Goal: Task Accomplishment & Management: Use online tool/utility

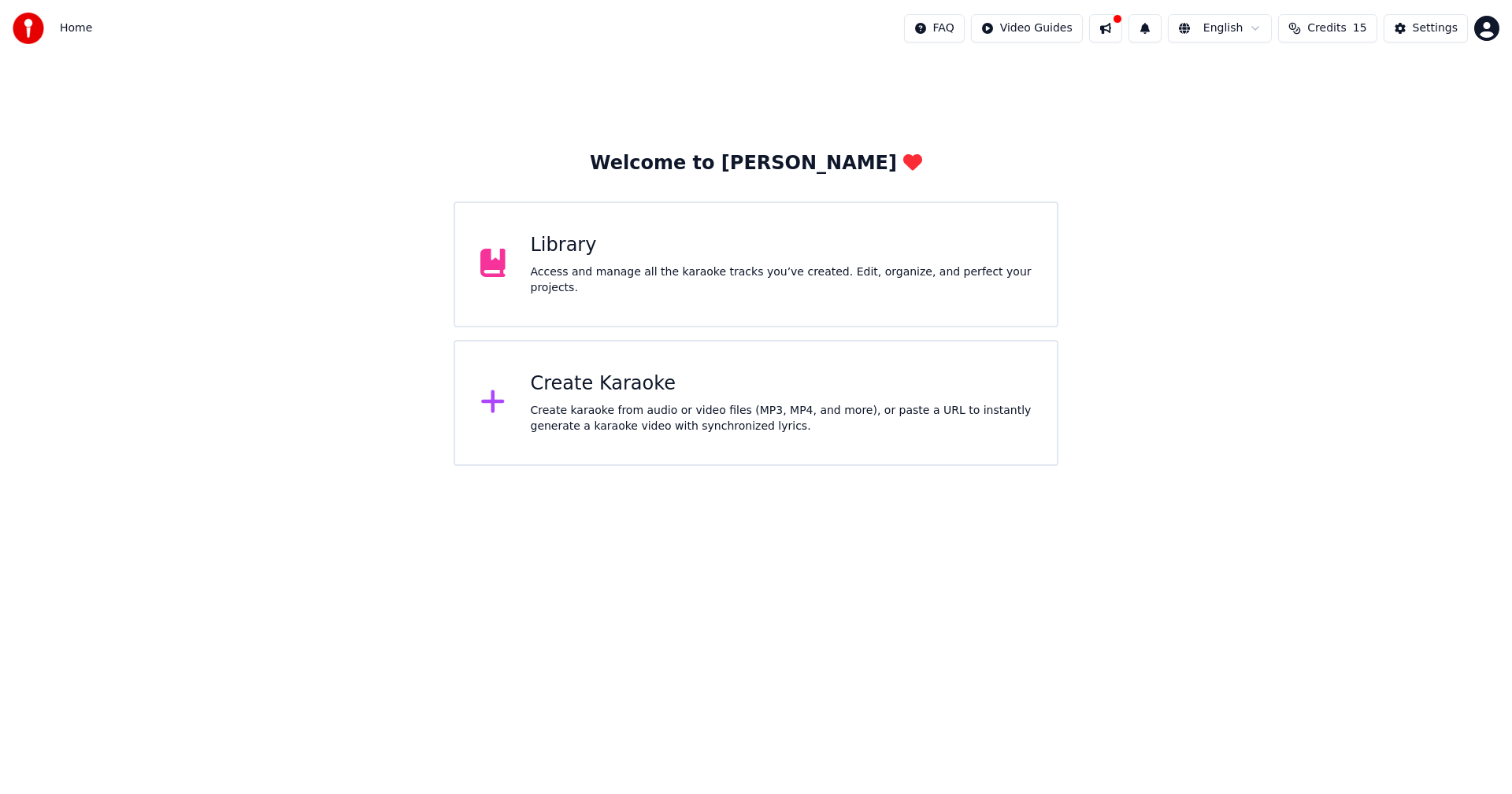
click at [619, 382] on div "Create Karaoke" at bounding box center [782, 384] width 502 height 25
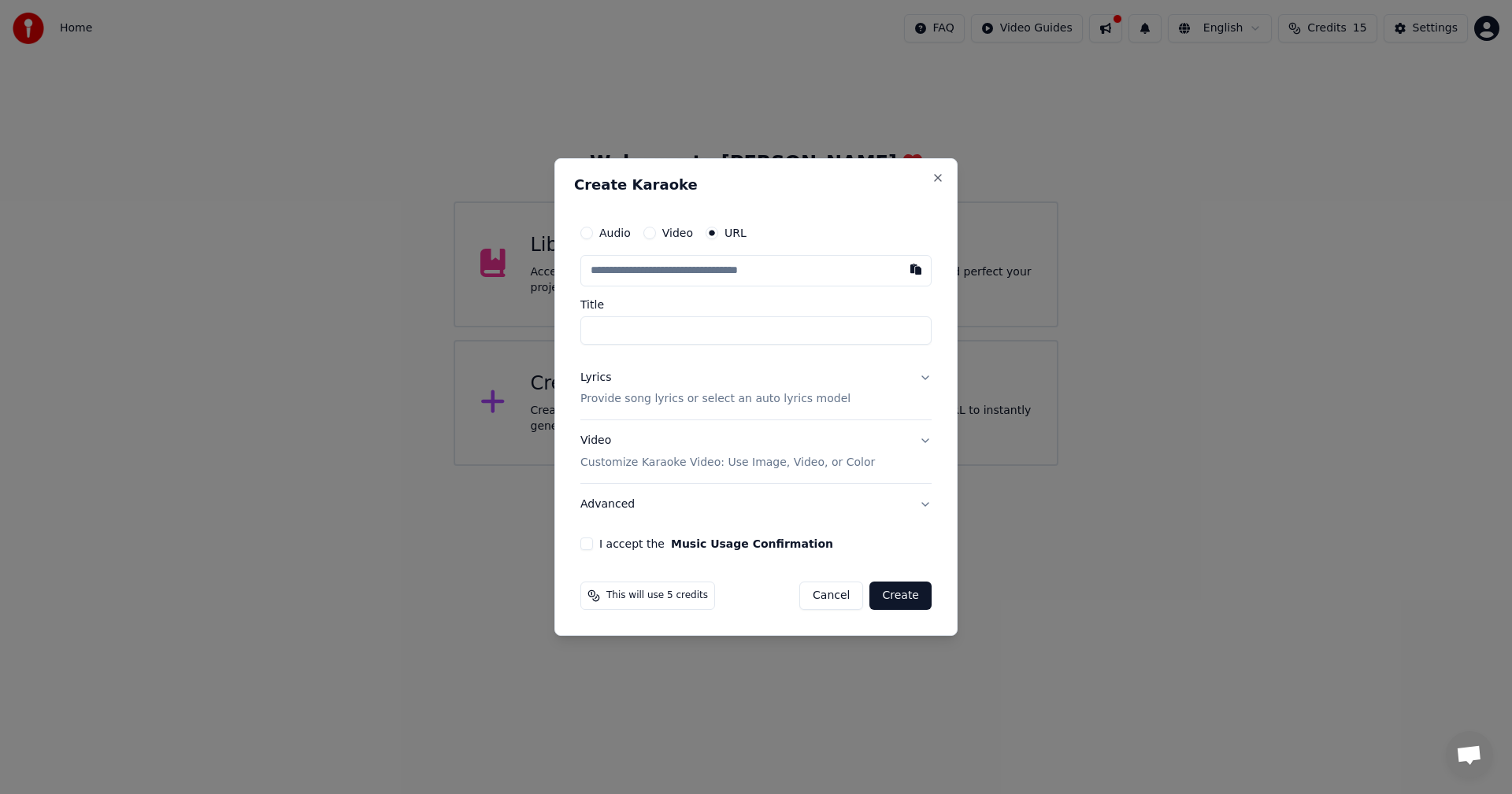
paste input "**********"
type input "**********"
click at [664, 330] on input "Title" at bounding box center [756, 330] width 351 height 28
click at [721, 262] on input "text" at bounding box center [756, 270] width 351 height 31
type input "**********"
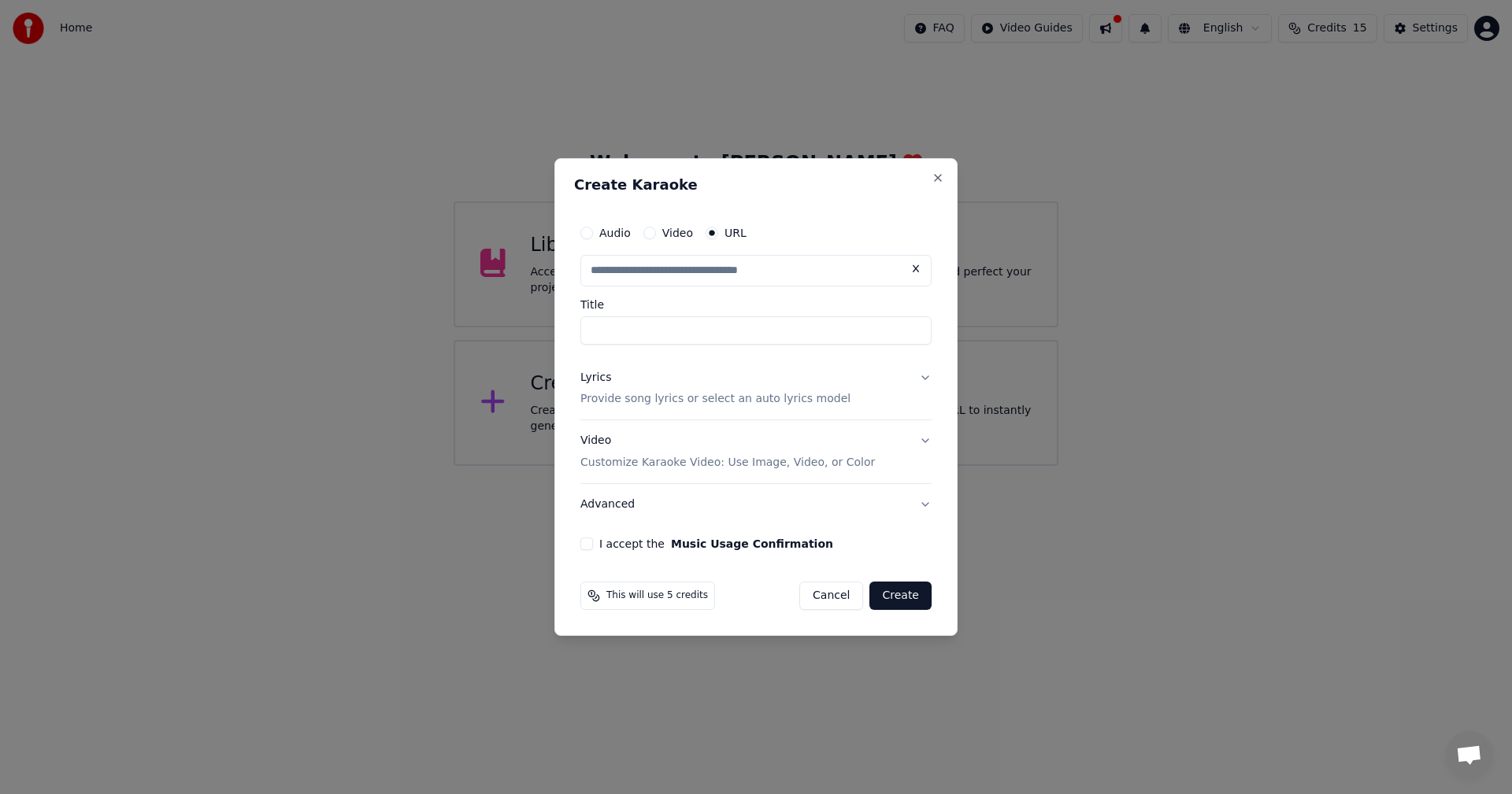
type input "**********"
click at [704, 382] on div "Lyrics Provide song lyrics or select an auto lyrics model" at bounding box center [716, 389] width 270 height 38
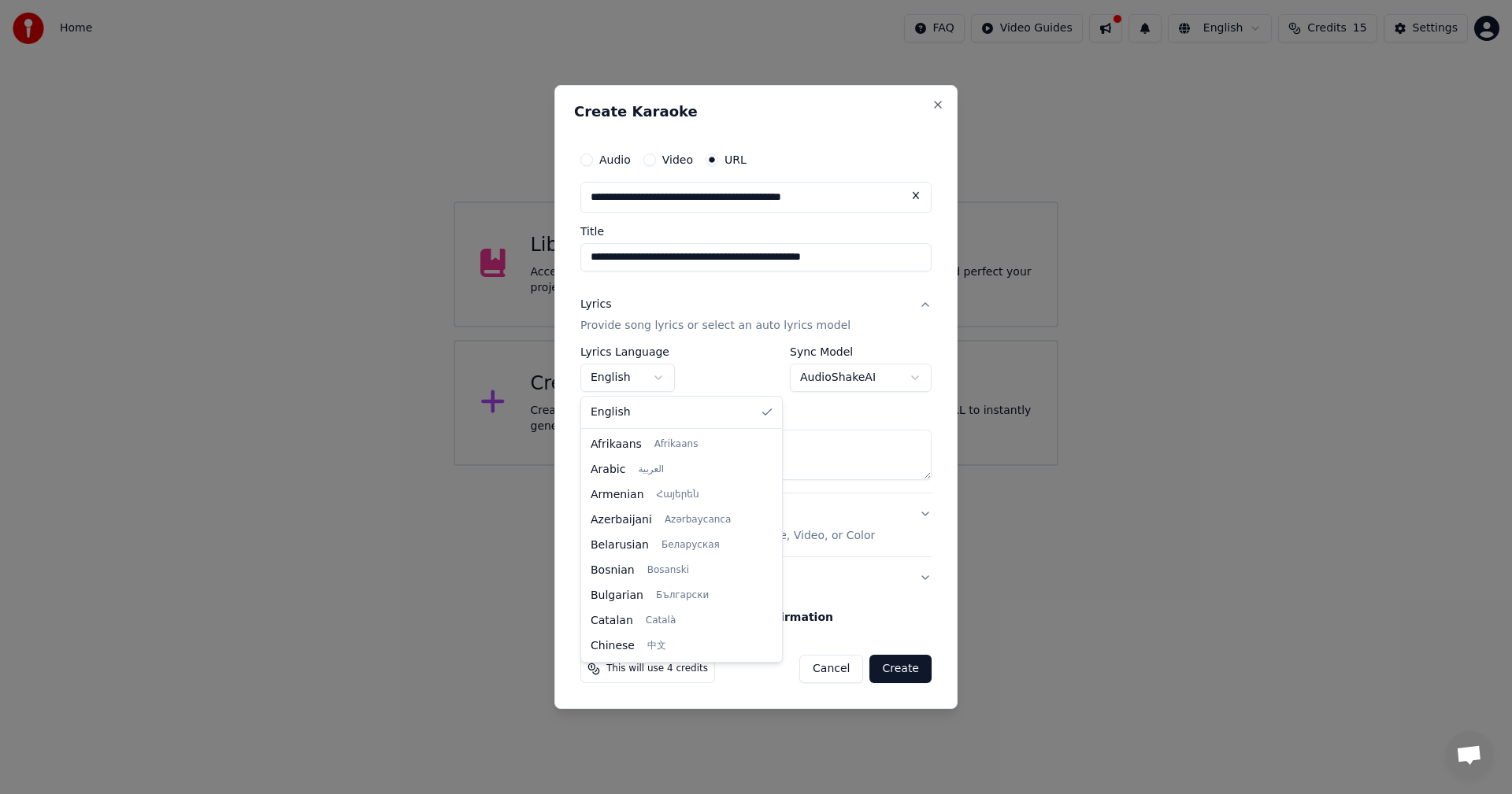
click at [645, 370] on body "**********" at bounding box center [756, 232] width 1512 height 466
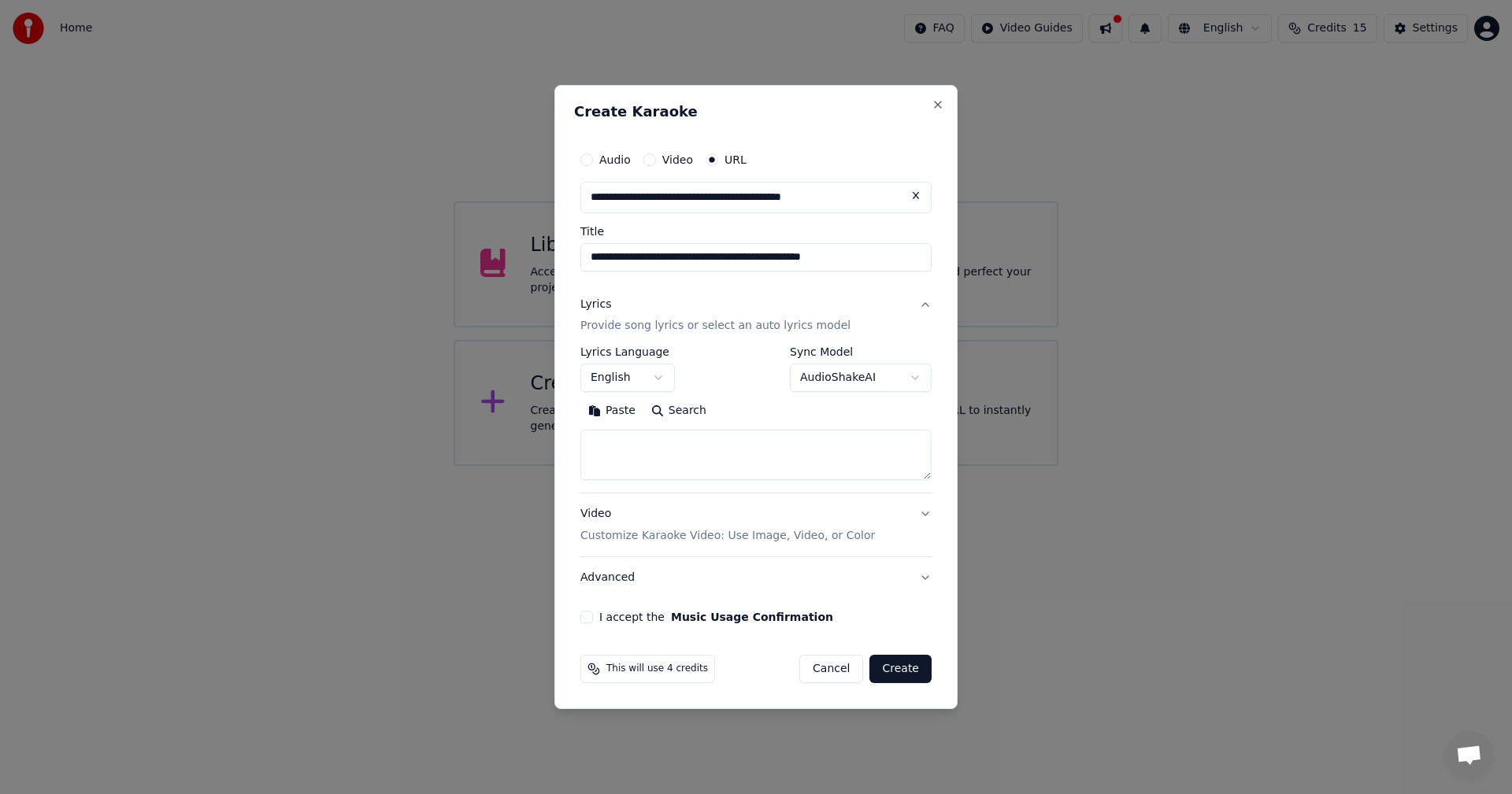
click at [876, 382] on body "**********" at bounding box center [756, 232] width 1512 height 466
click at [721, 444] on textarea at bounding box center [756, 456] width 351 height 51
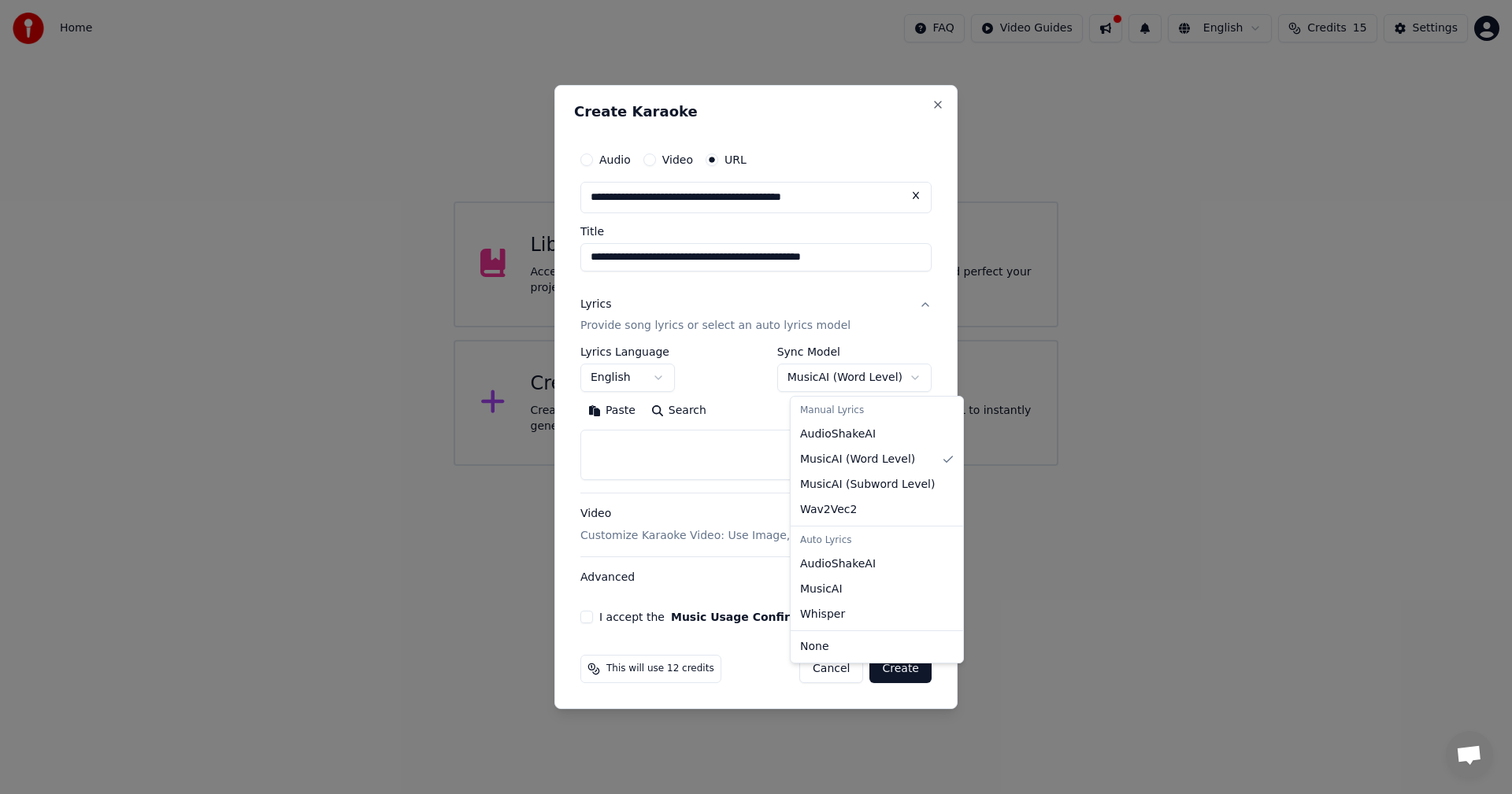
click at [888, 379] on body "**********" at bounding box center [756, 232] width 1512 height 466
select select "**********"
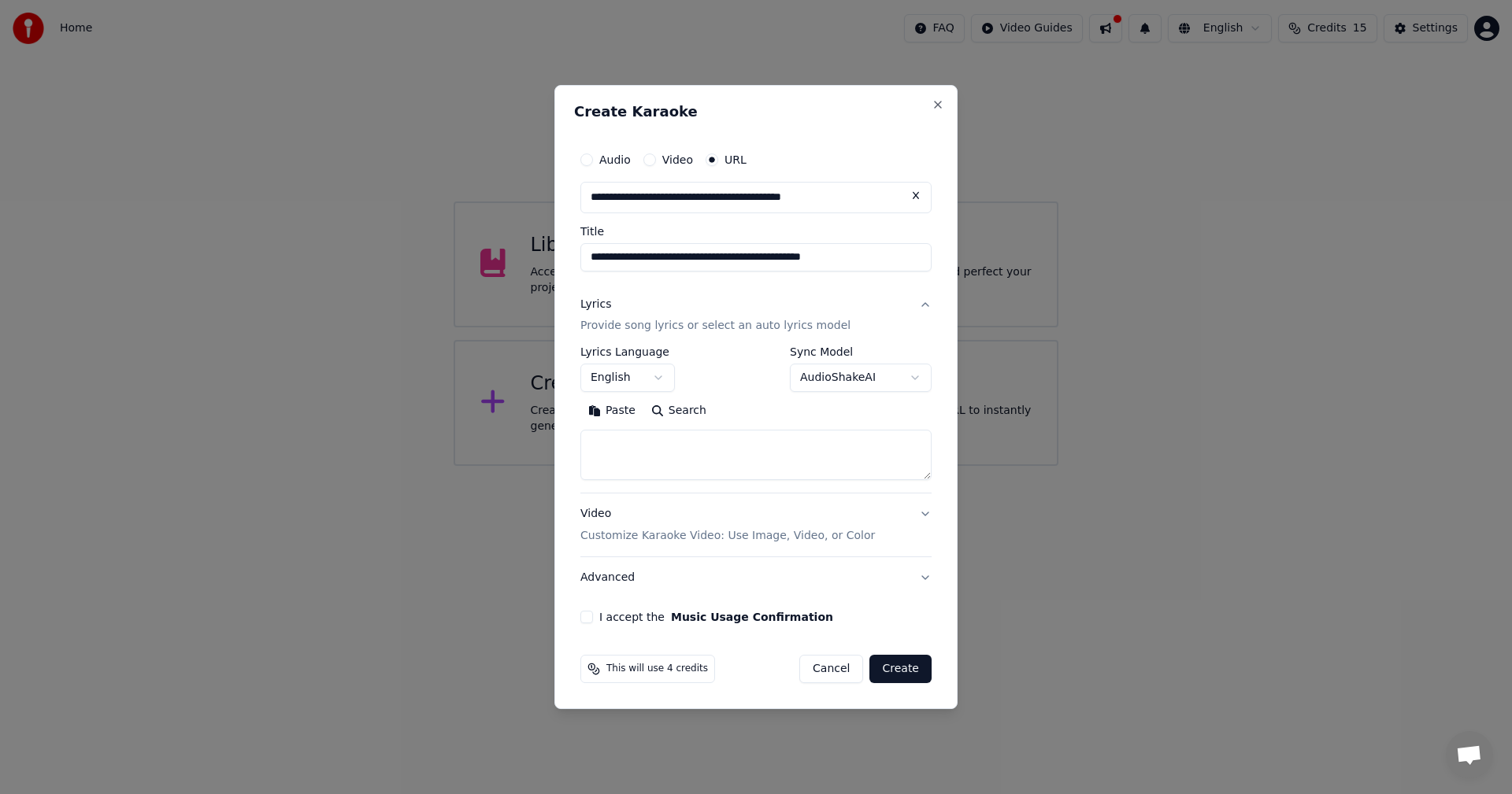
click at [610, 441] on textarea at bounding box center [756, 456] width 351 height 51
paste textarea "**********"
type textarea "**********"
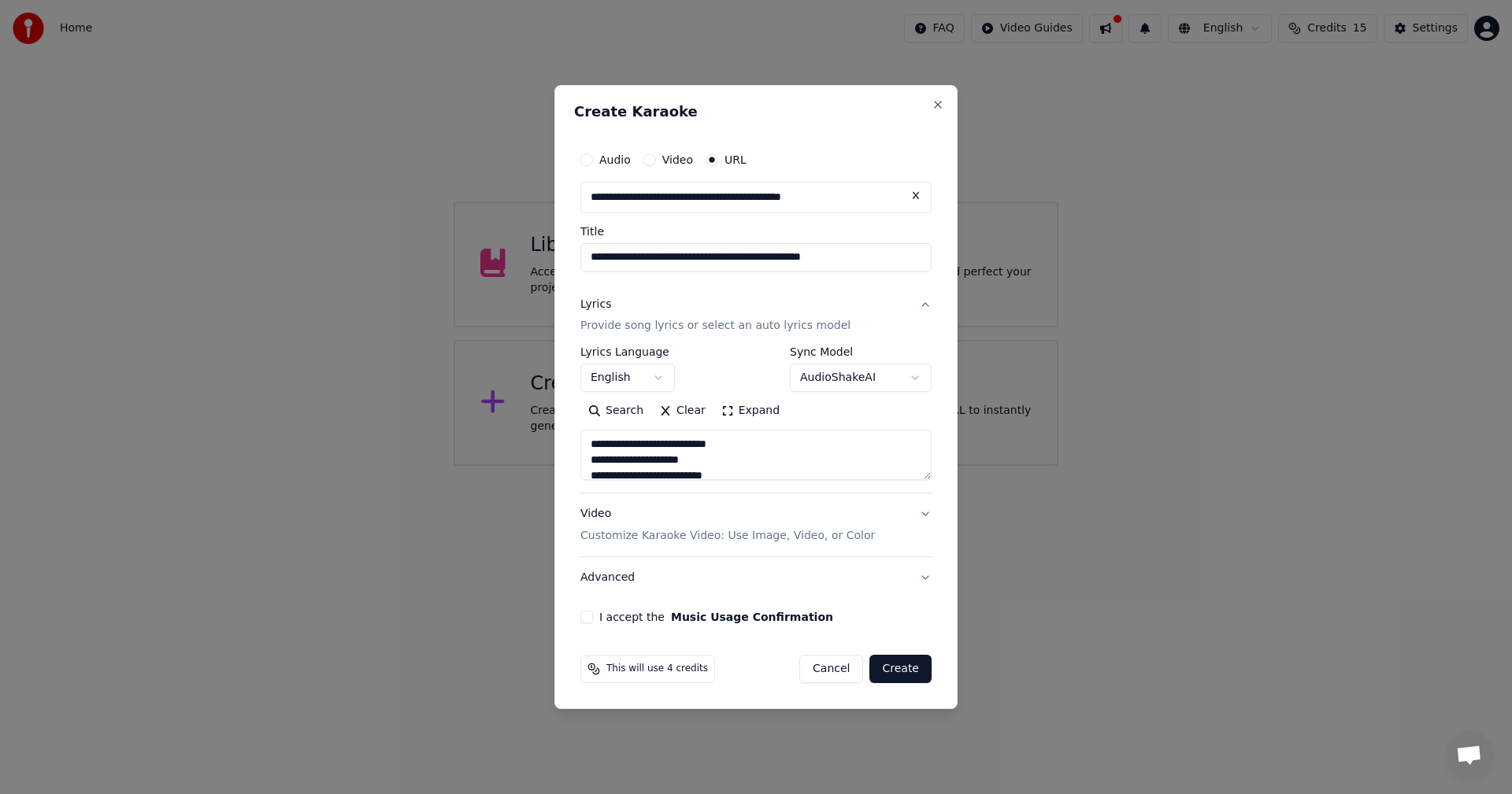
drag, startPoint x: 683, startPoint y: 465, endPoint x: 163, endPoint y: 152, distance: 606.9
click at [163, 152] on body "**********" at bounding box center [756, 232] width 1512 height 466
click at [617, 410] on button "Paste" at bounding box center [612, 412] width 63 height 25
click at [859, 458] on textarea at bounding box center [756, 456] width 351 height 51
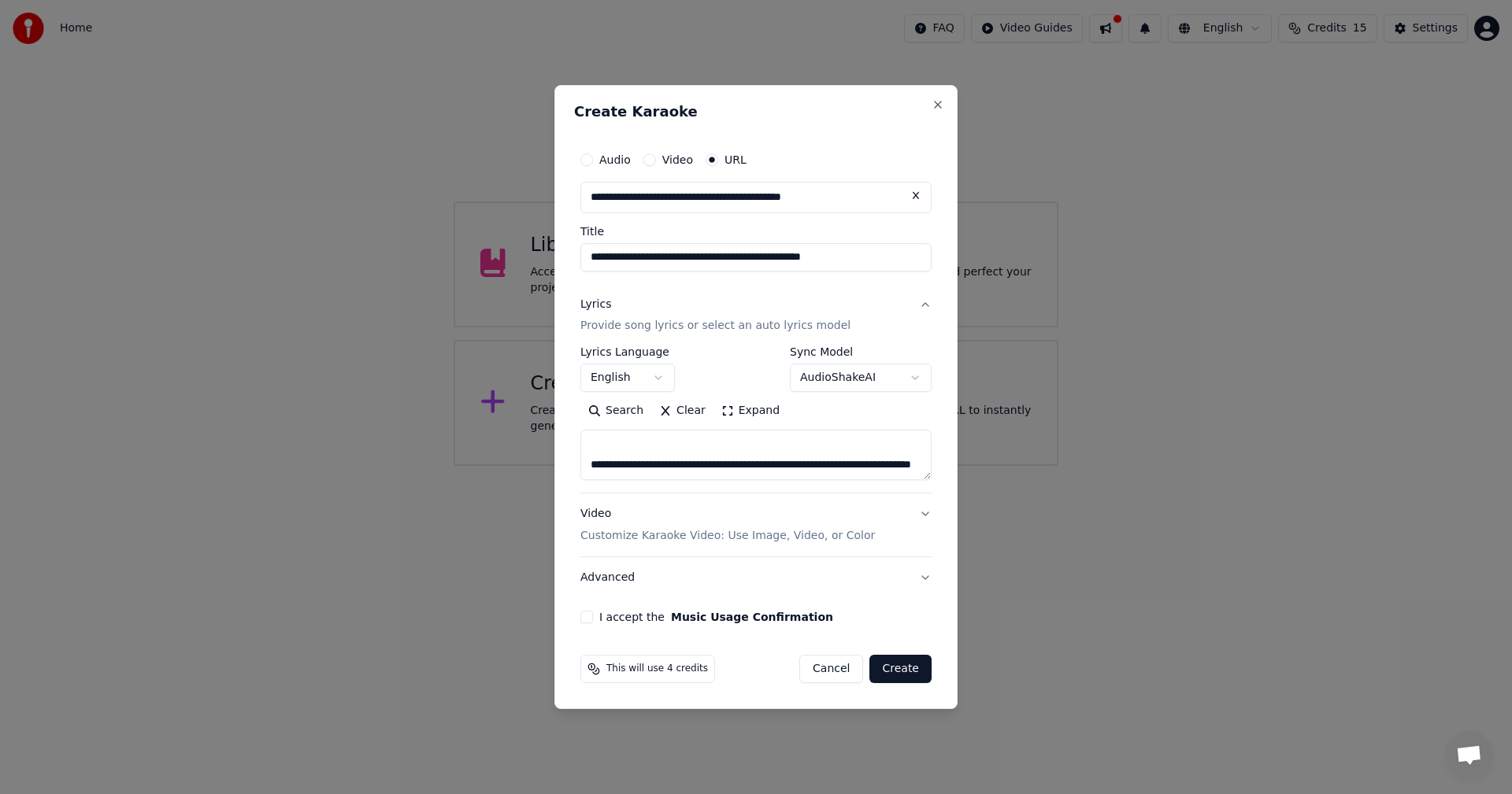
click at [851, 471] on textarea at bounding box center [756, 456] width 351 height 51
type textarea "**********"
click at [896, 513] on button "Video Customize Karaoke Video: Use Image, Video, or Color" at bounding box center [756, 526] width 351 height 63
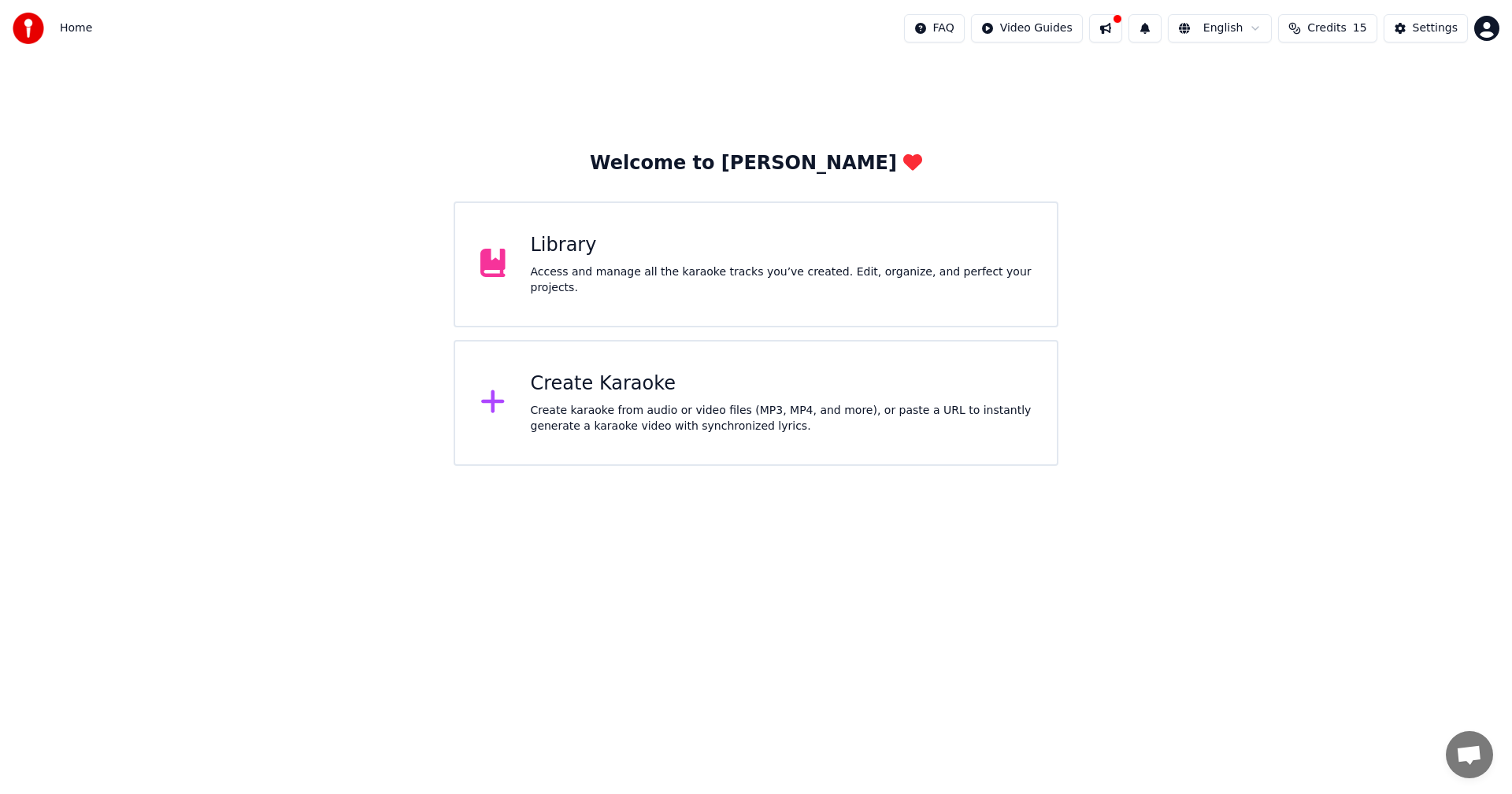
click at [826, 409] on div "Create karaoke from audio or video files (MP3, MP4, and more), or paste a URL t…" at bounding box center [782, 419] width 502 height 31
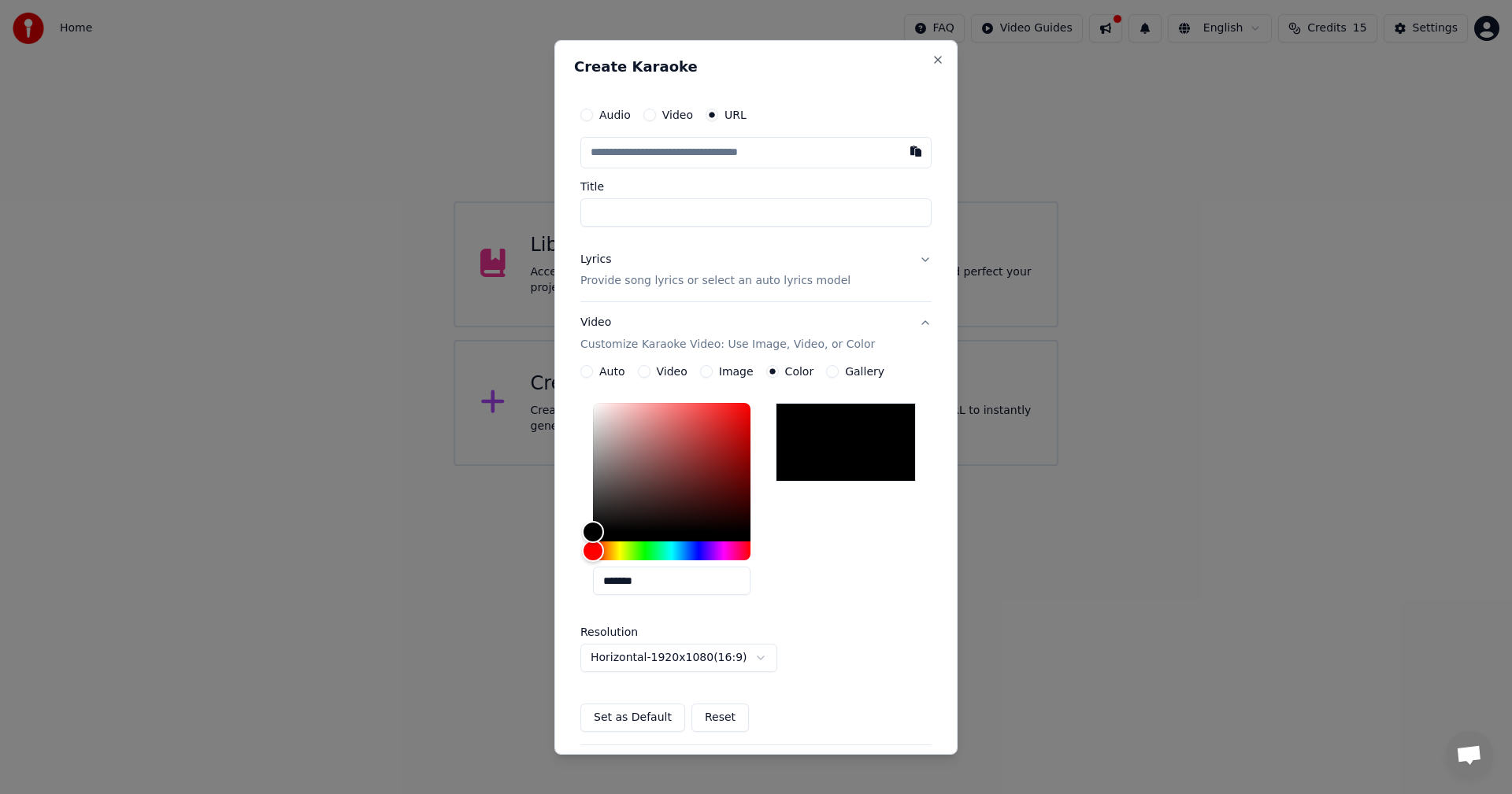
scroll to position [143, 0]
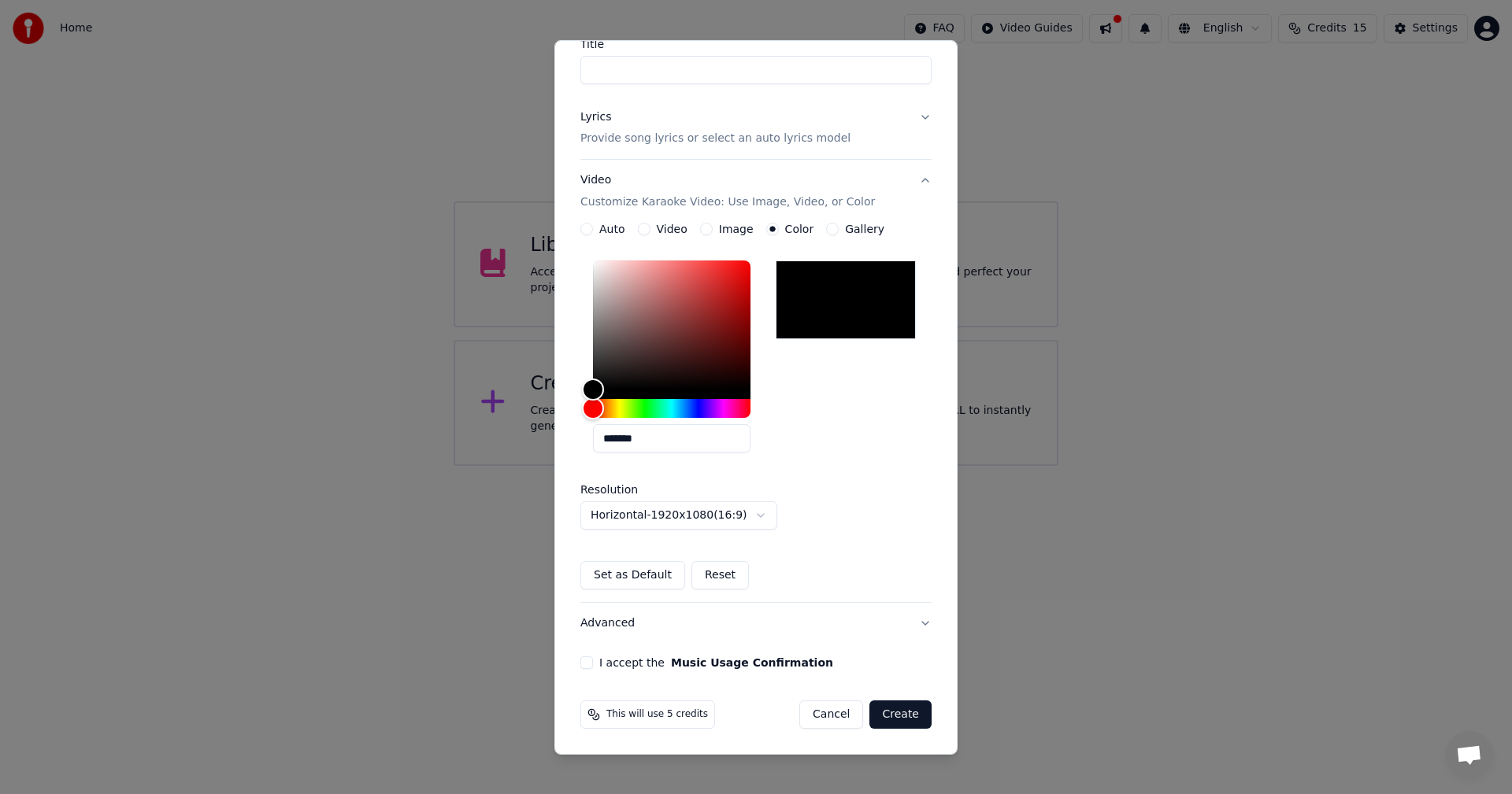
click at [893, 706] on button "Create" at bounding box center [900, 714] width 62 height 28
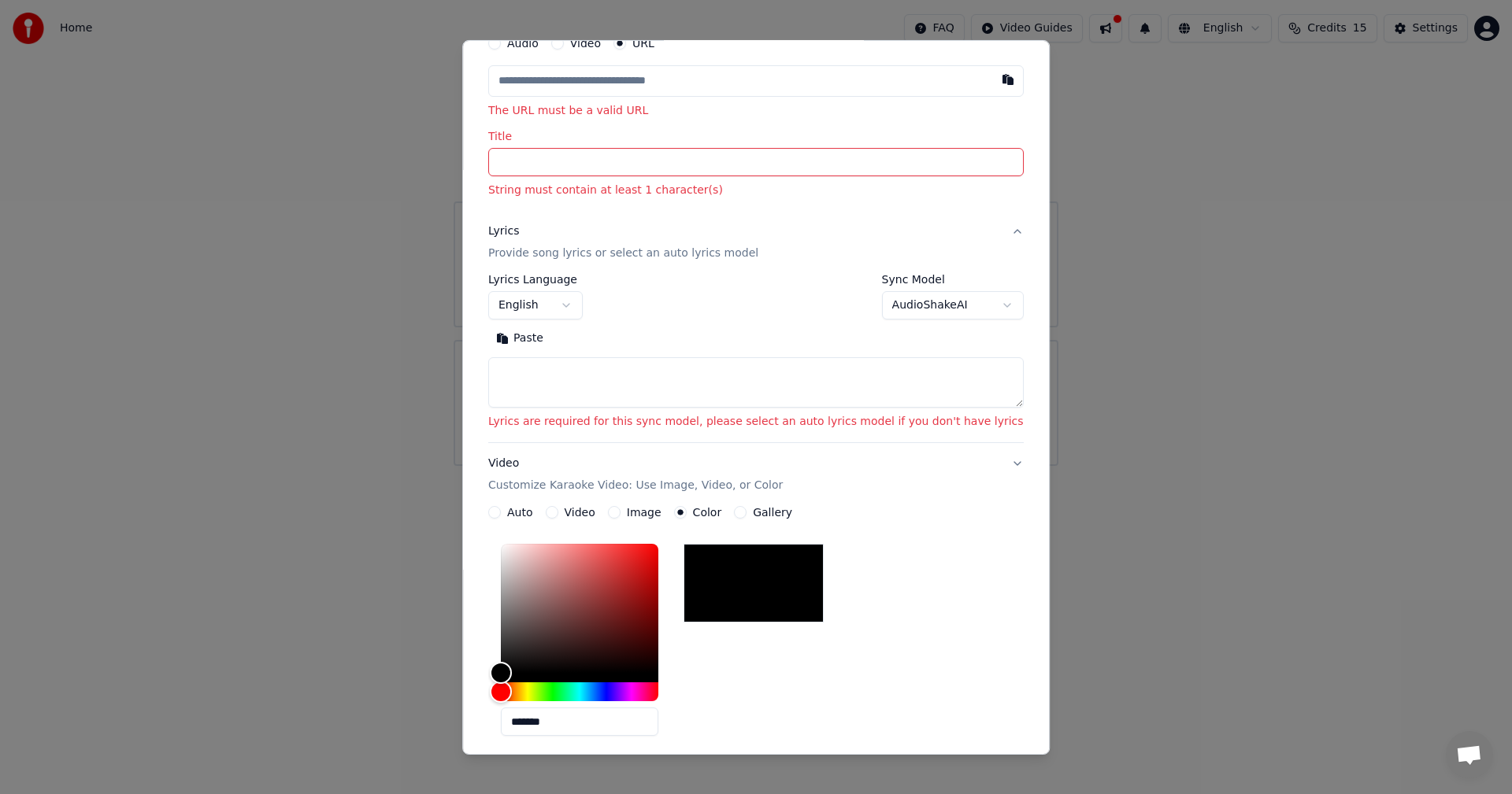
scroll to position [0, 0]
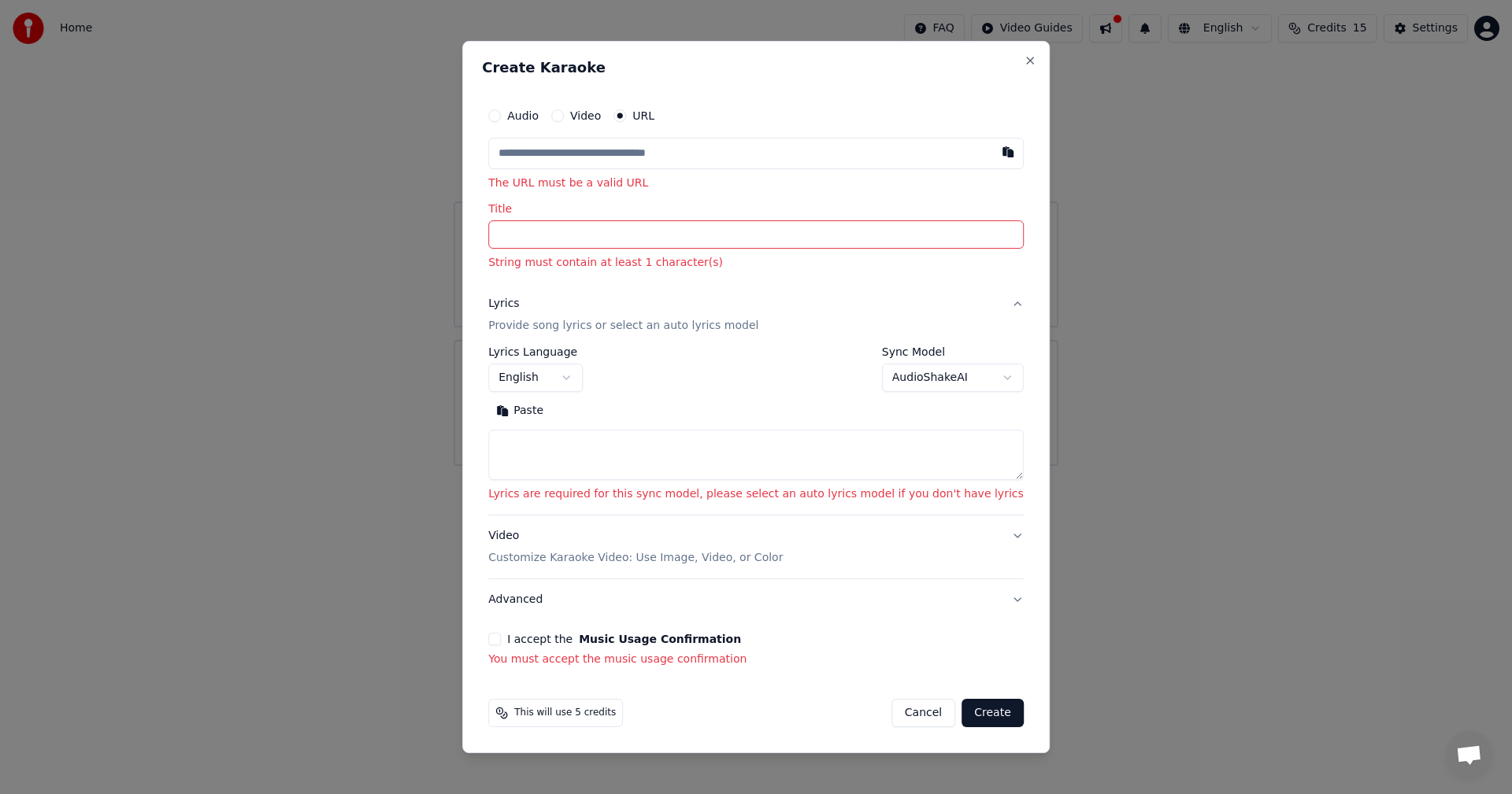
click at [533, 631] on div "**********" at bounding box center [756, 384] width 548 height 581
click at [501, 641] on button "I accept the Music Usage Confirmation" at bounding box center [494, 639] width 13 height 13
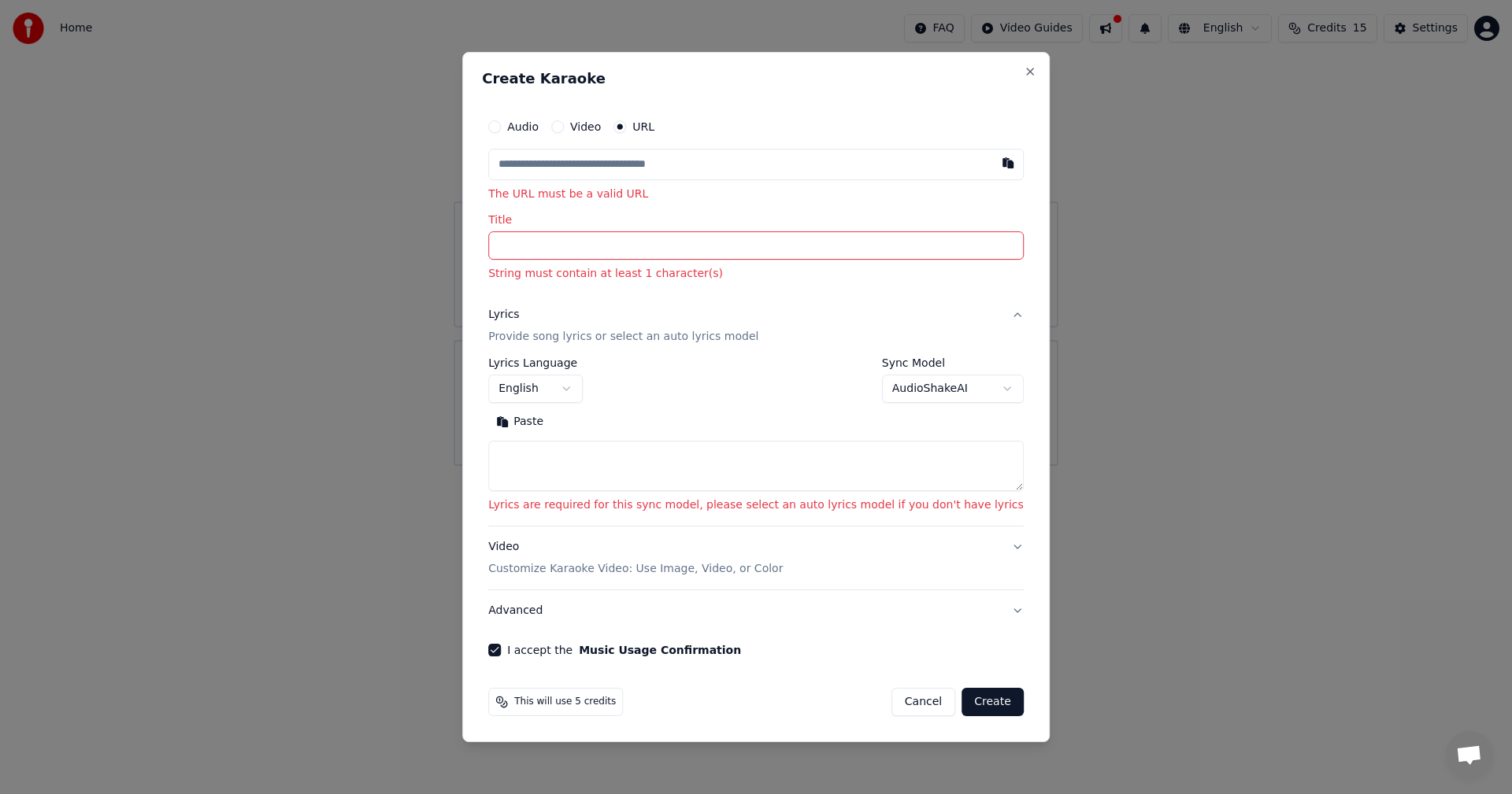
drag, startPoint x: 618, startPoint y: 254, endPoint x: 579, endPoint y: 229, distance: 46.3
paste input "**********"
type input "**********"
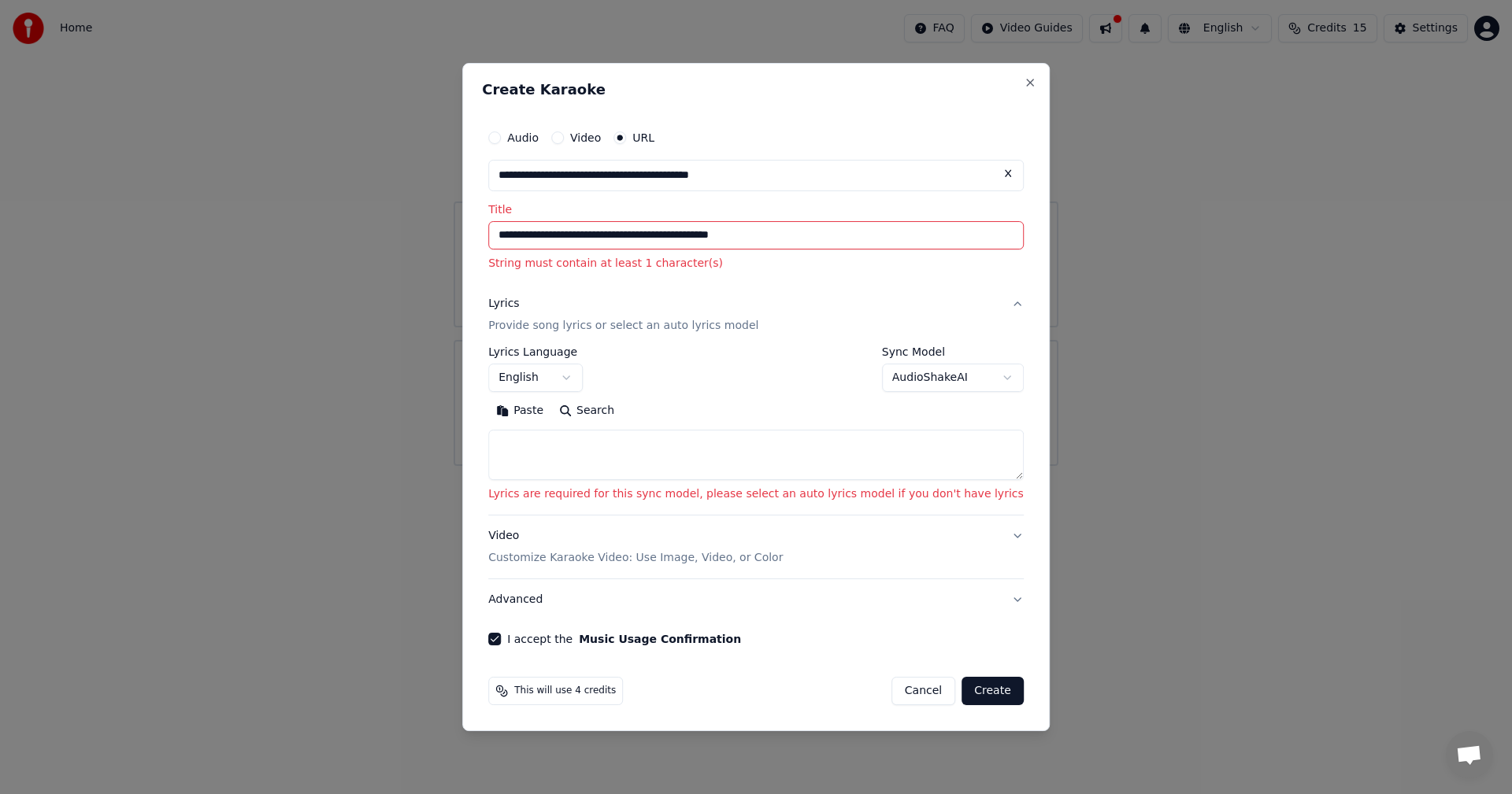
type input "**********"
click at [962, 689] on button "Create" at bounding box center [993, 690] width 62 height 28
type input "**********"
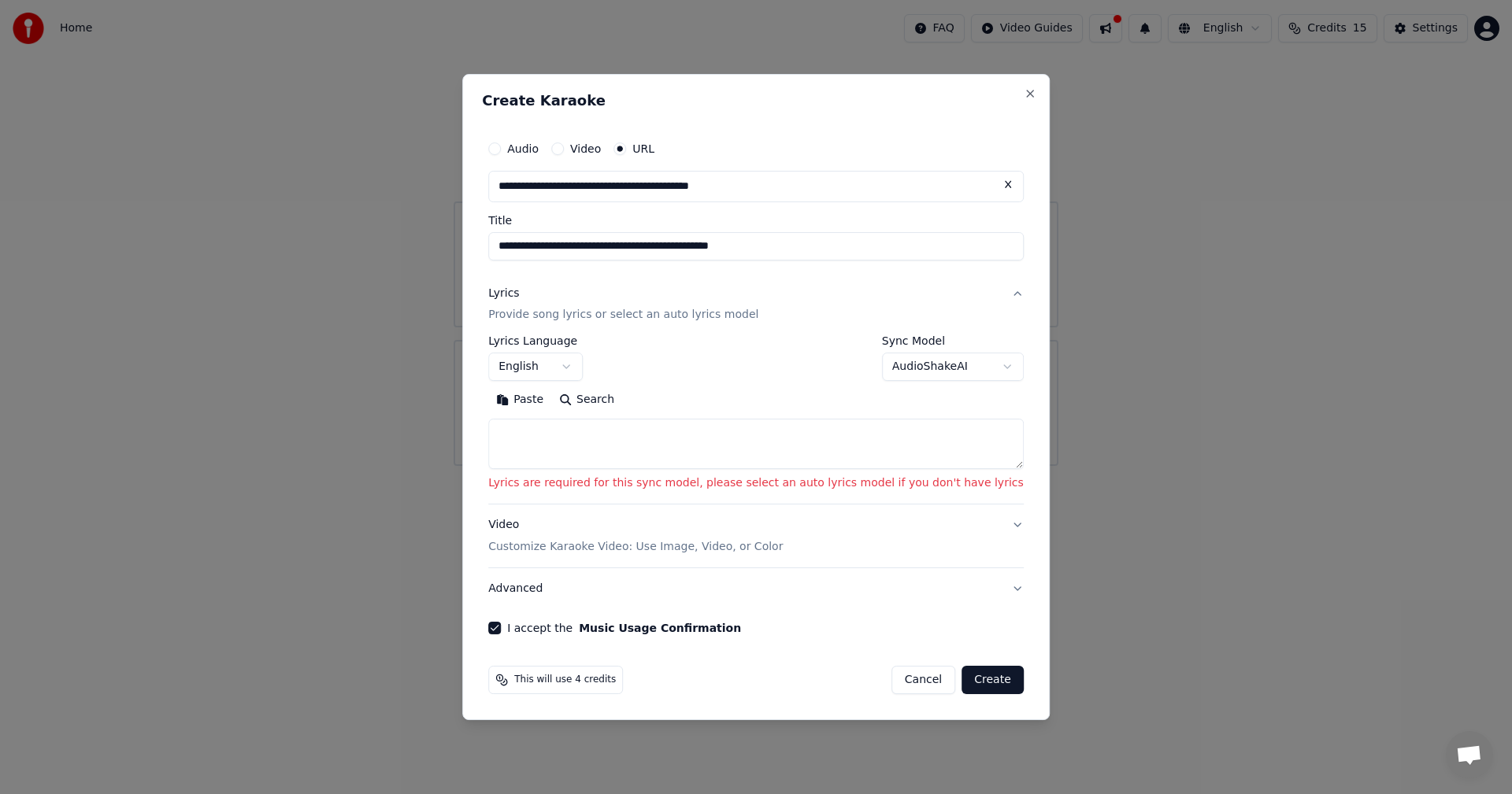
click at [962, 673] on button "Create" at bounding box center [993, 679] width 62 height 28
click at [755, 453] on textarea at bounding box center [756, 445] width 536 height 51
paste textarea "**********"
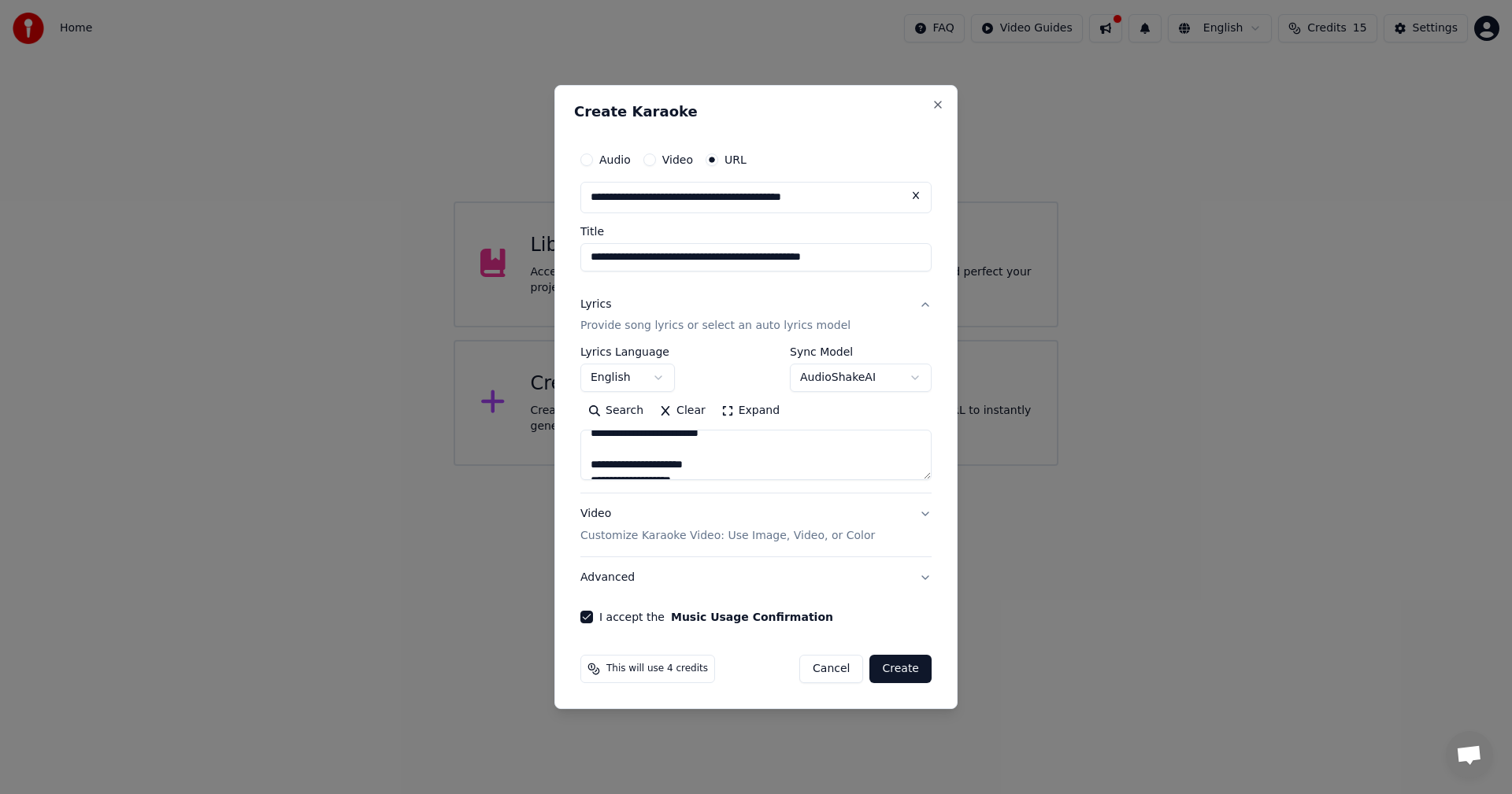
scroll to position [1081, 0]
drag, startPoint x: 837, startPoint y: 471, endPoint x: 521, endPoint y: 524, distance: 320.4
click at [521, 466] on body "**********" at bounding box center [756, 232] width 1512 height 466
type textarea "**********"
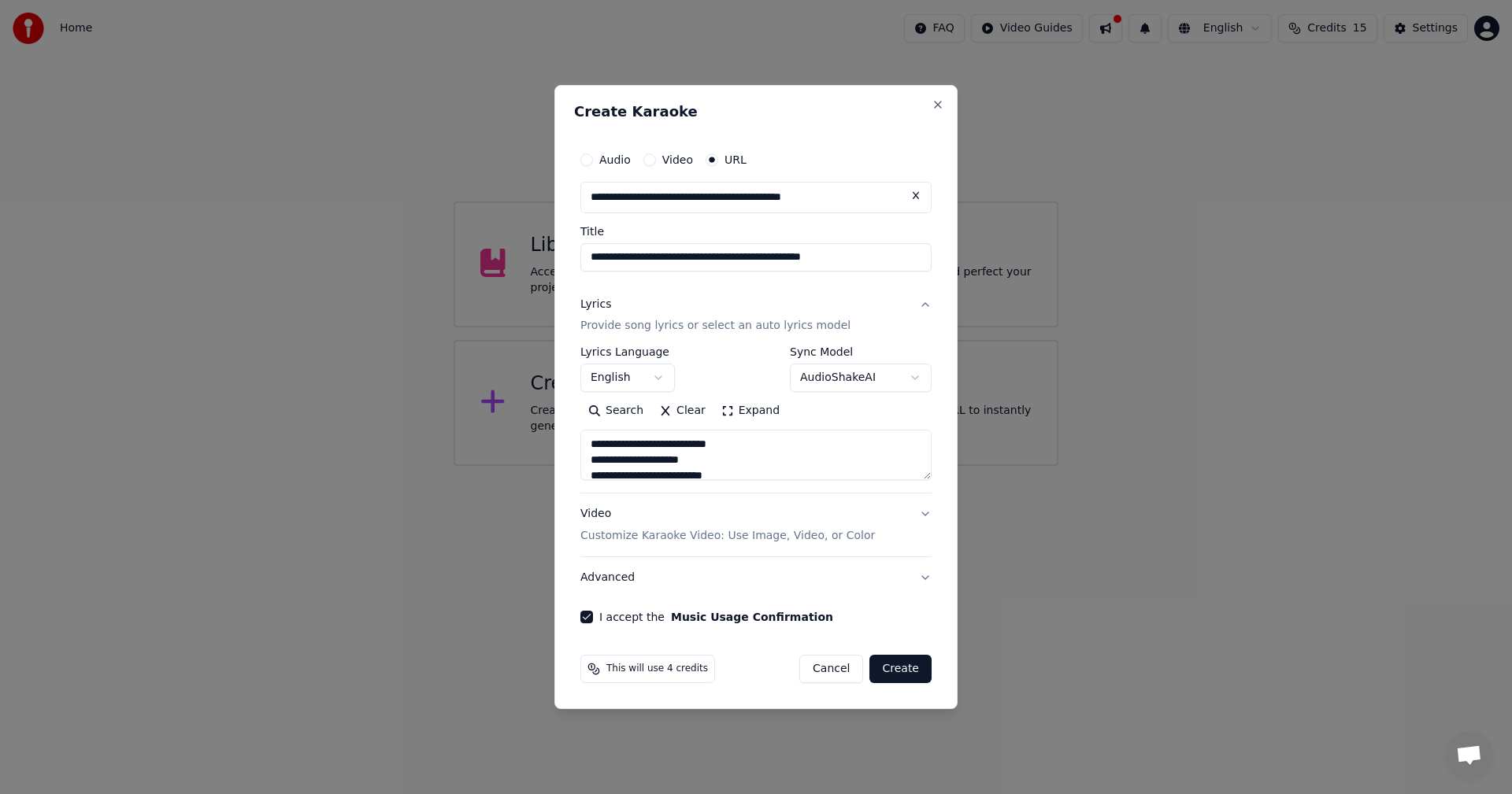
drag, startPoint x: 758, startPoint y: 459, endPoint x: 380, endPoint y: 393, distance: 383.7
click at [441, 380] on body "**********" at bounding box center [756, 232] width 1512 height 466
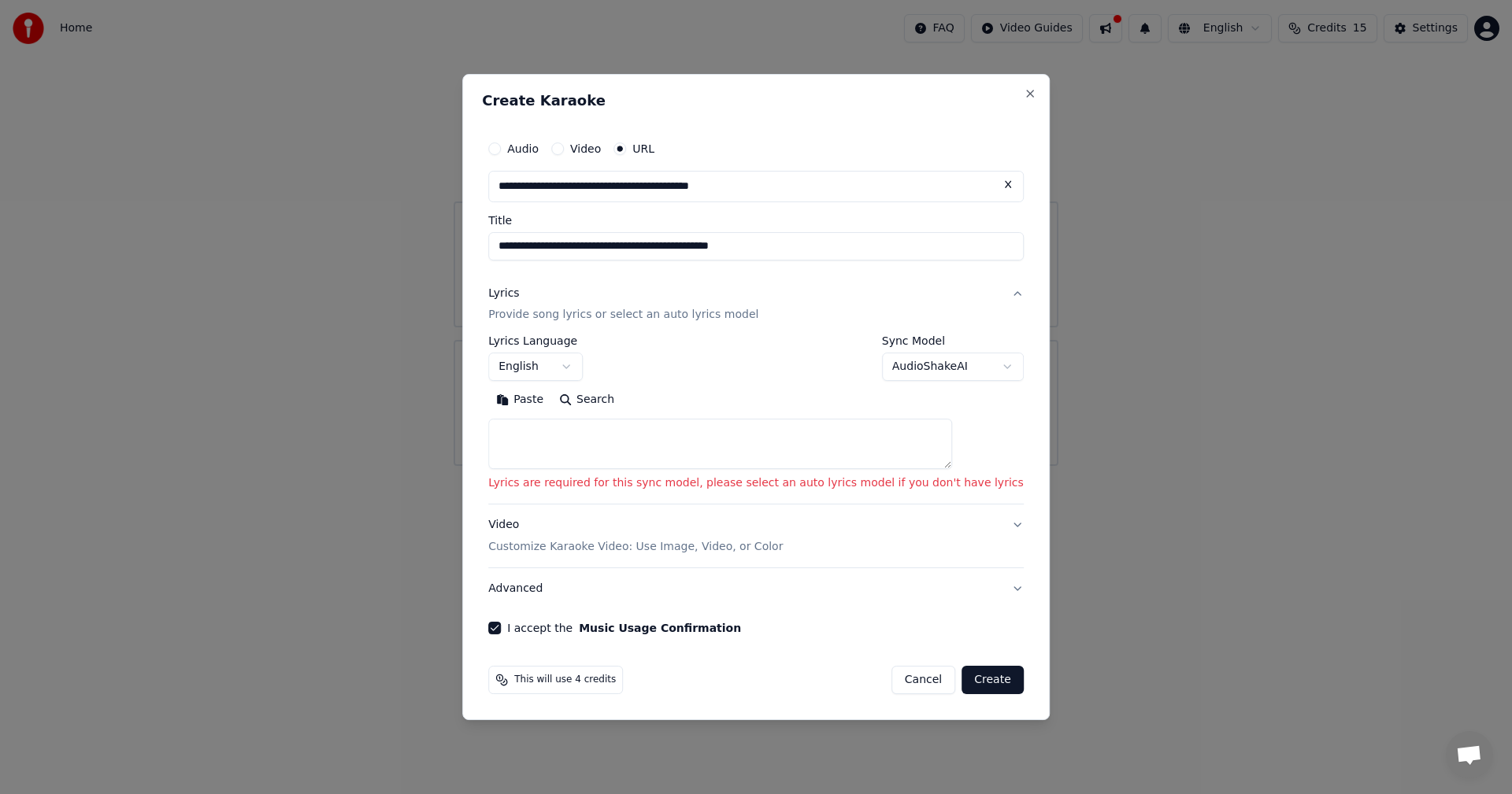
paste textarea "**********"
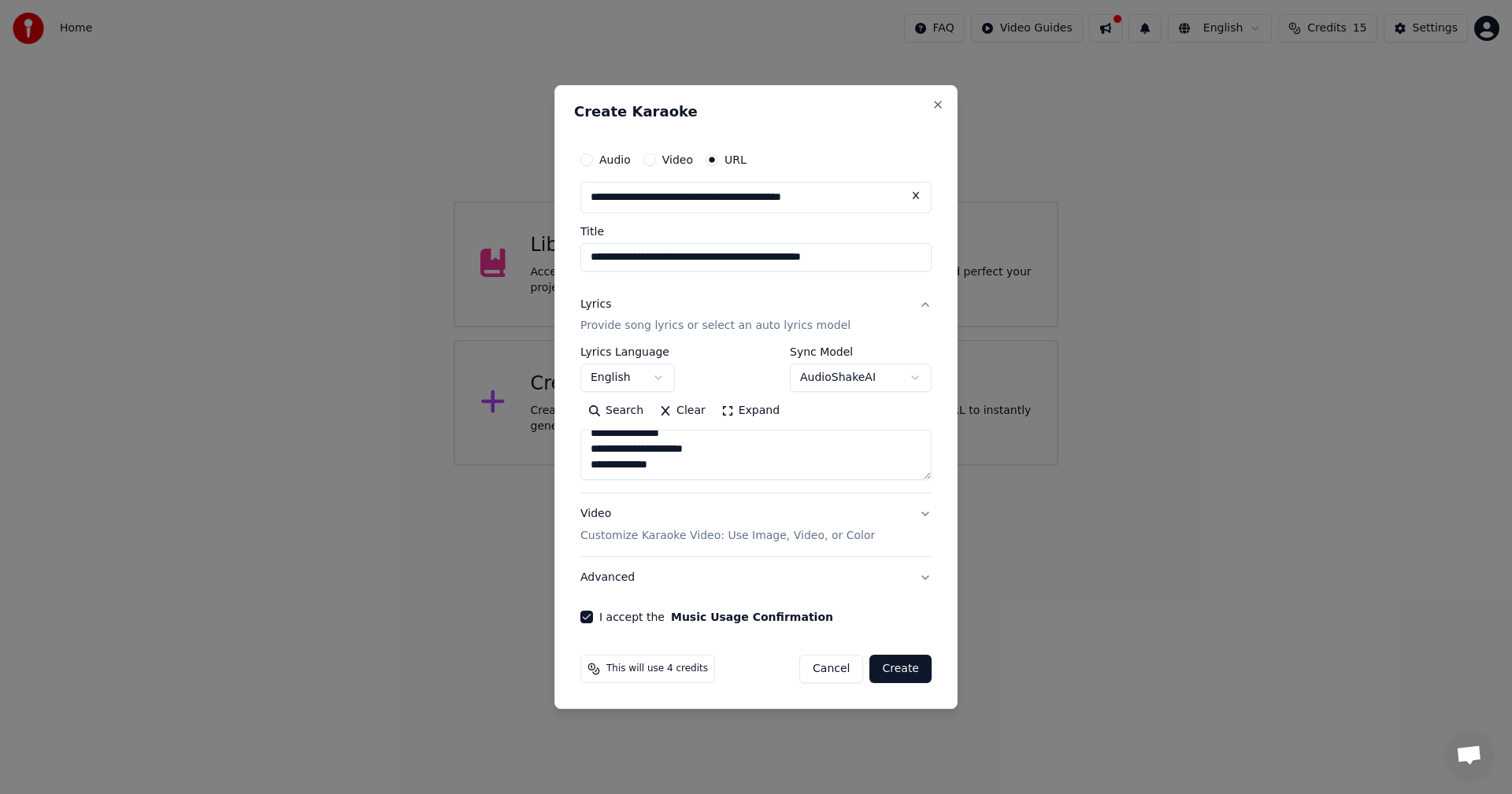
scroll to position [1002, 0]
type textarea "**********"
click at [897, 672] on button "Create" at bounding box center [900, 669] width 62 height 28
select select "**"
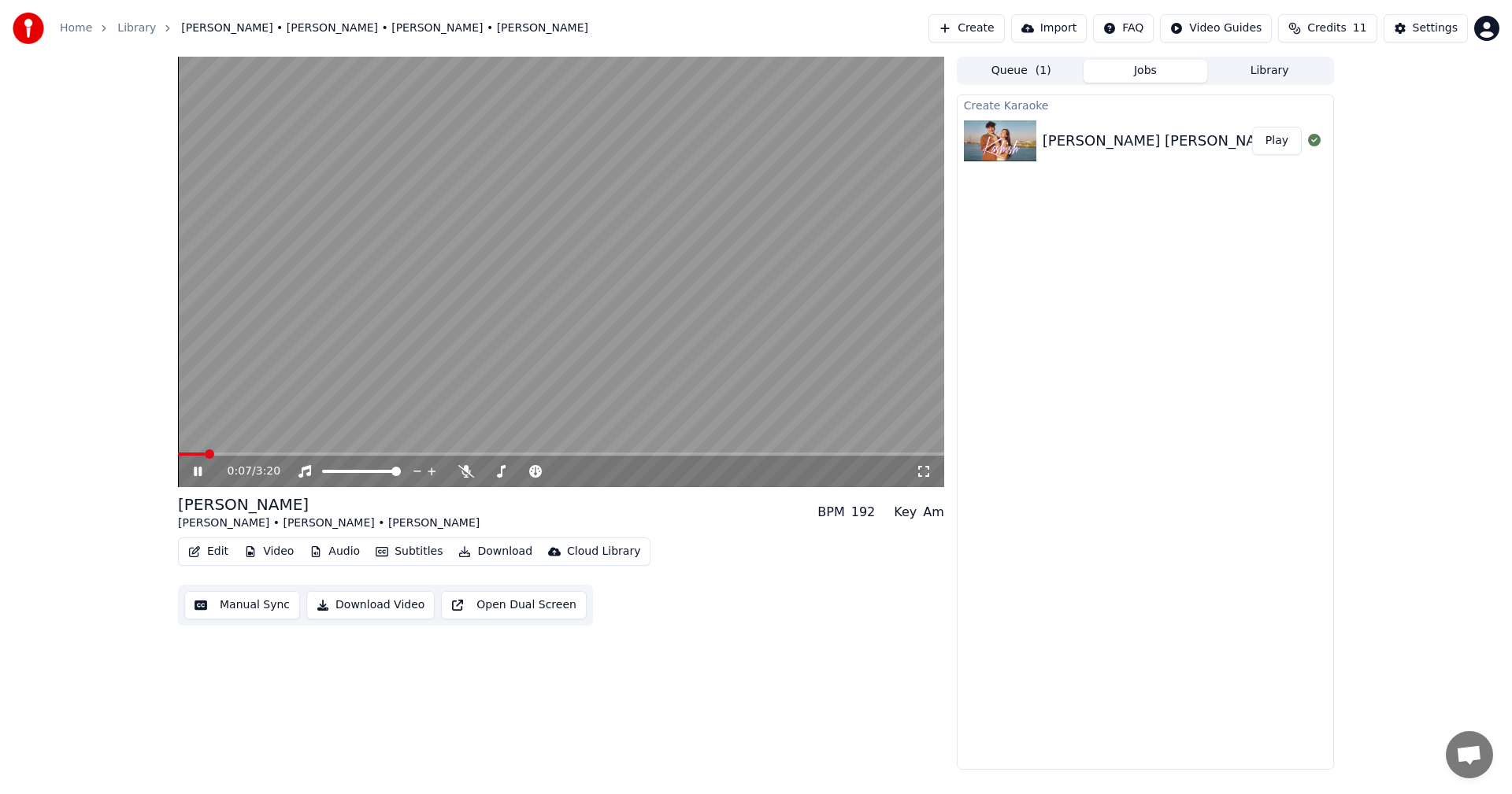
click at [242, 449] on video at bounding box center [561, 271] width 766 height 431
click at [201, 468] on icon at bounding box center [209, 471] width 37 height 13
click at [257, 453] on span at bounding box center [561, 454] width 766 height 3
click at [459, 469] on icon at bounding box center [466, 471] width 16 height 13
click at [464, 467] on icon at bounding box center [466, 471] width 9 height 13
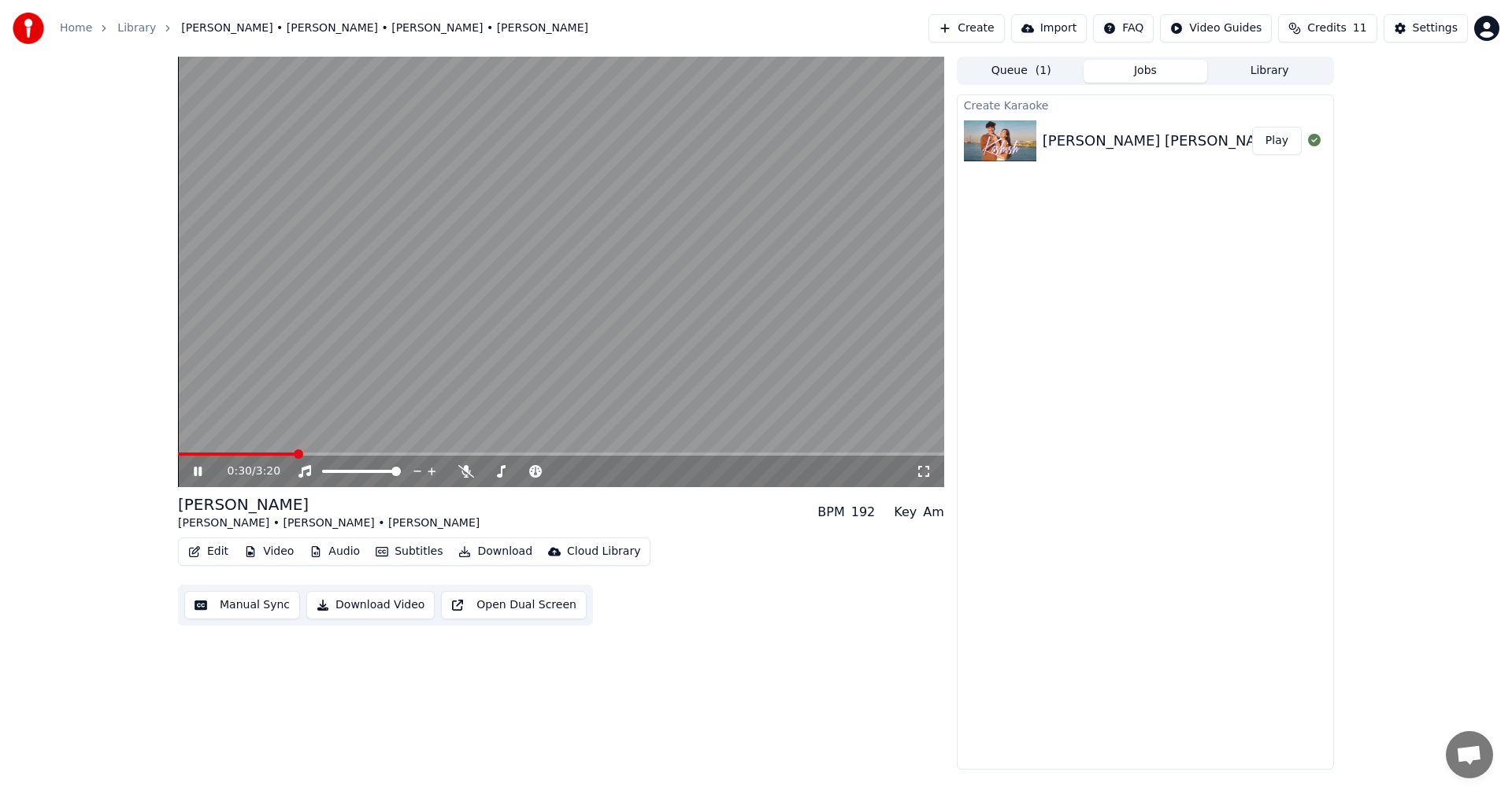
click at [1052, 147] on div "[PERSON_NAME] [PERSON_NAME] | [PERSON_NAME] | [PERSON_NAME]" at bounding box center [1293, 141] width 503 height 22
click at [212, 552] on button "Edit" at bounding box center [208, 551] width 53 height 22
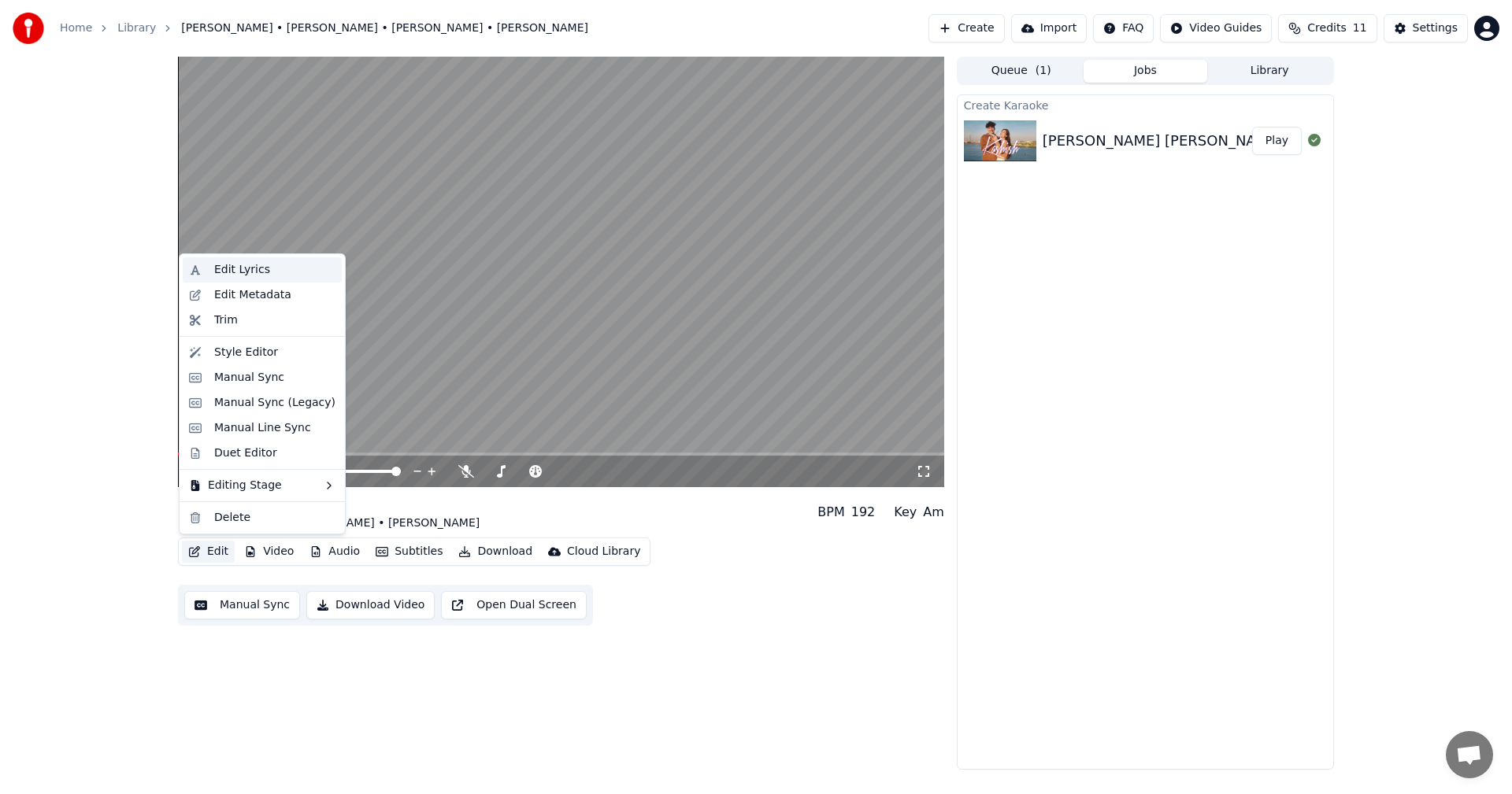
click at [248, 262] on div "Edit Lyrics" at bounding box center [241, 270] width 55 height 16
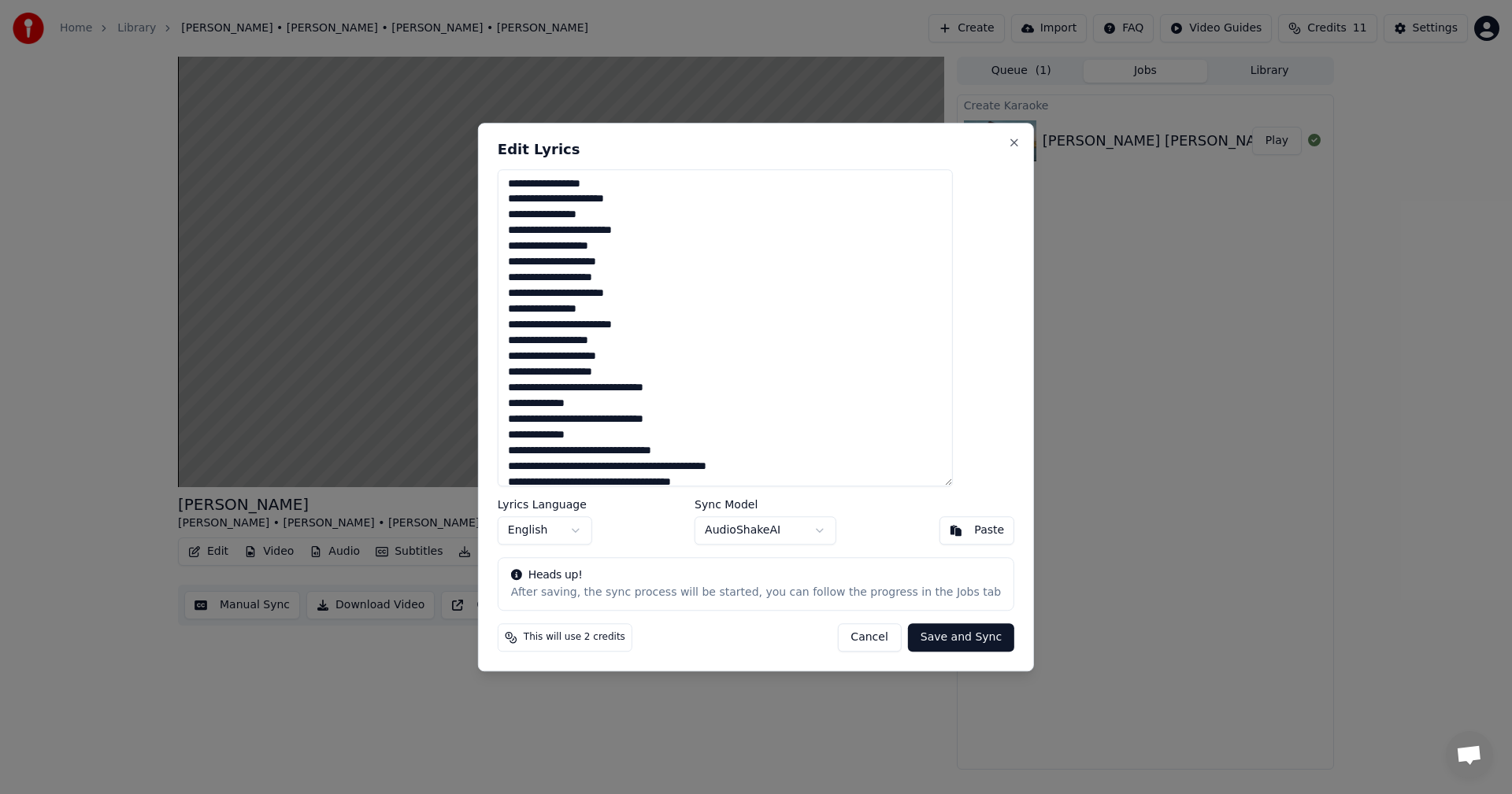
drag, startPoint x: 631, startPoint y: 478, endPoint x: 590, endPoint y: -18, distance: 497.7
click at [590, 0] on html "Home Library [PERSON_NAME] • [PERSON_NAME] • [PERSON_NAME] • [PERSON_NAME] Crea…" at bounding box center [756, 397] width 1512 height 794
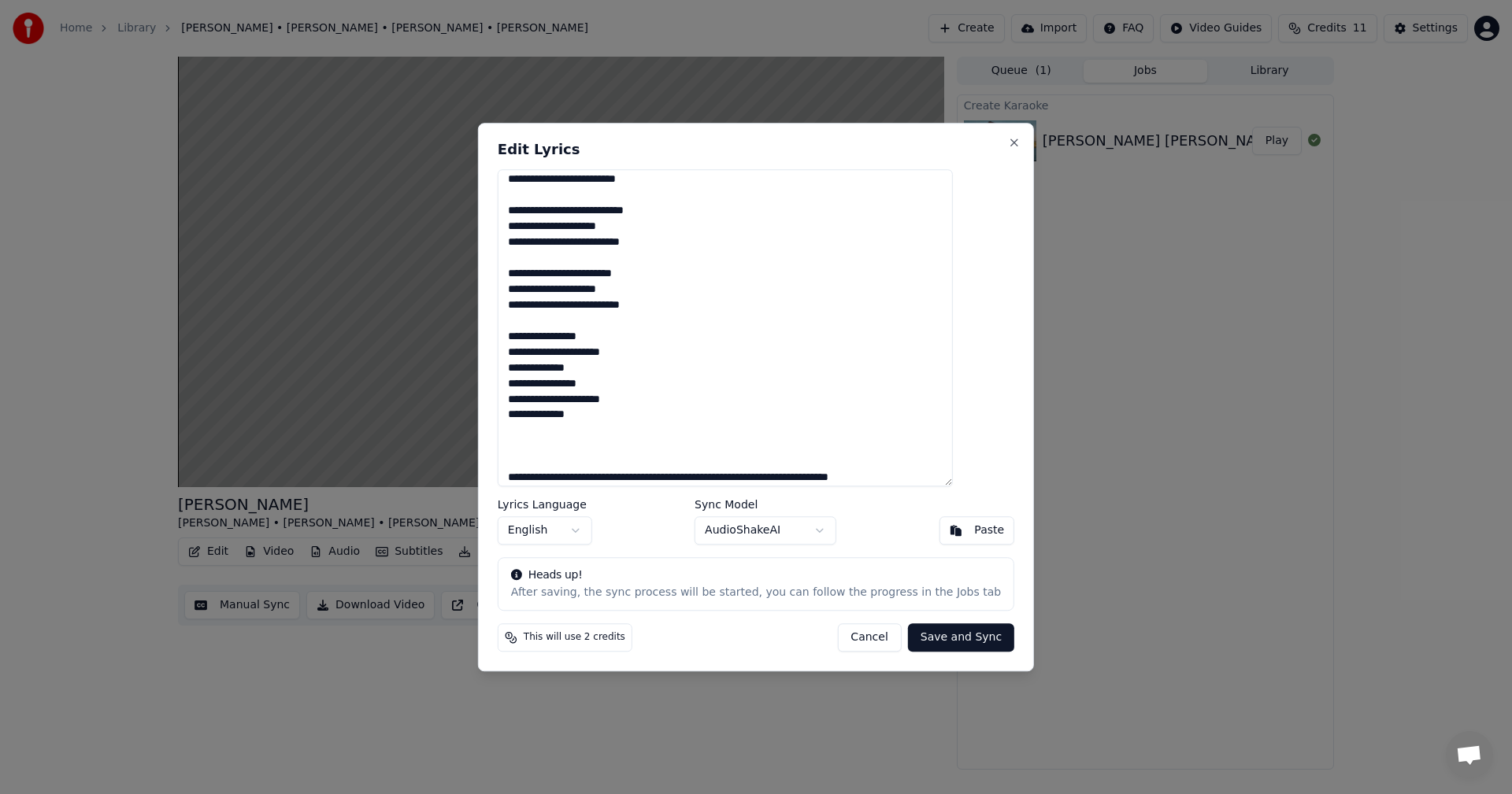
scroll to position [797, 0]
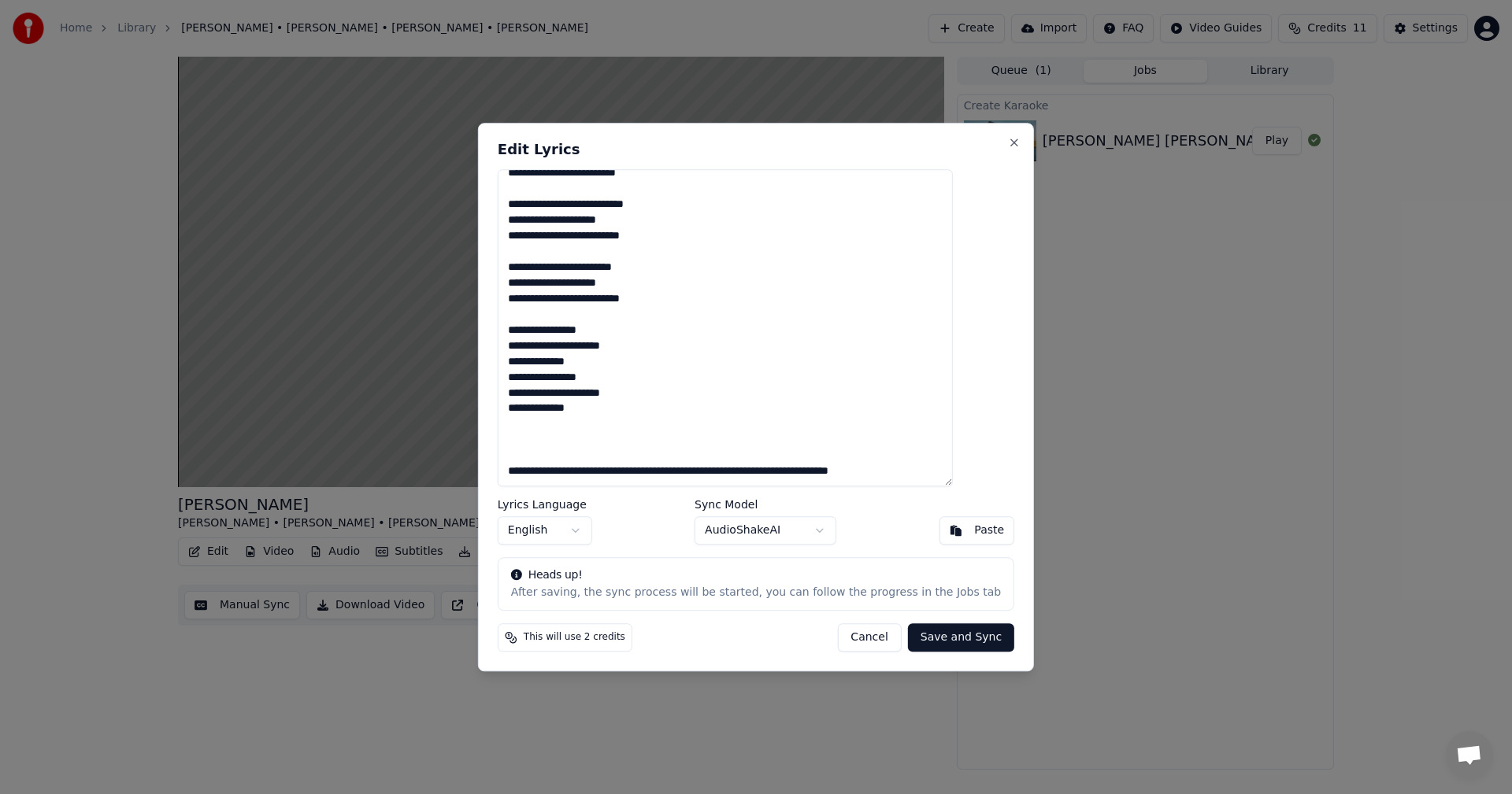
drag, startPoint x: 943, startPoint y: 466, endPoint x: 946, endPoint y: 476, distance: 10.4
click at [946, 477] on textarea at bounding box center [725, 328] width 455 height 318
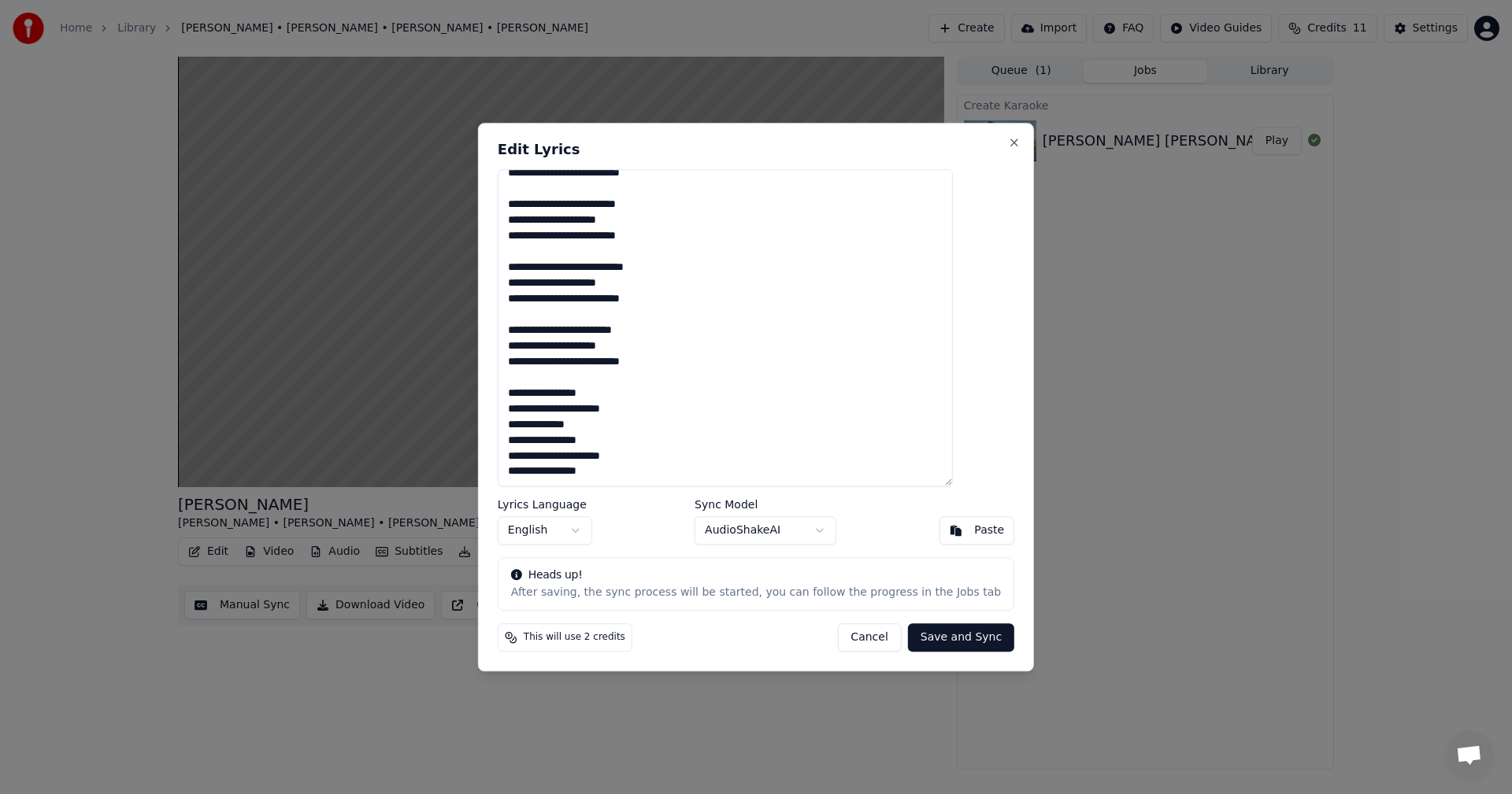
scroll to position [781, 0]
click at [917, 636] on button "Save and Sync" at bounding box center [961, 637] width 106 height 28
type textarea "**********"
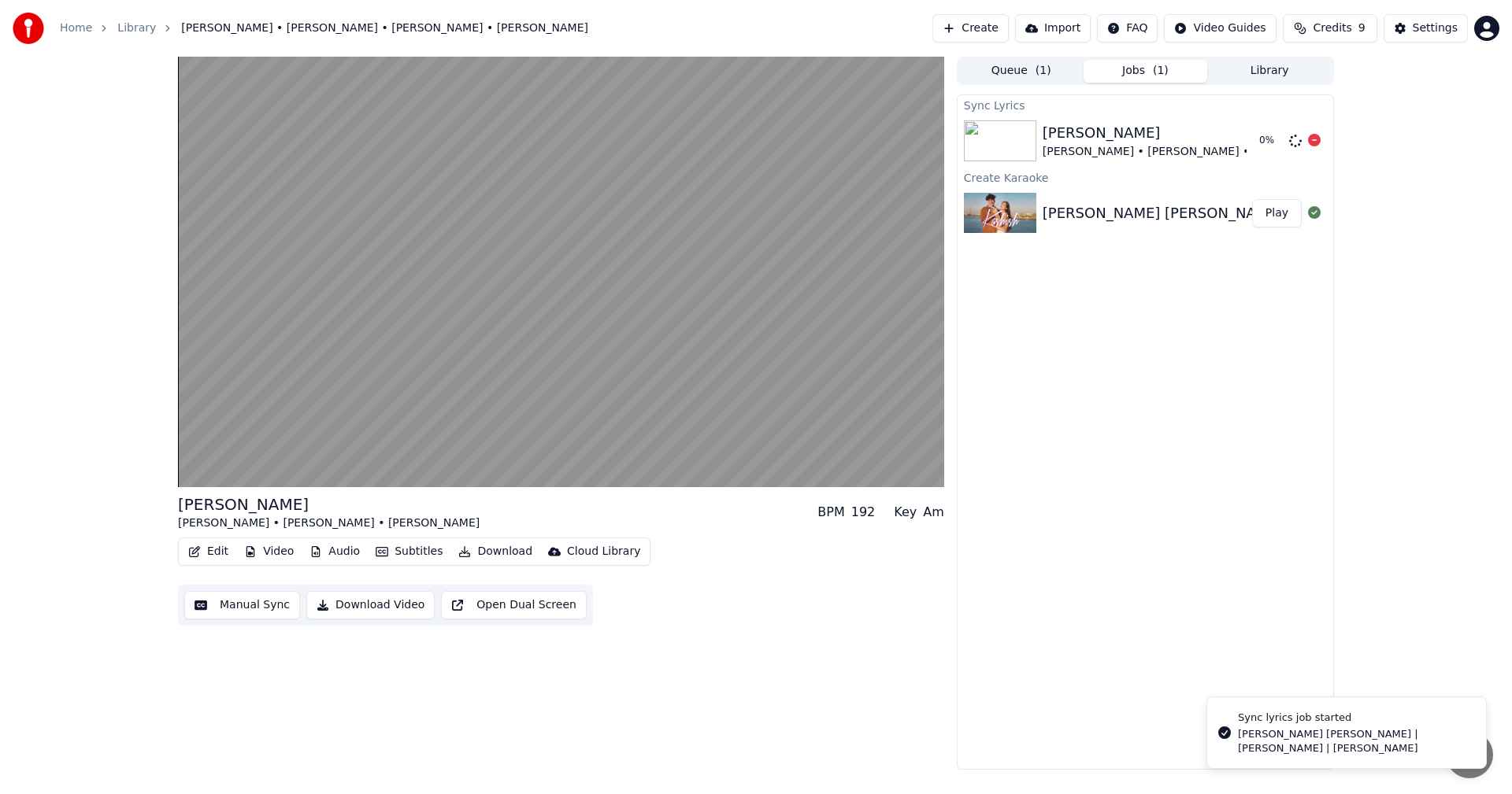
click at [1158, 136] on div "[PERSON_NAME]" at bounding box center [1193, 133] width 301 height 22
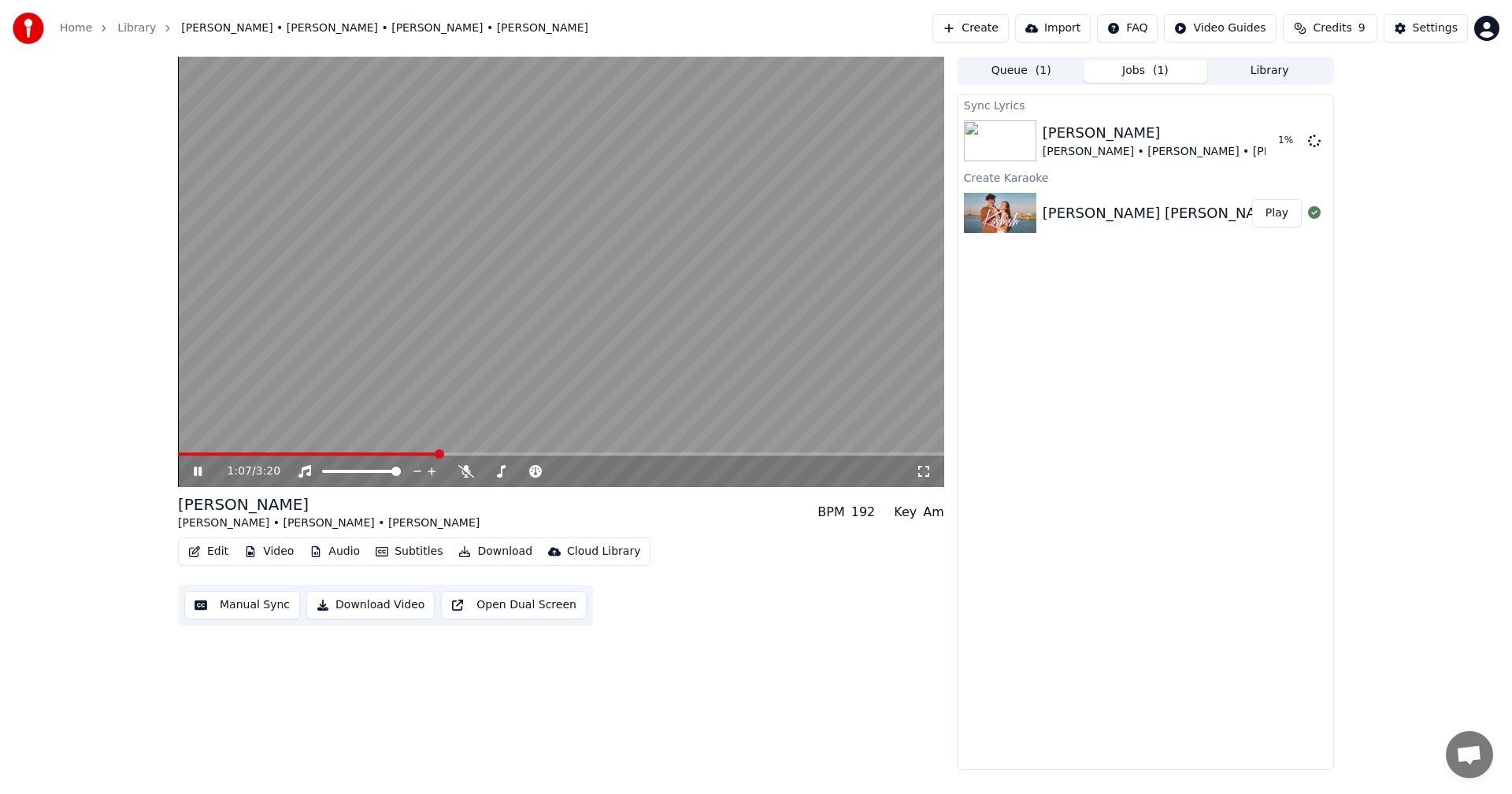
click at [427, 310] on video at bounding box center [561, 271] width 766 height 431
click at [464, 468] on icon at bounding box center [466, 471] width 16 height 13
click at [229, 449] on video at bounding box center [561, 271] width 766 height 431
click at [229, 452] on video at bounding box center [561, 271] width 766 height 431
click at [228, 453] on span at bounding box center [202, 454] width 50 height 3
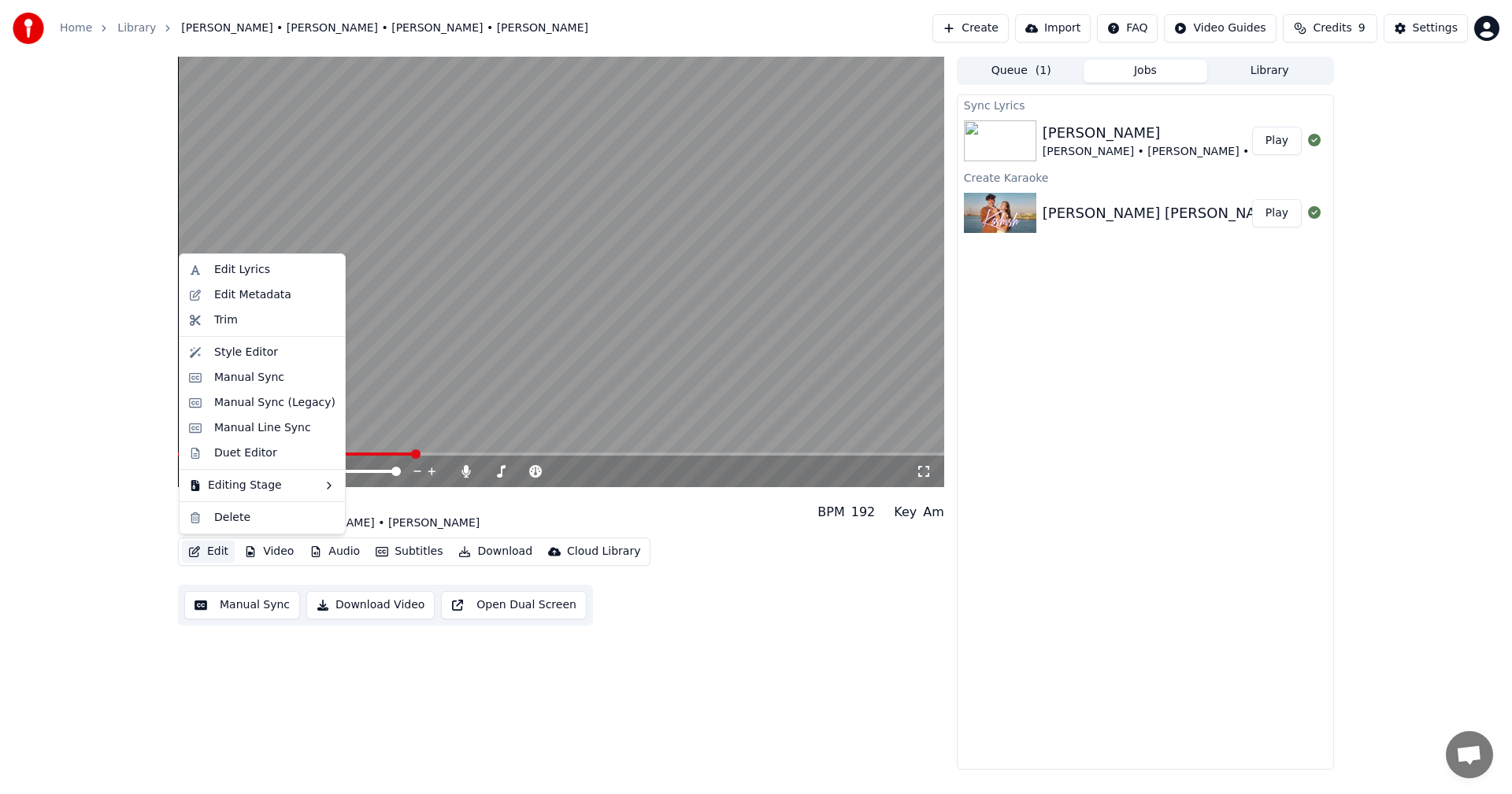
click at [197, 548] on icon "button" at bounding box center [194, 551] width 13 height 11
click at [209, 265] on div "Edit Lyrics" at bounding box center [263, 270] width 159 height 25
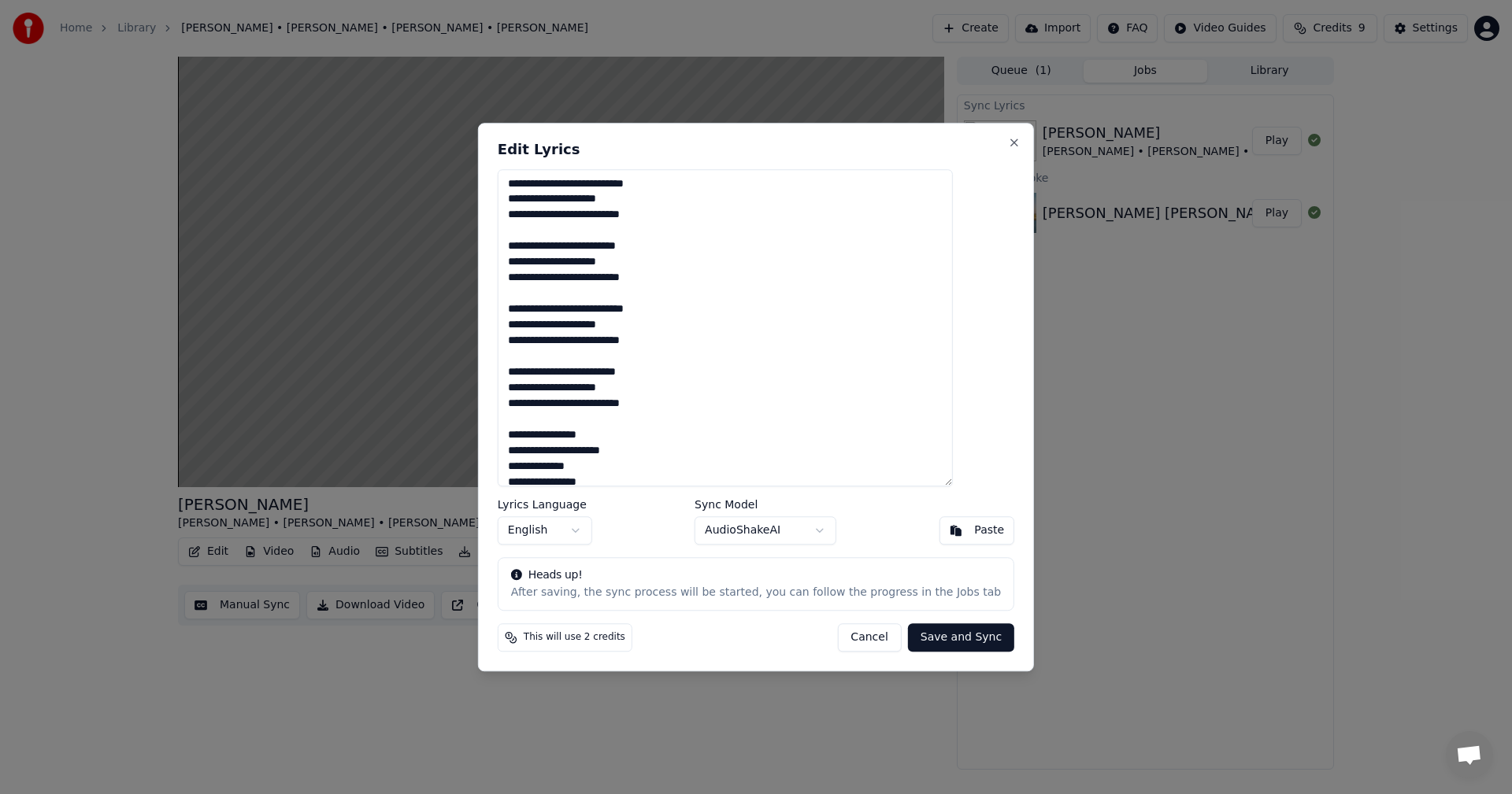
click at [847, 629] on button "Cancel" at bounding box center [869, 637] width 64 height 28
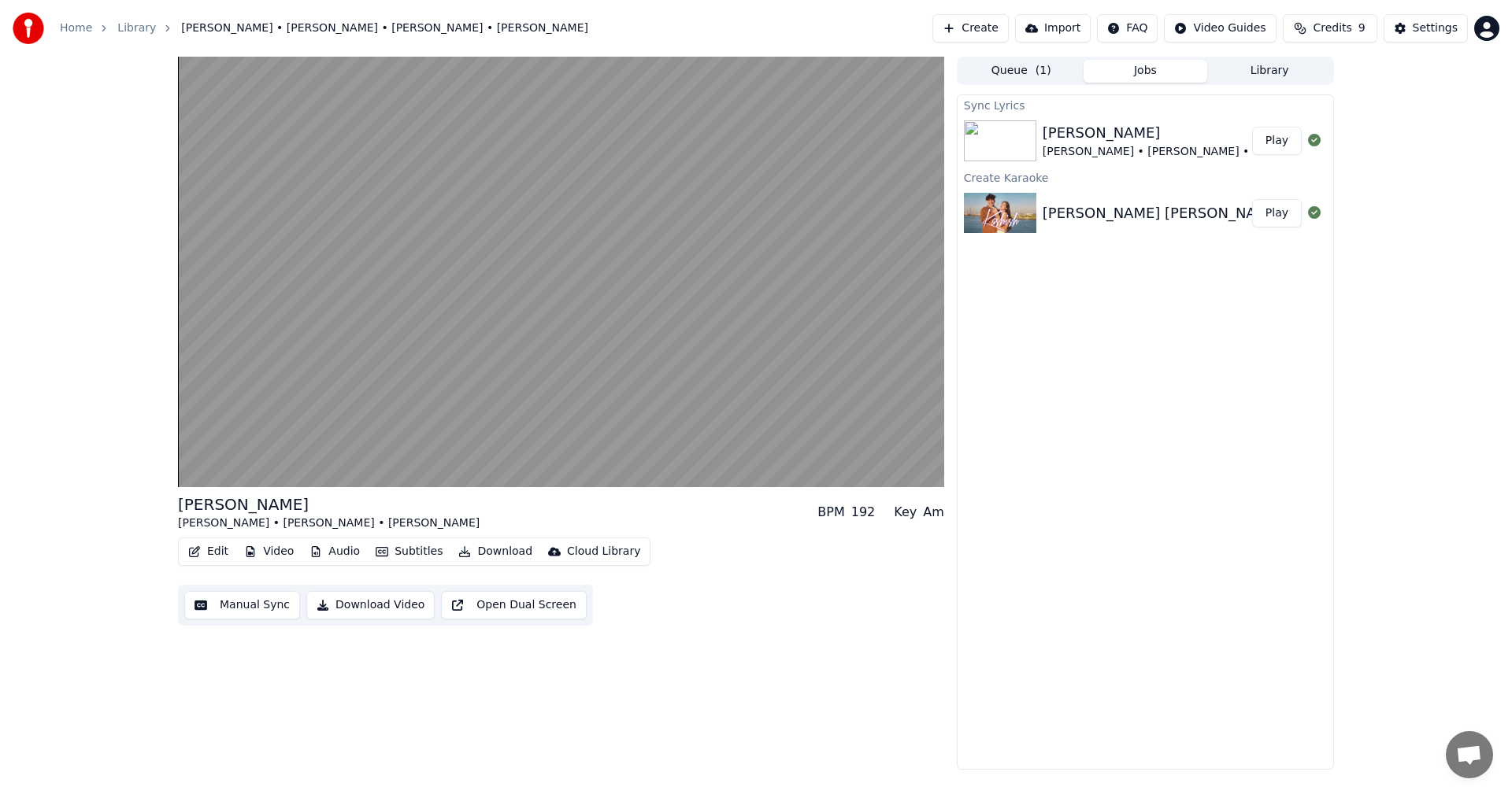
click at [207, 543] on button "Edit" at bounding box center [208, 551] width 53 height 22
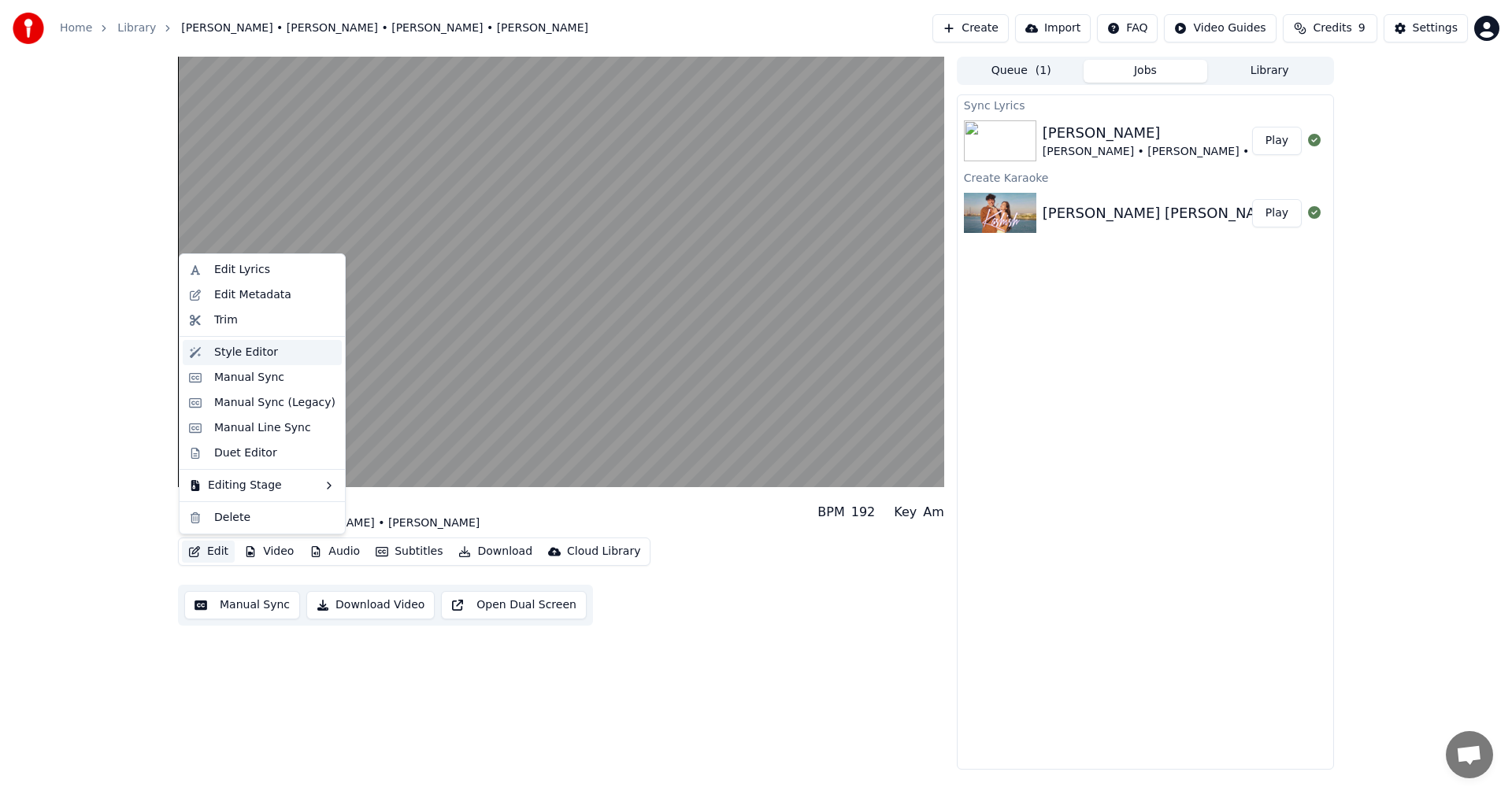
click at [270, 346] on div "Style Editor" at bounding box center [274, 353] width 122 height 16
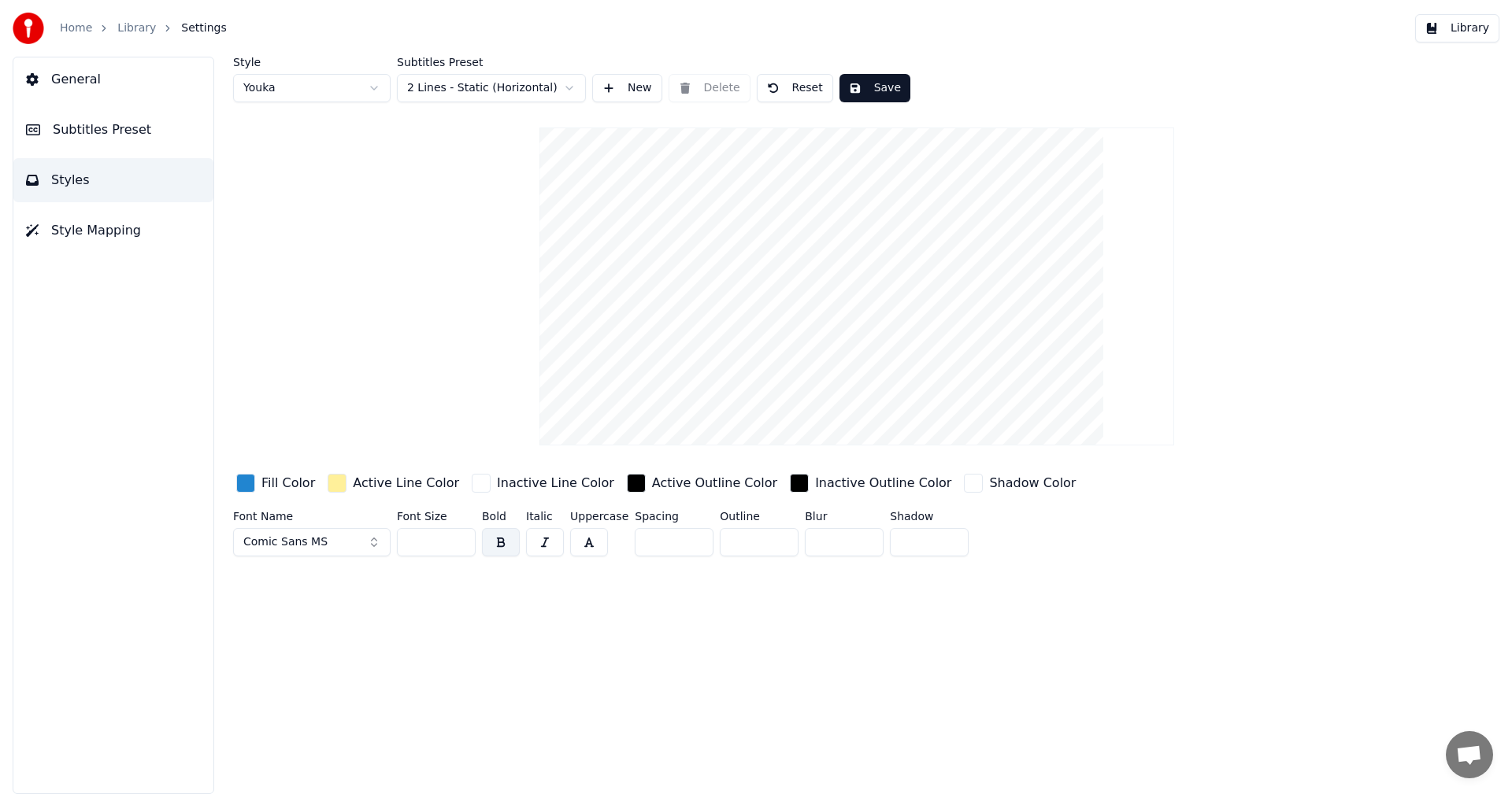
click at [240, 478] on div "button" at bounding box center [245, 483] width 18 height 18
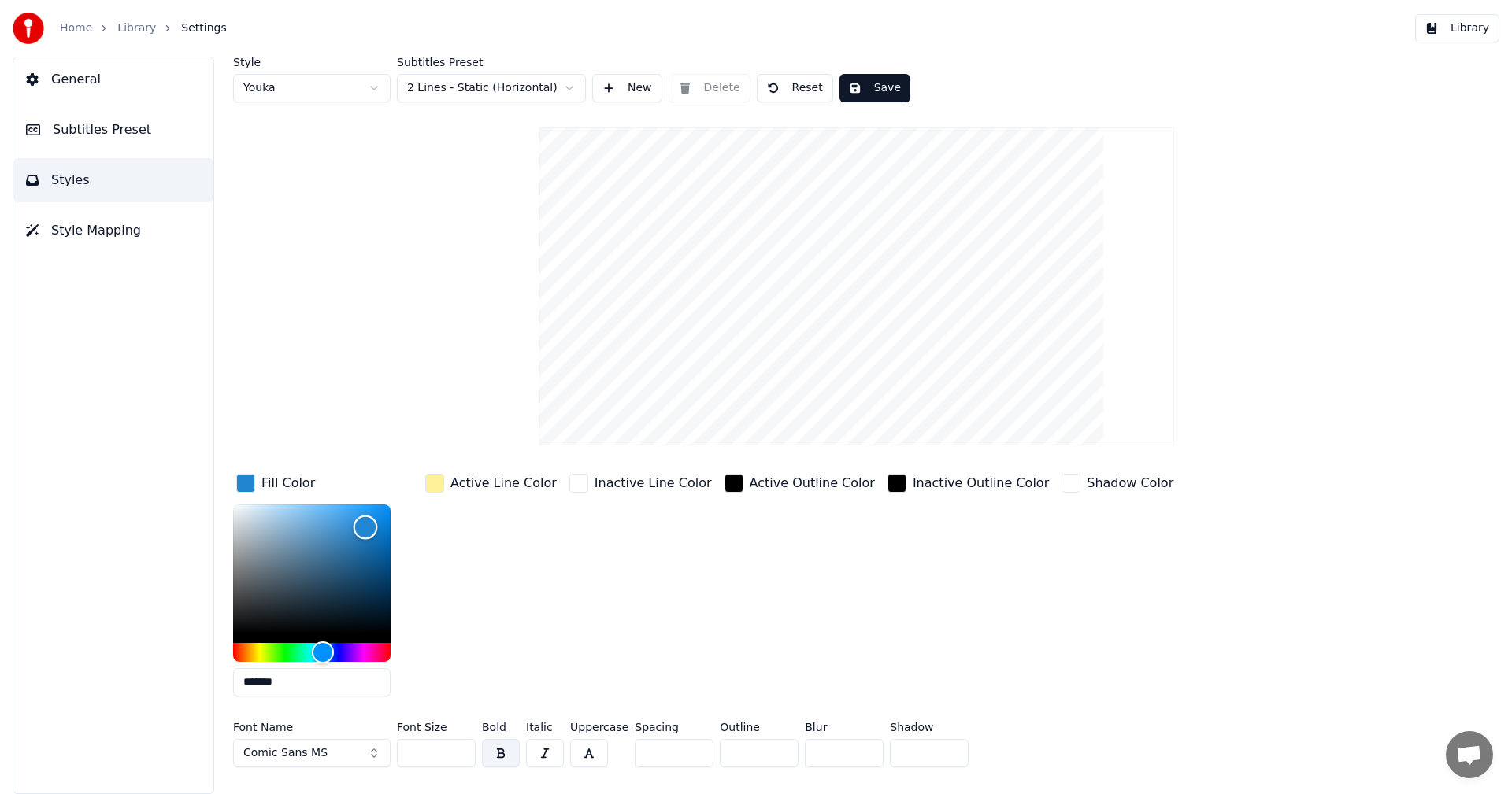
click at [242, 533] on div "Color" at bounding box center [312, 569] width 158 height 129
click at [316, 649] on div "Hue" at bounding box center [316, 651] width 24 height 24
type input "*******"
click at [376, 519] on div "Color" at bounding box center [312, 569] width 158 height 129
click at [444, 483] on div "Active Line Color" at bounding box center [491, 483] width 138 height 25
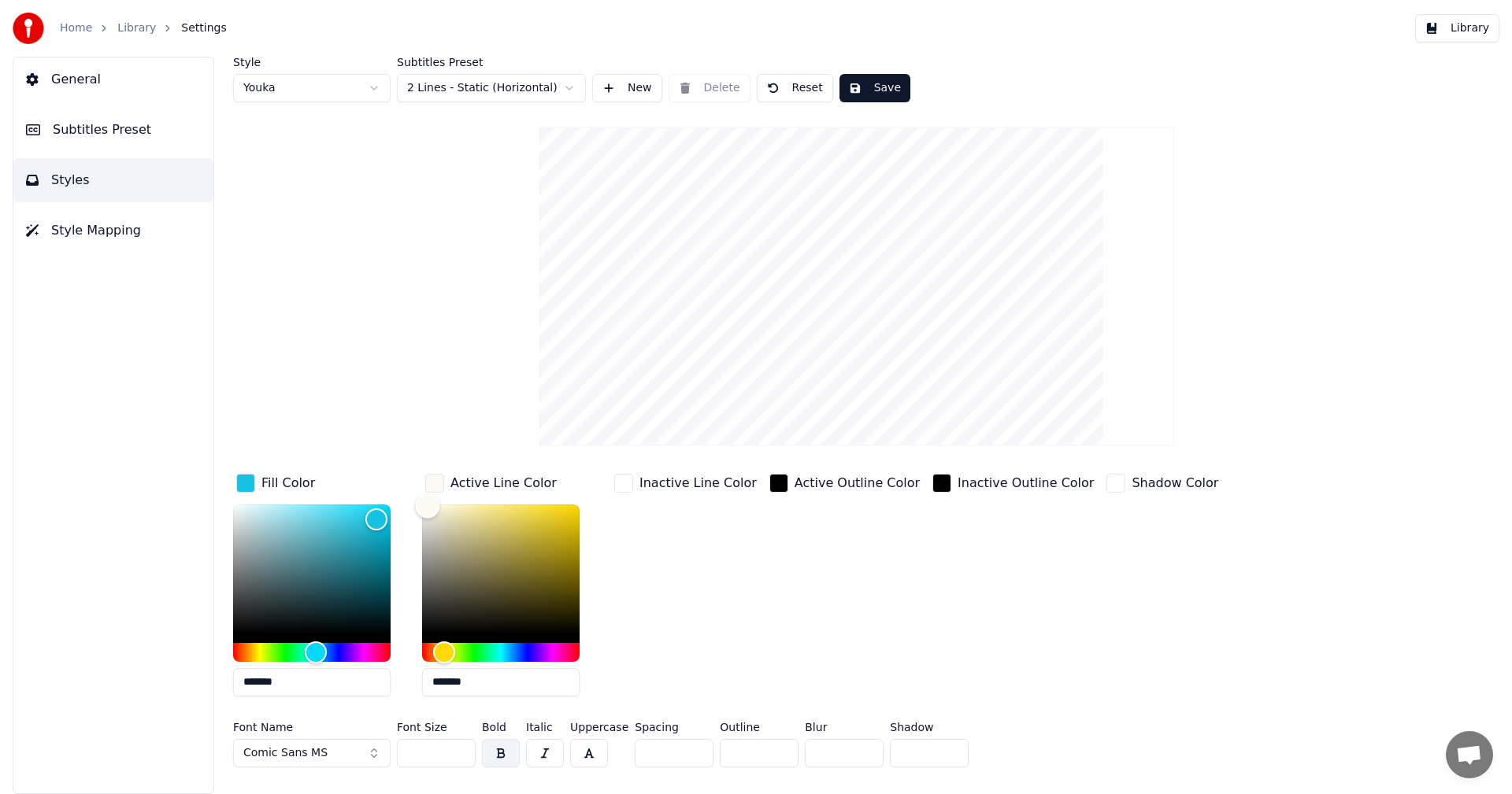
type input "*******"
drag, startPoint x: 475, startPoint y: 501, endPoint x: 401, endPoint y: 509, distance: 74.4
click at [402, 509] on div "Fill Color ******* Active Line Color ******* Inactive Line Color Active Outline…" at bounding box center [762, 589] width 1058 height 238
click at [342, 751] on button "Comic Sans MS" at bounding box center [312, 752] width 158 height 28
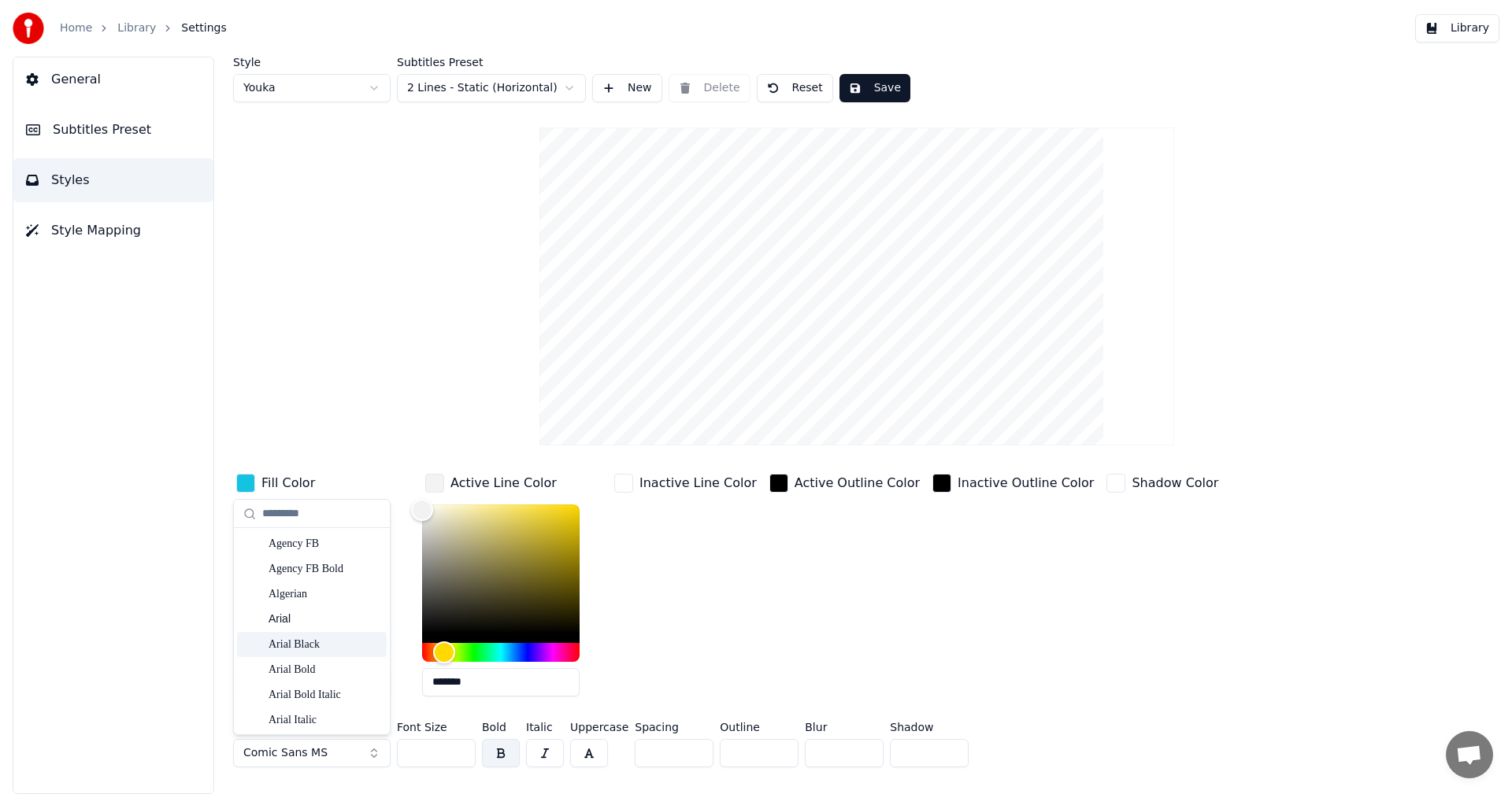
click at [321, 638] on div "Arial Black" at bounding box center [324, 644] width 112 height 16
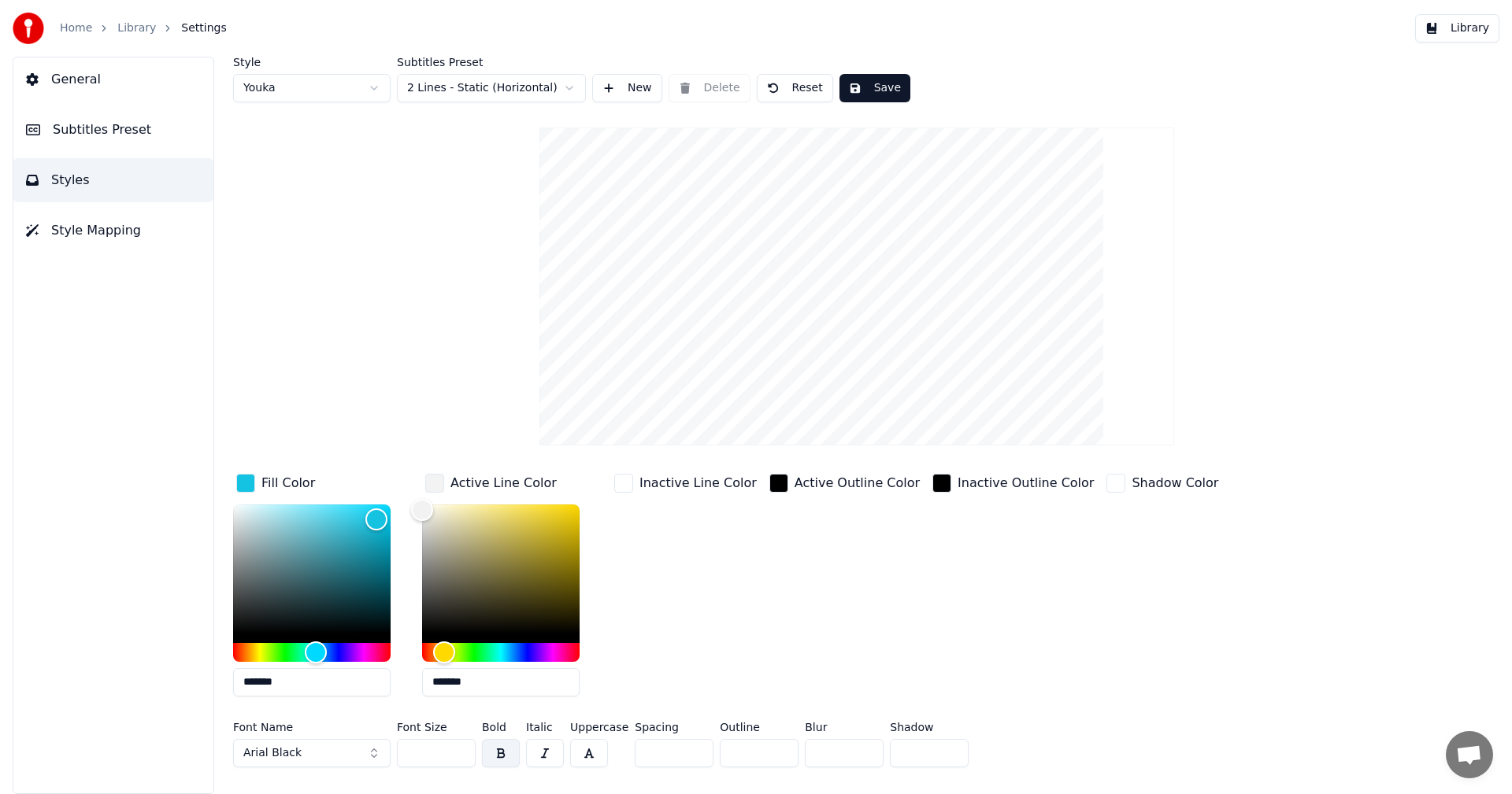
click at [356, 749] on button "Arial Black" at bounding box center [312, 752] width 158 height 28
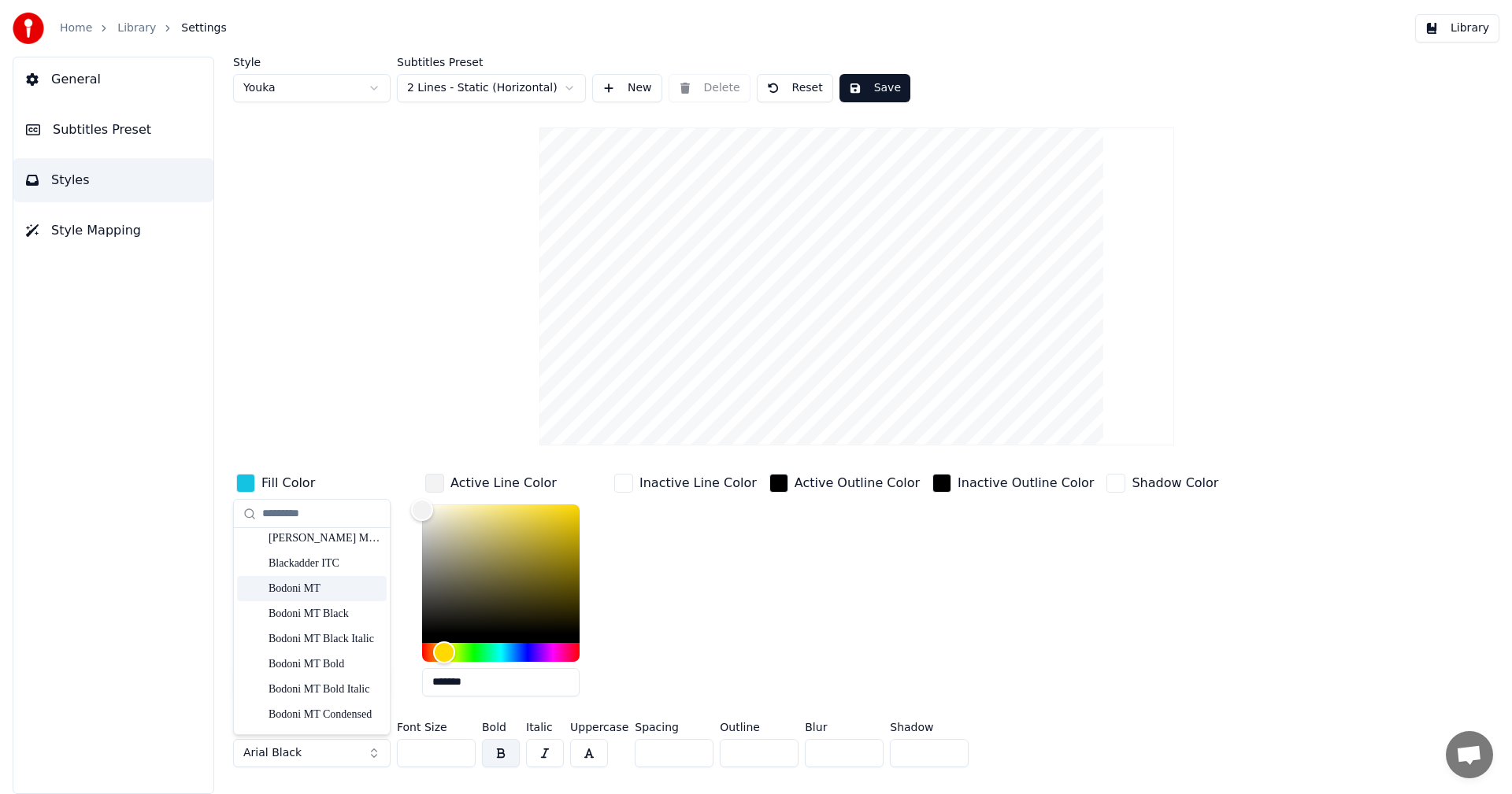
scroll to position [630, 0]
click at [304, 570] on div "Bodoni MT Black Italic" at bounding box center [324, 569] width 112 height 16
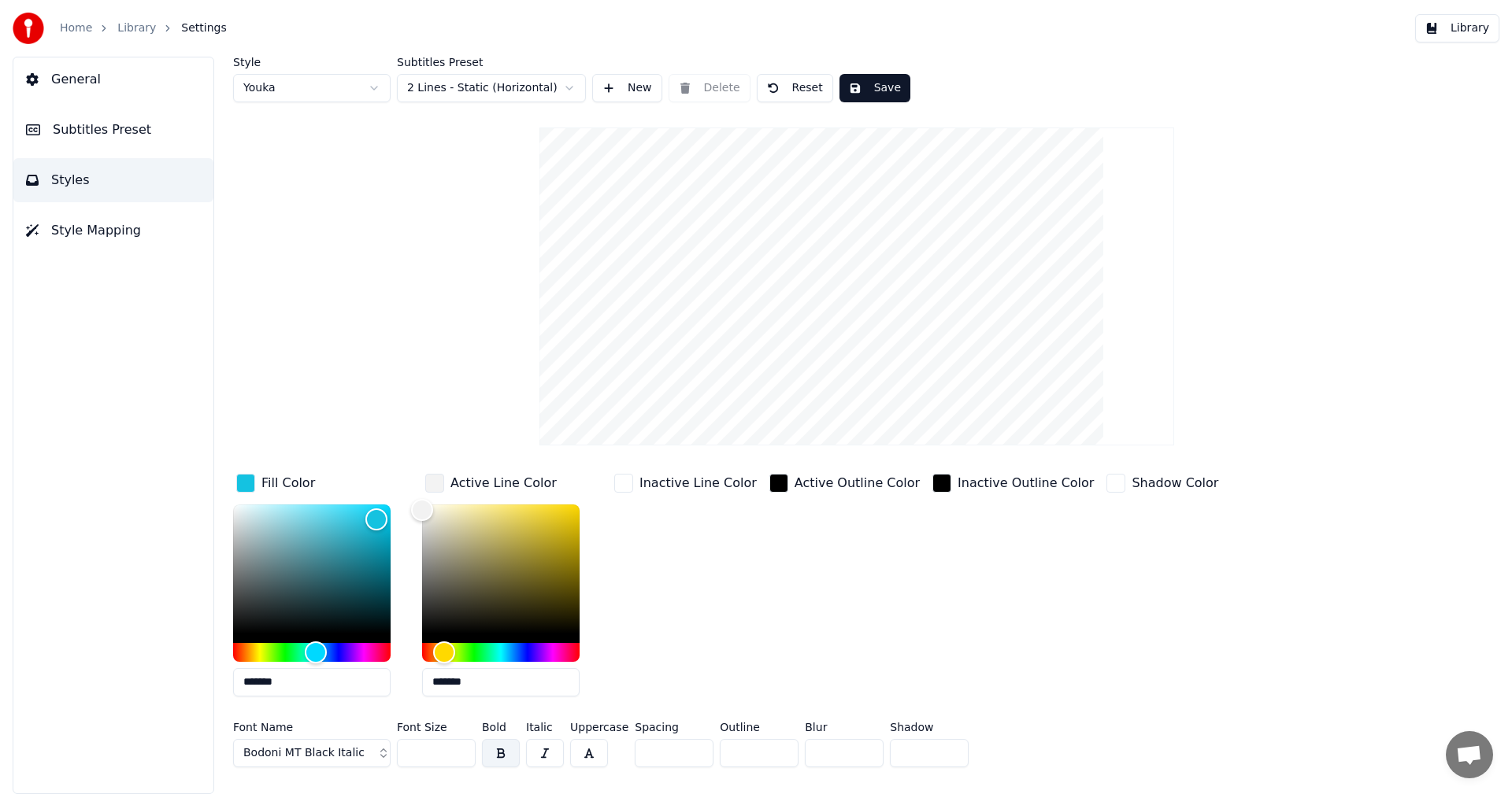
click at [326, 742] on button "Bodoni MT Black Italic" at bounding box center [312, 752] width 158 height 28
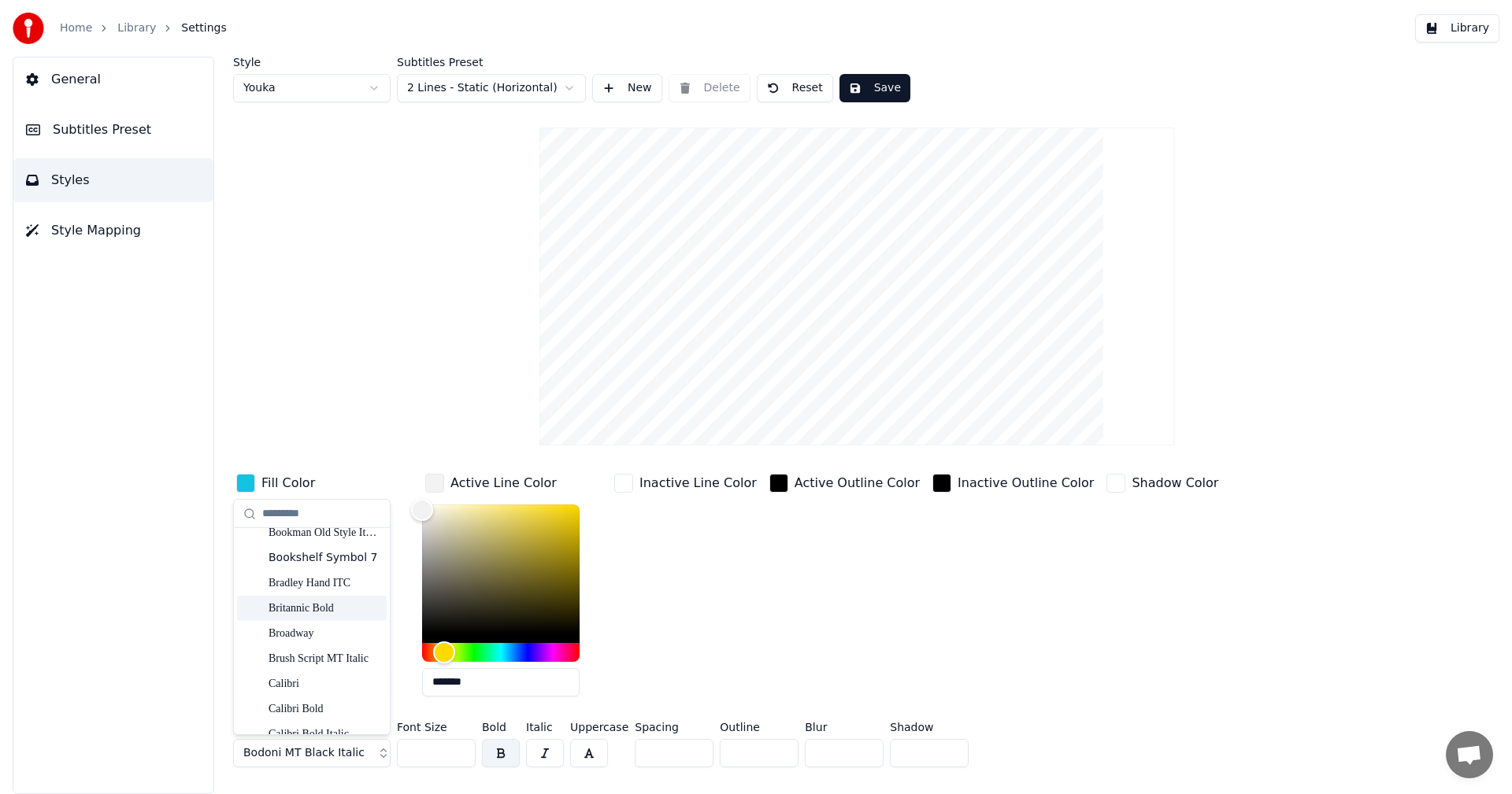
scroll to position [1260, 0]
click at [315, 670] on div "Californian FB Bold" at bounding box center [324, 669] width 112 height 16
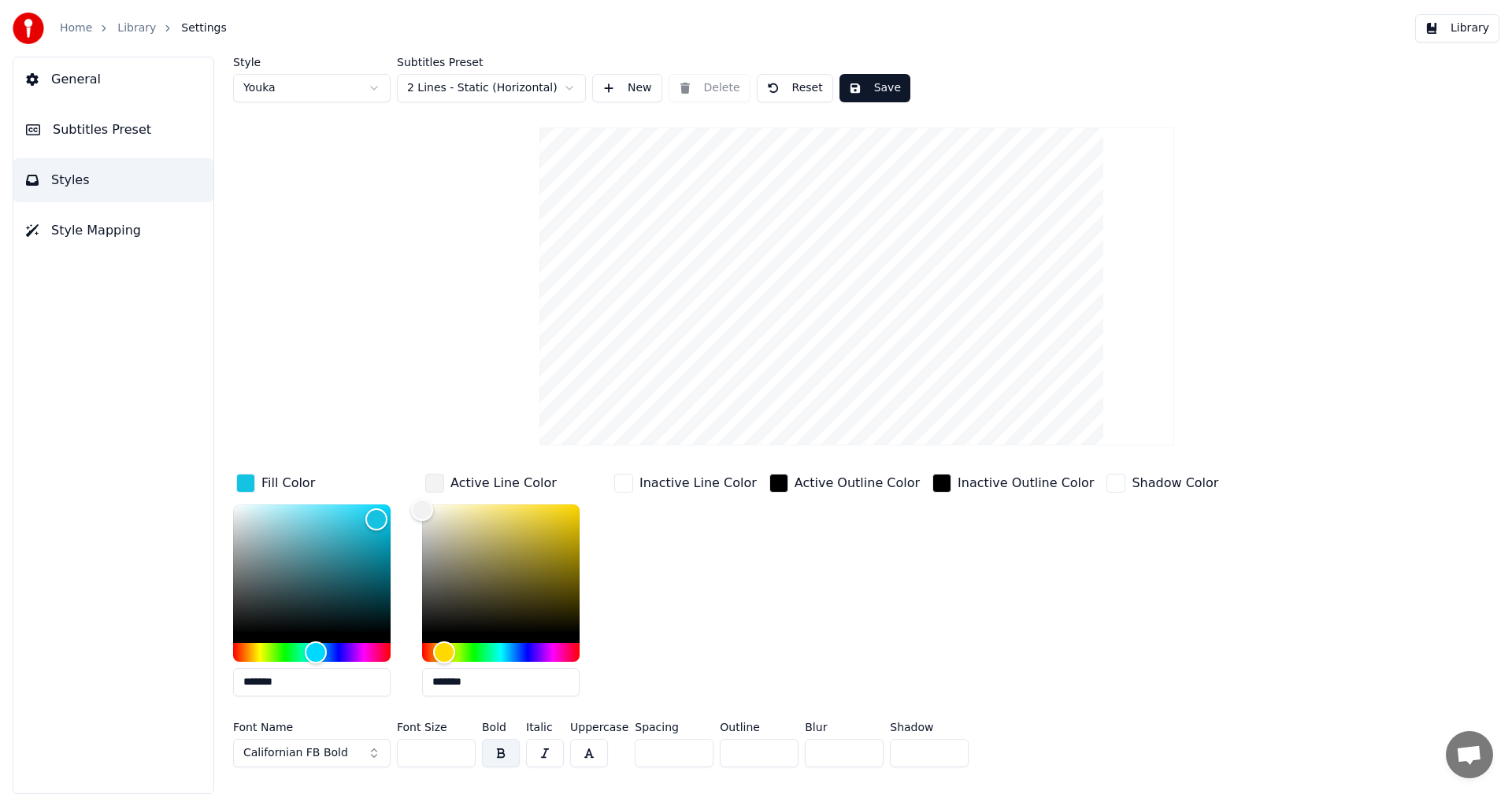
click at [676, 583] on div "Inactive Line Color" at bounding box center [685, 589] width 149 height 238
click at [871, 93] on button "Save" at bounding box center [874, 87] width 71 height 28
click at [871, 93] on button "Done" at bounding box center [875, 87] width 73 height 28
click at [116, 167] on button "Styles" at bounding box center [114, 180] width 200 height 44
click at [106, 133] on span "Subtitles Preset" at bounding box center [101, 129] width 98 height 18
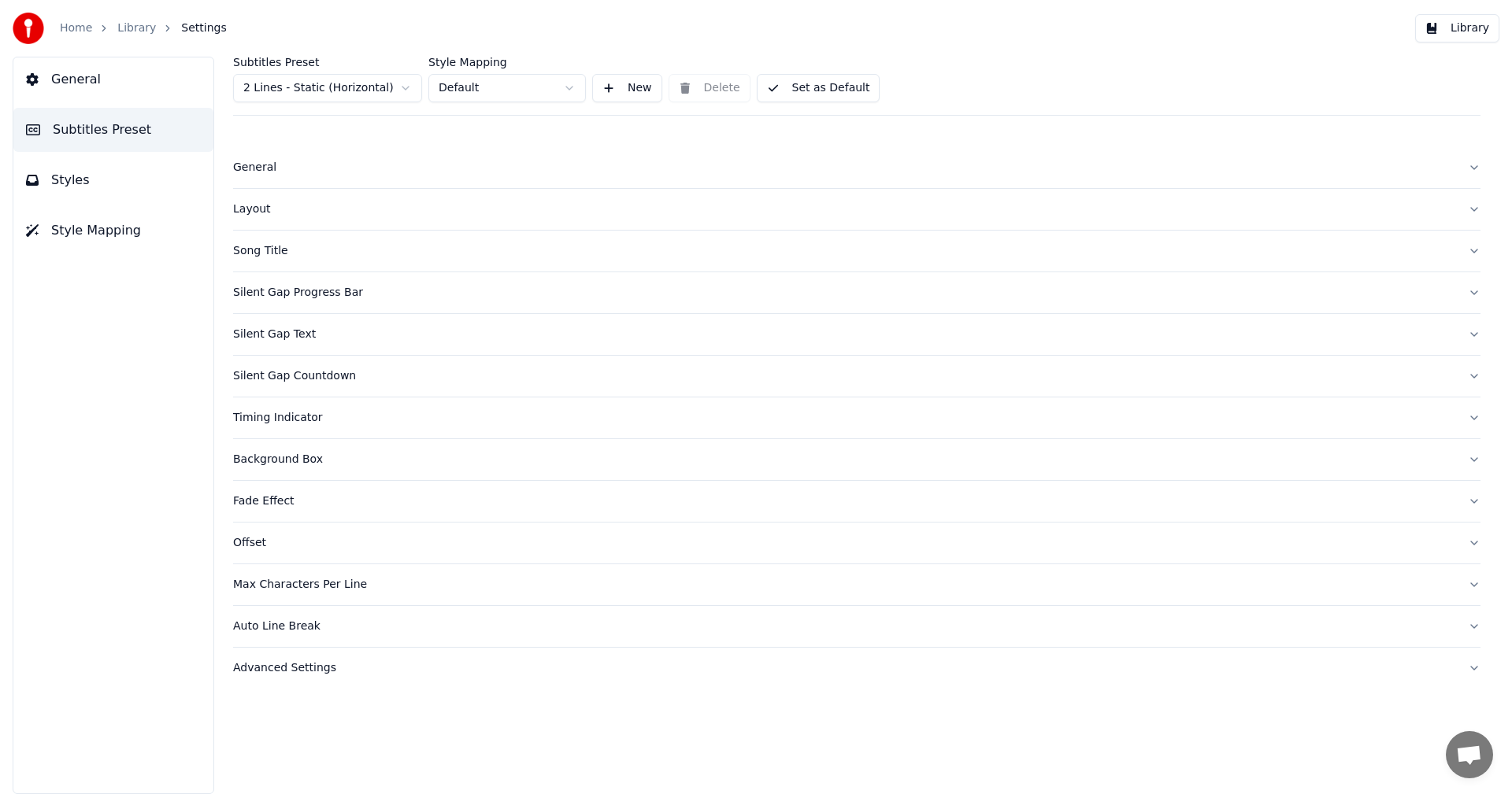
click at [98, 68] on button "General" at bounding box center [114, 79] width 200 height 44
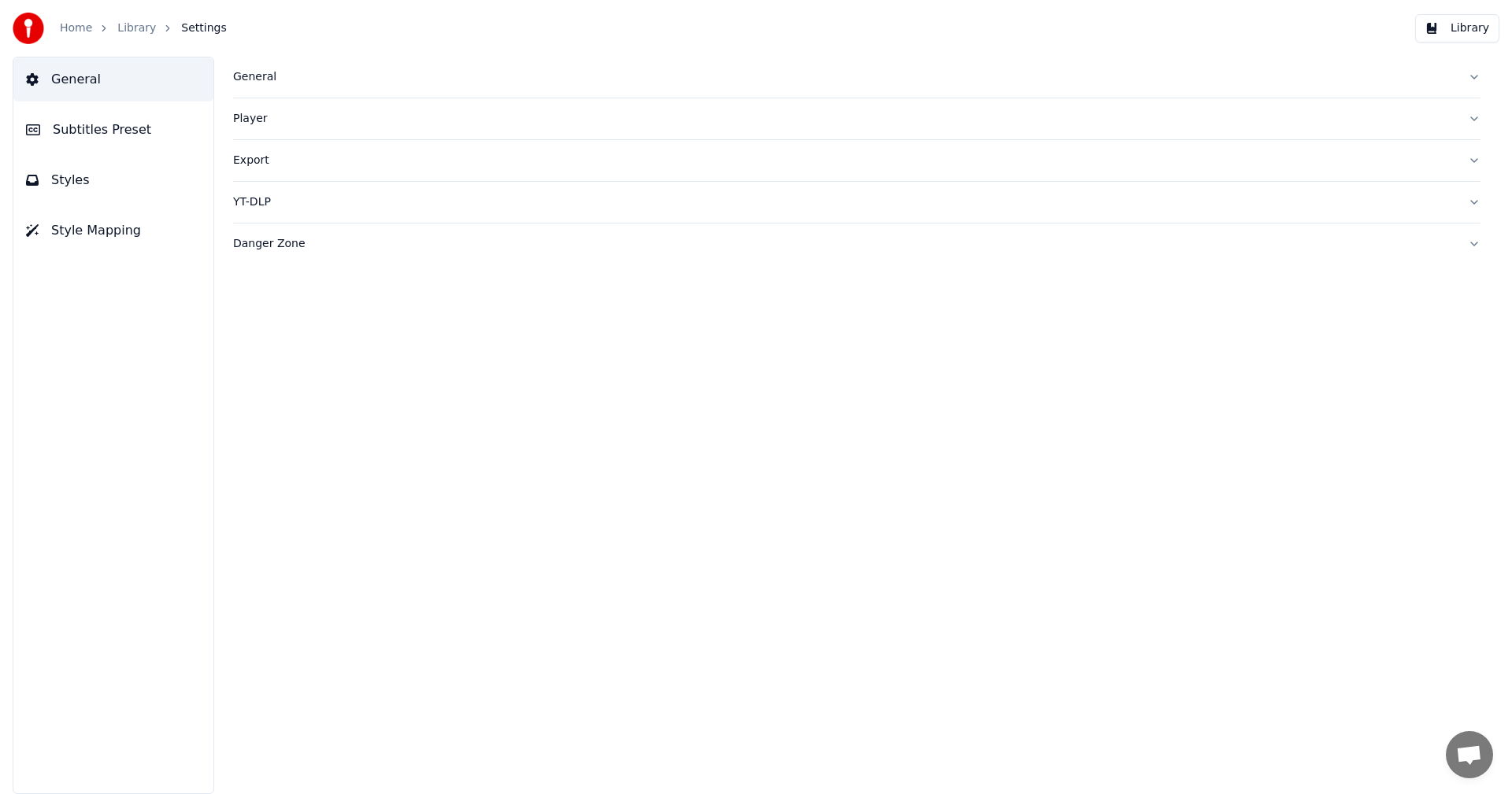
click at [87, 220] on button "Style Mapping" at bounding box center [114, 230] width 200 height 44
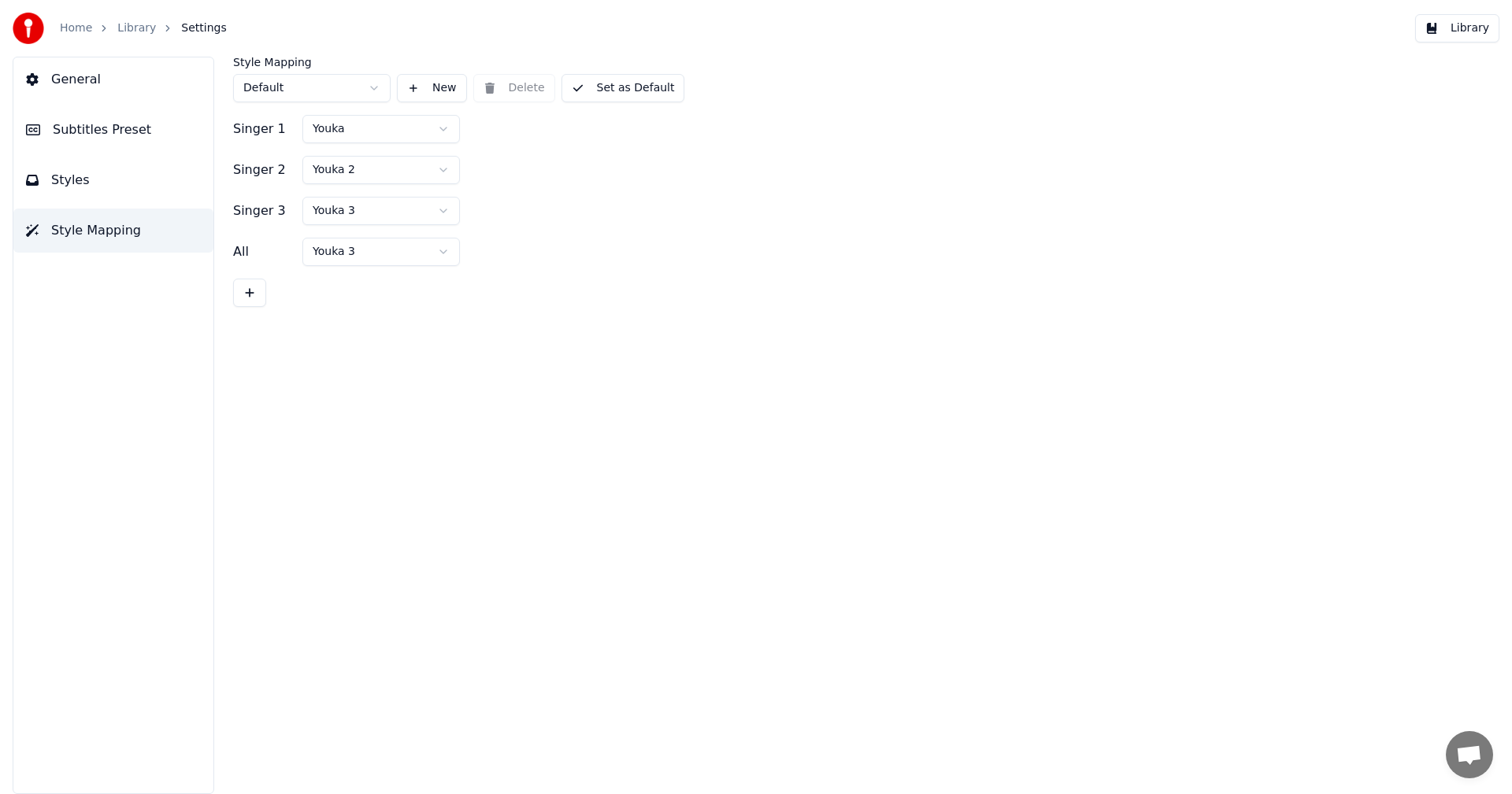
click at [87, 197] on button "Styles" at bounding box center [114, 180] width 200 height 44
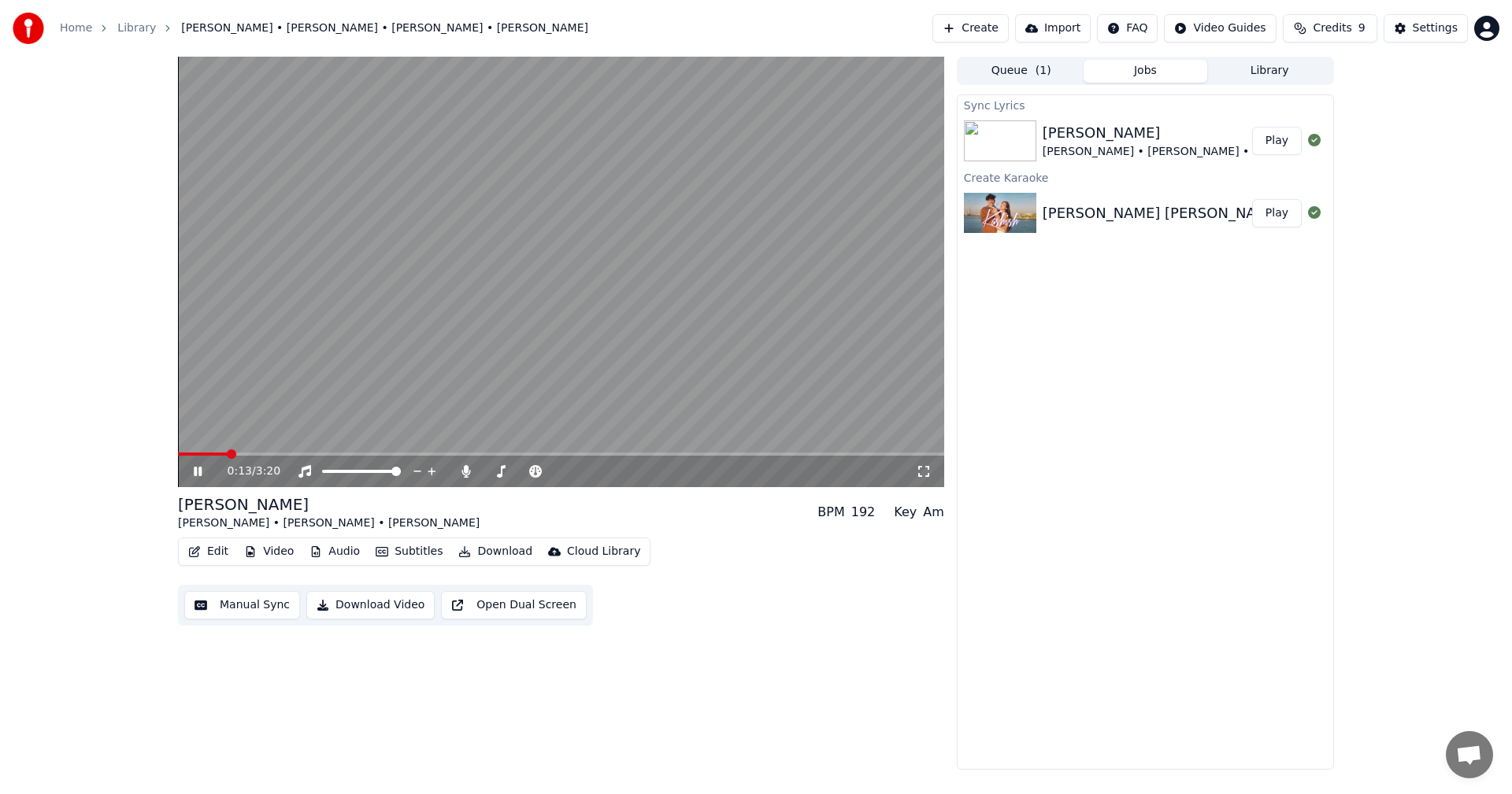
click at [228, 454] on span at bounding box center [561, 454] width 766 height 3
click at [292, 453] on span at bounding box center [561, 454] width 766 height 3
click at [241, 449] on video at bounding box center [561, 271] width 766 height 431
click at [237, 458] on div "0:31 / 3:20" at bounding box center [561, 471] width 766 height 31
click at [254, 459] on span at bounding box center [259, 454] width 10 height 10
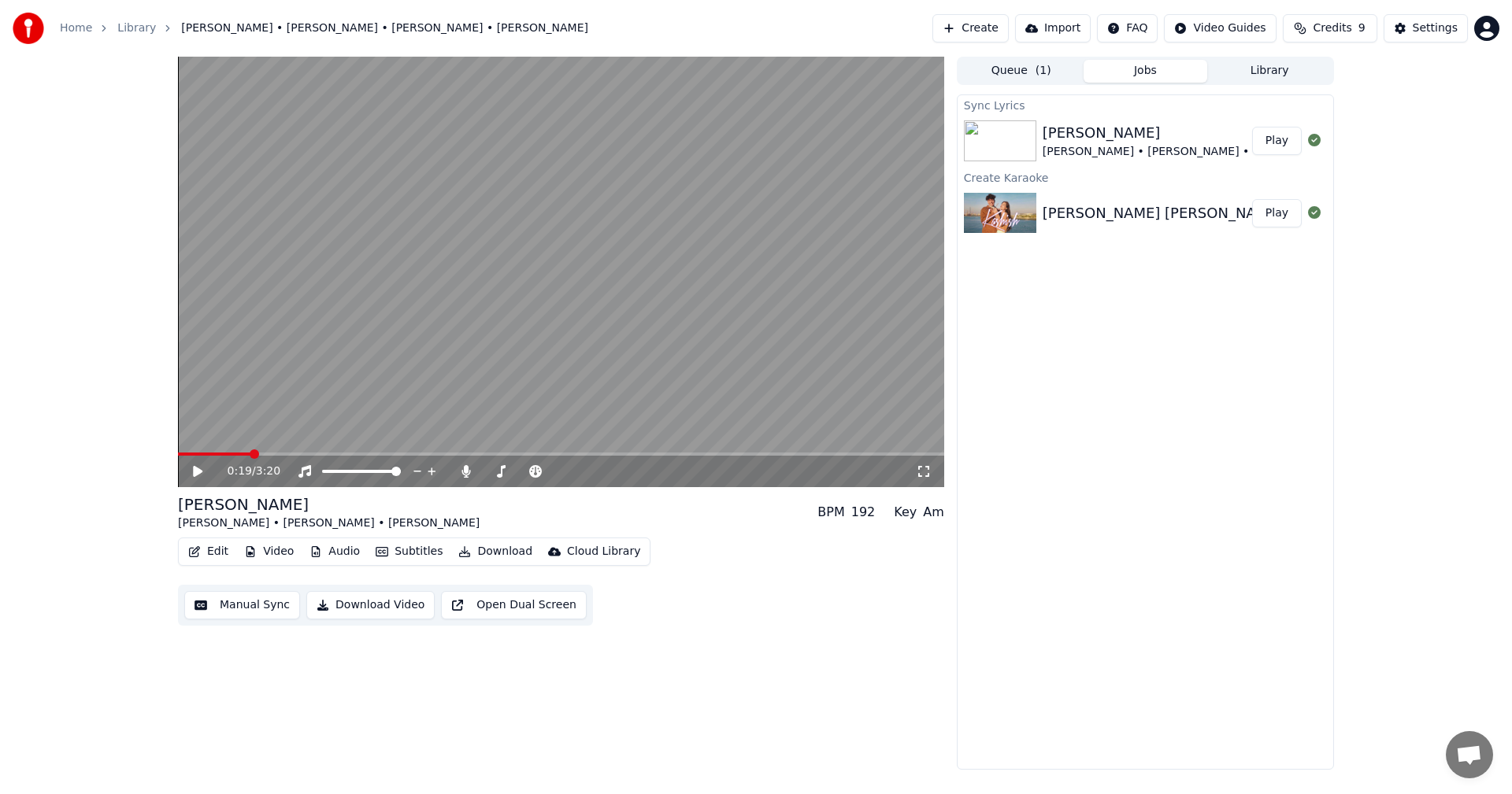
click at [314, 403] on video at bounding box center [561, 271] width 766 height 431
click at [260, 452] on video at bounding box center [561, 271] width 766 height 431
click at [263, 548] on button "Video" at bounding box center [269, 551] width 62 height 22
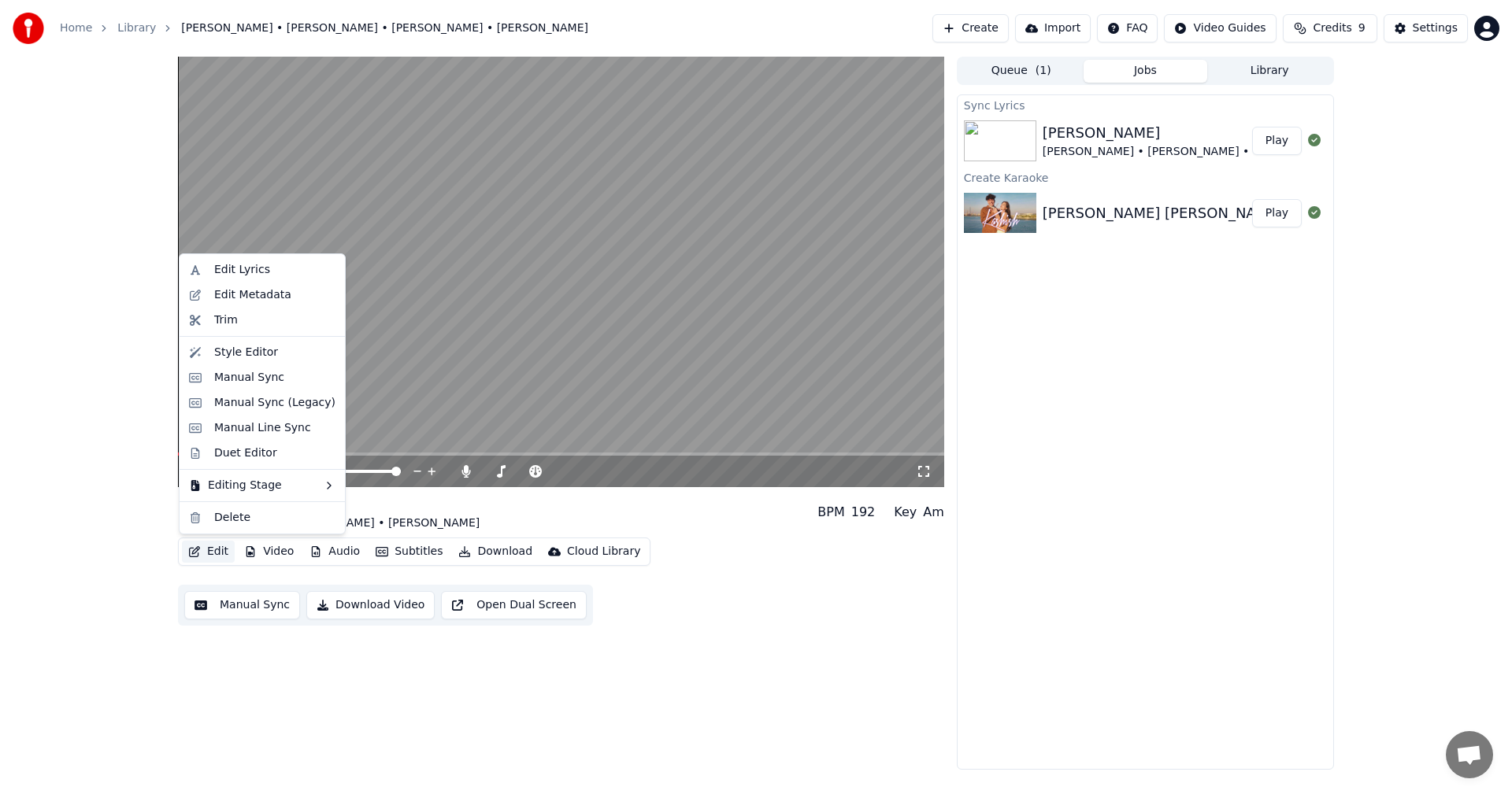
click at [209, 548] on button "Edit" at bounding box center [208, 551] width 53 height 22
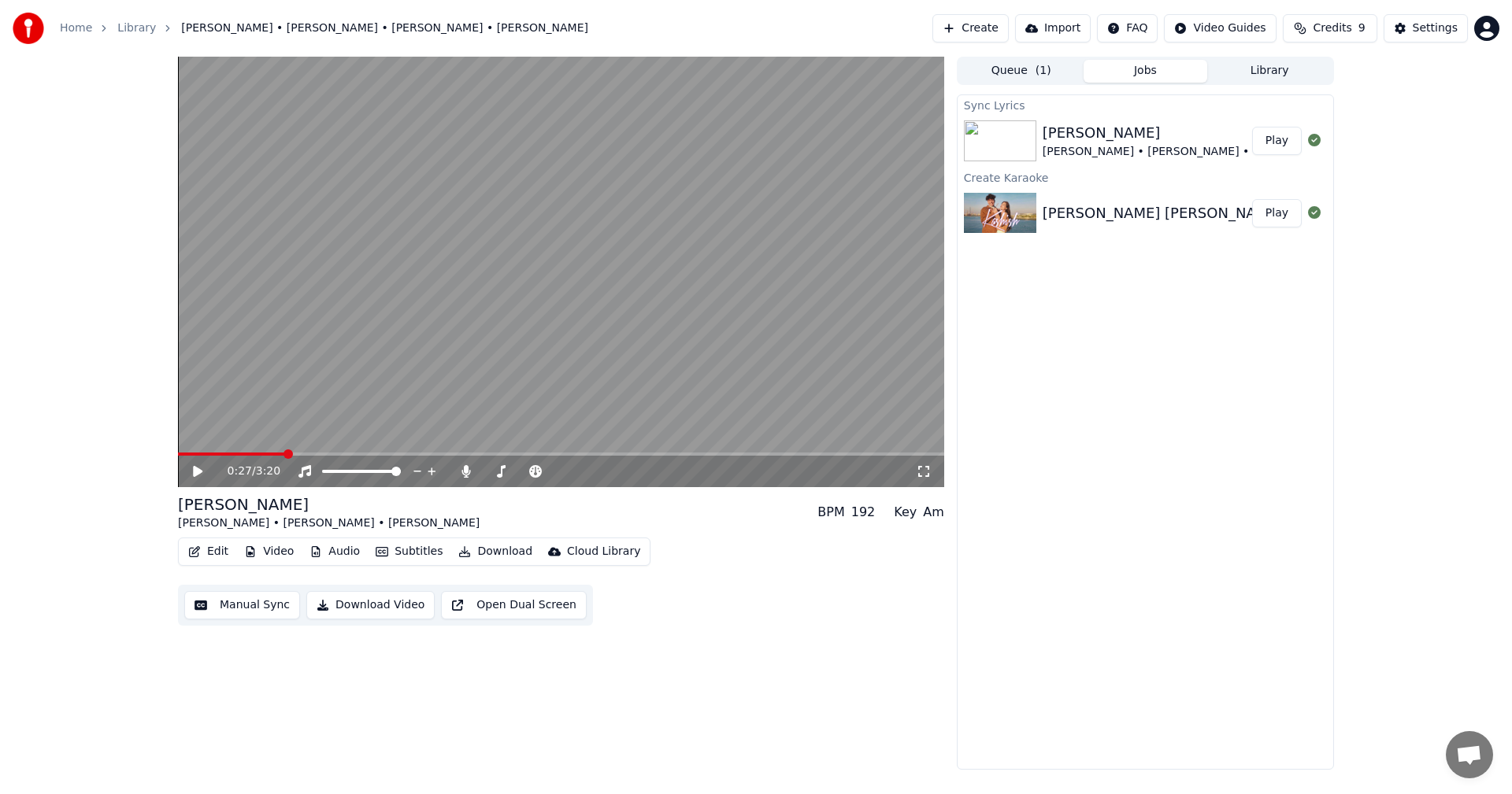
click at [209, 548] on button "Edit" at bounding box center [208, 551] width 53 height 22
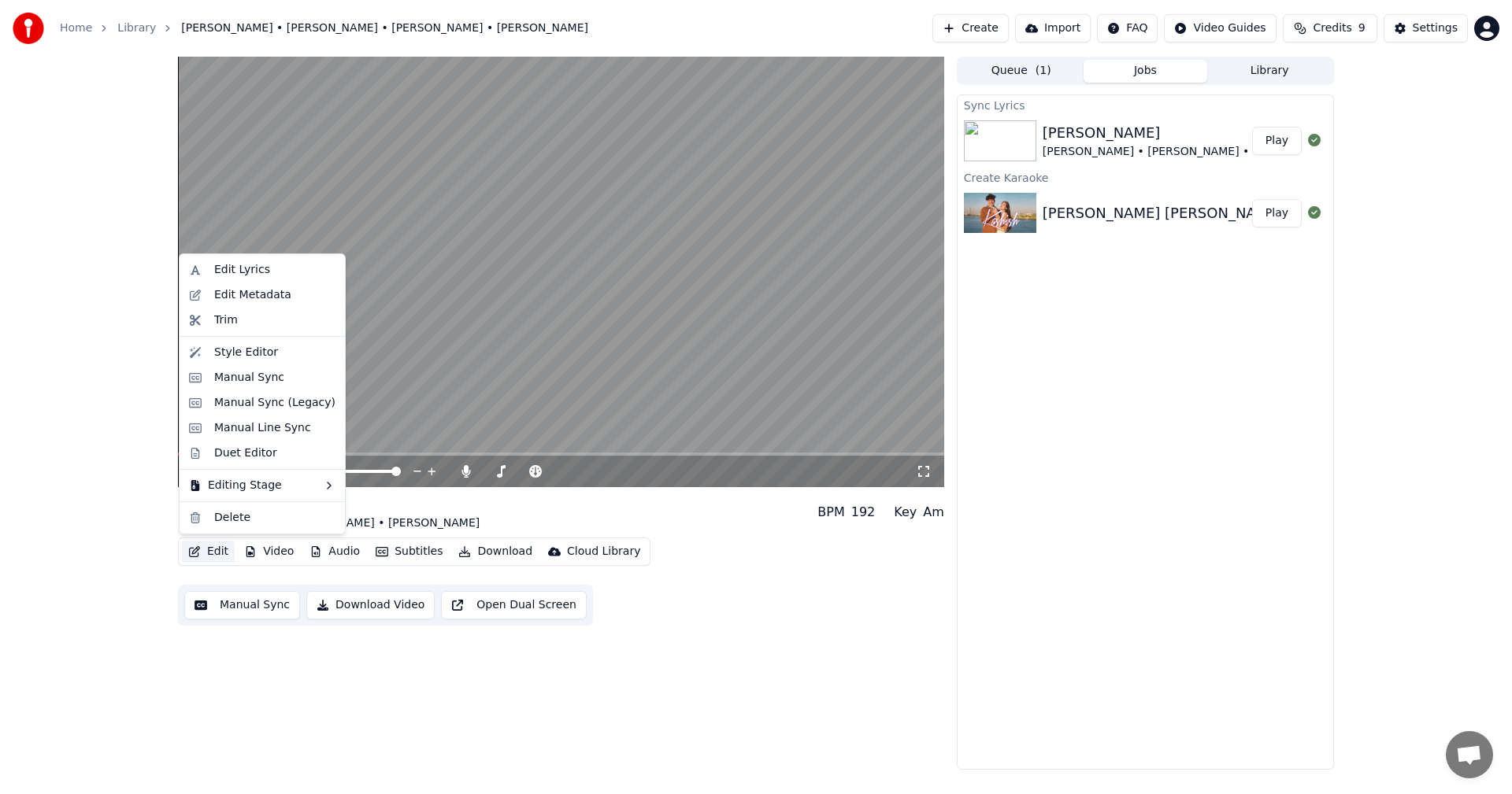
click at [237, 604] on button "Manual Sync" at bounding box center [242, 604] width 116 height 28
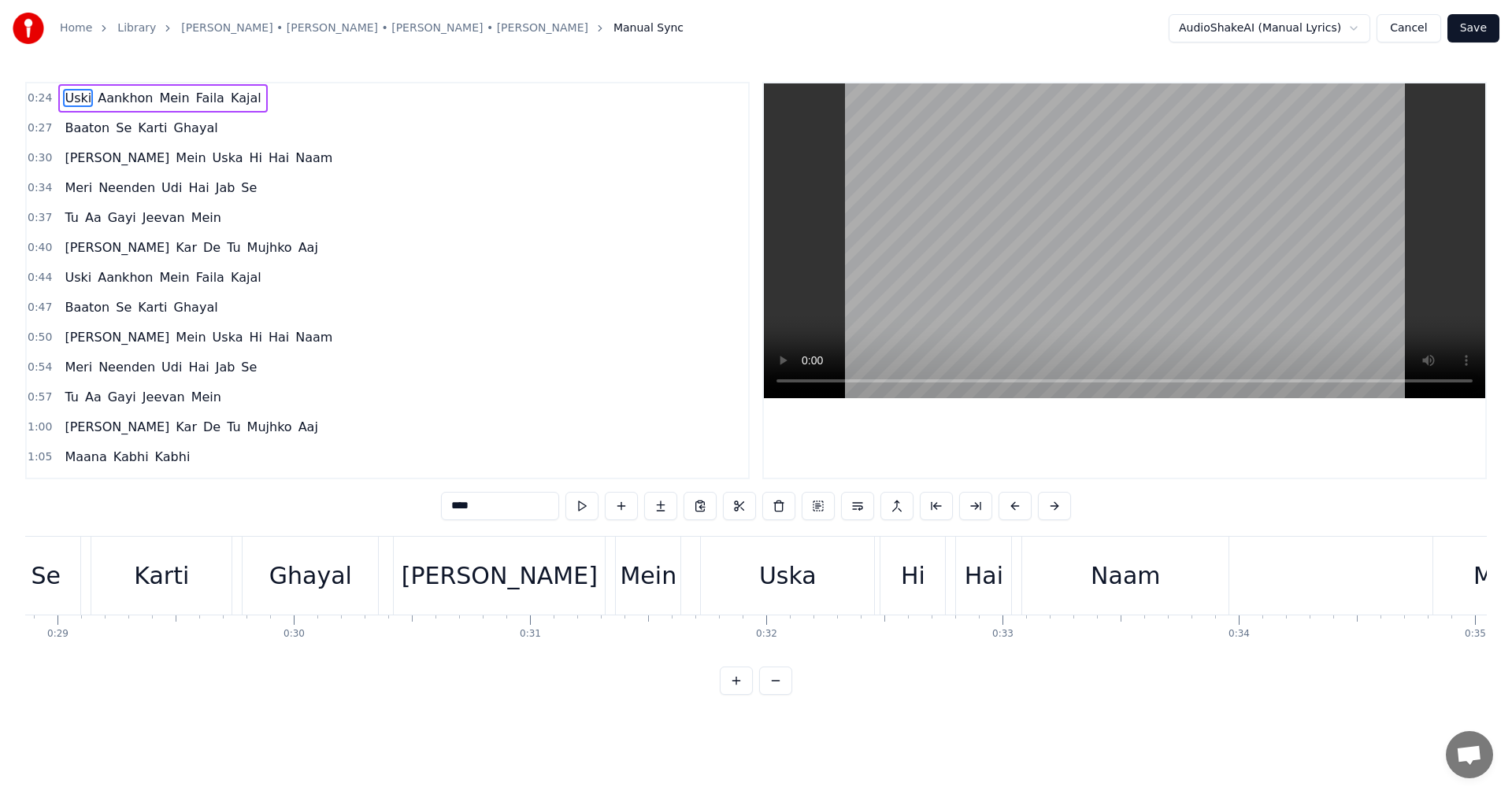
scroll to position [0, 6921]
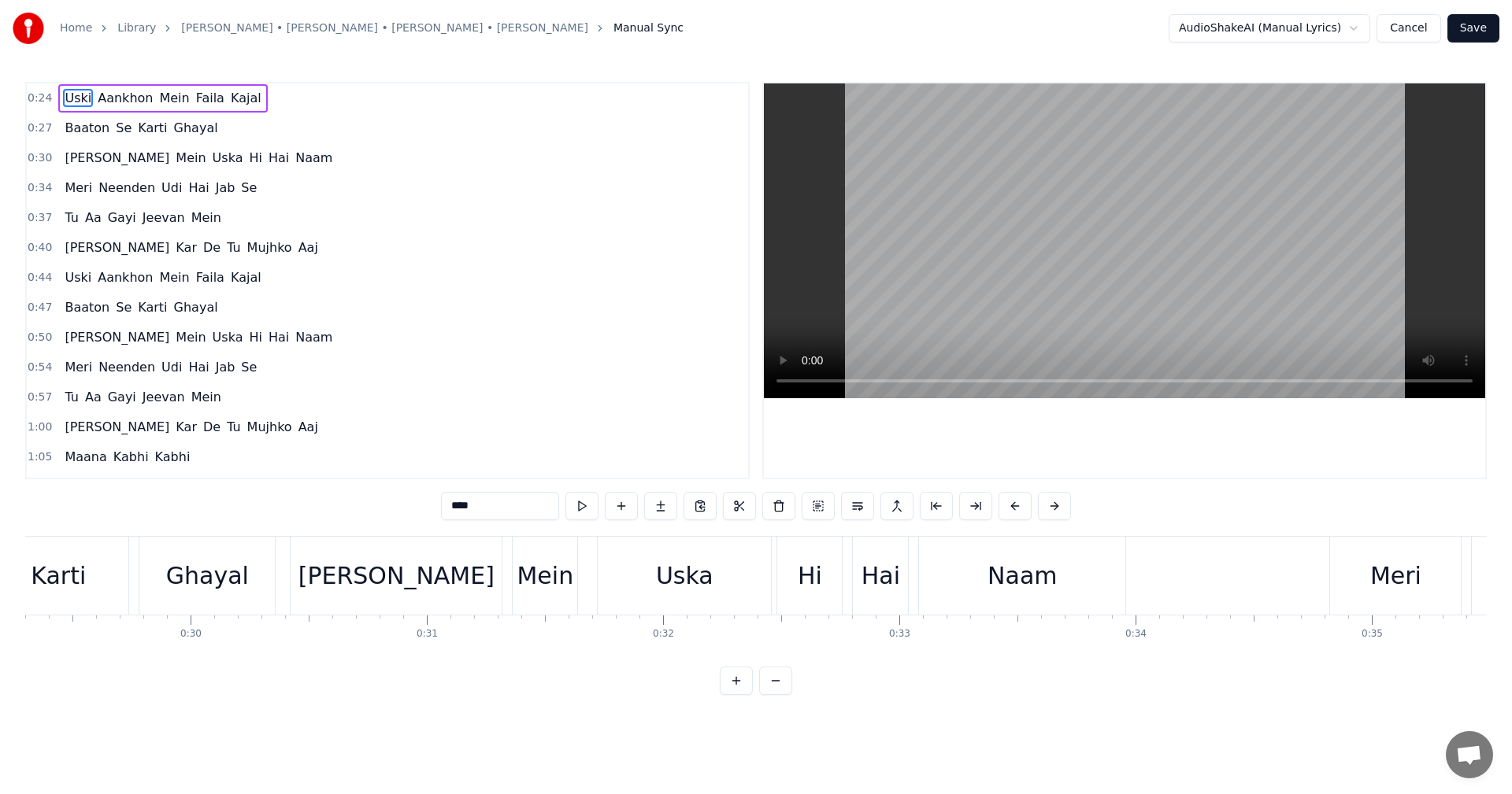
drag, startPoint x: 1294, startPoint y: 33, endPoint x: 1299, endPoint y: 19, distance: 14.9
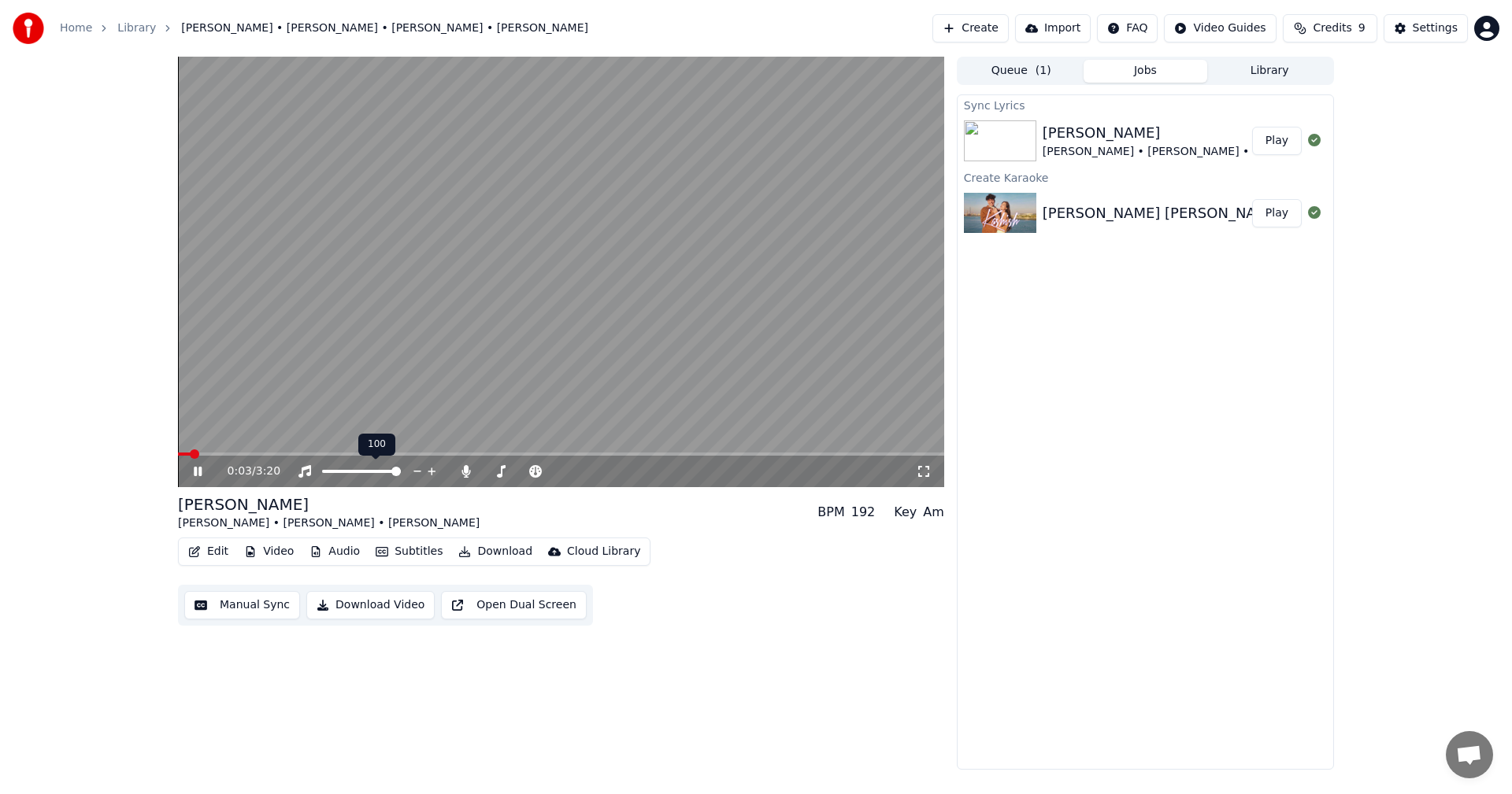
click at [503, 340] on video at bounding box center [561, 271] width 766 height 431
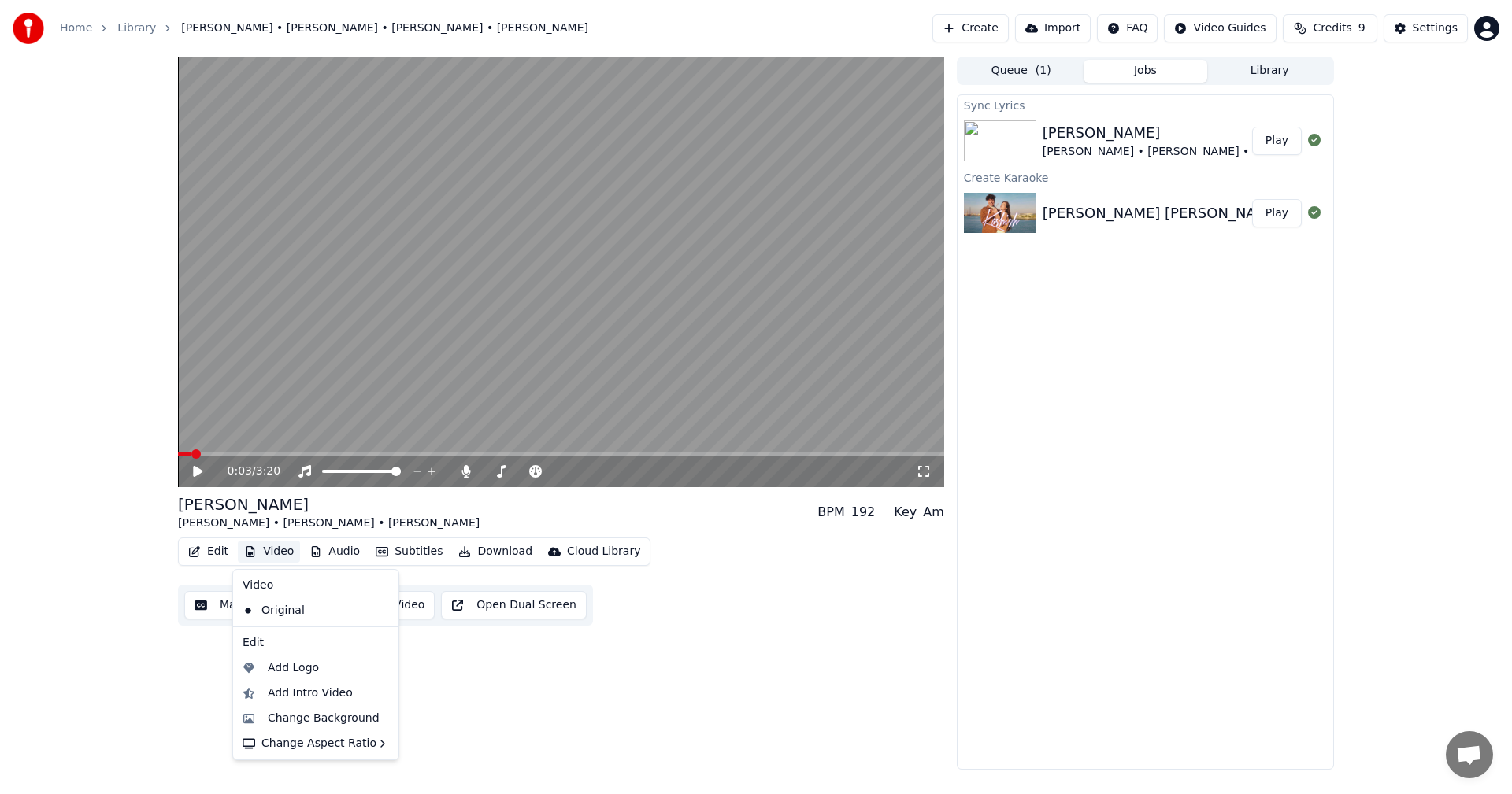
click at [277, 554] on button "Video" at bounding box center [269, 551] width 62 height 22
click at [456, 687] on div "0:03 / 3:20 [PERSON_NAME] [PERSON_NAME] • [PERSON_NAME] • [PERSON_NAME] BPM 192…" at bounding box center [561, 413] width 766 height 713
click at [372, 606] on button "Download Video" at bounding box center [370, 604] width 128 height 28
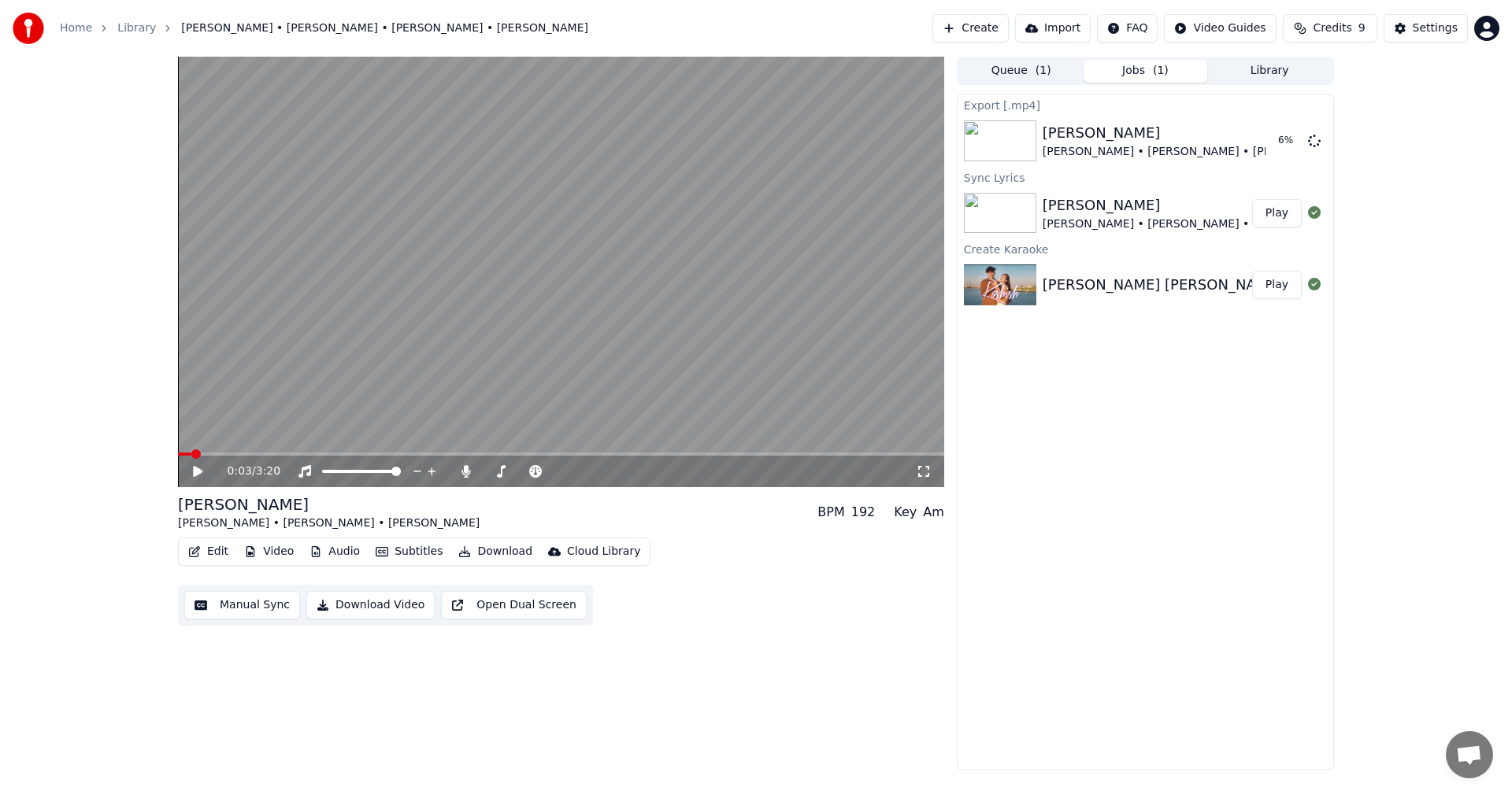
click at [215, 552] on button "Edit" at bounding box center [208, 551] width 53 height 22
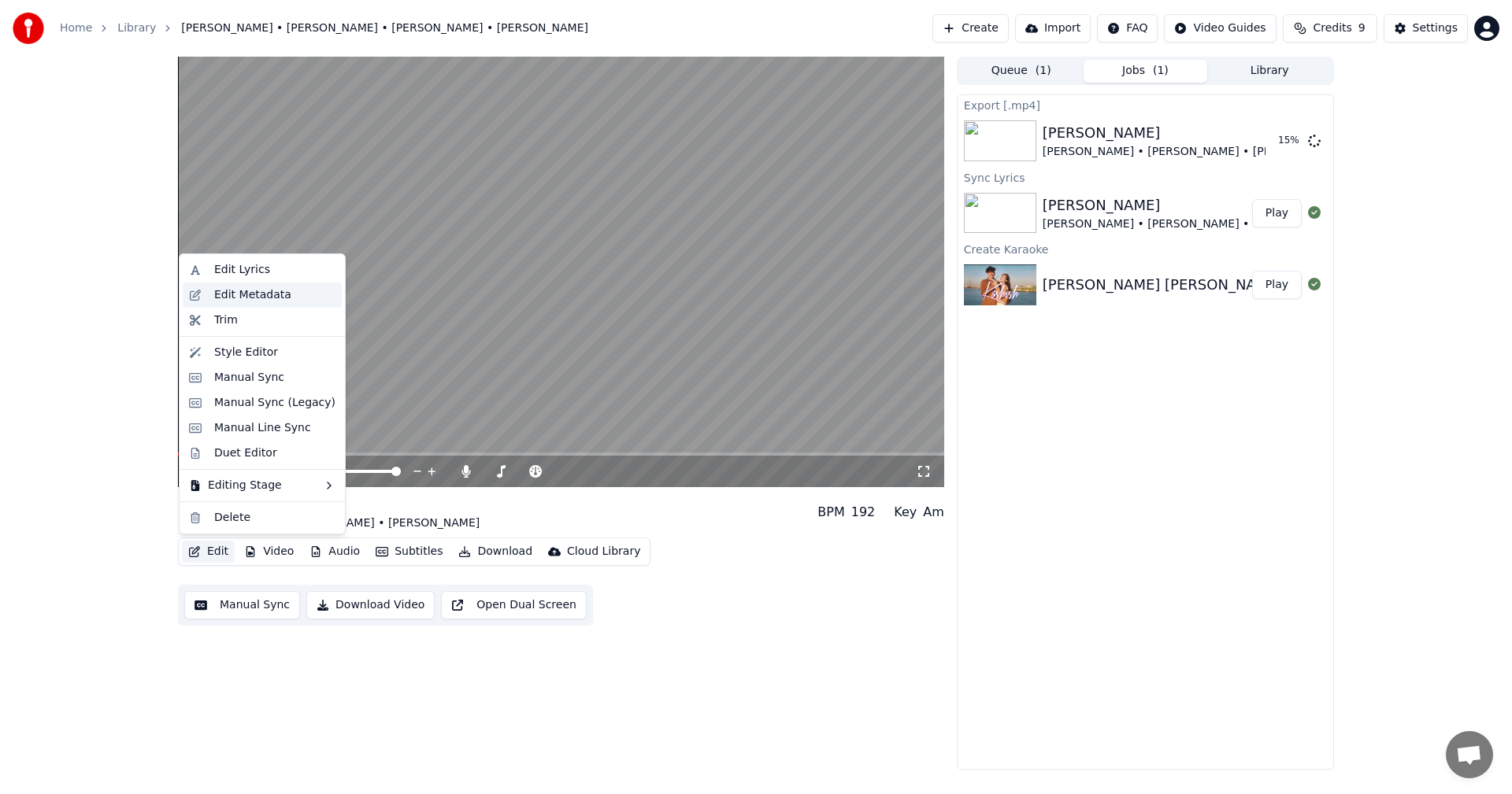
click at [269, 294] on div "Edit Metadata" at bounding box center [252, 295] width 77 height 16
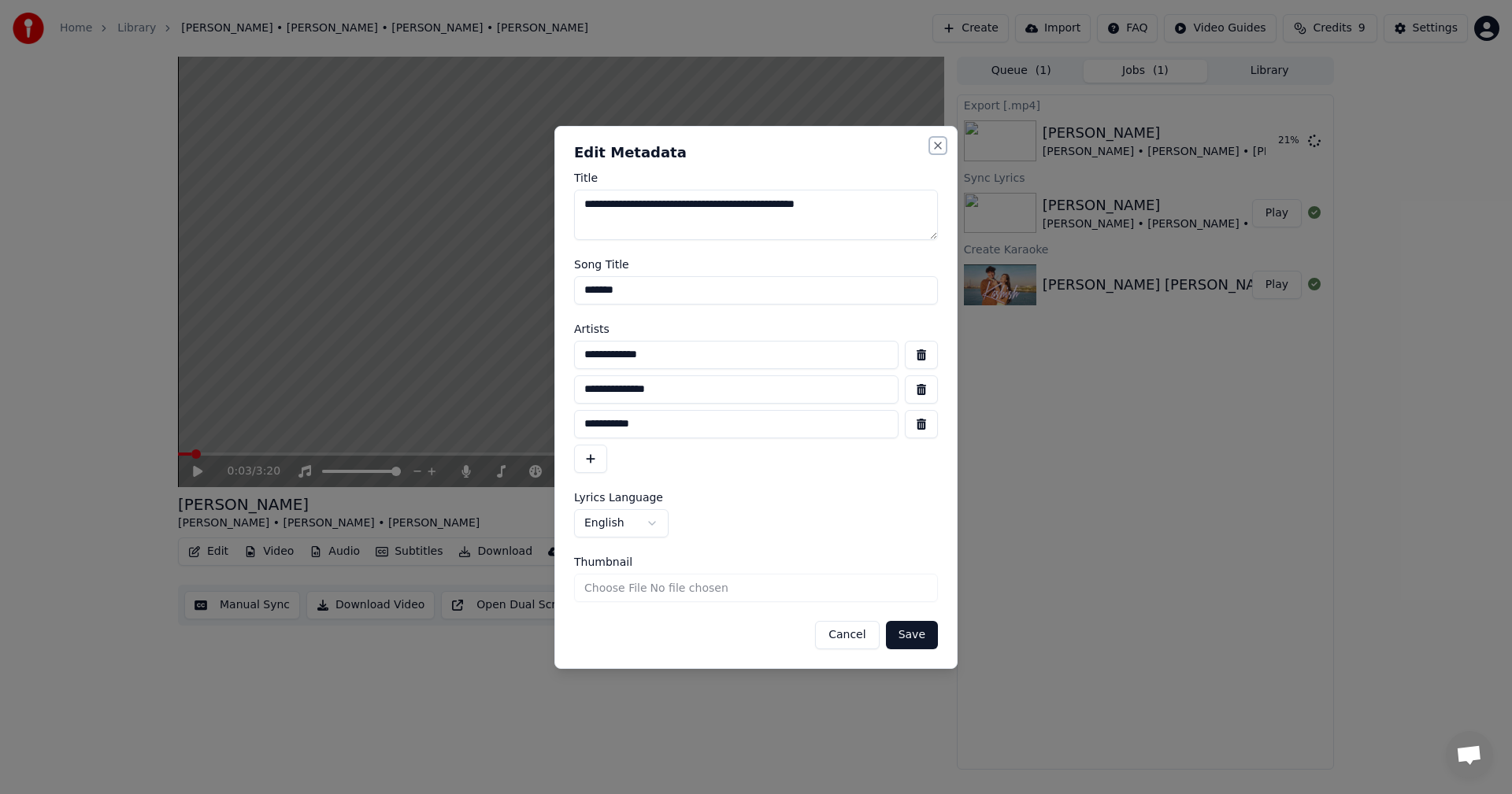
click at [943, 147] on button "Close" at bounding box center [937, 145] width 13 height 13
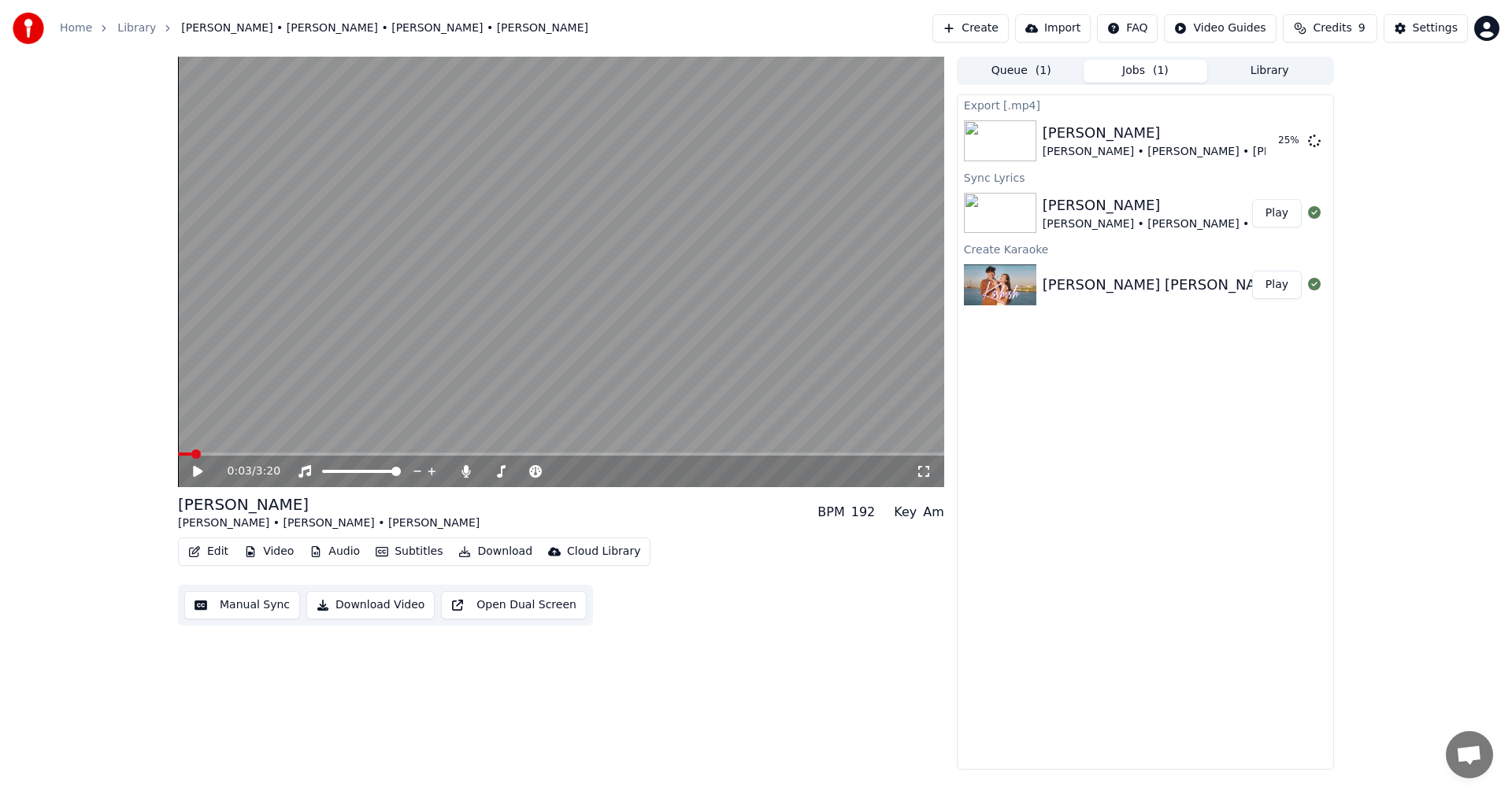
click at [233, 548] on div "Edit Video Audio Subtitles Download Cloud Library" at bounding box center [414, 551] width 473 height 28
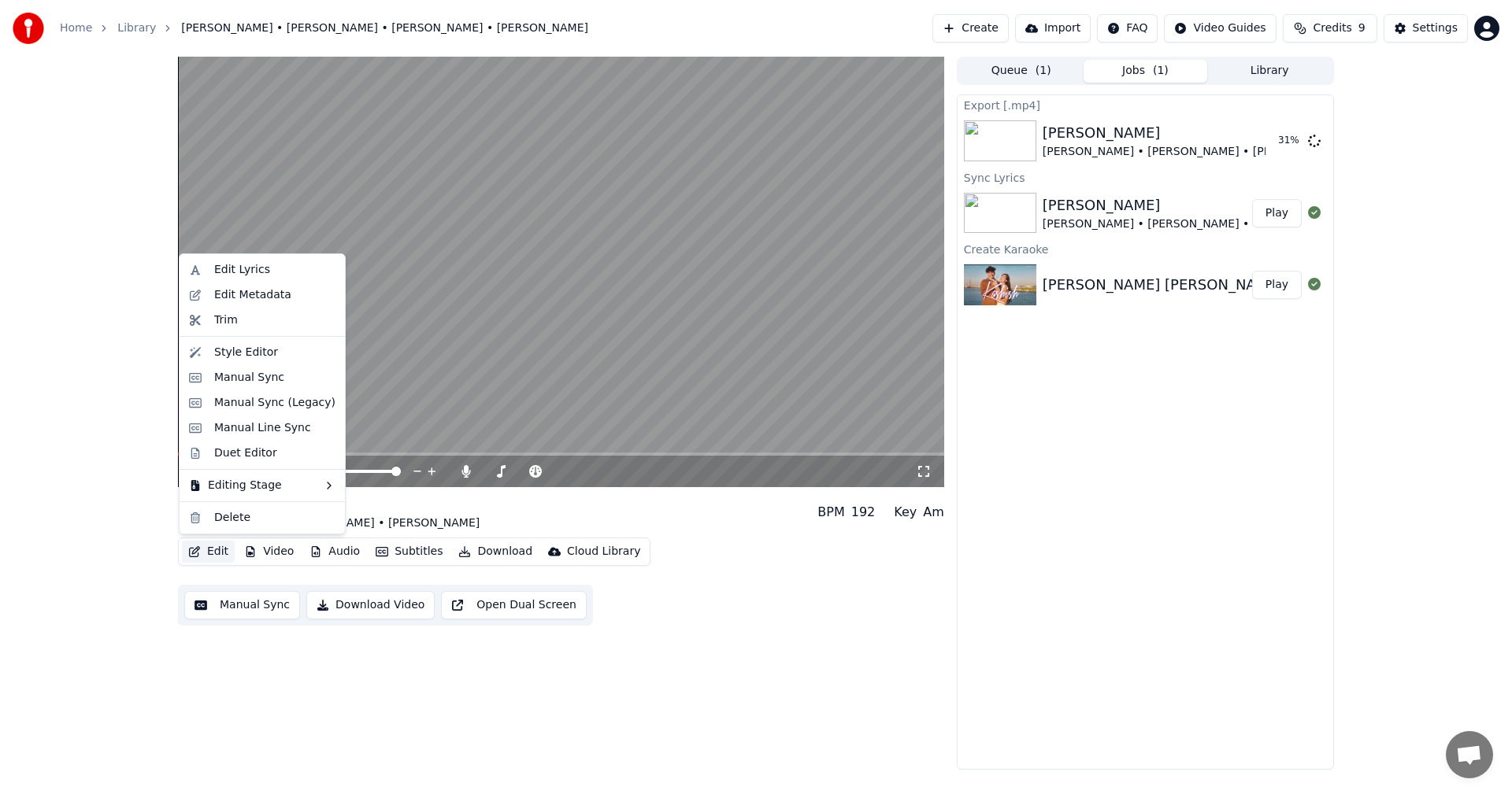
click at [215, 561] on button "Edit" at bounding box center [208, 551] width 53 height 22
click at [260, 351] on div "Style Editor" at bounding box center [246, 353] width 64 height 16
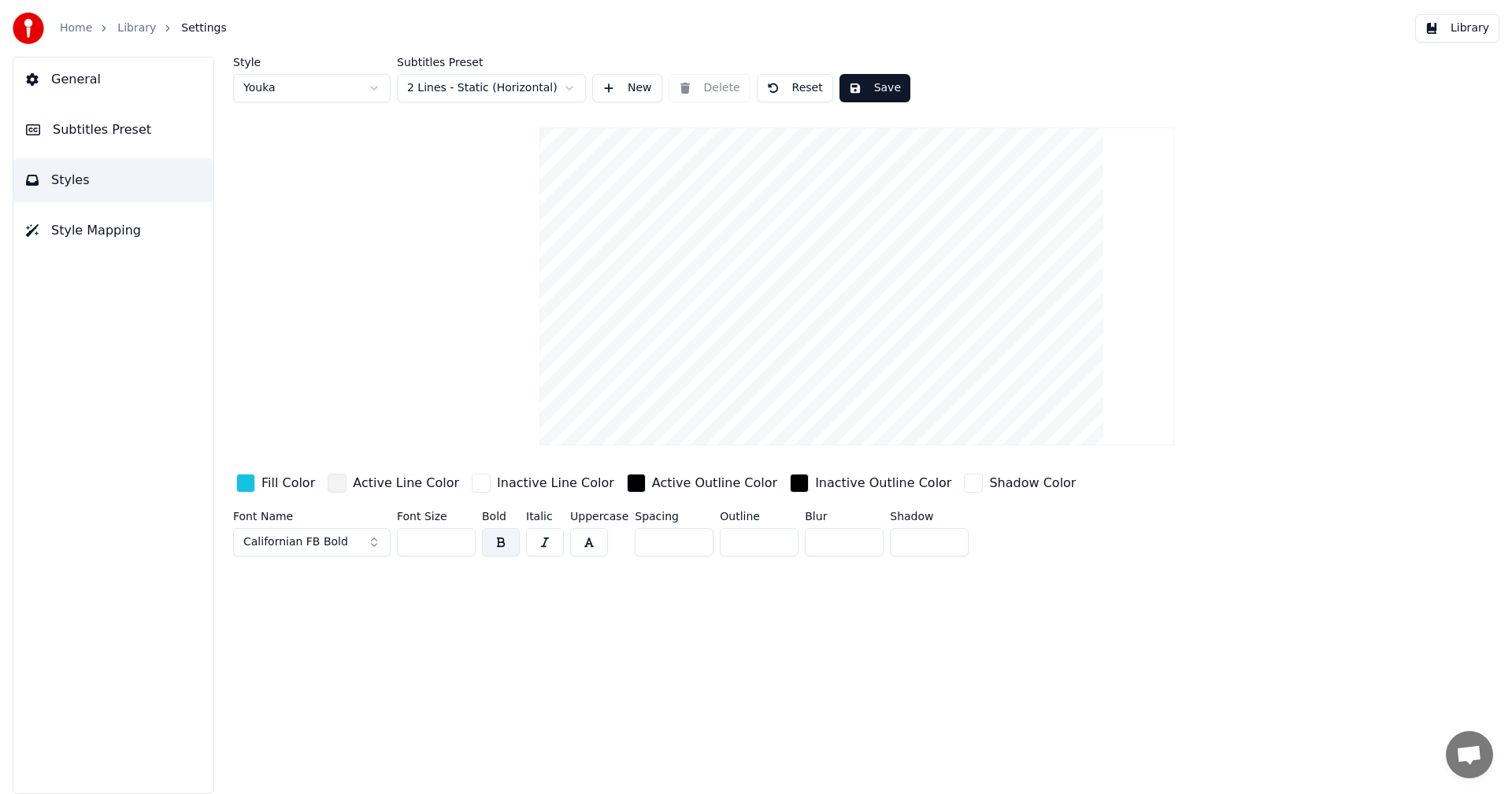
click at [343, 265] on div "Style Youka Subtitles Preset 2 Lines - Static (Horizontal) New Delete Reset Sav…" at bounding box center [857, 309] width 1248 height 506
click at [743, 318] on video at bounding box center [857, 286] width 634 height 318
click at [283, 482] on div "Fill Color" at bounding box center [288, 483] width 53 height 18
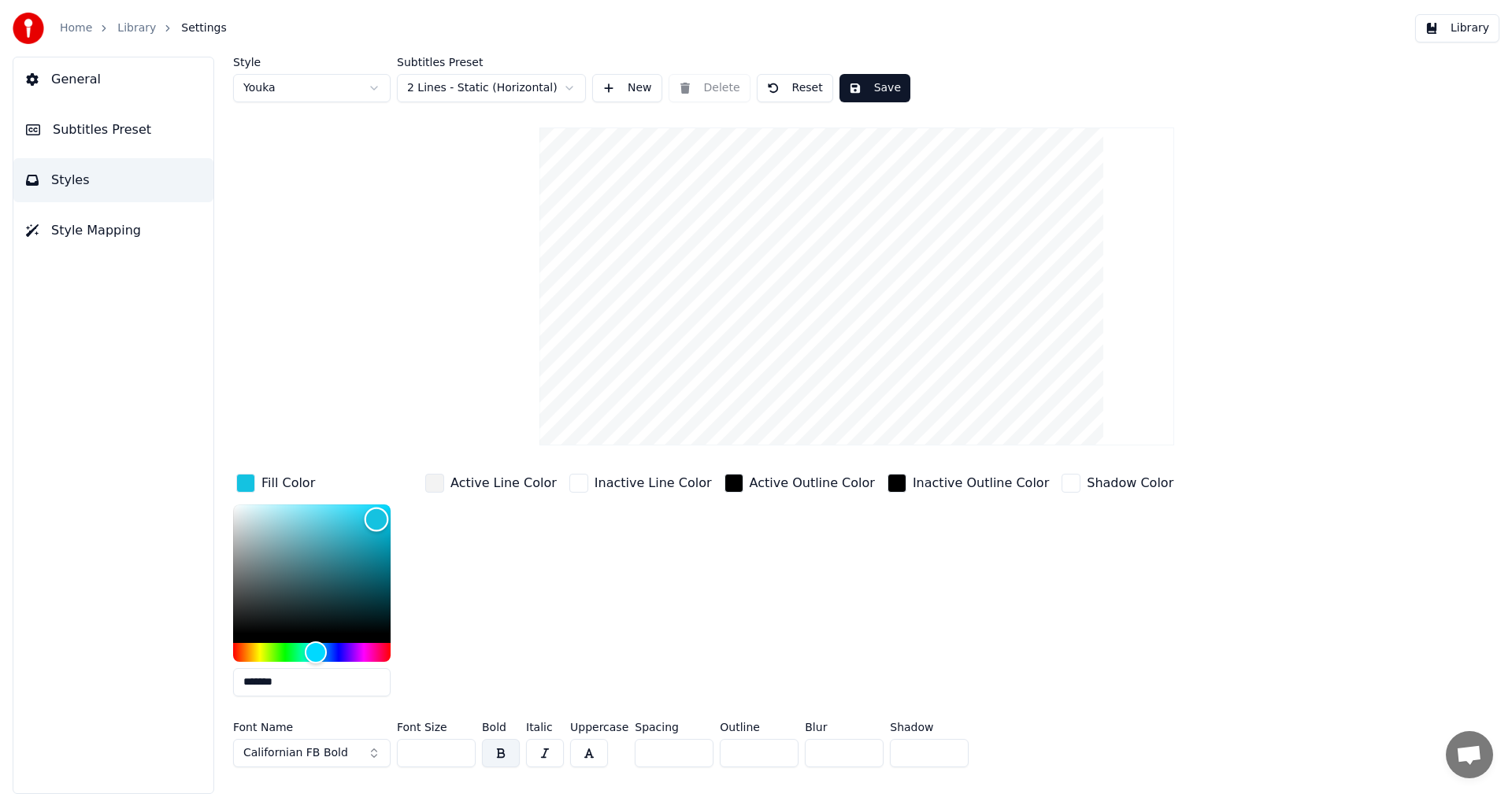
click at [239, 521] on div "Color" at bounding box center [312, 569] width 158 height 129
click at [238, 552] on div "Color" at bounding box center [312, 569] width 158 height 129
click at [237, 582] on div "Color" at bounding box center [312, 569] width 158 height 129
click at [231, 564] on div "Style Youka Subtitles Preset 2 Lines - Static (Horizontal) New Delete Reset Sav…" at bounding box center [857, 425] width 1311 height 738
click at [238, 559] on div "Color" at bounding box center [312, 569] width 158 height 129
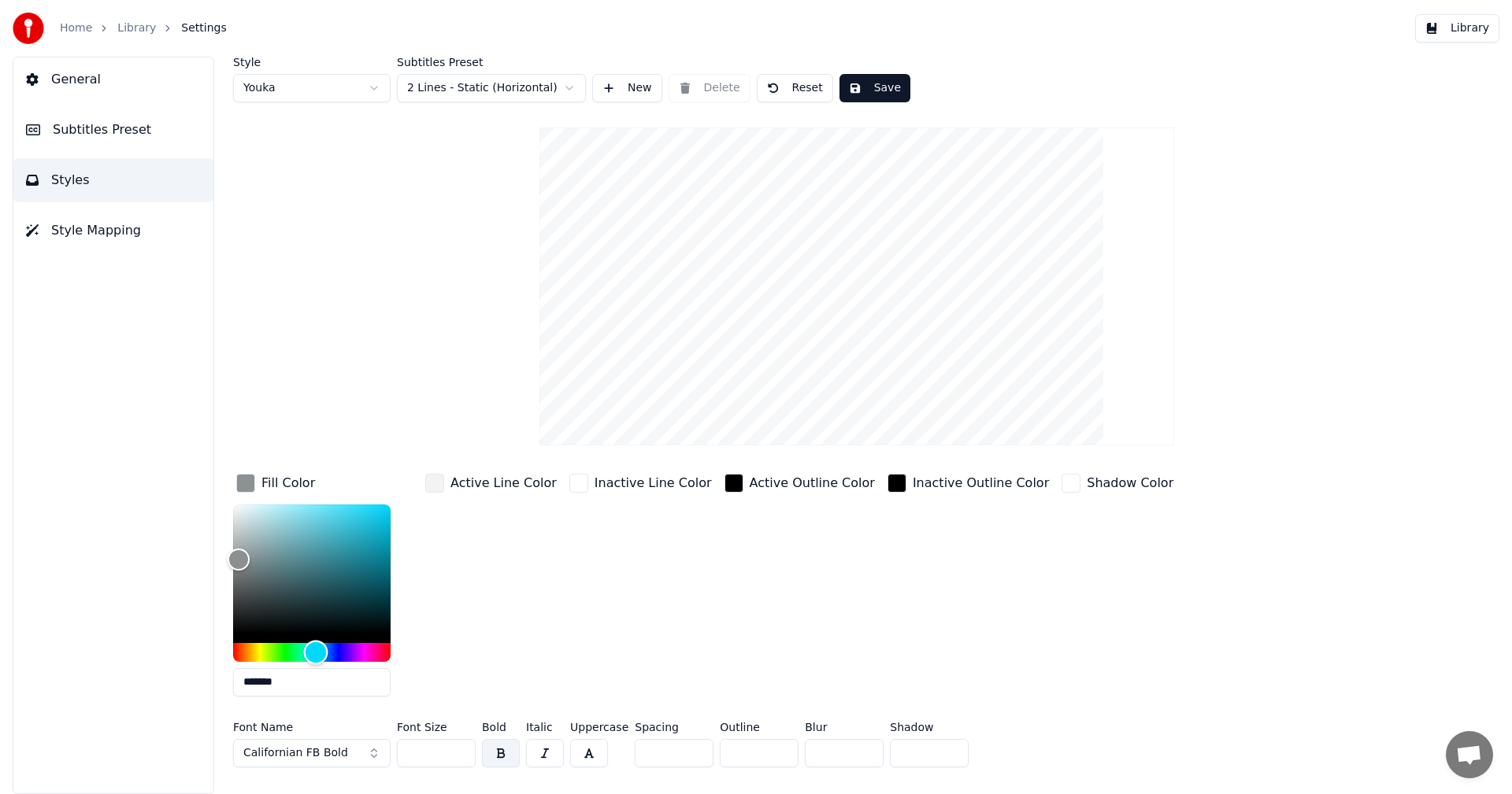
click at [262, 653] on div "Hue" at bounding box center [312, 652] width 158 height 18
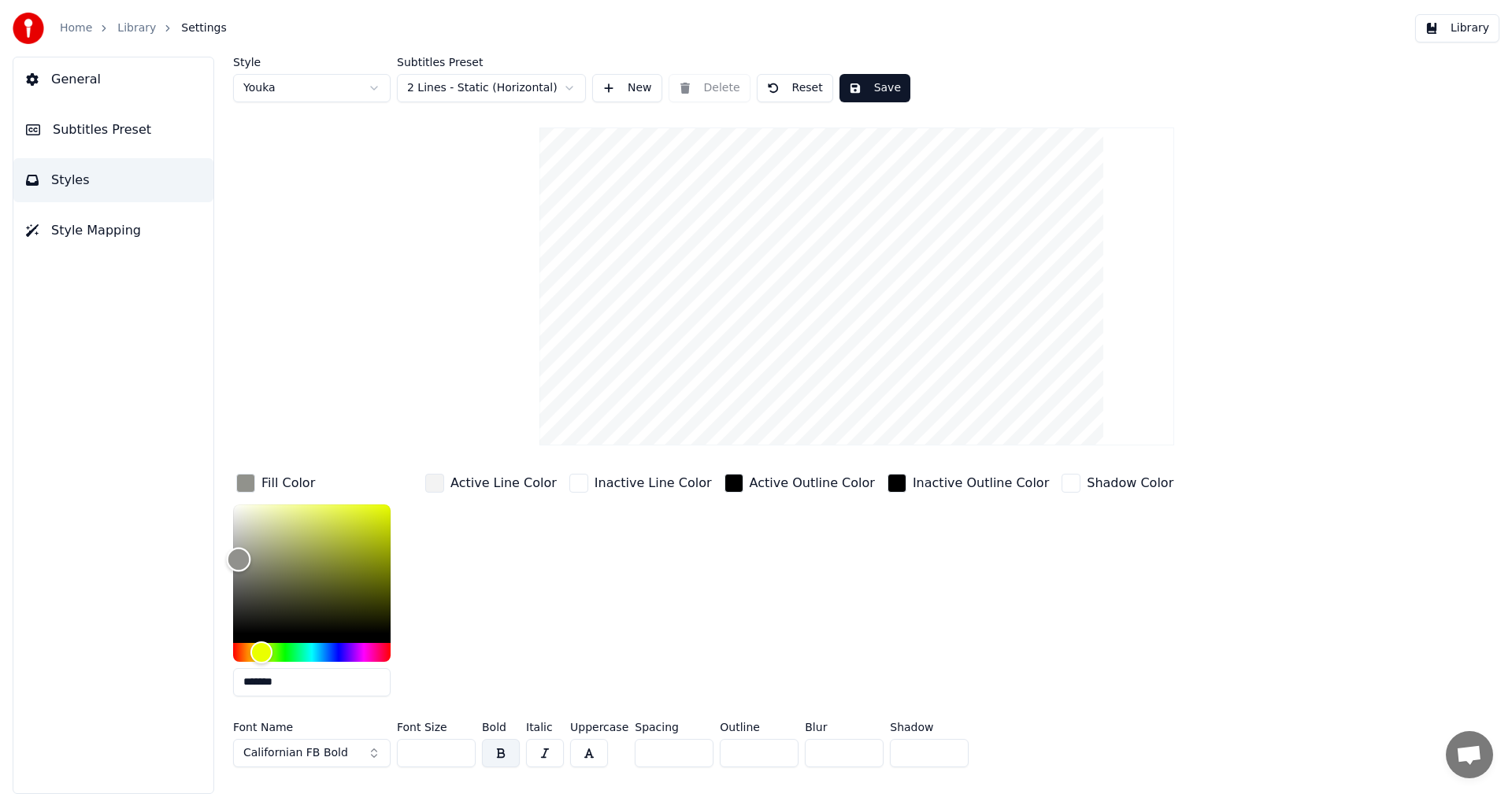
type input "*******"
click at [324, 521] on div "Color" at bounding box center [312, 569] width 158 height 129
click at [105, 238] on span "Style Mapping" at bounding box center [96, 230] width 89 height 18
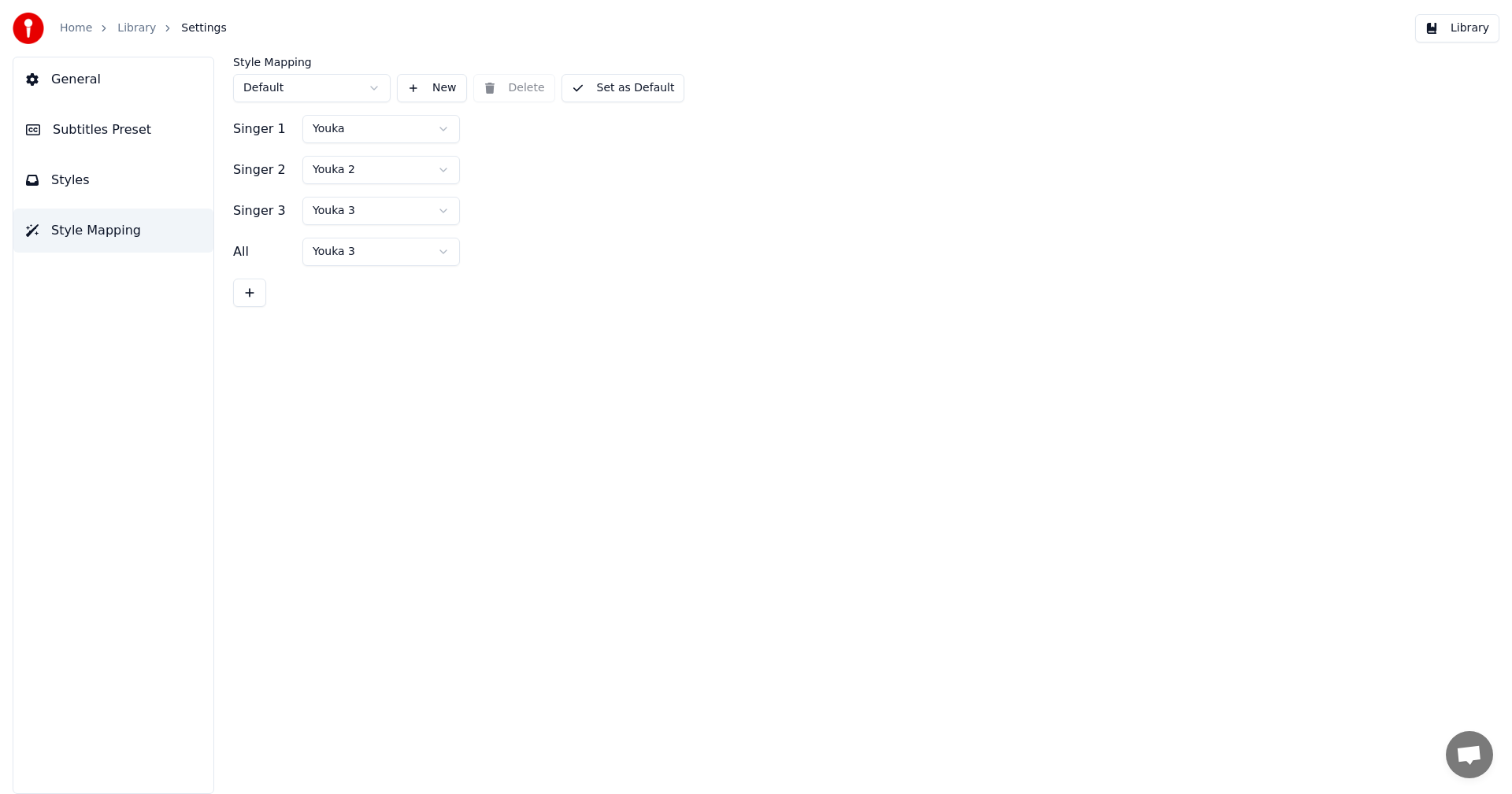
click at [106, 129] on span "Subtitles Preset" at bounding box center [101, 129] width 98 height 18
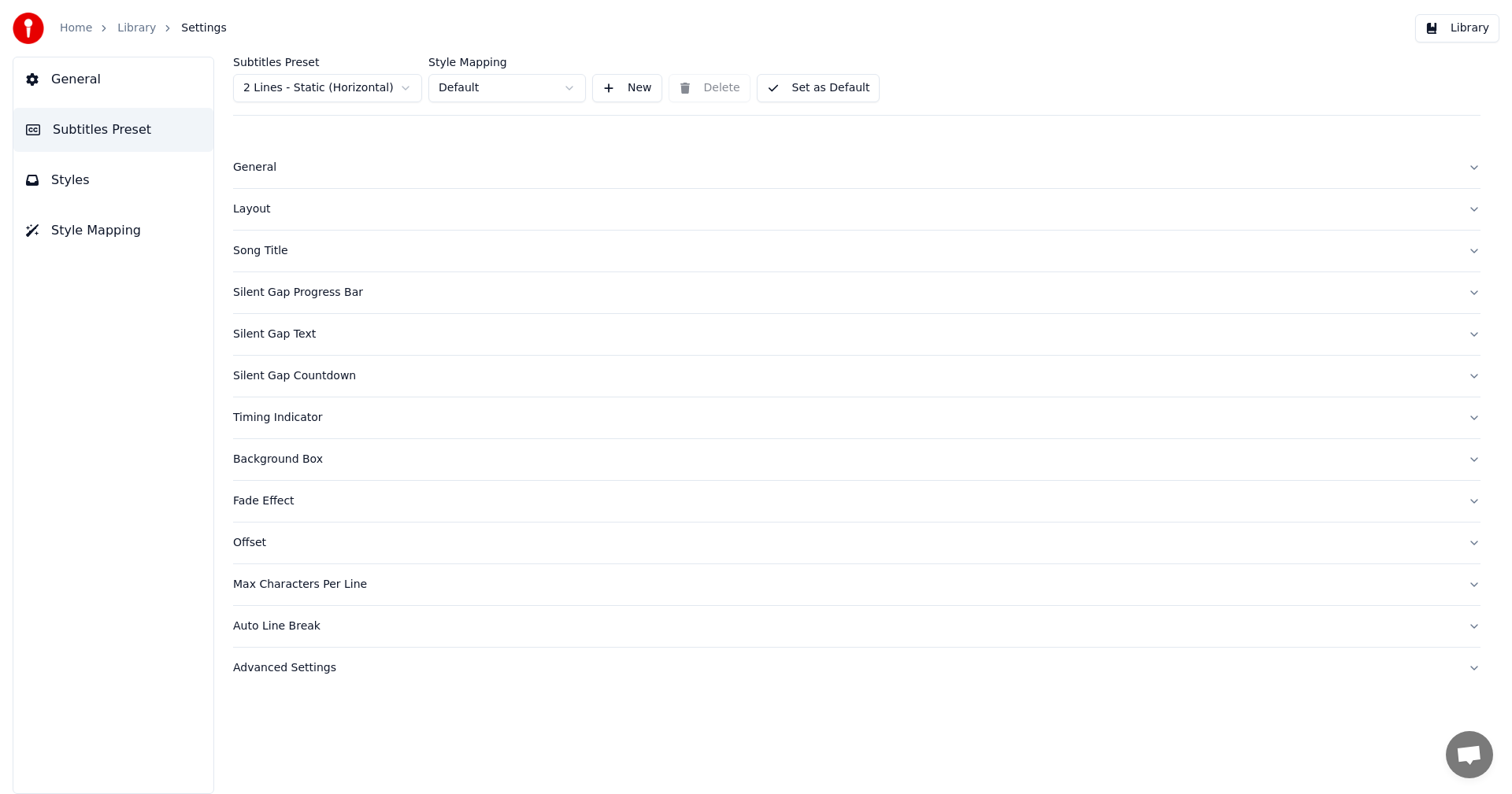
click at [110, 86] on button "General" at bounding box center [114, 79] width 200 height 44
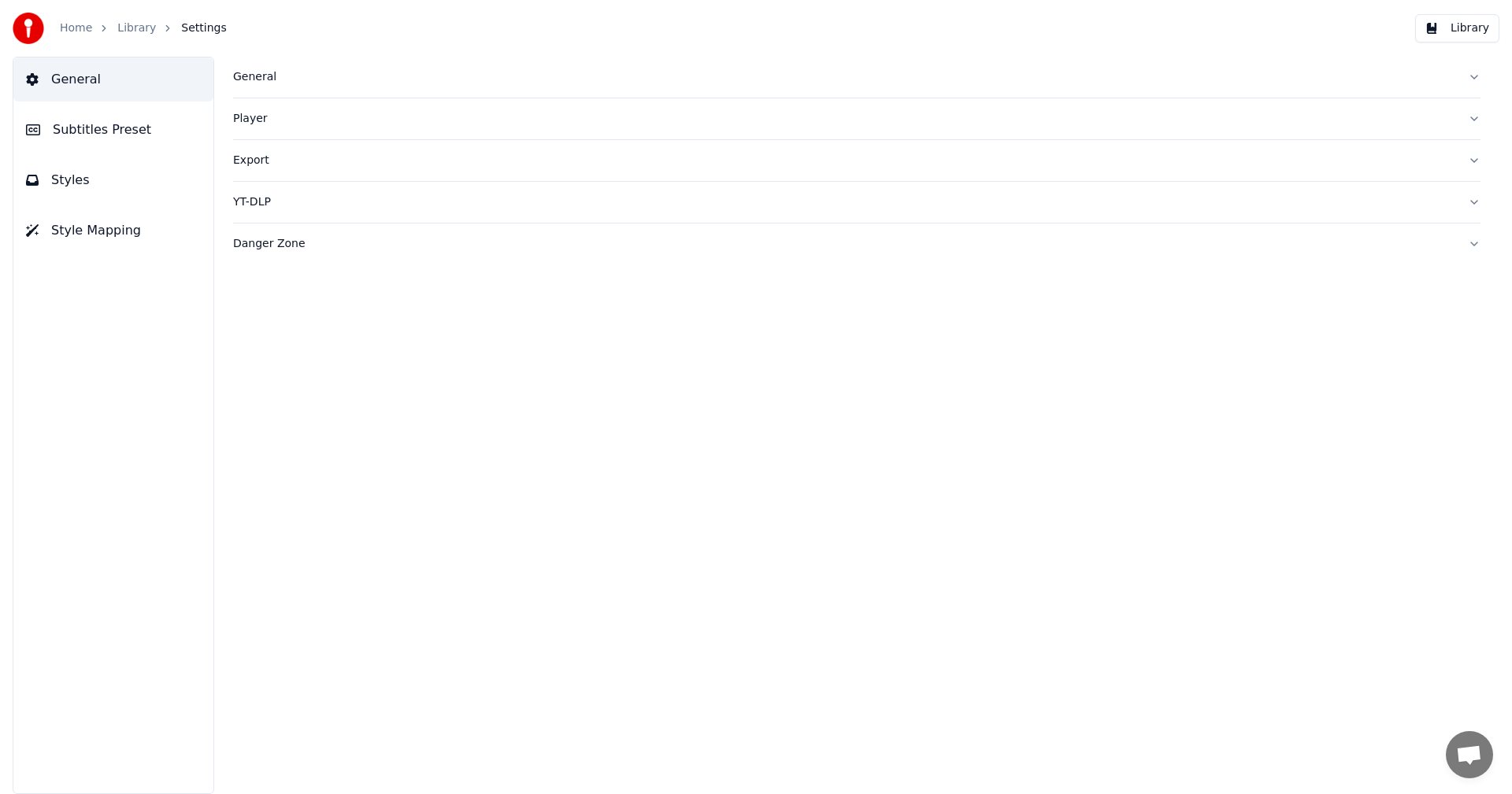
click at [88, 203] on div "General Subtitles Preset Styles Style Mapping" at bounding box center [113, 425] width 201 height 738
click at [96, 179] on button "Styles" at bounding box center [114, 180] width 200 height 44
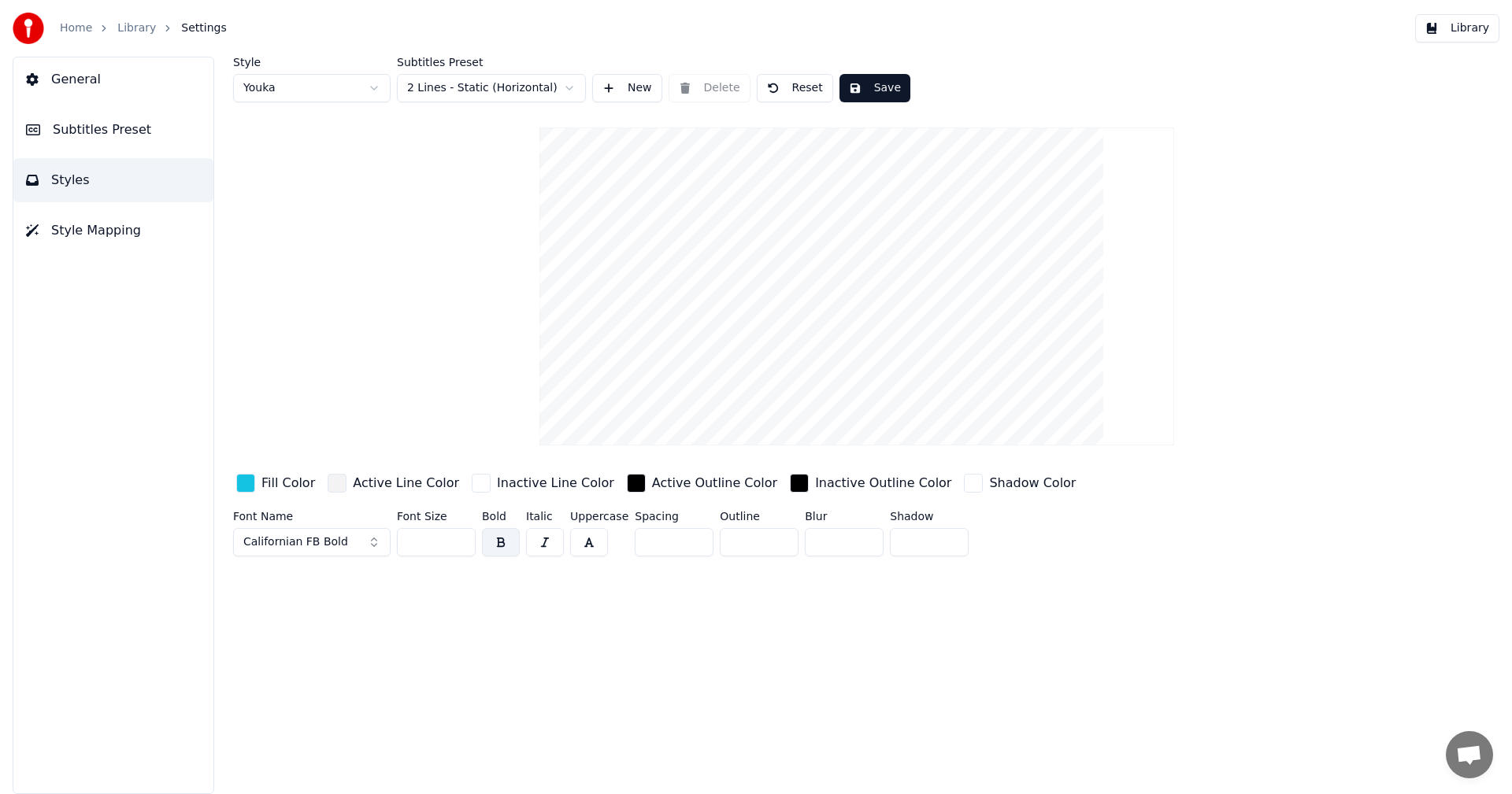
click at [787, 194] on video at bounding box center [857, 286] width 634 height 318
click at [784, 205] on video at bounding box center [857, 286] width 634 height 318
click at [343, 539] on button "Californian FB Bold" at bounding box center [312, 541] width 158 height 28
click at [289, 432] on div "Arial Black" at bounding box center [324, 433] width 112 height 16
click at [289, 536] on span "Arial Black" at bounding box center [272, 542] width 58 height 16
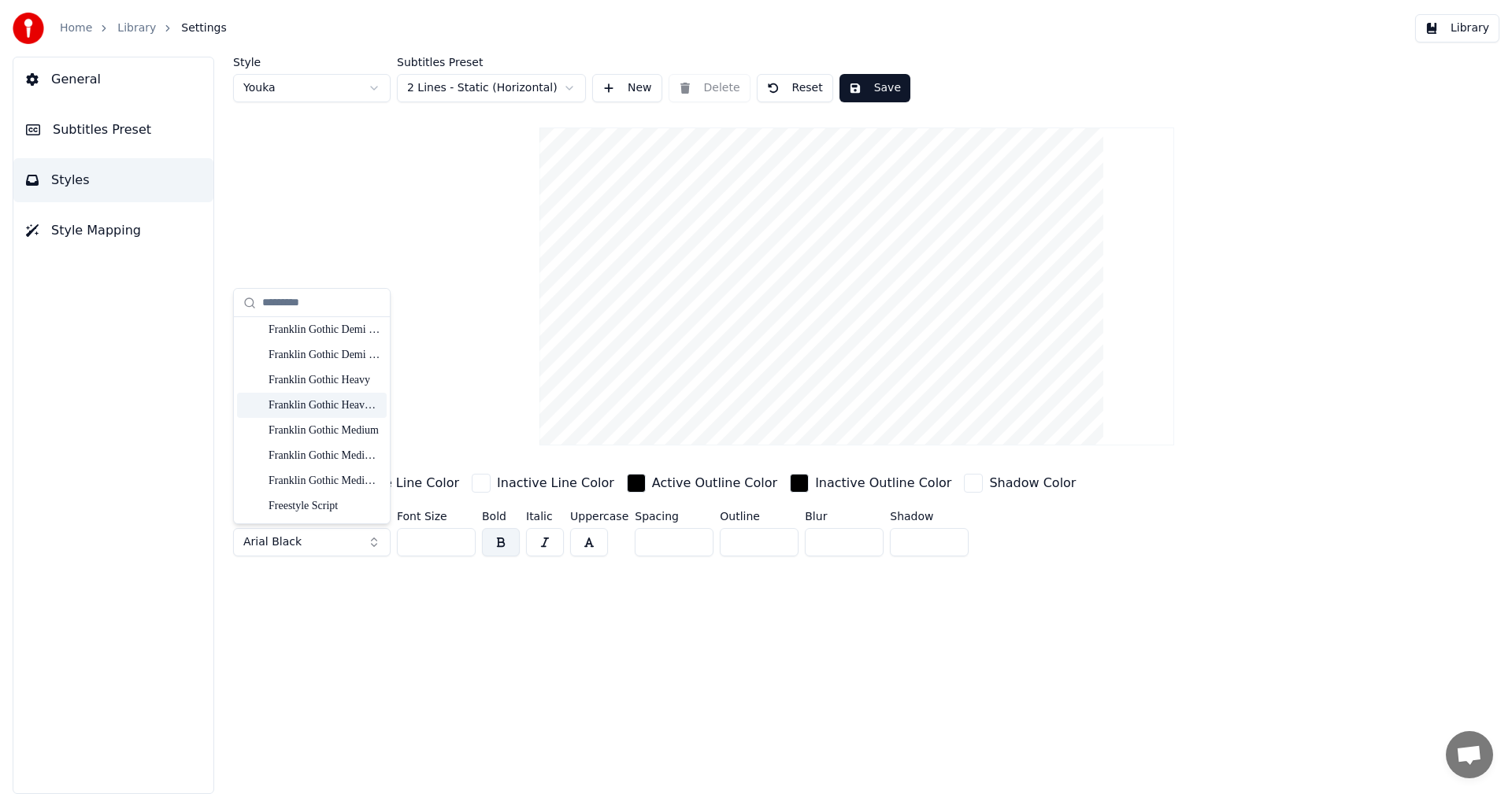
scroll to position [3305, 0]
click at [282, 448] on div "Franklin Gothic Heavy" at bounding box center [324, 451] width 112 height 16
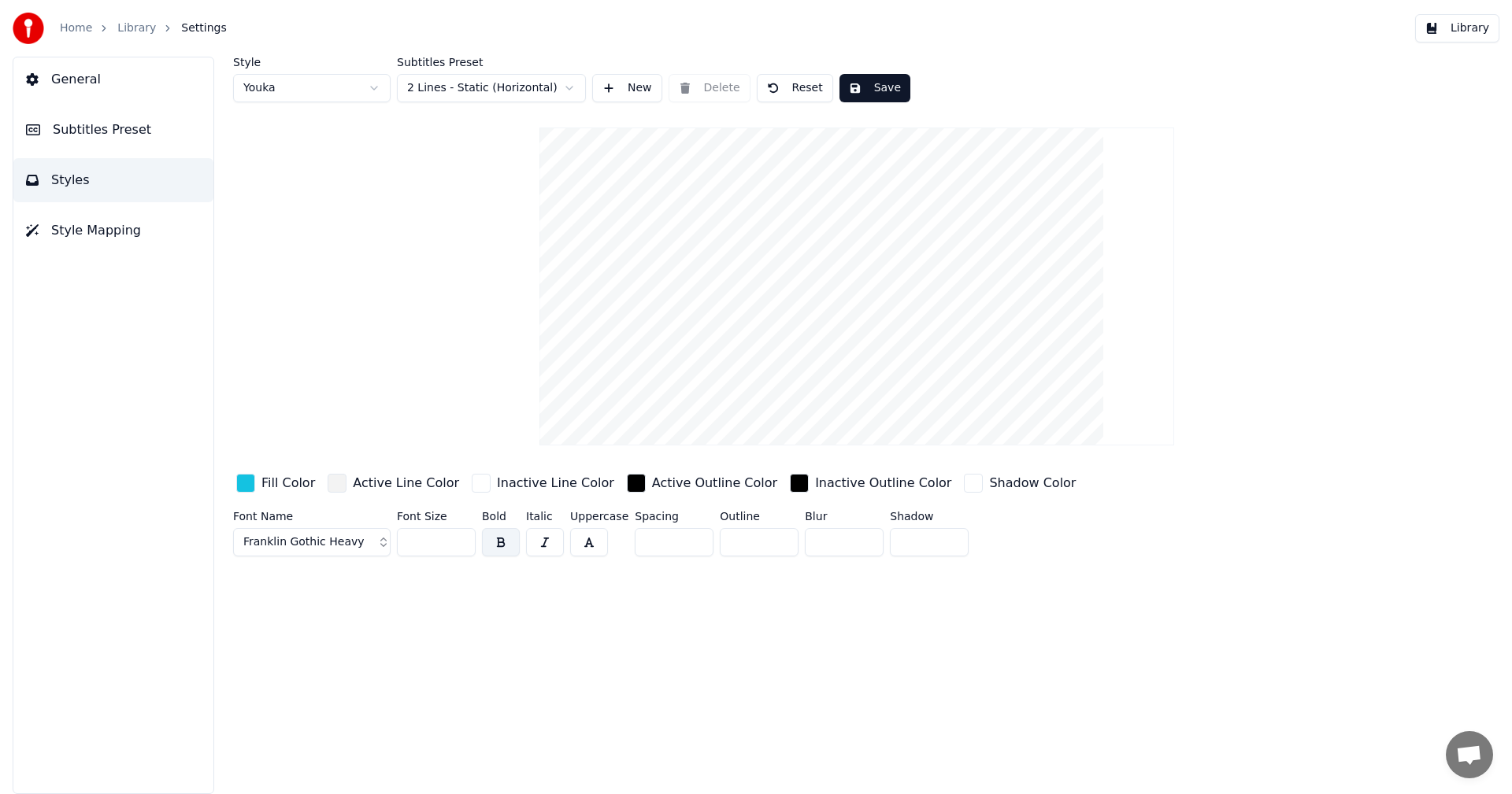
click at [627, 479] on div "button" at bounding box center [636, 483] width 18 height 18
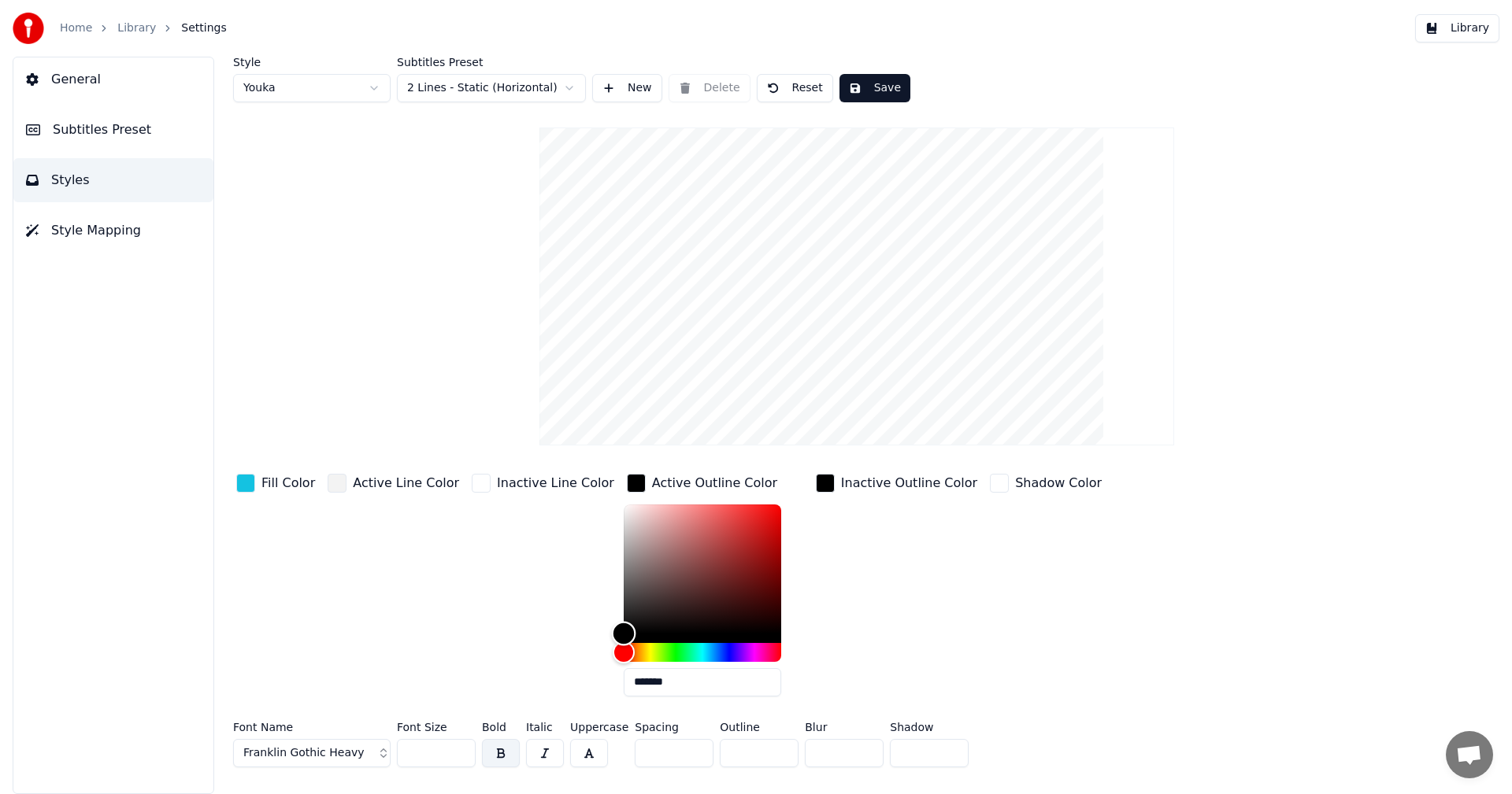
click at [661, 521] on div "Color" at bounding box center [702, 569] width 158 height 129
drag, startPoint x: 608, startPoint y: 571, endPoint x: 561, endPoint y: 571, distance: 47.0
click at [561, 571] on div "Fill Color Active Line Color Inactive Line Color Active Outline Color ******* I…" at bounding box center [762, 589] width 1058 height 238
type input "*******"
drag, startPoint x: 602, startPoint y: 623, endPoint x: 572, endPoint y: 694, distance: 77.1
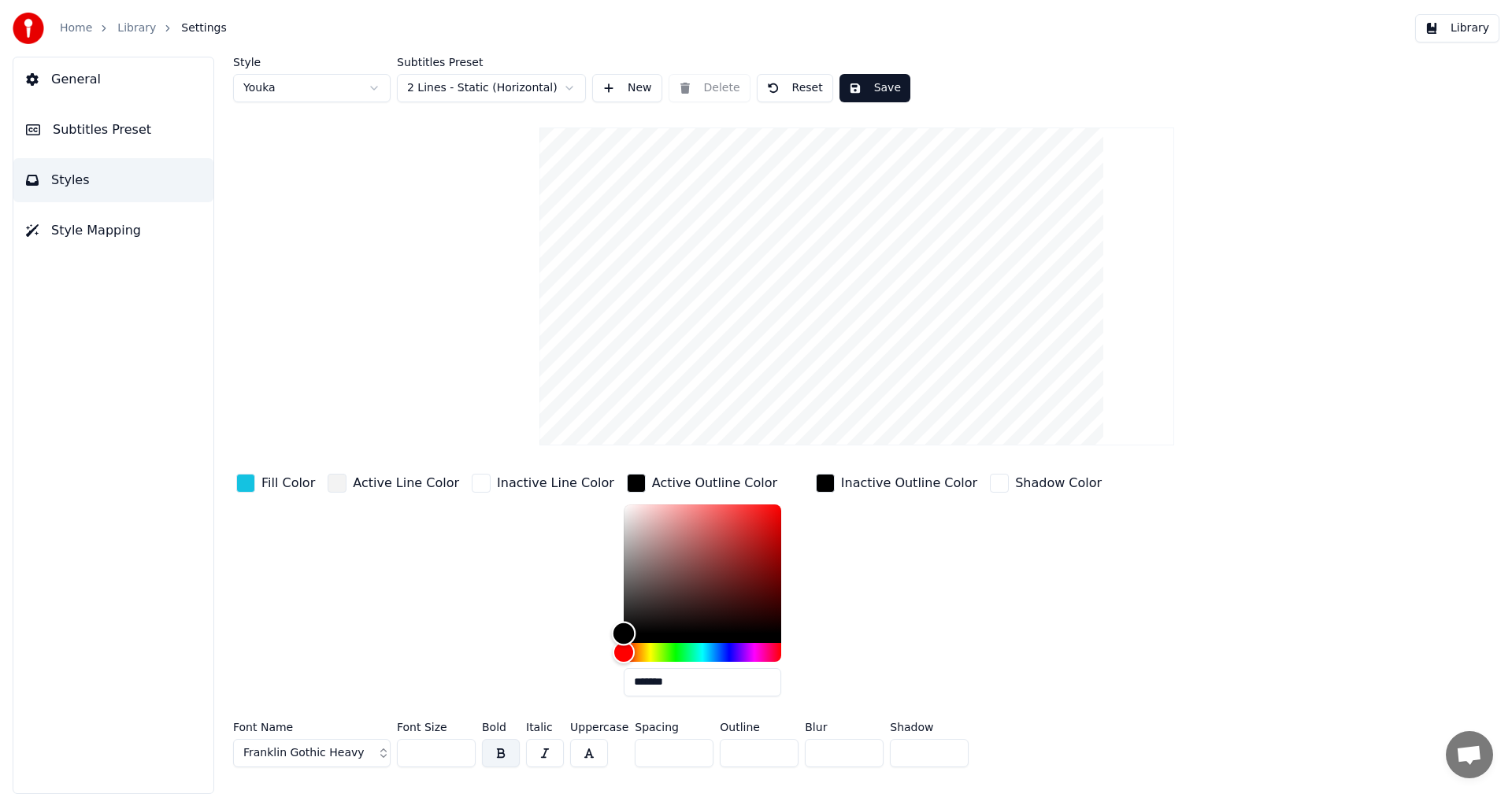
click at [572, 694] on div "Fill Color Active Line Color Inactive Line Color Active Outline Color ******* I…" at bounding box center [762, 589] width 1058 height 238
click at [816, 482] on div "button" at bounding box center [825, 483] width 18 height 18
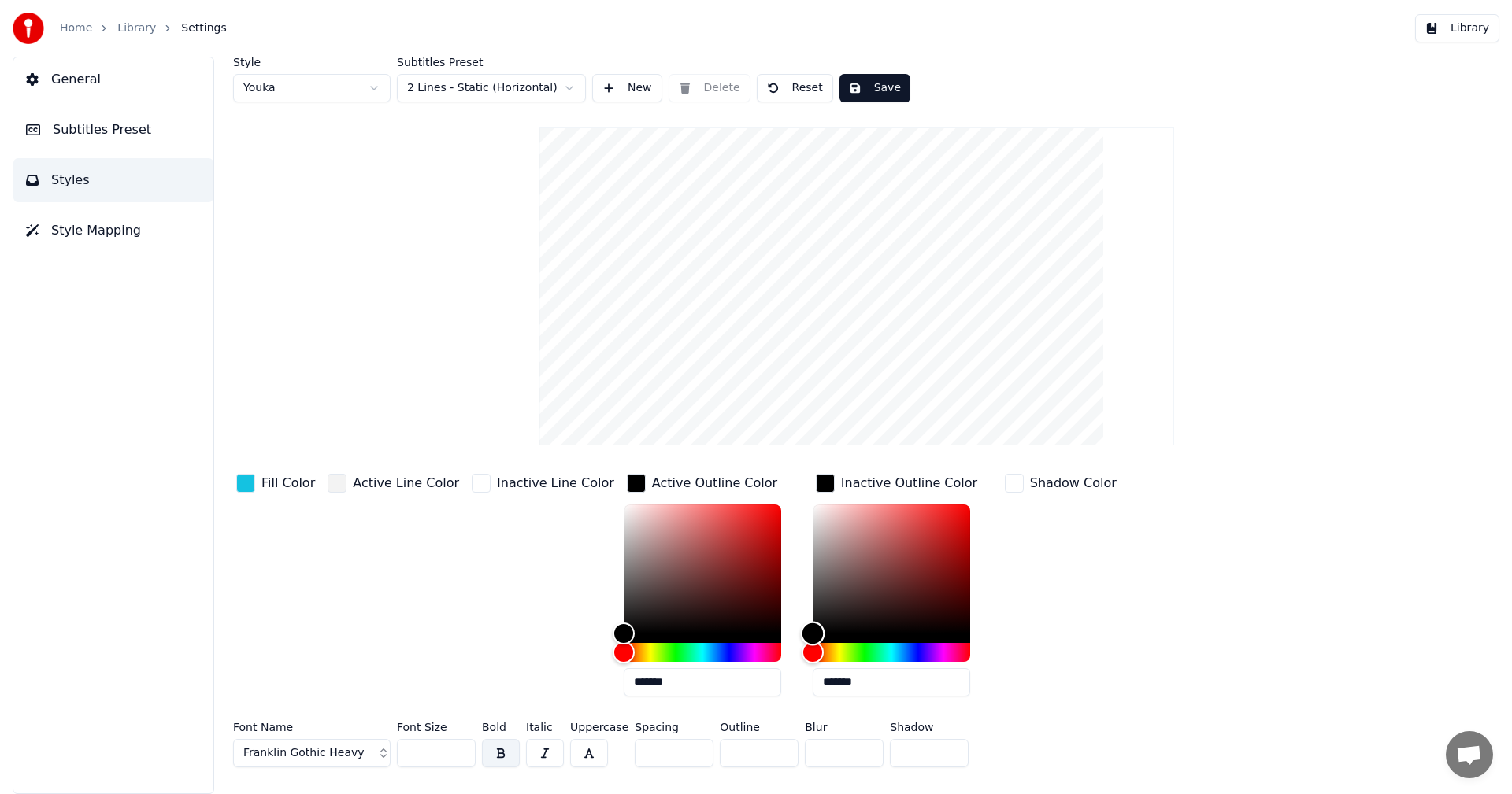
click at [819, 525] on div "Color" at bounding box center [892, 569] width 158 height 129
click at [813, 643] on div at bounding box center [892, 583] width 158 height 157
click at [813, 631] on div "Color" at bounding box center [892, 569] width 158 height 129
type input "*******"
click at [802, 638] on div "Color" at bounding box center [814, 632] width 24 height 24
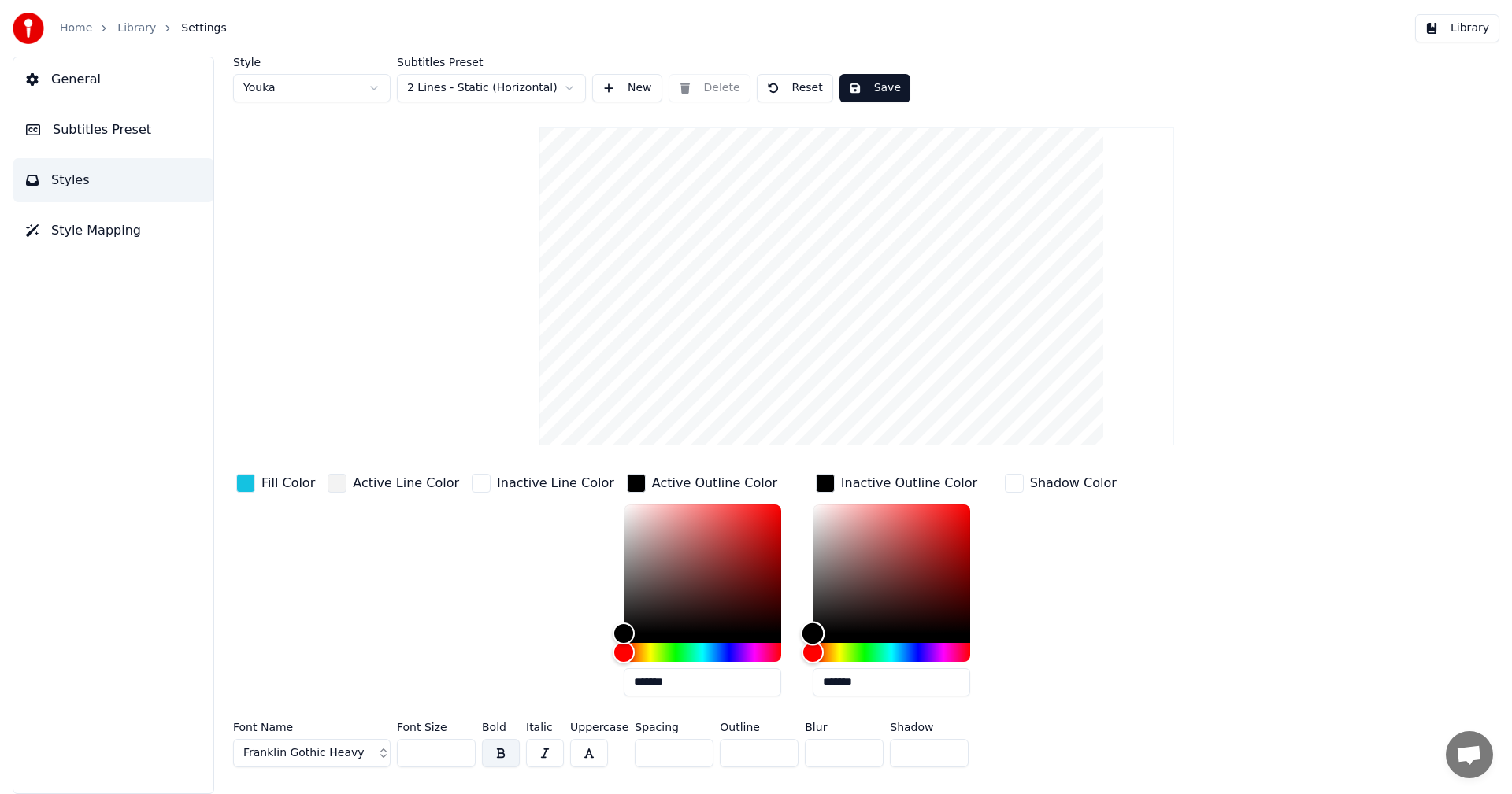
drag, startPoint x: 772, startPoint y: 640, endPoint x: 769, endPoint y: 667, distance: 27.2
click at [769, 667] on div "Fill Color Active Line Color Inactive Line Color Active Outline Color ******* I…" at bounding box center [762, 589] width 1058 height 238
click at [816, 478] on div "button" at bounding box center [825, 483] width 18 height 18
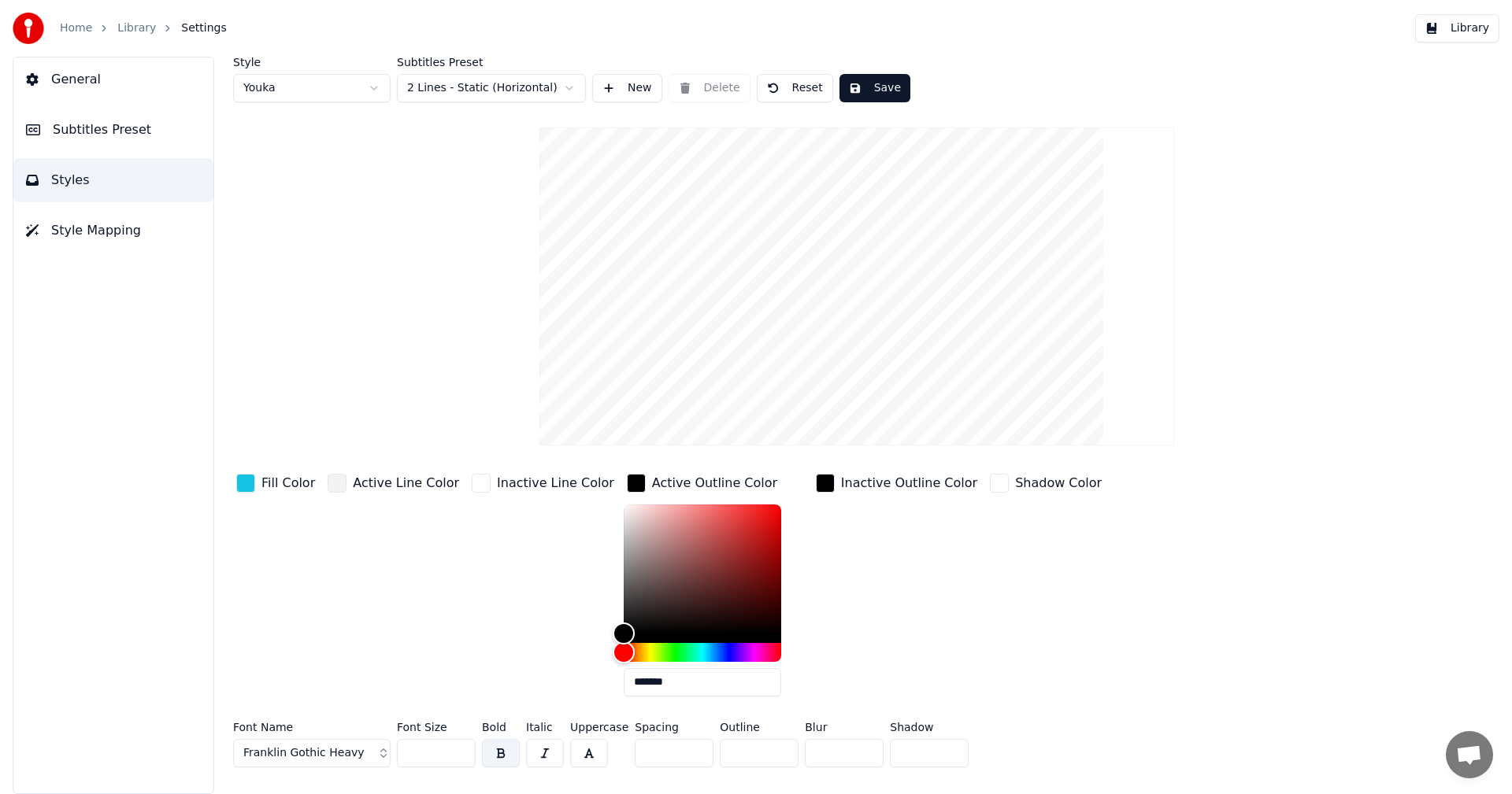
click at [627, 480] on div "button" at bounding box center [636, 483] width 18 height 18
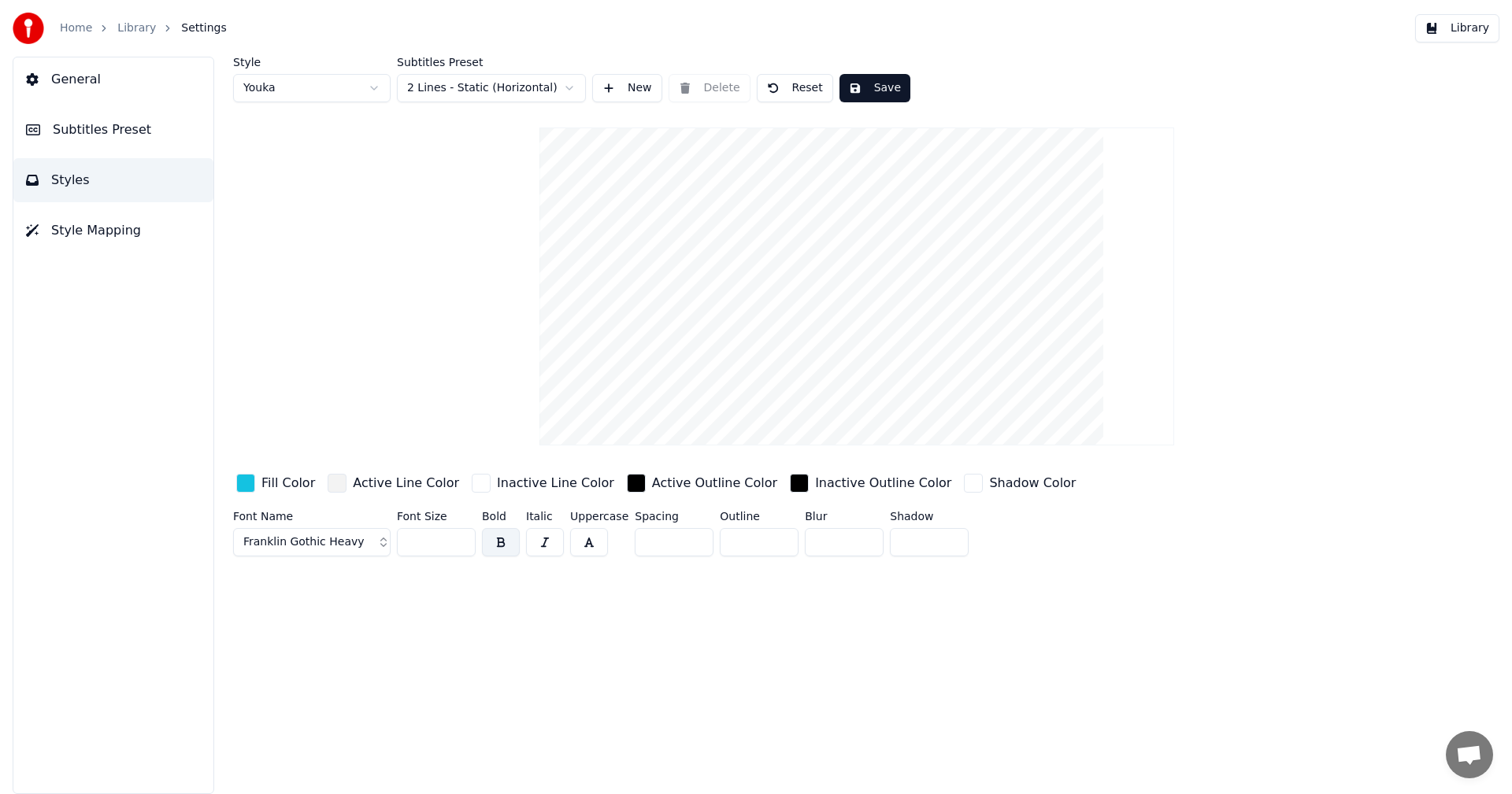
click at [623, 491] on div "Active Outline Color" at bounding box center [701, 483] width 157 height 25
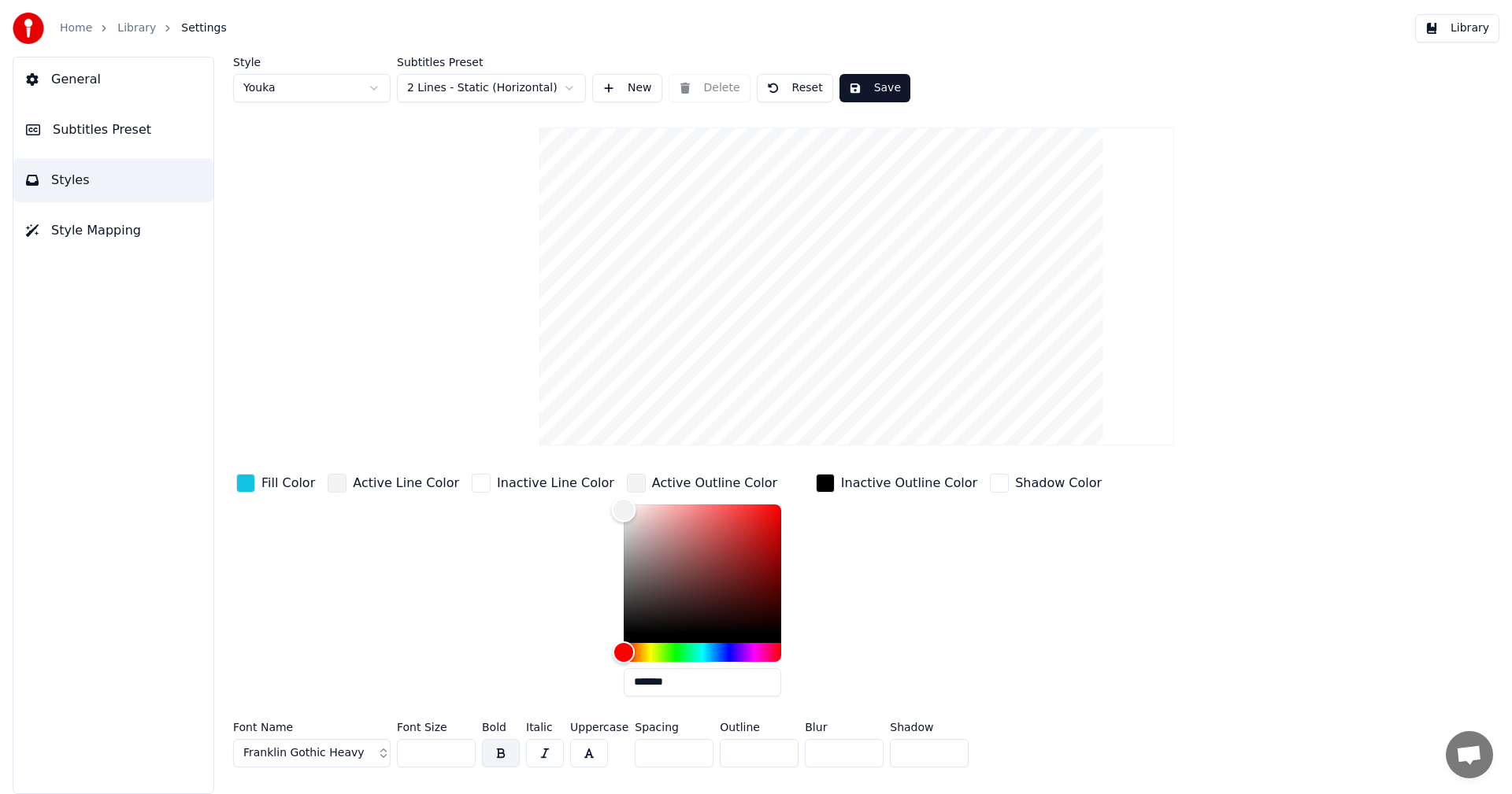
drag, startPoint x: 613, startPoint y: 507, endPoint x: 537, endPoint y: 509, distance: 76.0
click at [539, 509] on div "Fill Color Active Line Color Inactive Line Color Active Outline Color ******* I…" at bounding box center [762, 589] width 1058 height 238
type input "*******"
drag, startPoint x: 620, startPoint y: 605, endPoint x: 570, endPoint y: 665, distance: 78.1
click at [570, 665] on div "Fill Color Active Line Color Inactive Line Color Active Outline Color ******* I…" at bounding box center [762, 589] width 1058 height 238
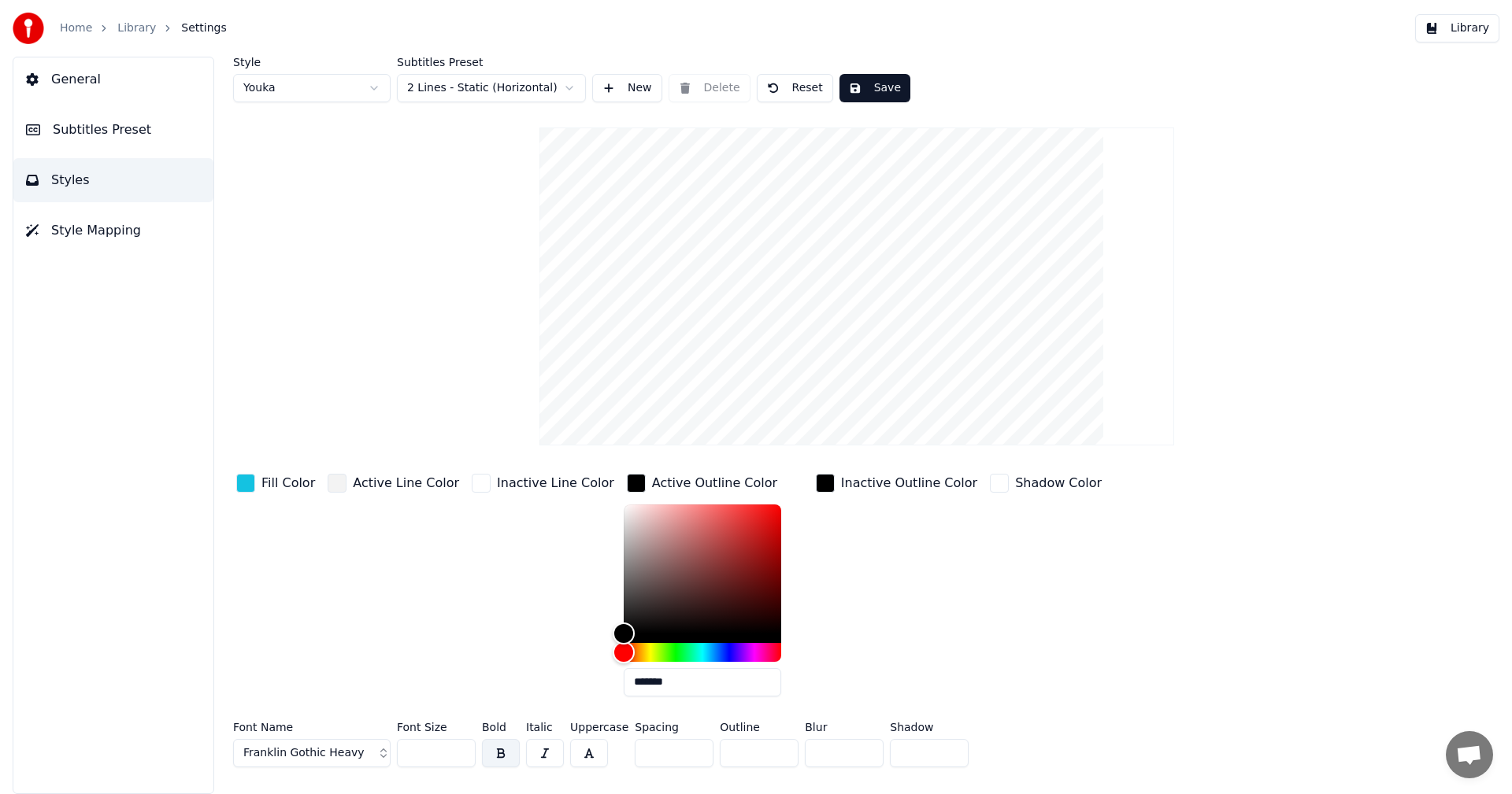
click at [816, 483] on div "button" at bounding box center [825, 483] width 18 height 18
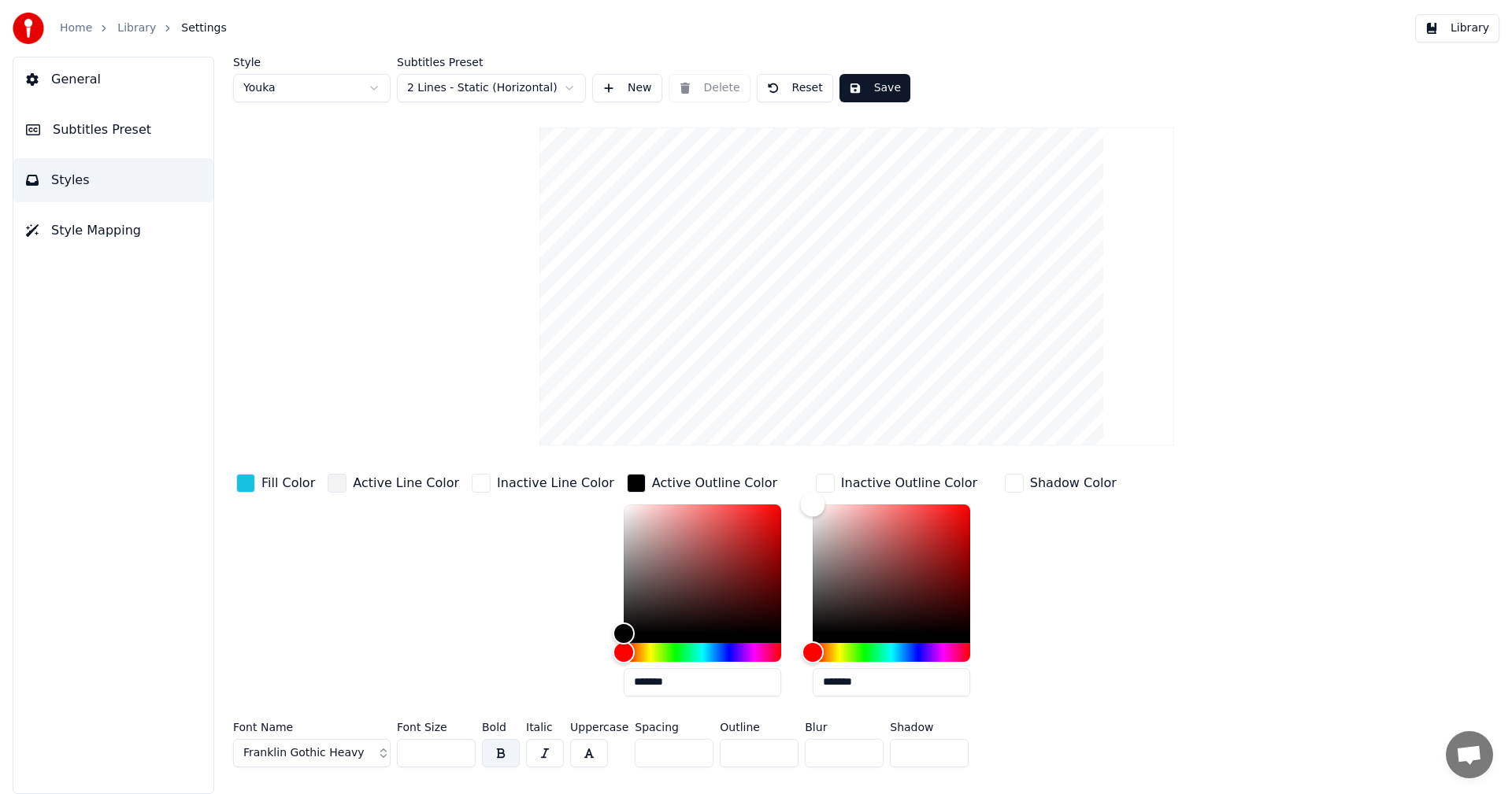
drag, startPoint x: 801, startPoint y: 514, endPoint x: 769, endPoint y: 473, distance: 52.0
click at [770, 474] on div "Fill Color Active Line Color Inactive Line Color Active Outline Color ******* I…" at bounding box center [762, 589] width 1058 height 238
click at [769, 470] on div "Active Outline Color *******" at bounding box center [715, 589] width 183 height 238
click at [769, 466] on div "Style Youka Subtitles Preset 2 Lines - Static (Horizontal) New Delete Reset Sav…" at bounding box center [857, 415] width 1248 height 717
type input "*******"
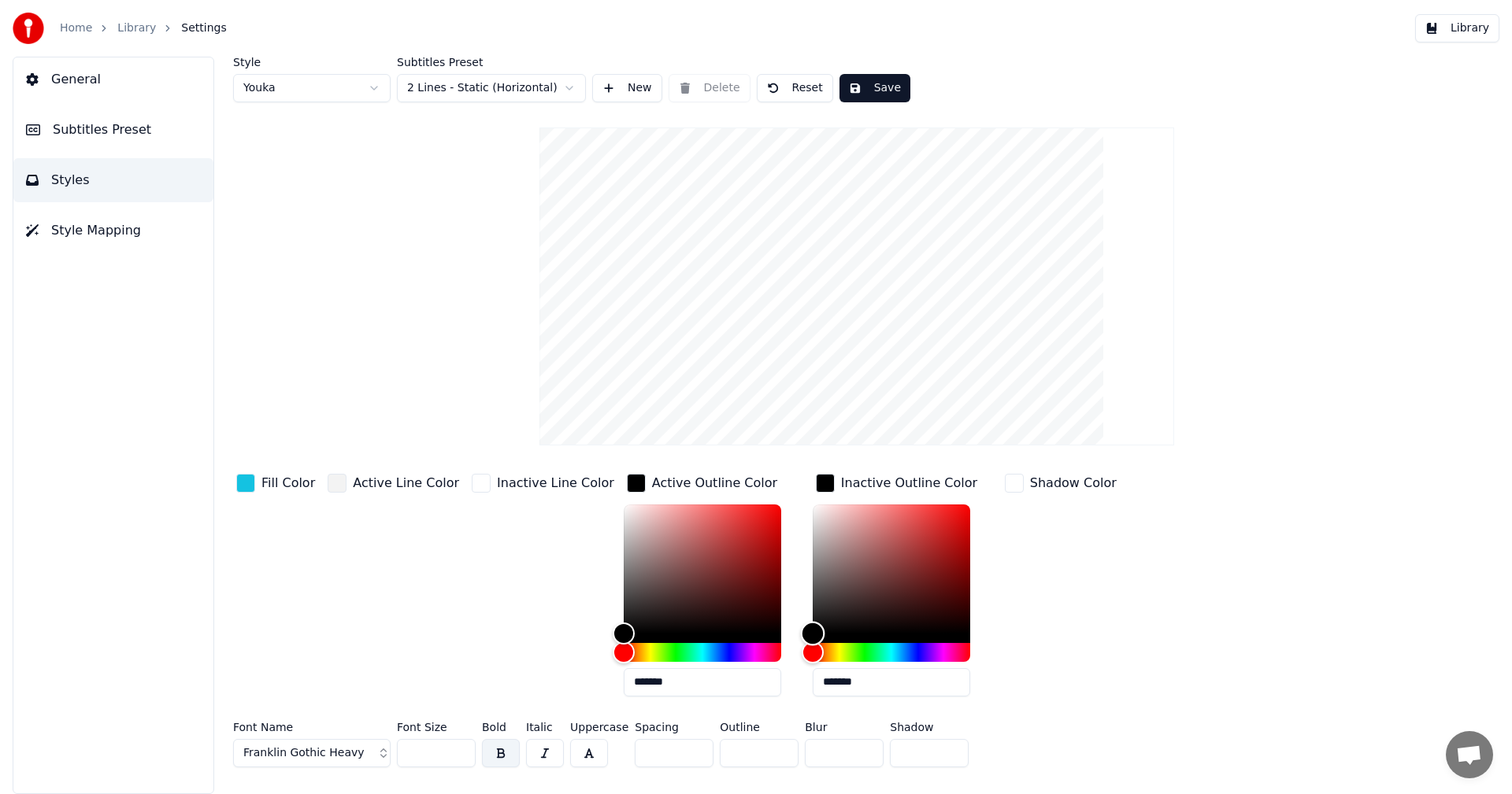
drag, startPoint x: 812, startPoint y: 606, endPoint x: 748, endPoint y: 689, distance: 104.8
click at [750, 689] on div "Fill Color Active Line Color Inactive Line Color Active Outline Color ******* I…" at bounding box center [762, 589] width 1058 height 238
click at [104, 85] on button "General" at bounding box center [114, 79] width 200 height 44
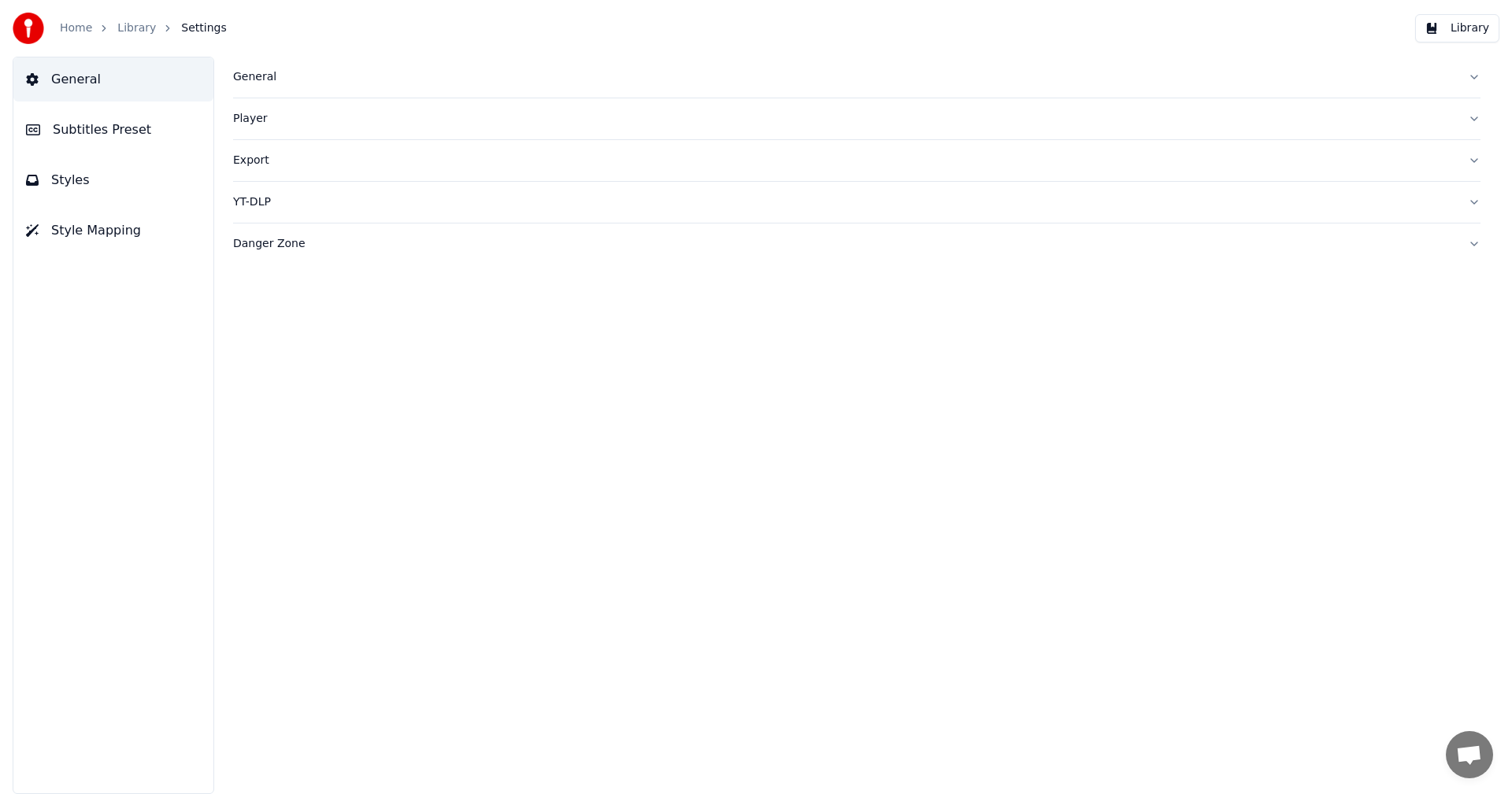
click at [99, 114] on button "Subtitles Preset" at bounding box center [114, 129] width 200 height 44
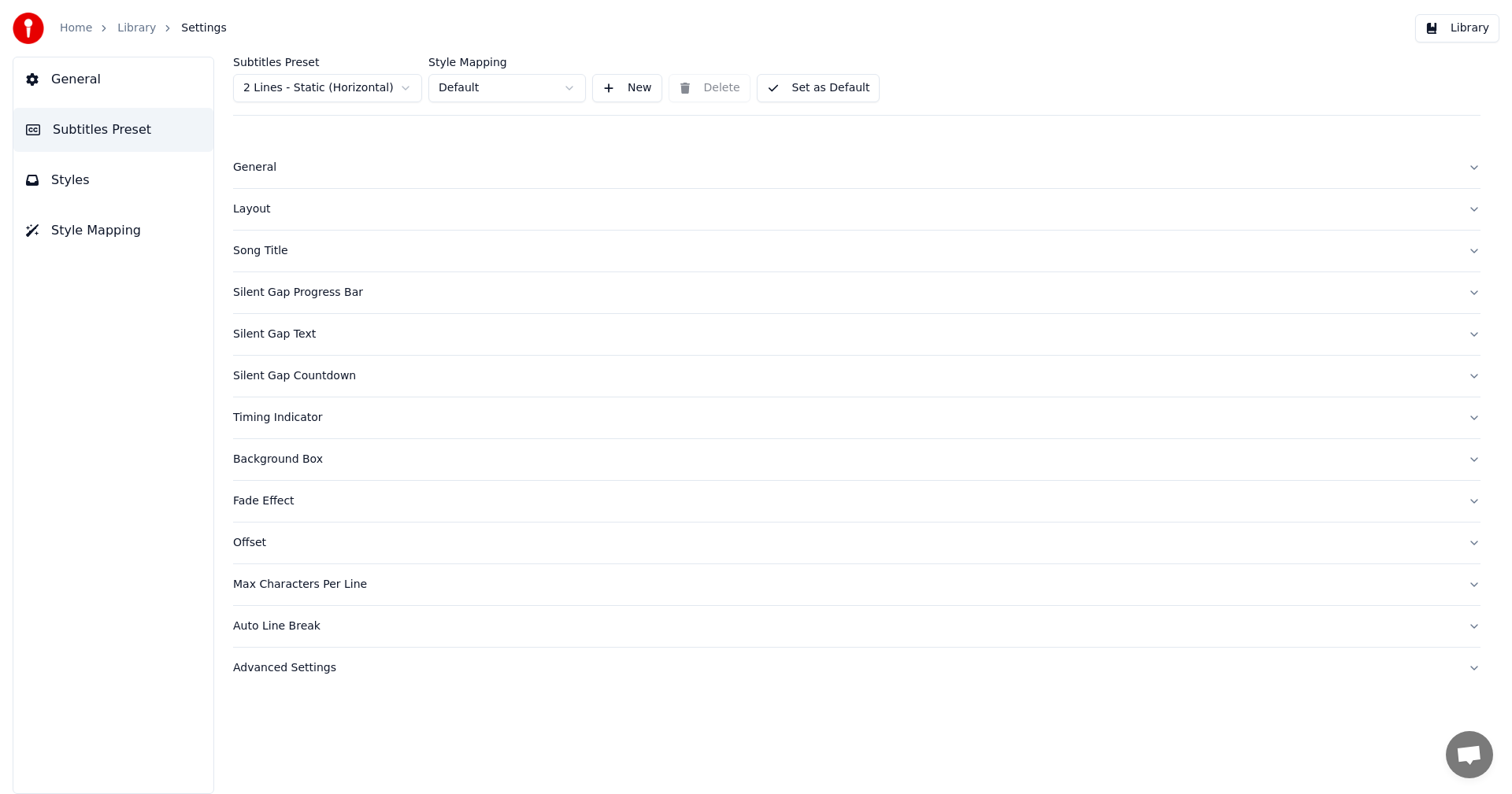
click at [251, 212] on div "Layout" at bounding box center [844, 209] width 1222 height 16
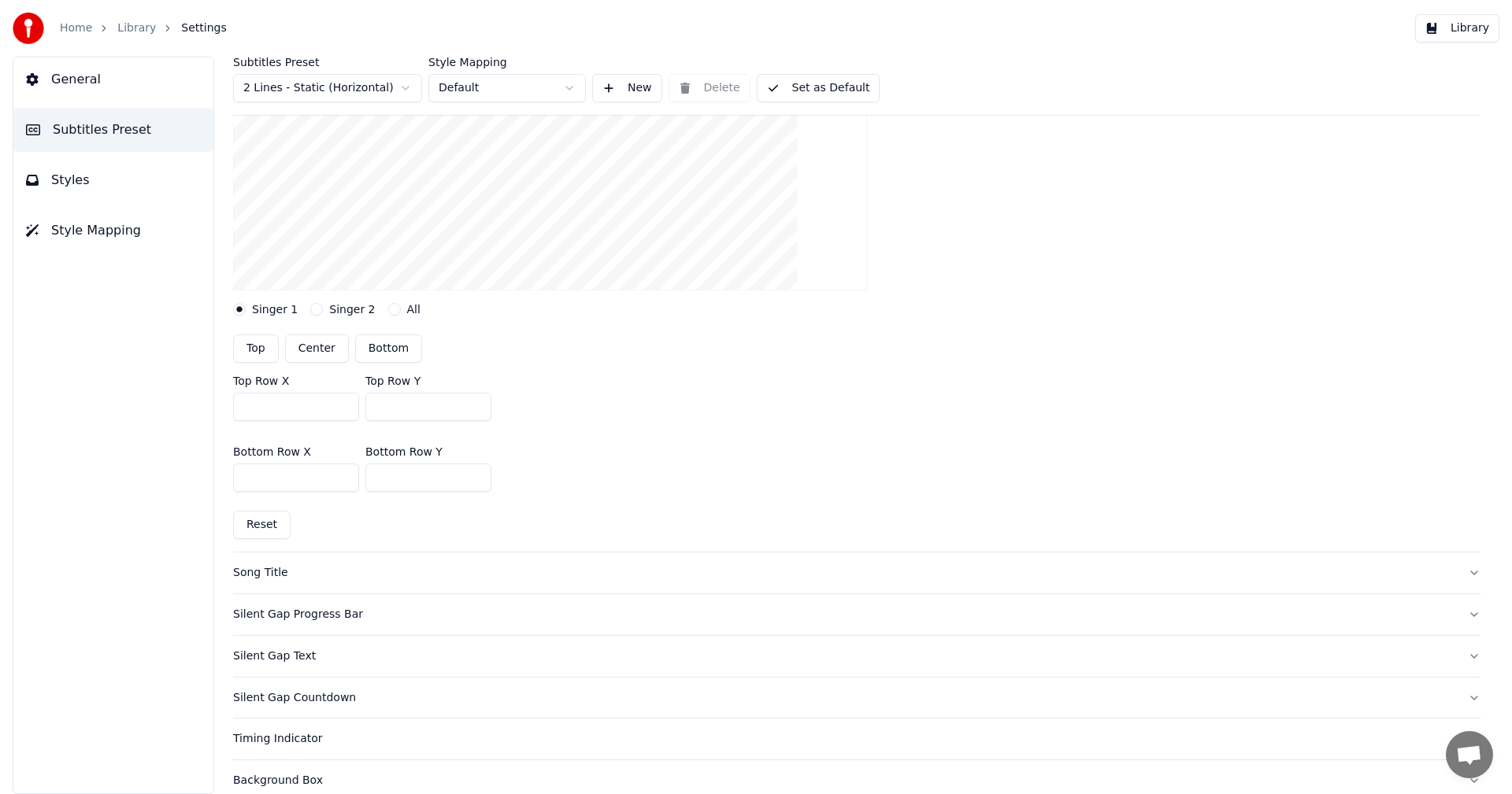
scroll to position [472, 0]
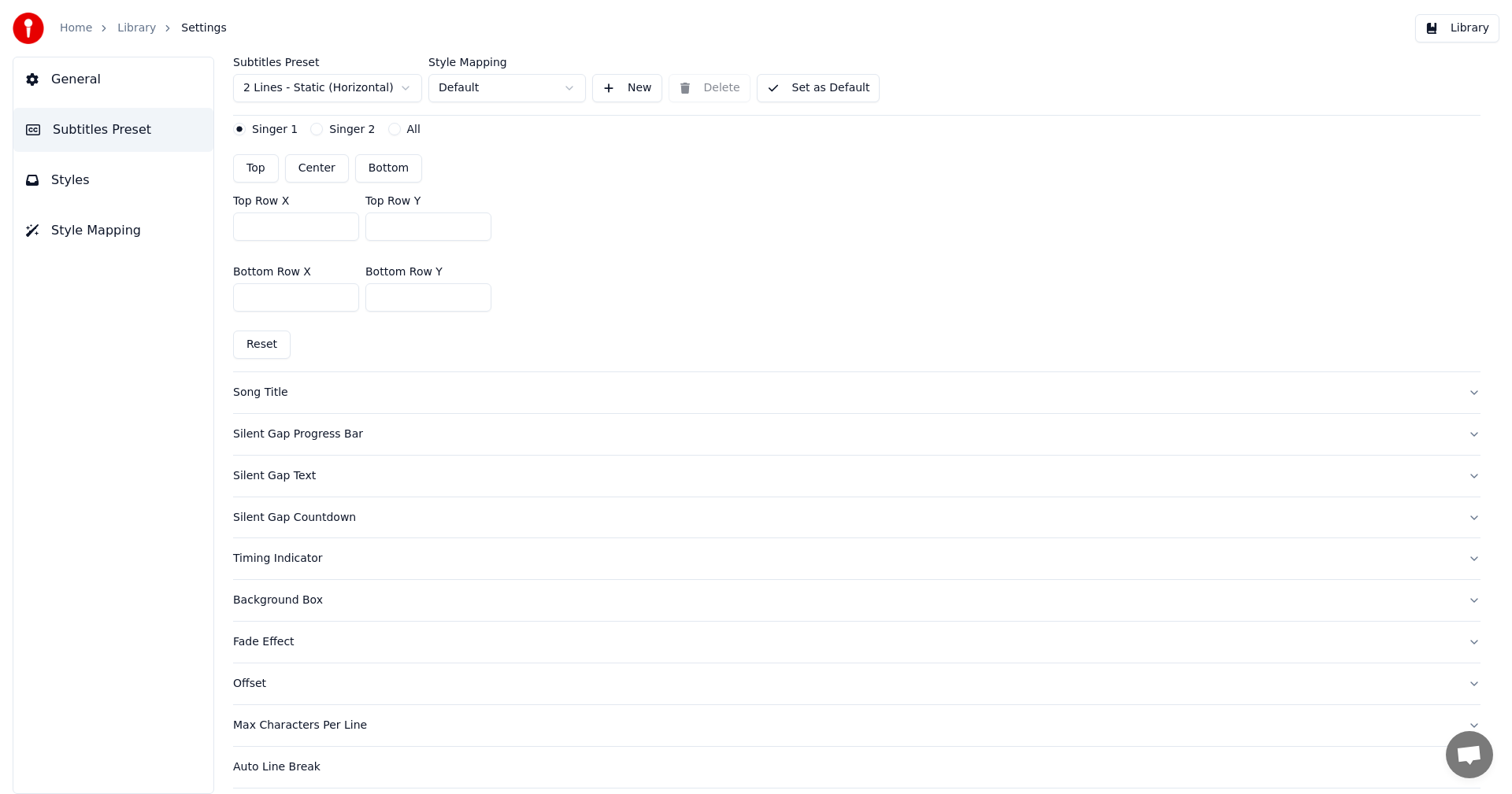
click at [288, 384] on button "Song Title" at bounding box center [857, 393] width 1248 height 41
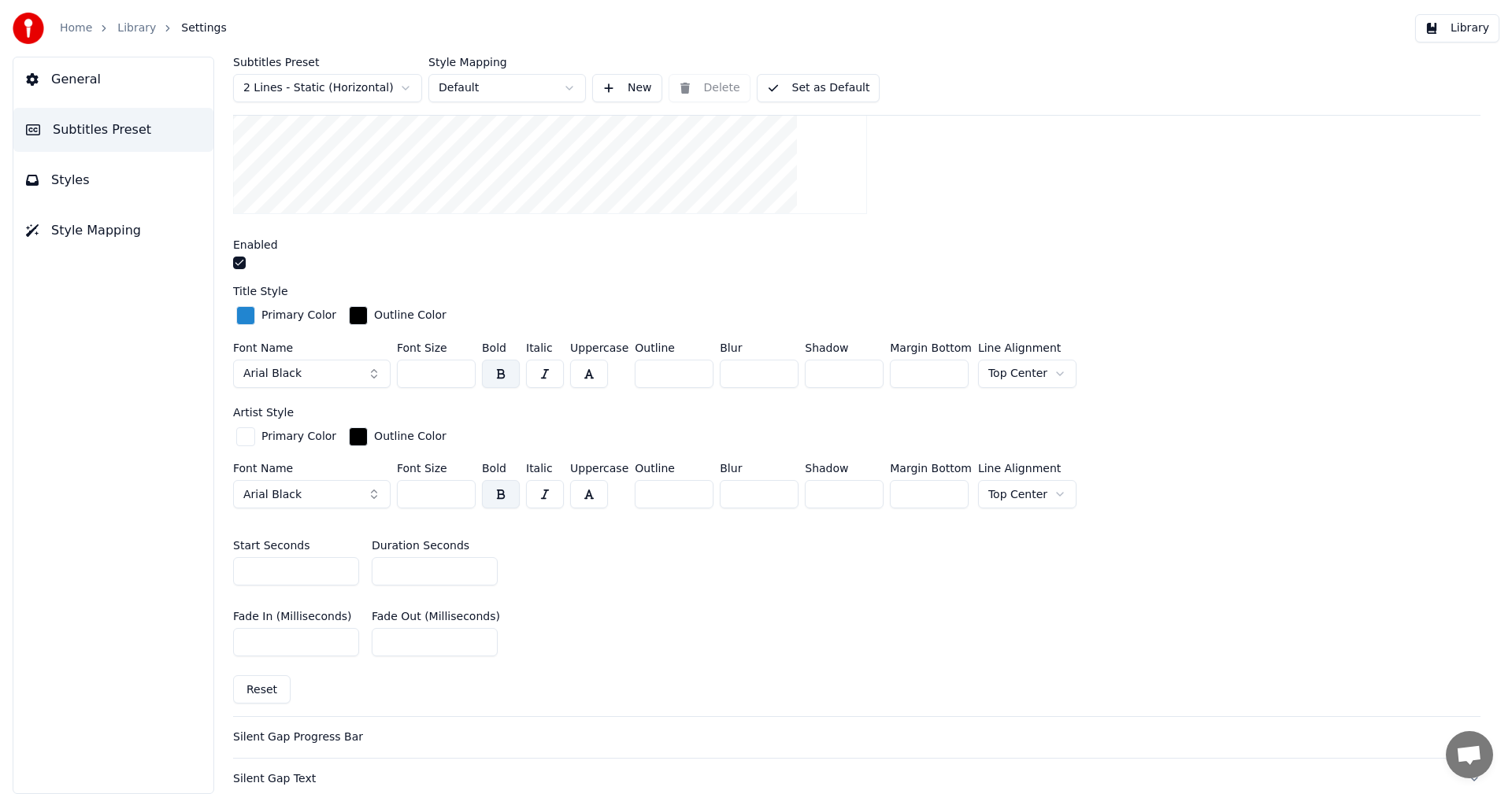
scroll to position [630, 0]
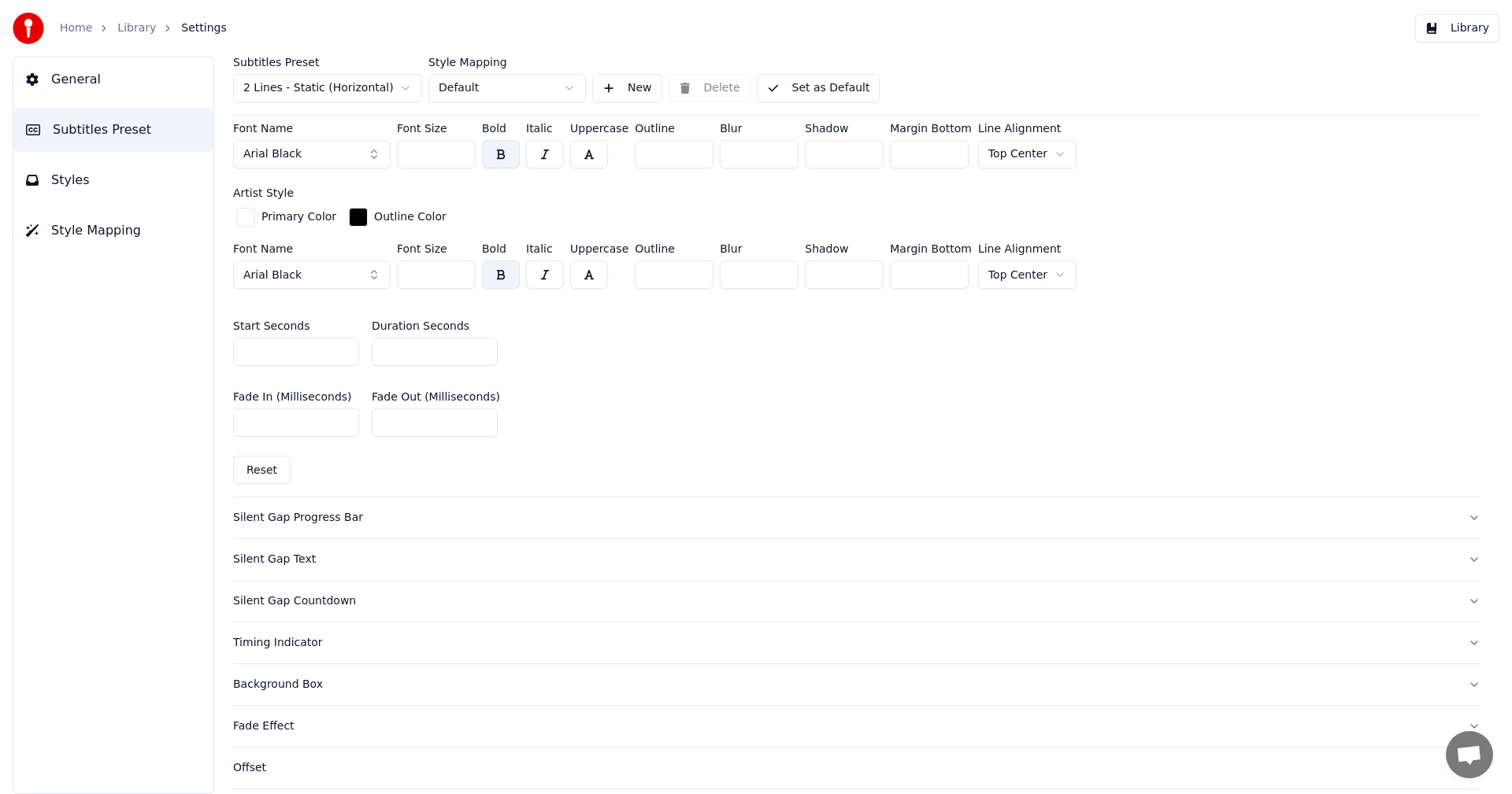
click at [304, 516] on div "Silent Gap Progress Bar" at bounding box center [844, 518] width 1222 height 16
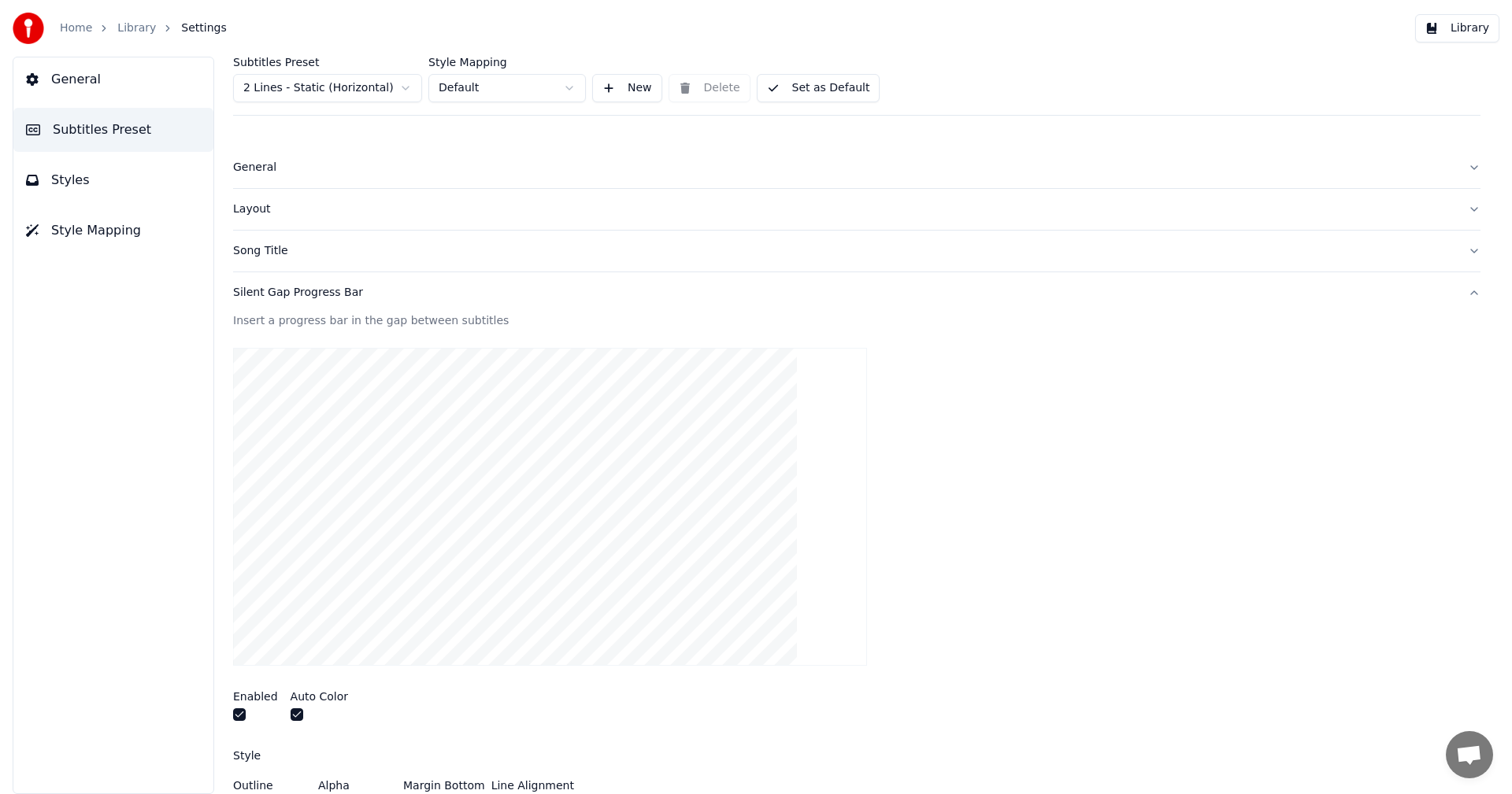
scroll to position [157, 0]
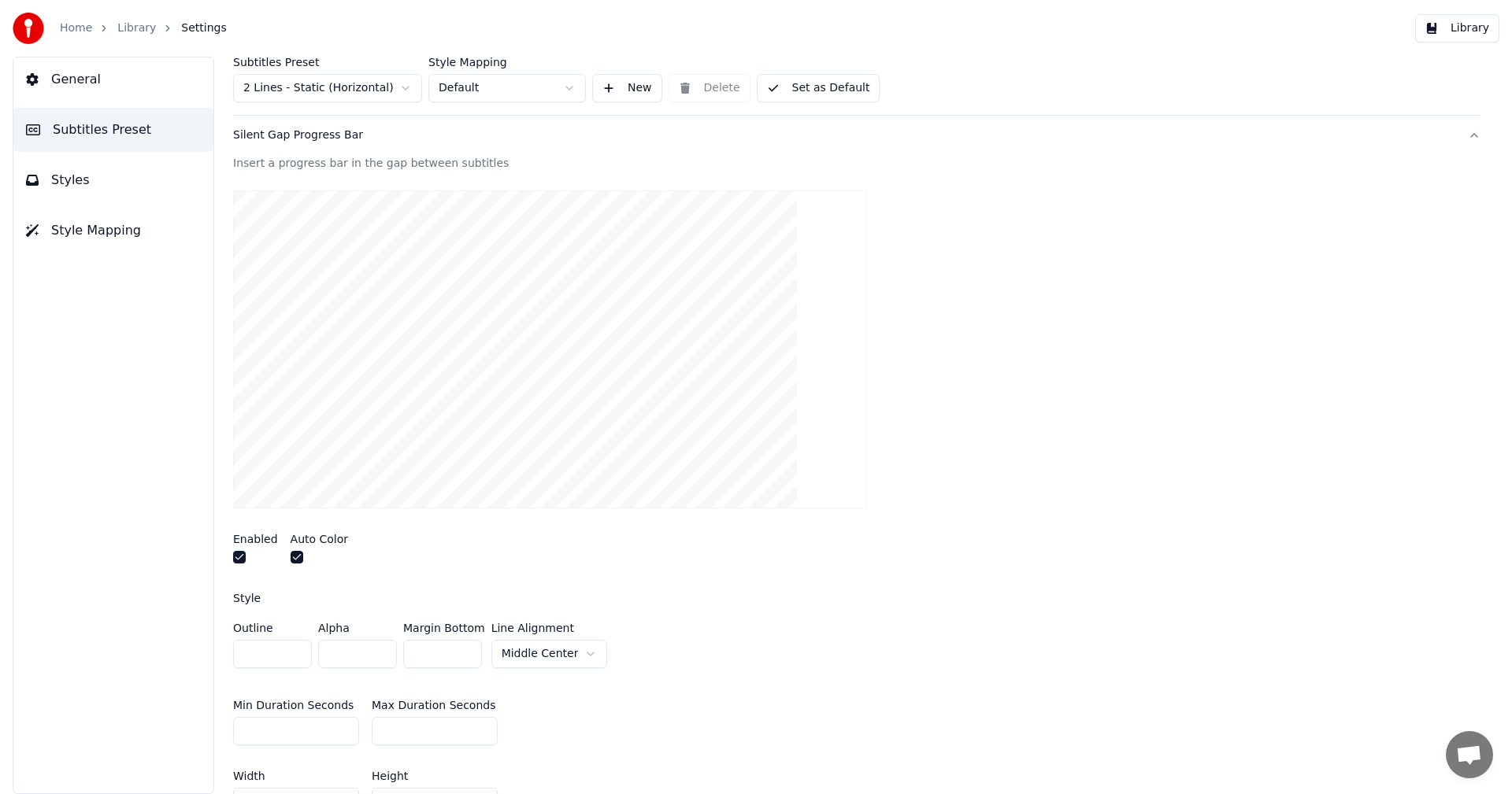
click at [295, 723] on input "**" at bounding box center [297, 731] width 126 height 28
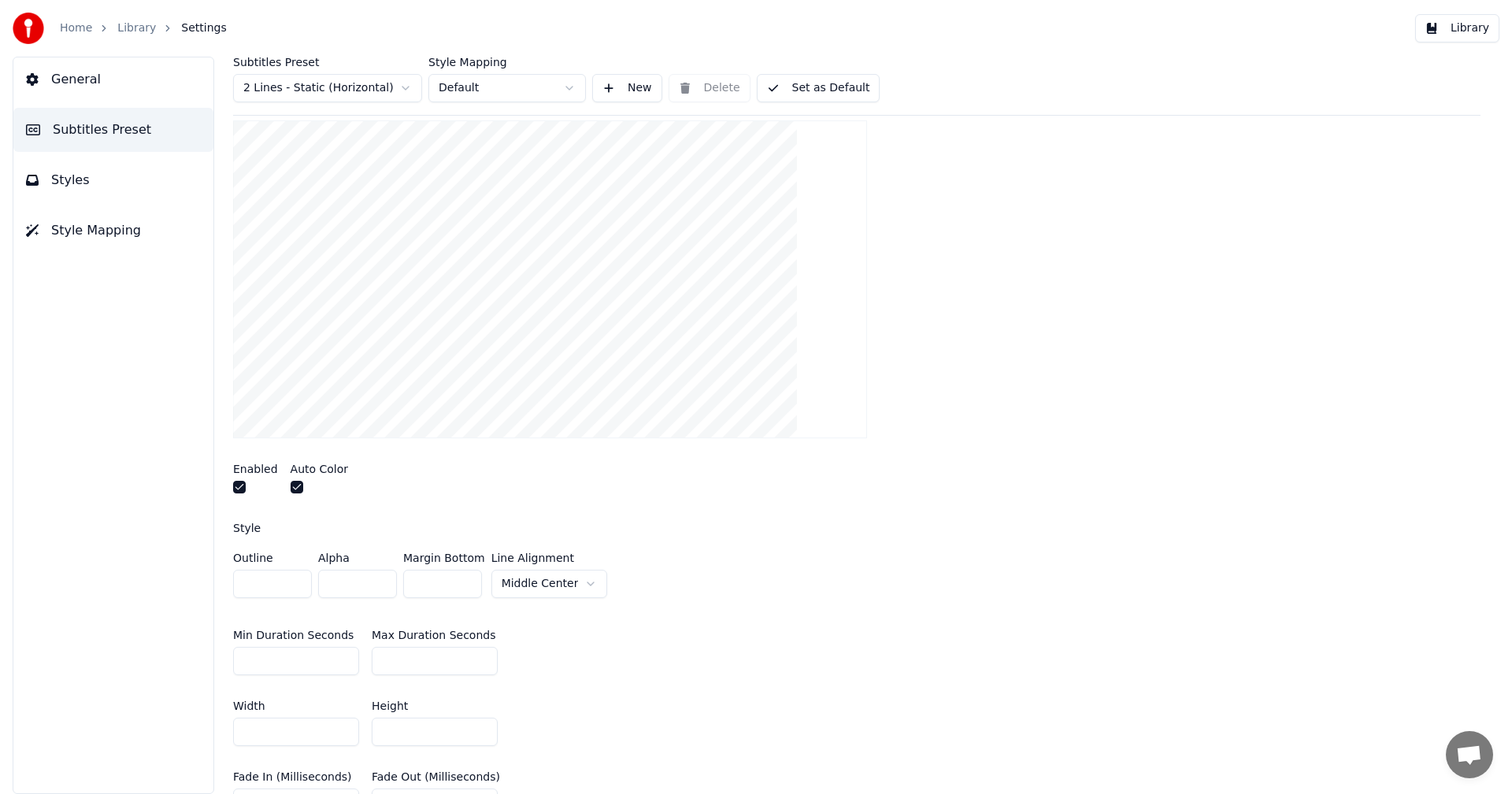
scroll to position [0, 0]
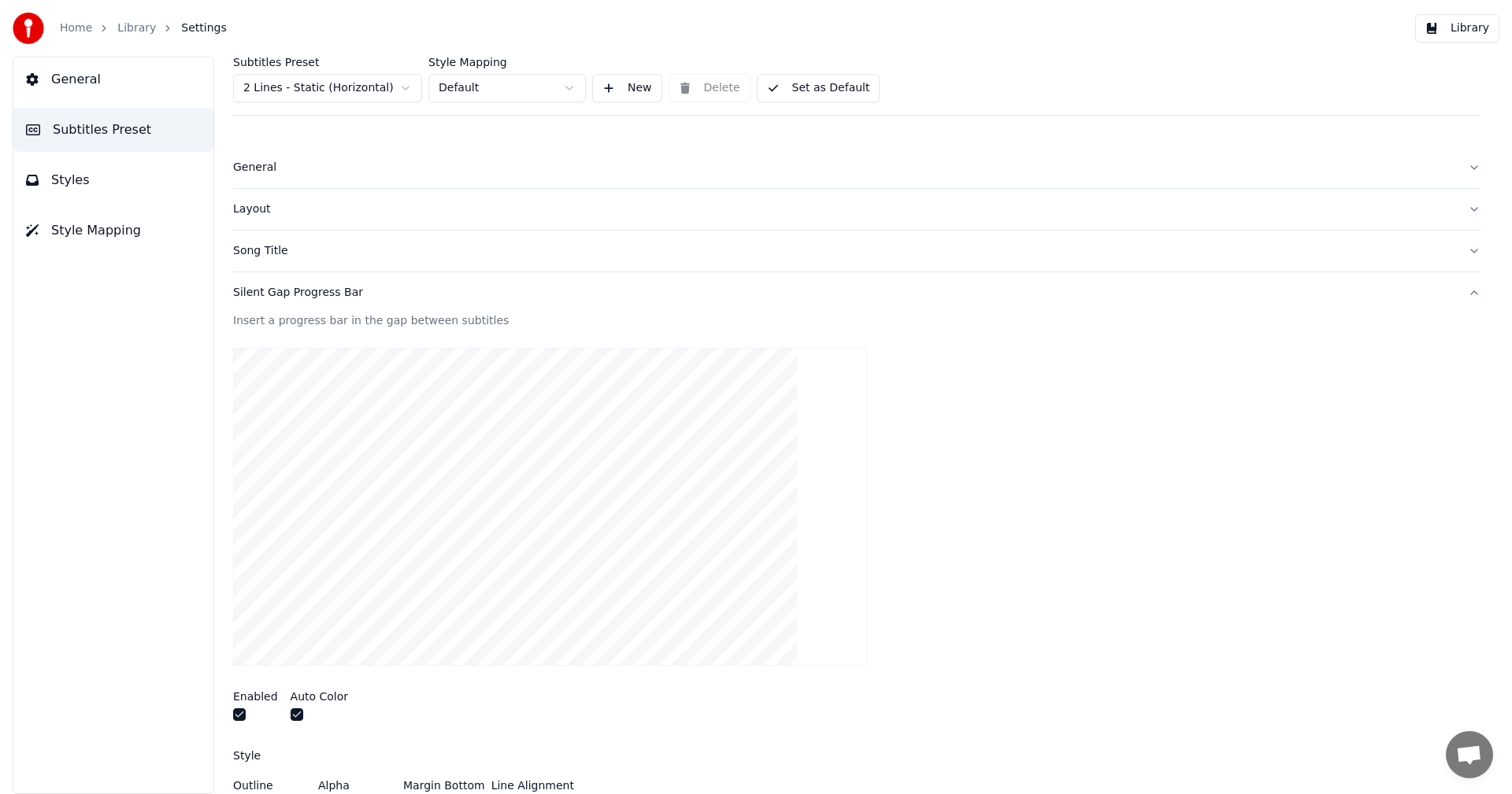
type input "**"
click at [1451, 293] on button "Silent Gap Progress Bar" at bounding box center [857, 293] width 1248 height 41
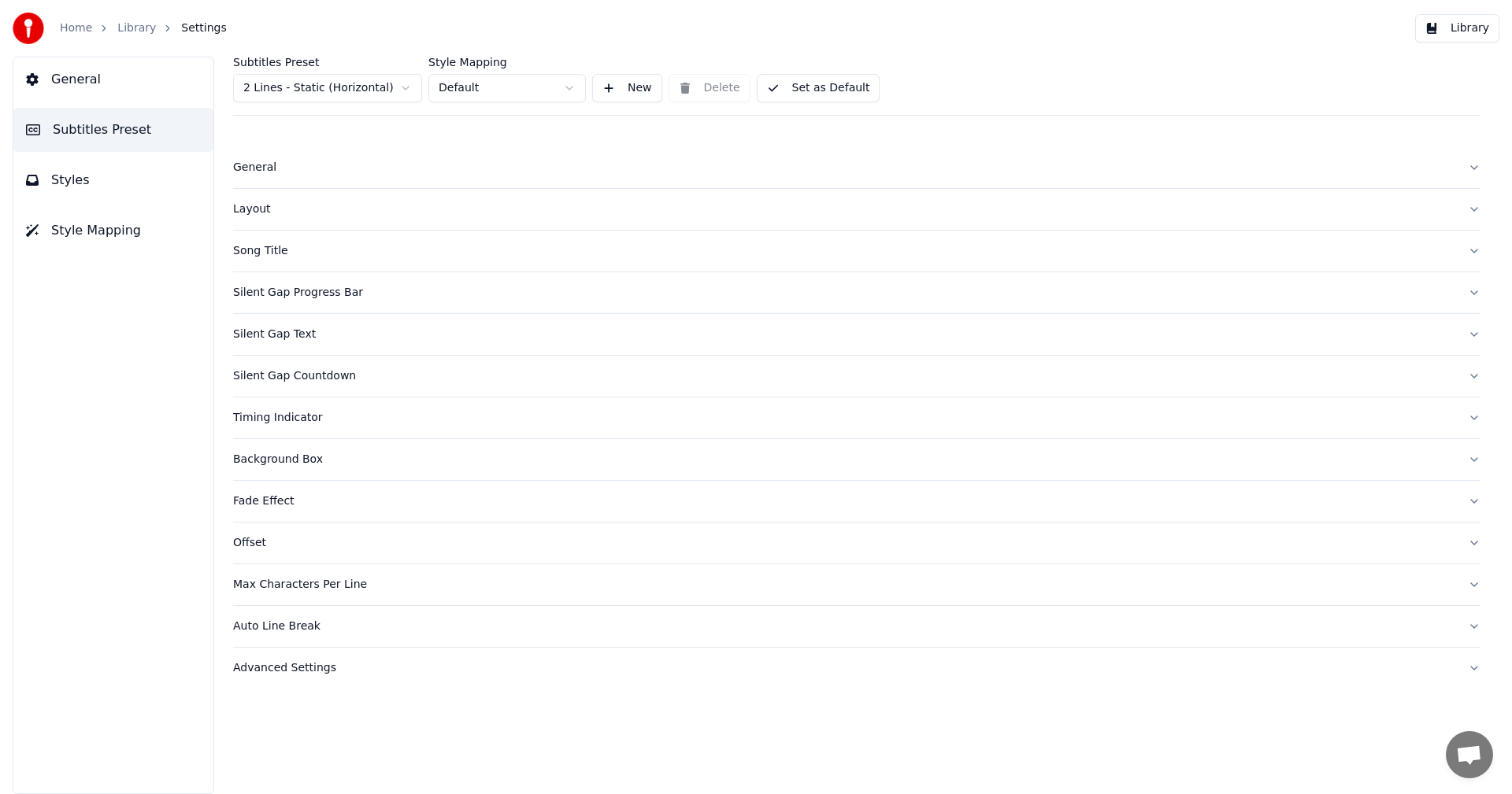
click at [1452, 292] on div "Silent Gap Progress Bar" at bounding box center [844, 293] width 1222 height 16
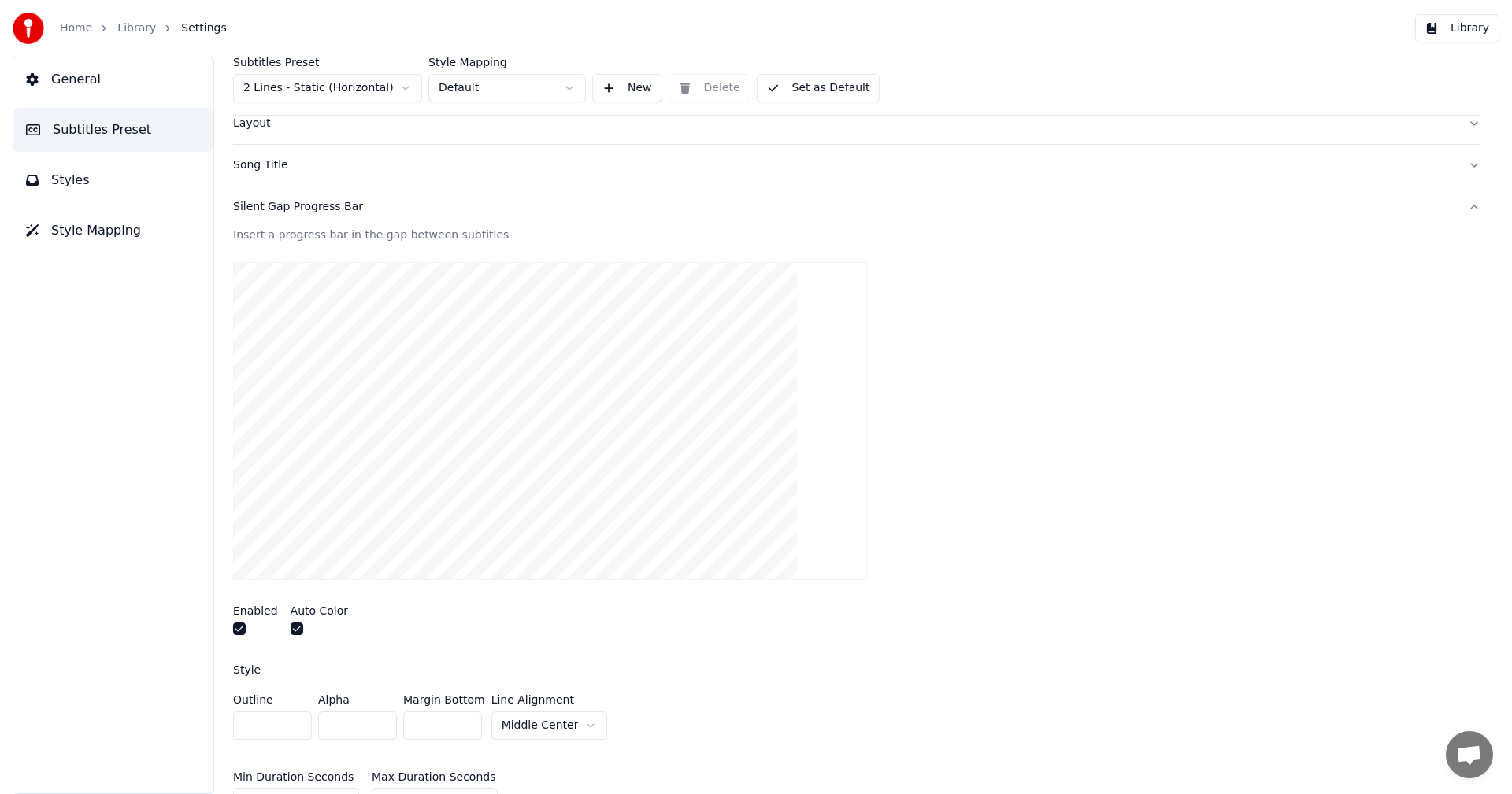
scroll to position [157, 0]
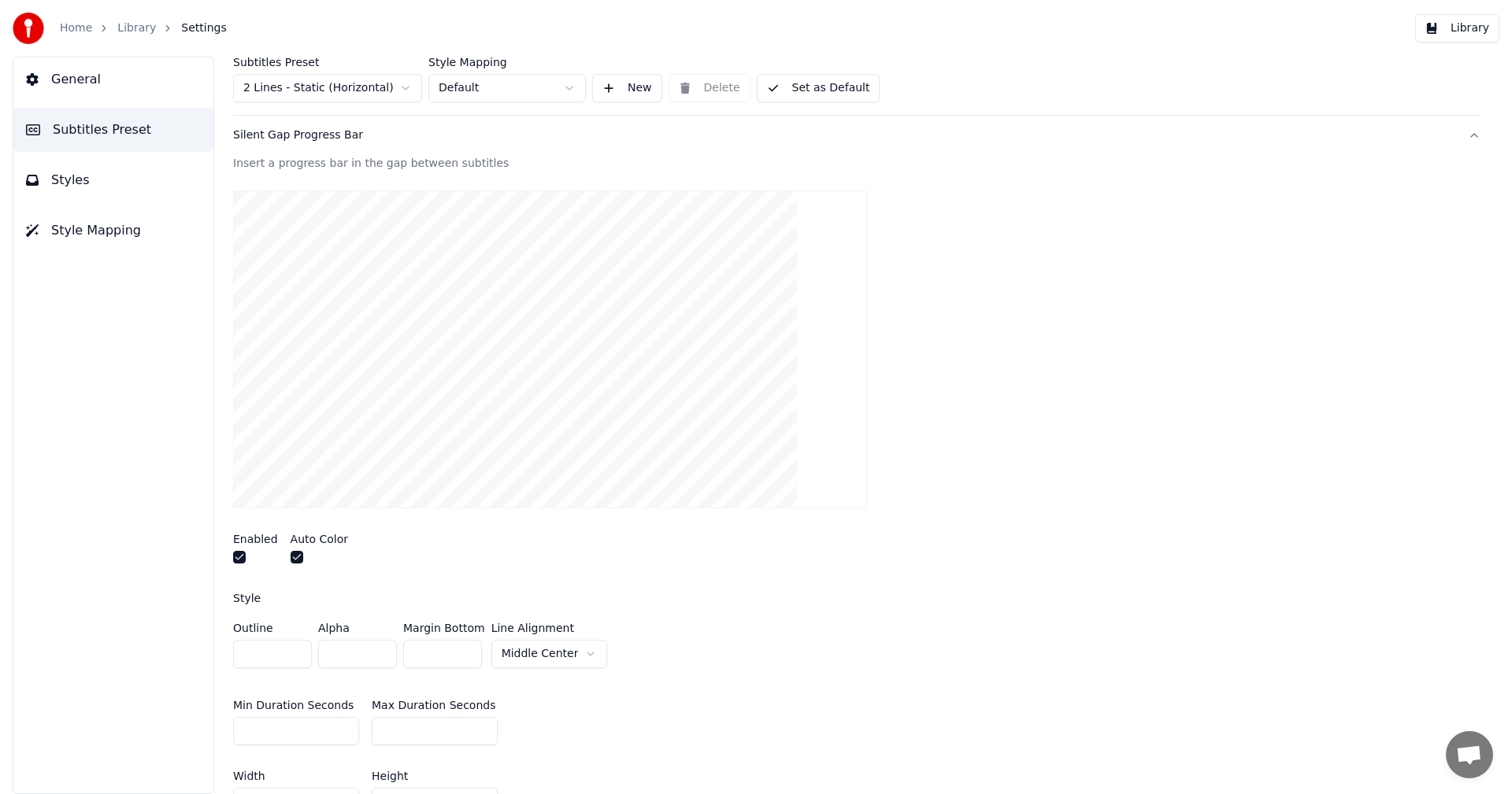
click at [554, 651] on html "Home Library Settings Library General Subtitles Preset Styles Style Mapping Sub…" at bounding box center [756, 397] width 1512 height 794
click at [166, 89] on button "General" at bounding box center [114, 79] width 200 height 44
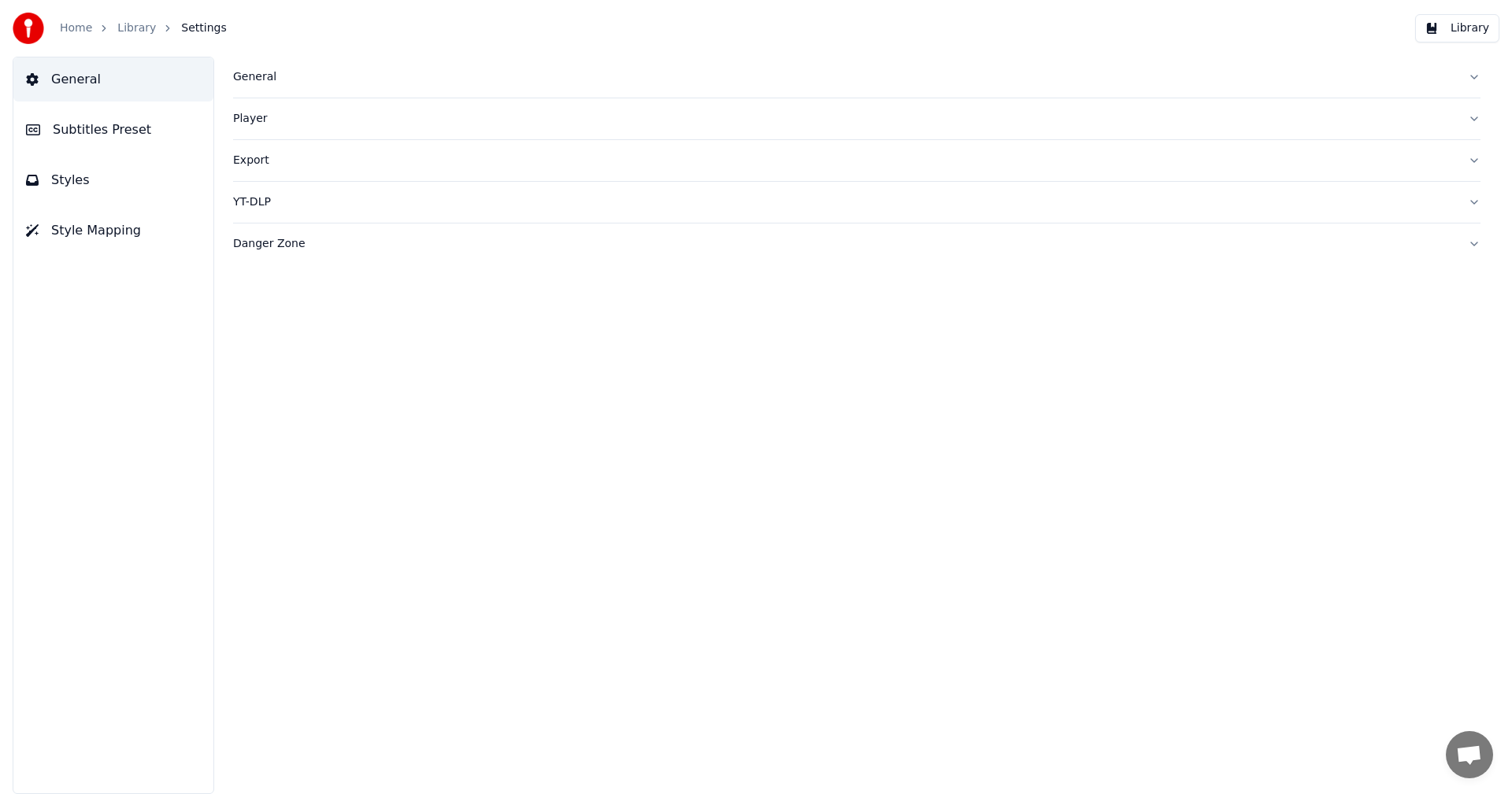
scroll to position [0, 0]
drag, startPoint x: 98, startPoint y: 234, endPoint x: 97, endPoint y: 215, distance: 19.0
click at [97, 234] on span "Style Mapping" at bounding box center [96, 230] width 89 height 18
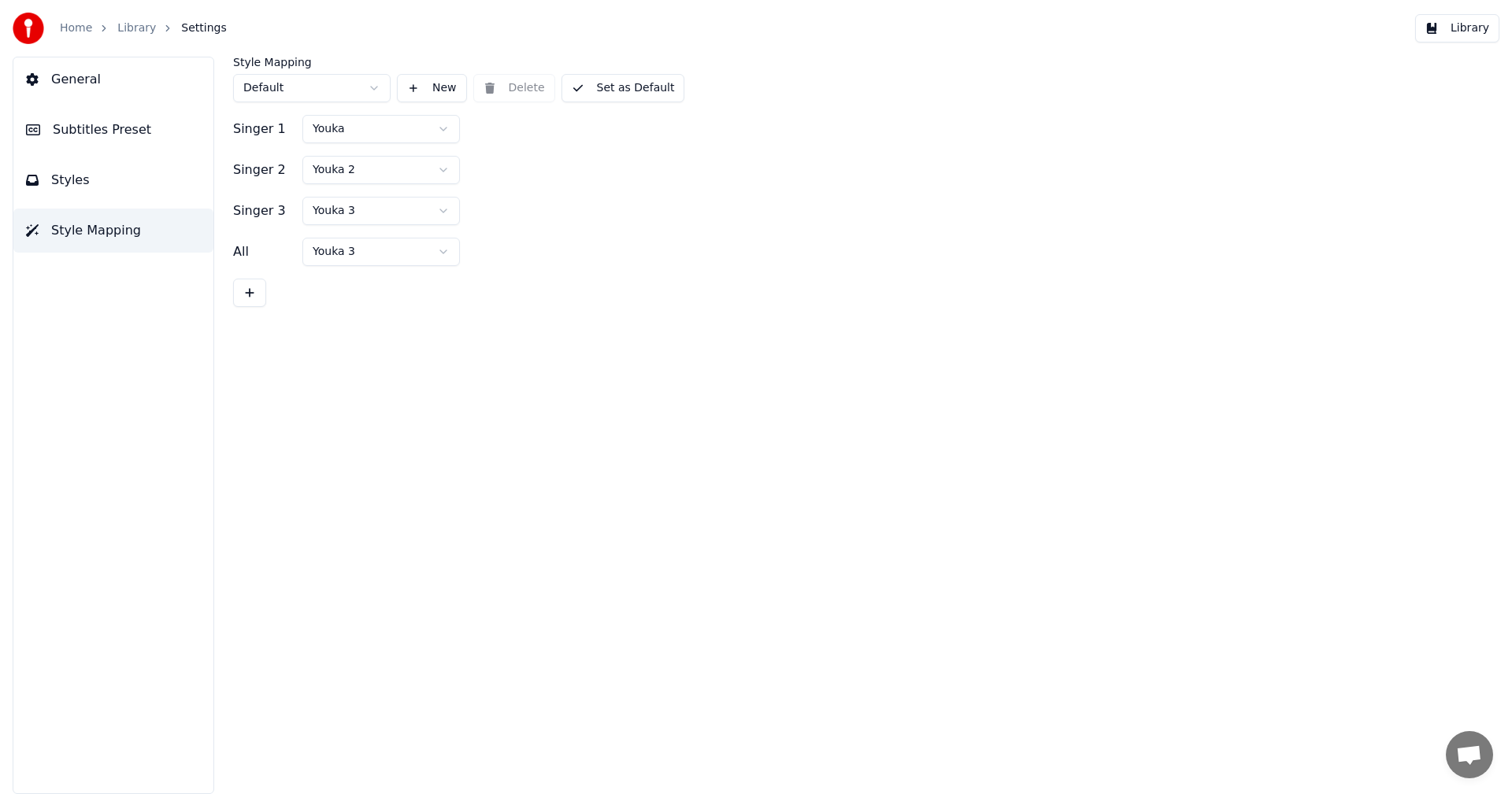
click at [118, 169] on button "Styles" at bounding box center [114, 180] width 200 height 44
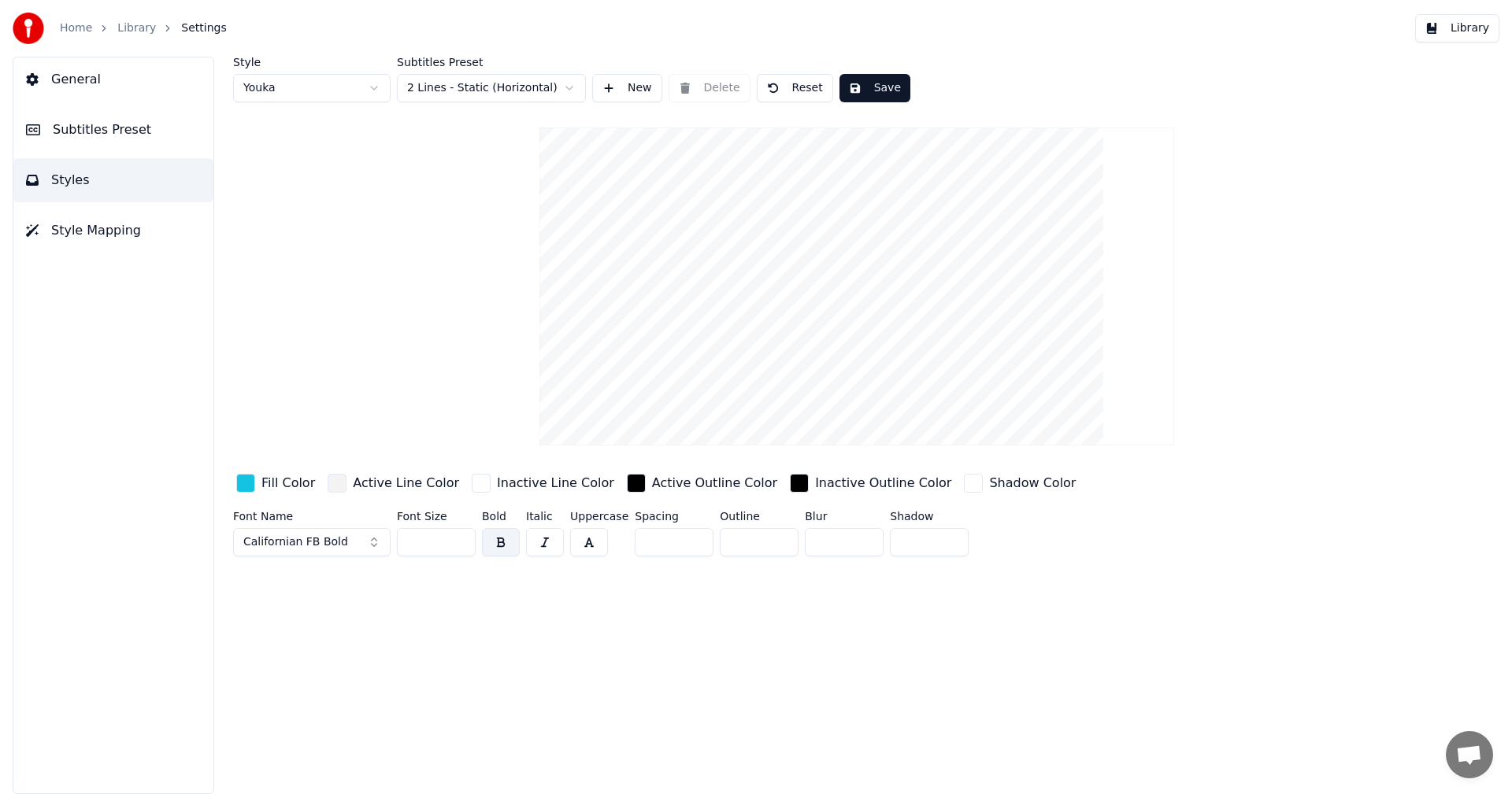
click at [851, 78] on button "Save" at bounding box center [874, 87] width 71 height 28
click at [851, 83] on button "Done" at bounding box center [875, 87] width 73 height 28
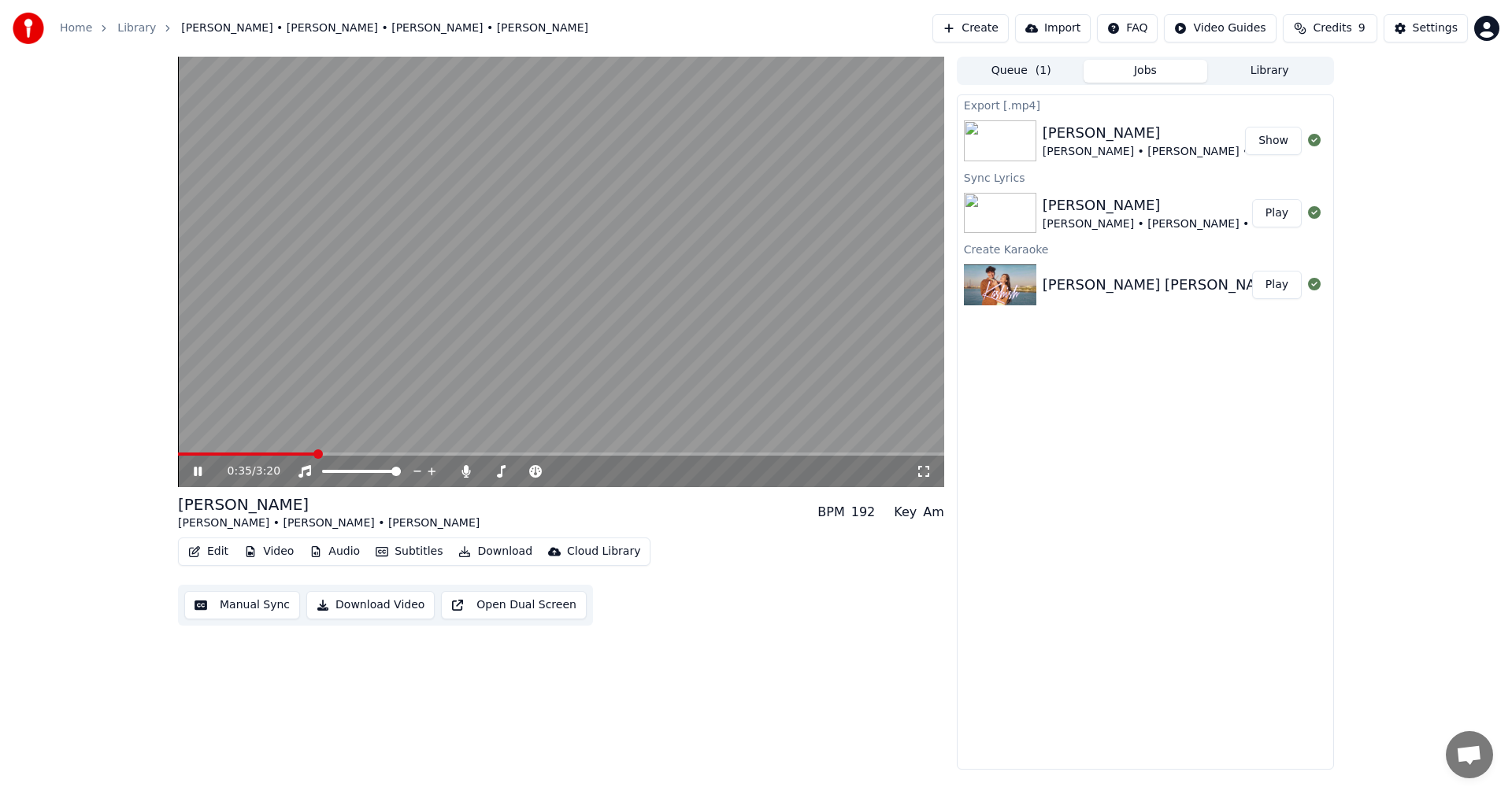
click at [253, 450] on video at bounding box center [561, 271] width 766 height 431
click at [251, 454] on span at bounding box center [247, 454] width 138 height 3
click at [429, 362] on video at bounding box center [561, 271] width 766 height 431
click at [930, 479] on div "0:20 / 3:20" at bounding box center [561, 471] width 754 height 16
click at [924, 467] on icon at bounding box center [924, 471] width 16 height 13
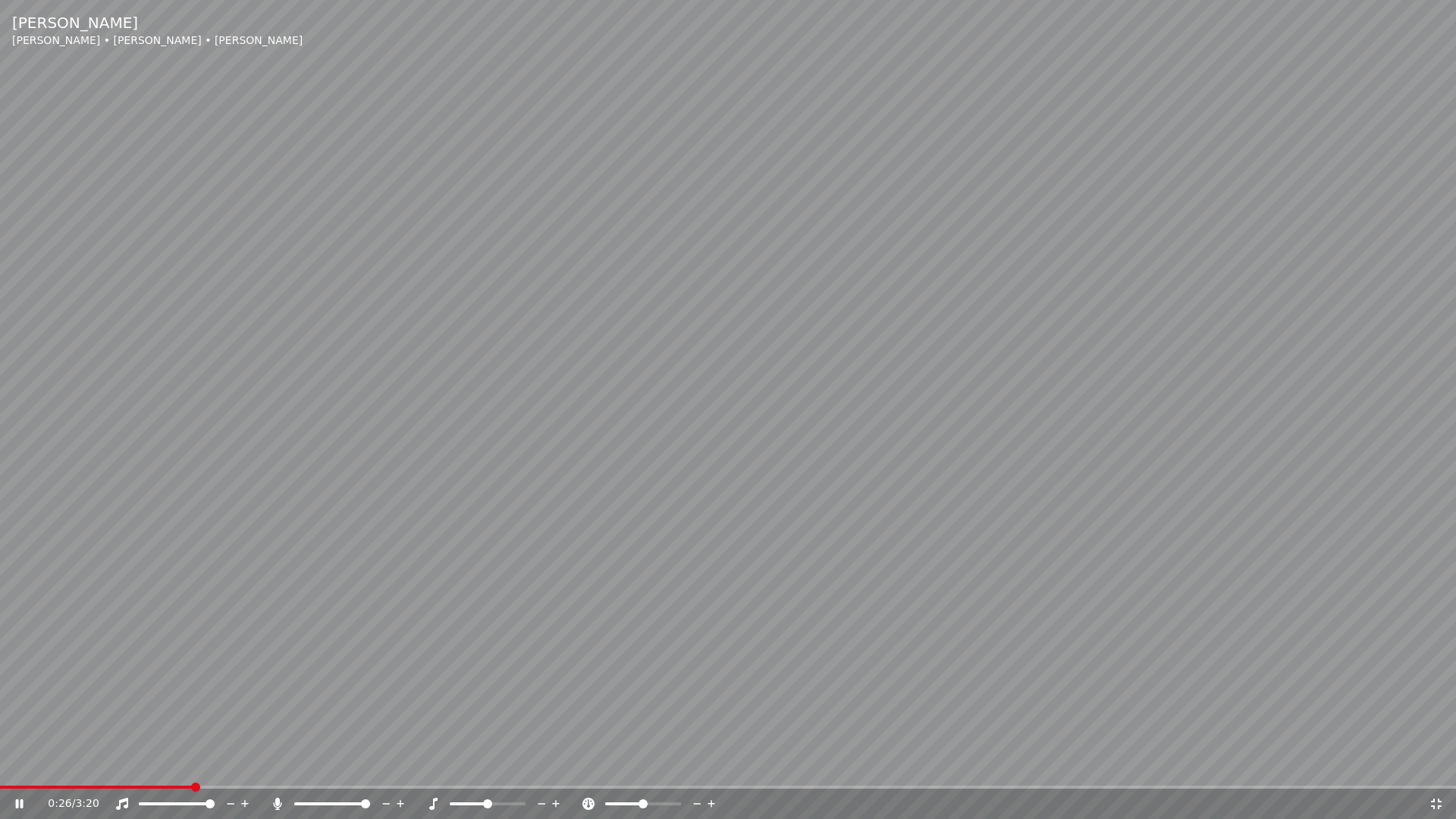
click at [169, 764] on video at bounding box center [728, 409] width 1456 height 819
click at [150, 764] on span at bounding box center [77, 786] width 154 height 3
click at [242, 692] on video at bounding box center [728, 409] width 1456 height 819
click at [146, 764] on div "0:26 / 3:20" at bounding box center [728, 803] width 1456 height 30
click at [145, 764] on span at bounding box center [72, 786] width 145 height 3
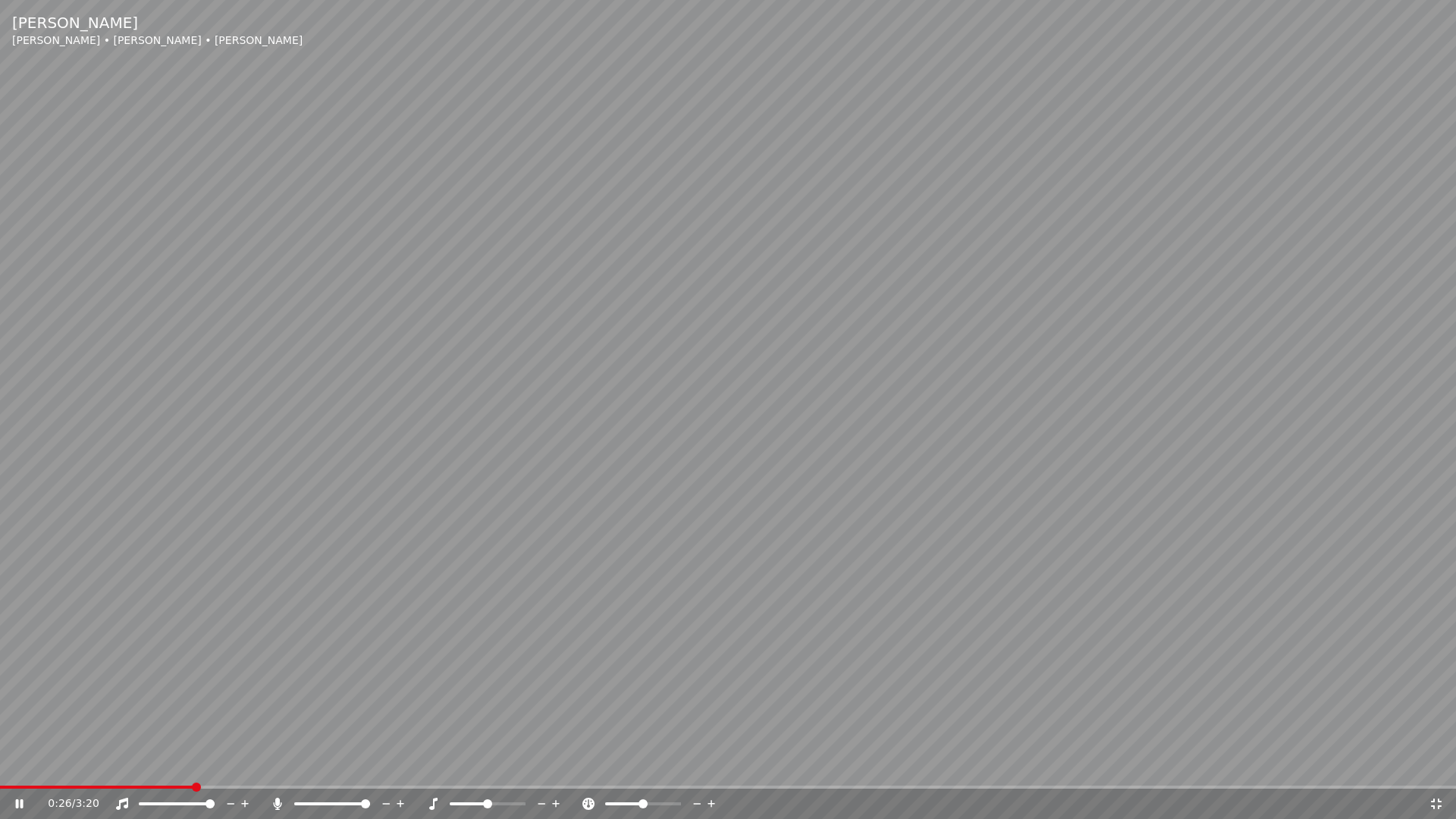
click at [1437, 764] on icon at bounding box center [1436, 803] width 15 height 12
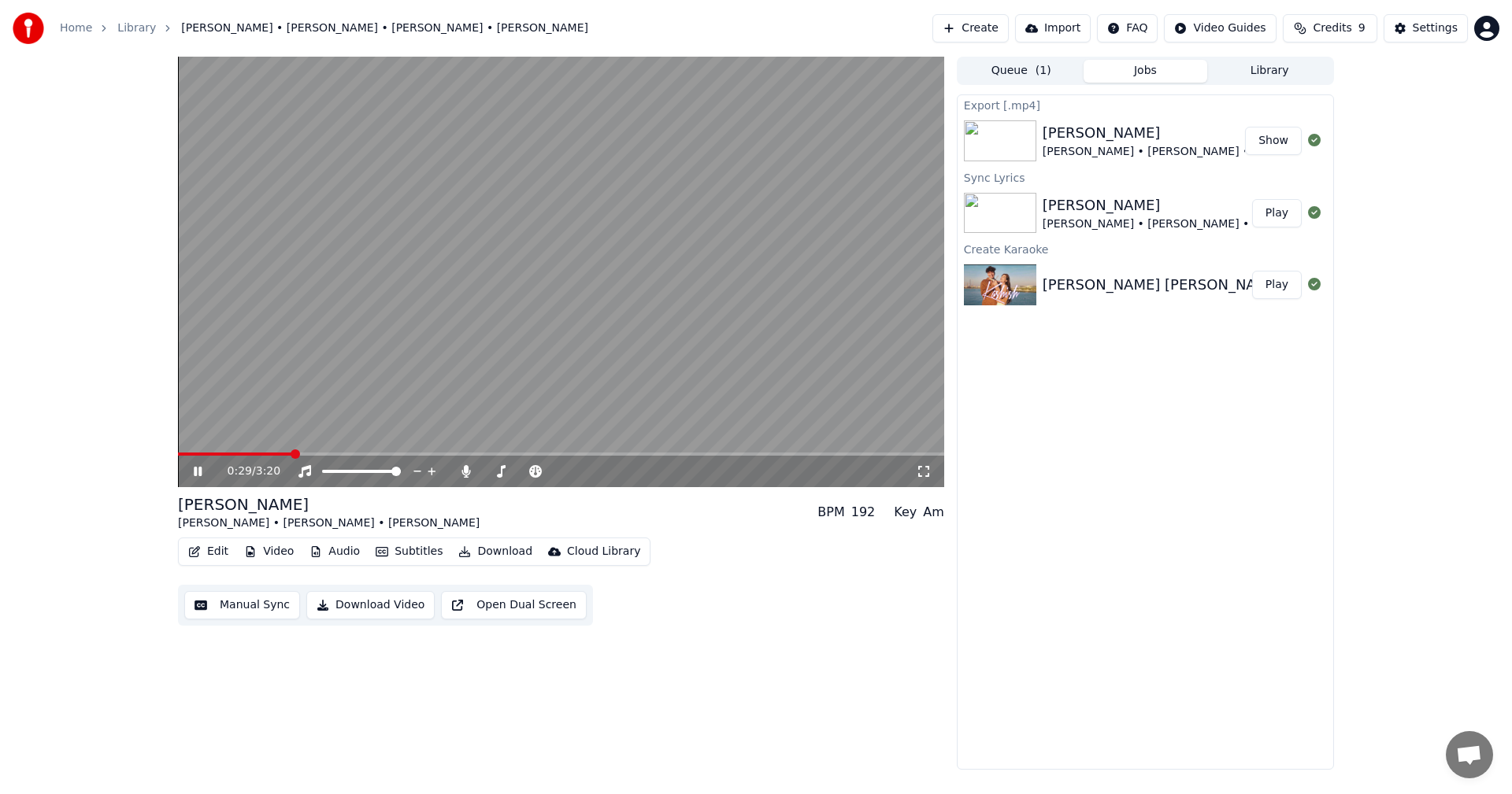
click at [256, 450] on video at bounding box center [561, 271] width 766 height 431
click at [265, 453] on span at bounding box center [222, 454] width 88 height 3
click at [280, 279] on video at bounding box center [561, 271] width 766 height 431
click at [304, 291] on video at bounding box center [561, 271] width 766 height 431
click at [332, 279] on video at bounding box center [561, 271] width 766 height 431
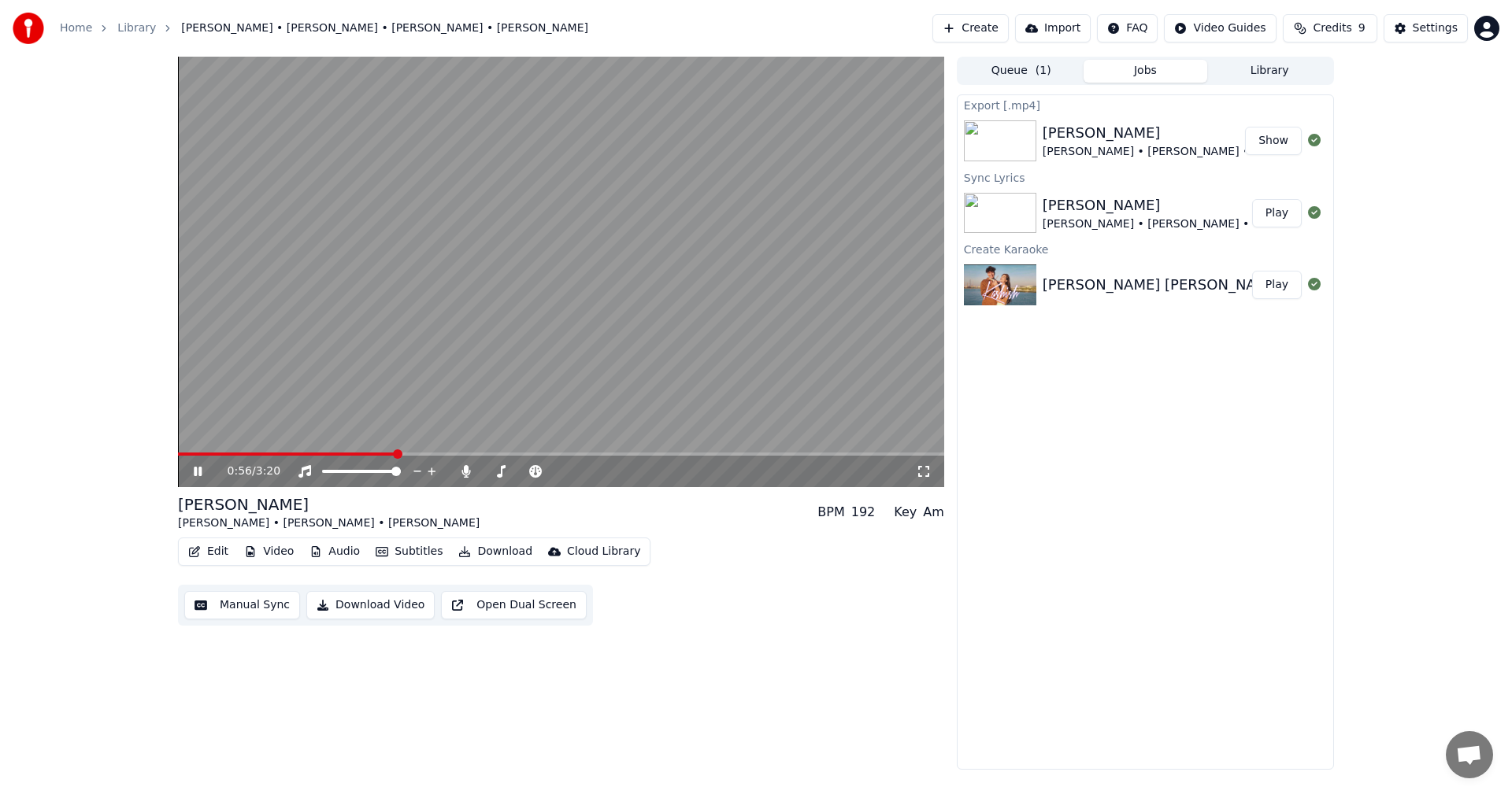
click at [615, 292] on video at bounding box center [561, 271] width 766 height 431
click at [218, 552] on button "Edit" at bounding box center [208, 551] width 53 height 22
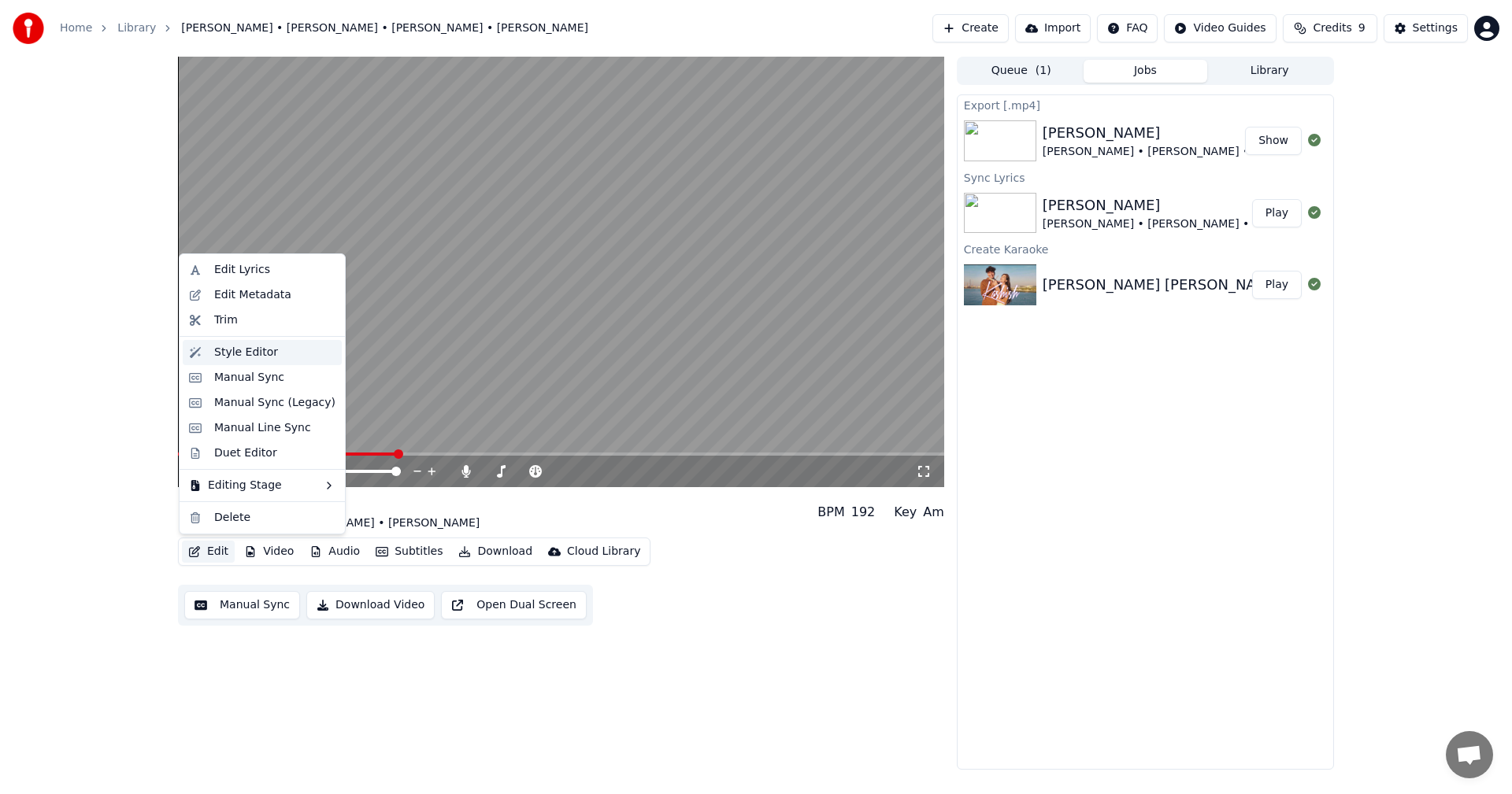
click at [266, 349] on div "Style Editor" at bounding box center [246, 353] width 64 height 16
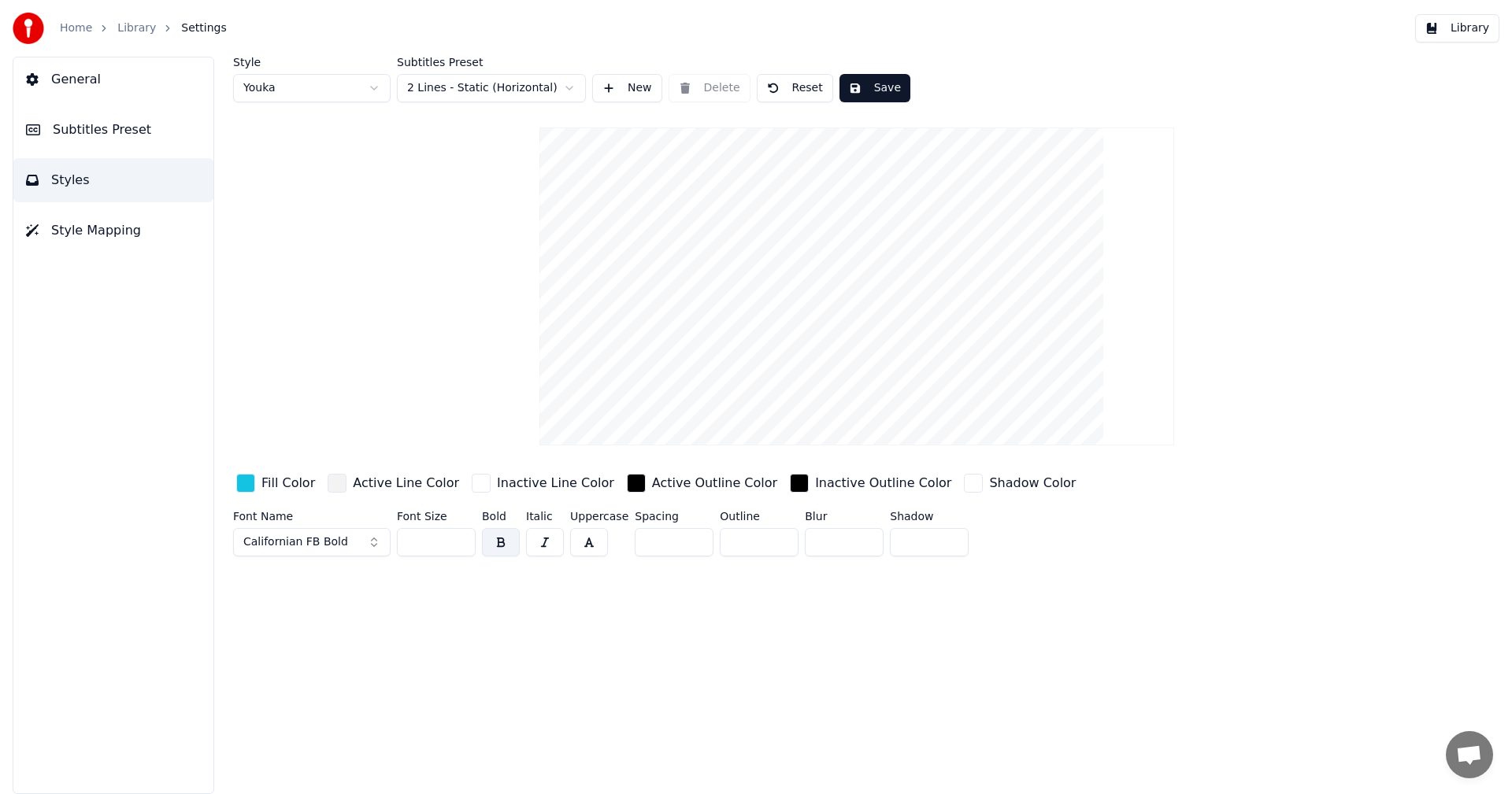
click at [123, 89] on button "General" at bounding box center [114, 79] width 200 height 44
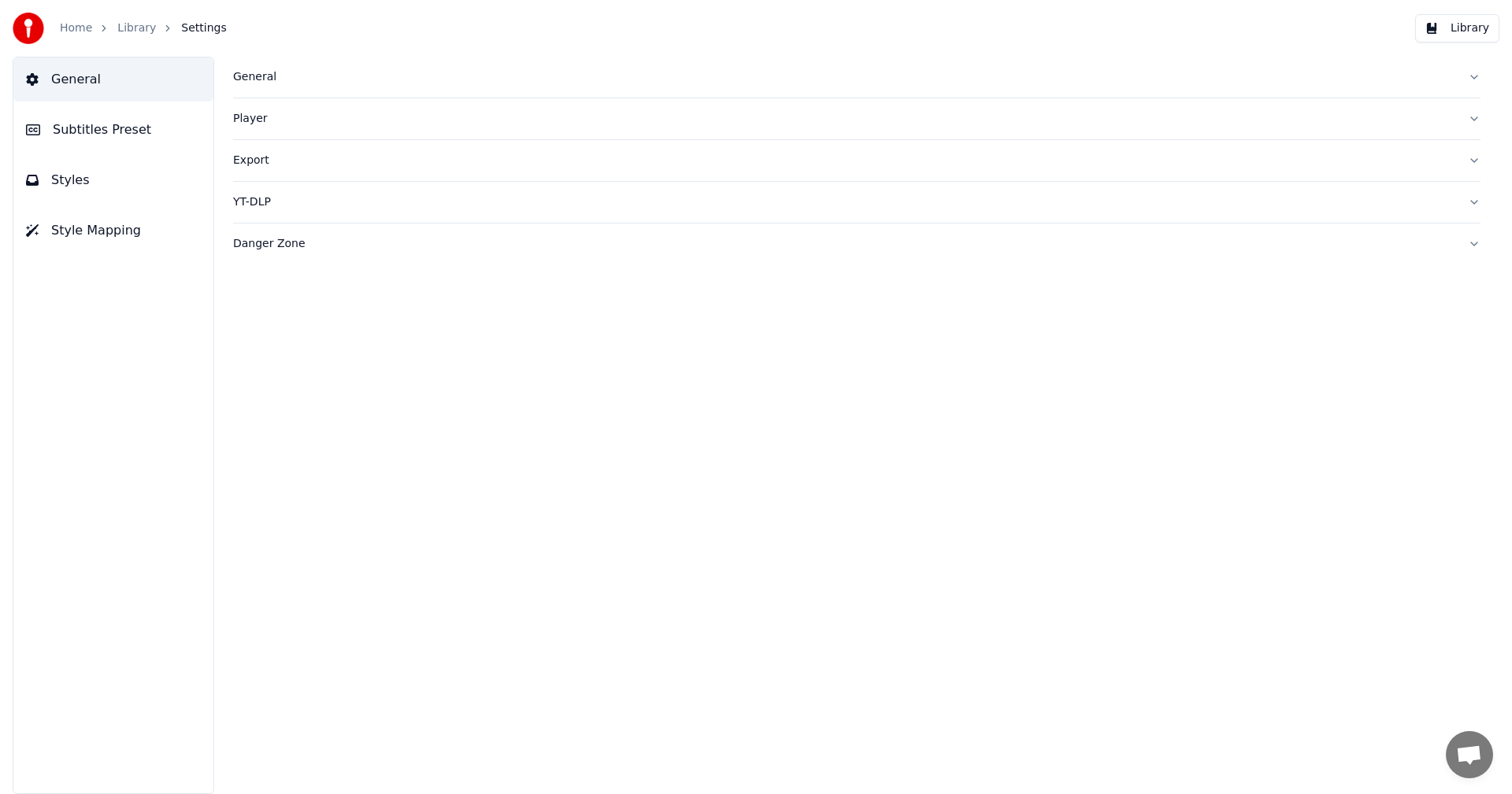
click at [122, 115] on button "Subtitles Preset" at bounding box center [114, 129] width 200 height 44
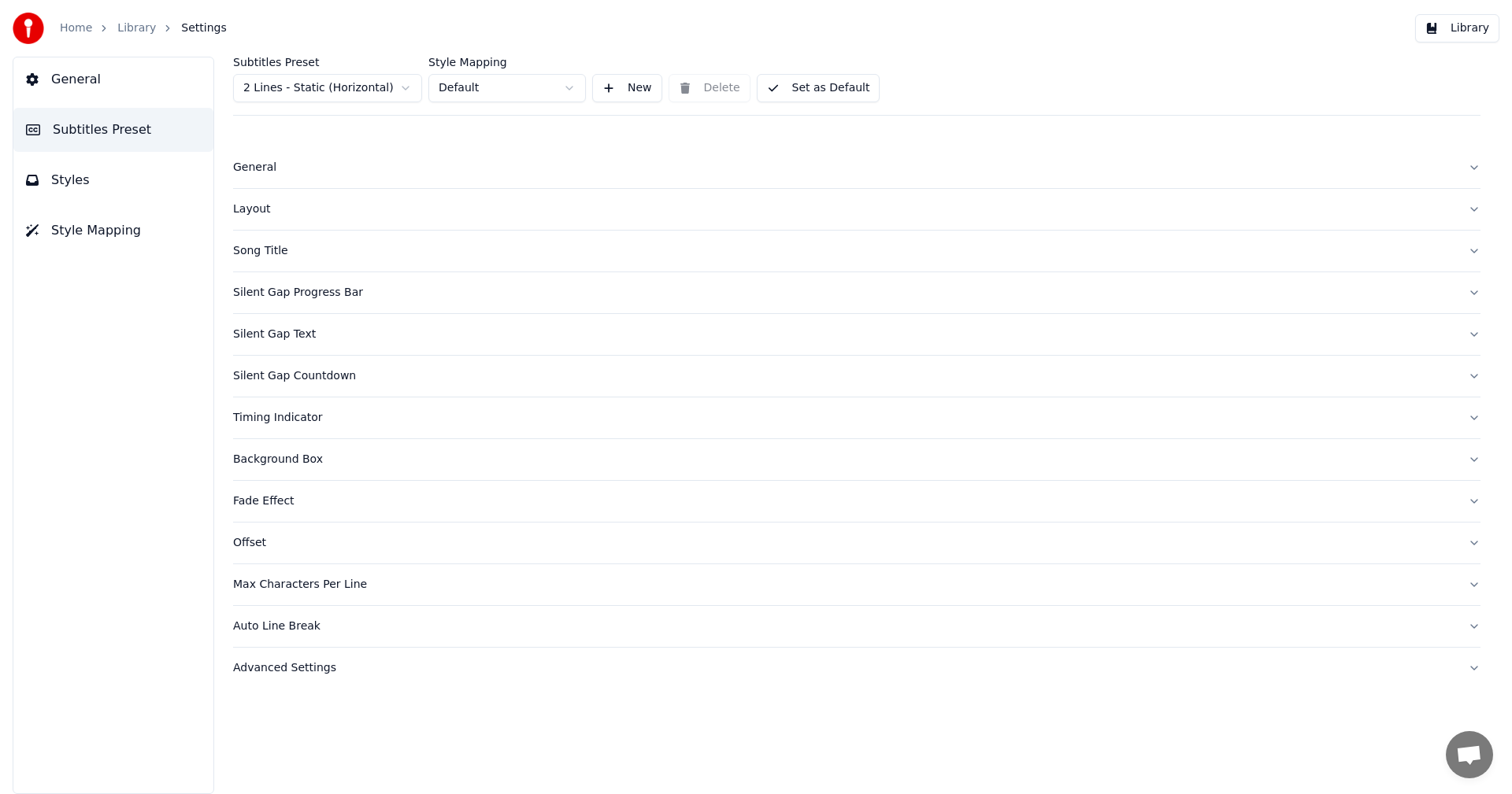
click at [292, 332] on div "Silent Gap Text" at bounding box center [844, 334] width 1222 height 16
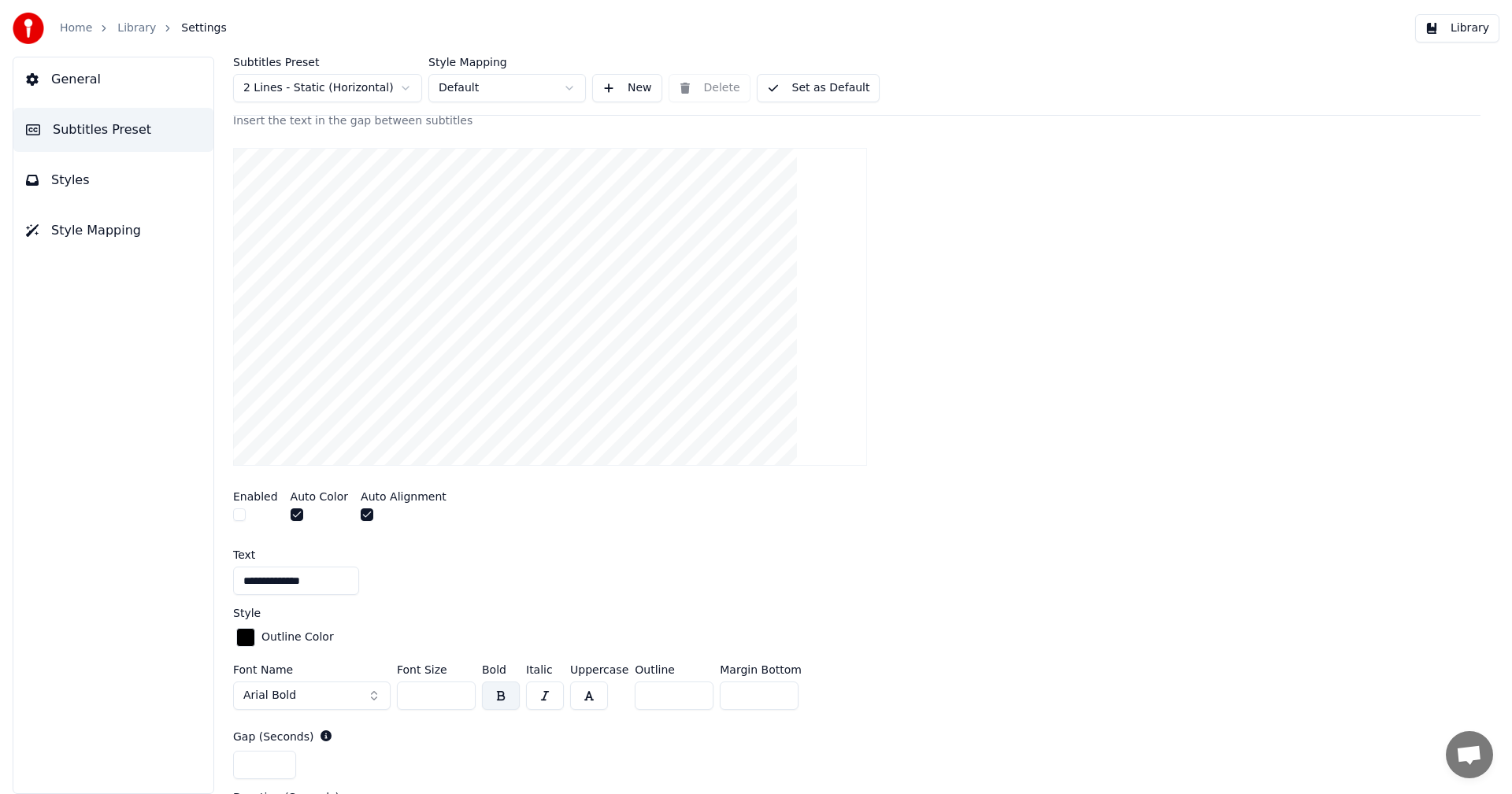
scroll to position [315, 0]
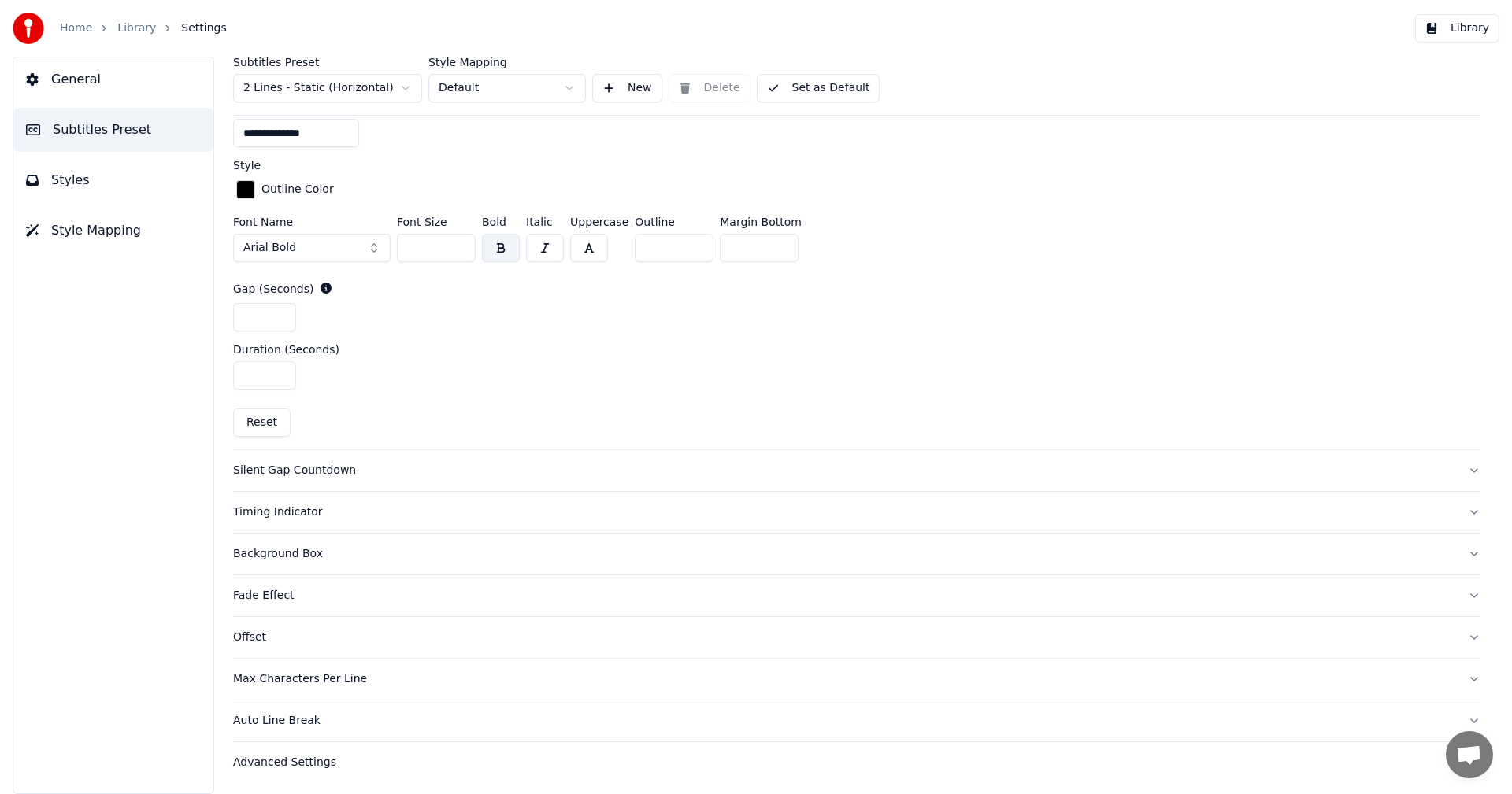
click at [350, 469] on div "Silent Gap Countdown" at bounding box center [844, 470] width 1222 height 16
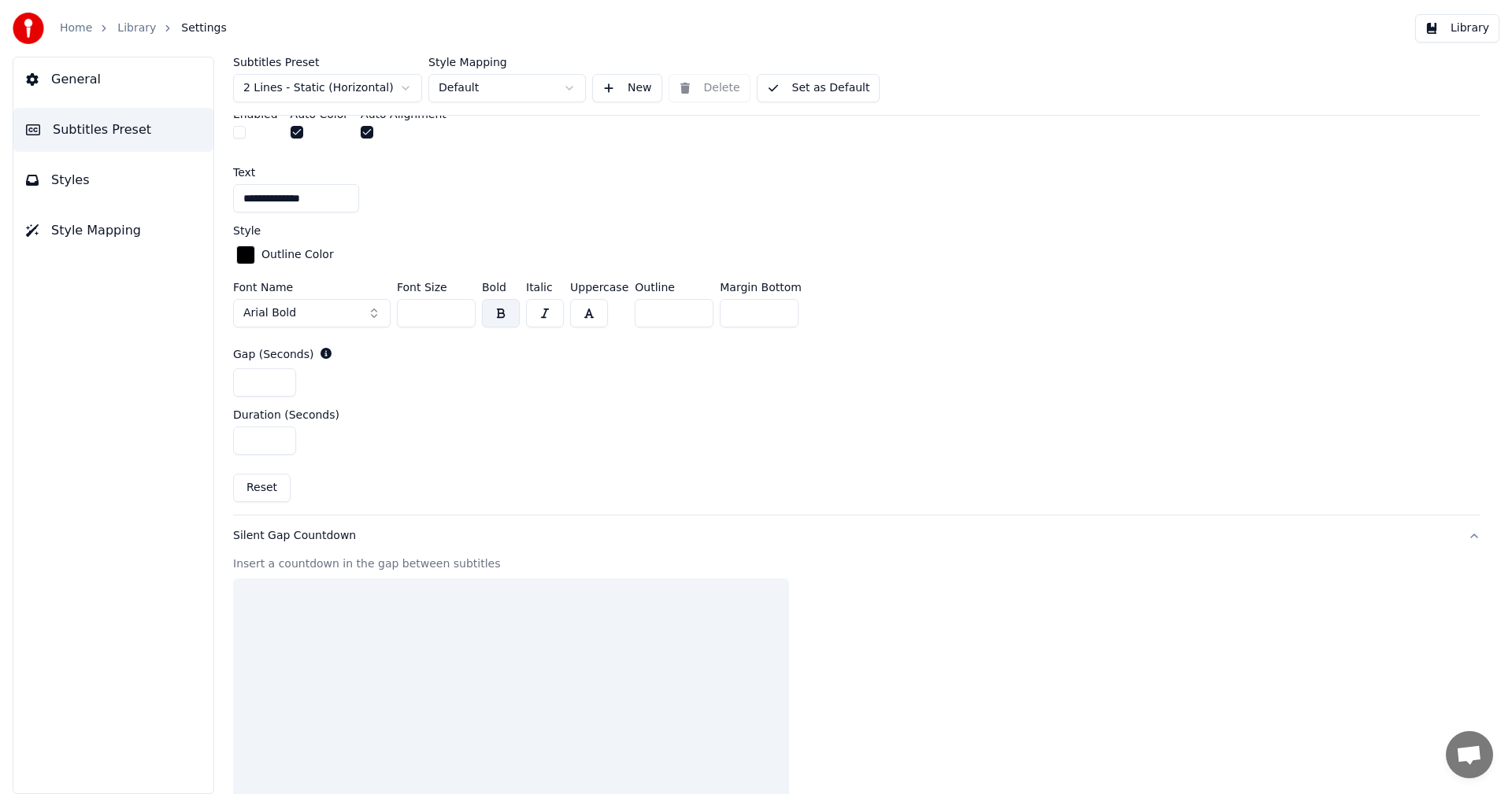
scroll to position [606, 0]
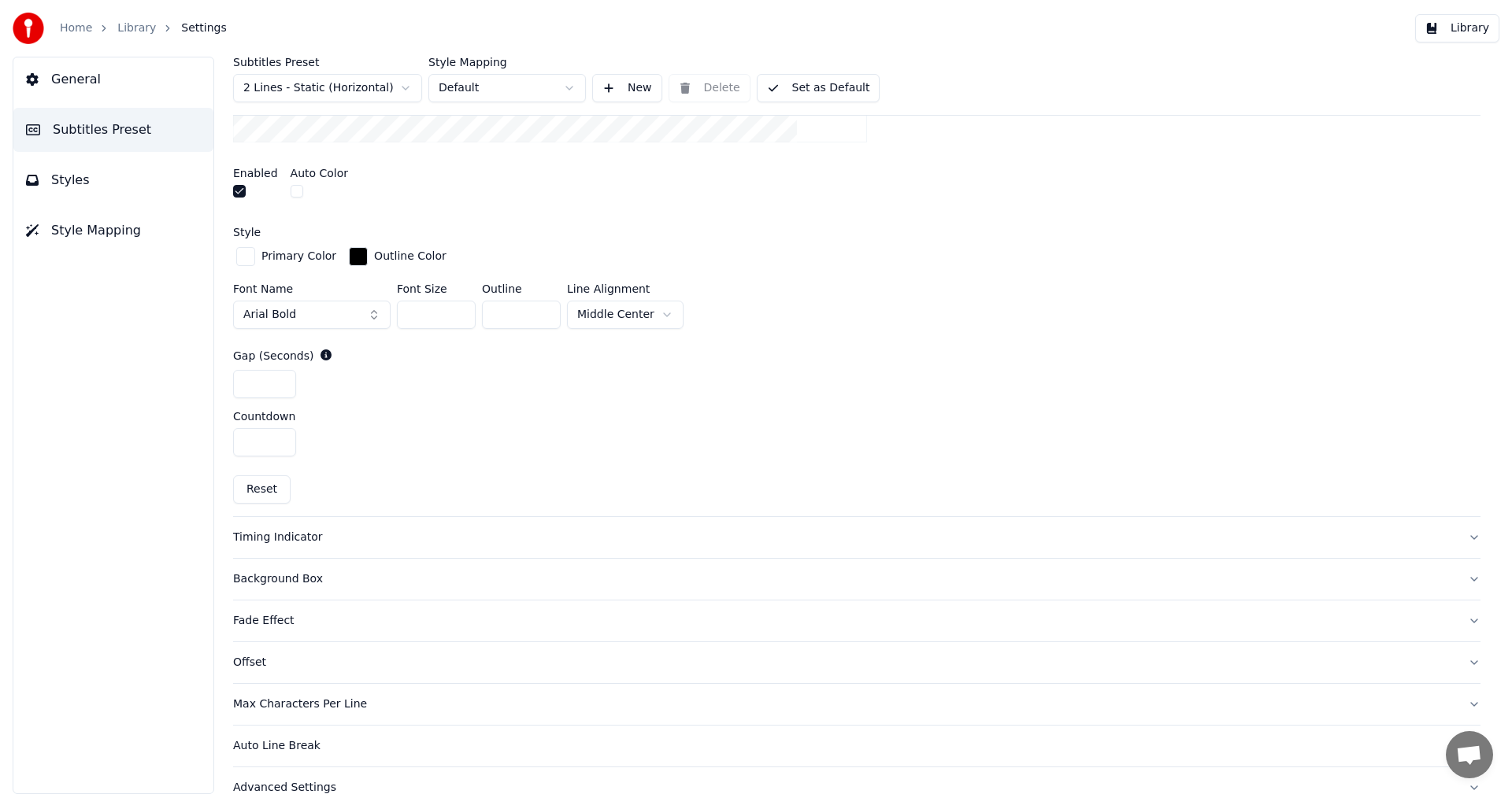
click at [297, 527] on button "Timing Indicator" at bounding box center [857, 537] width 1248 height 41
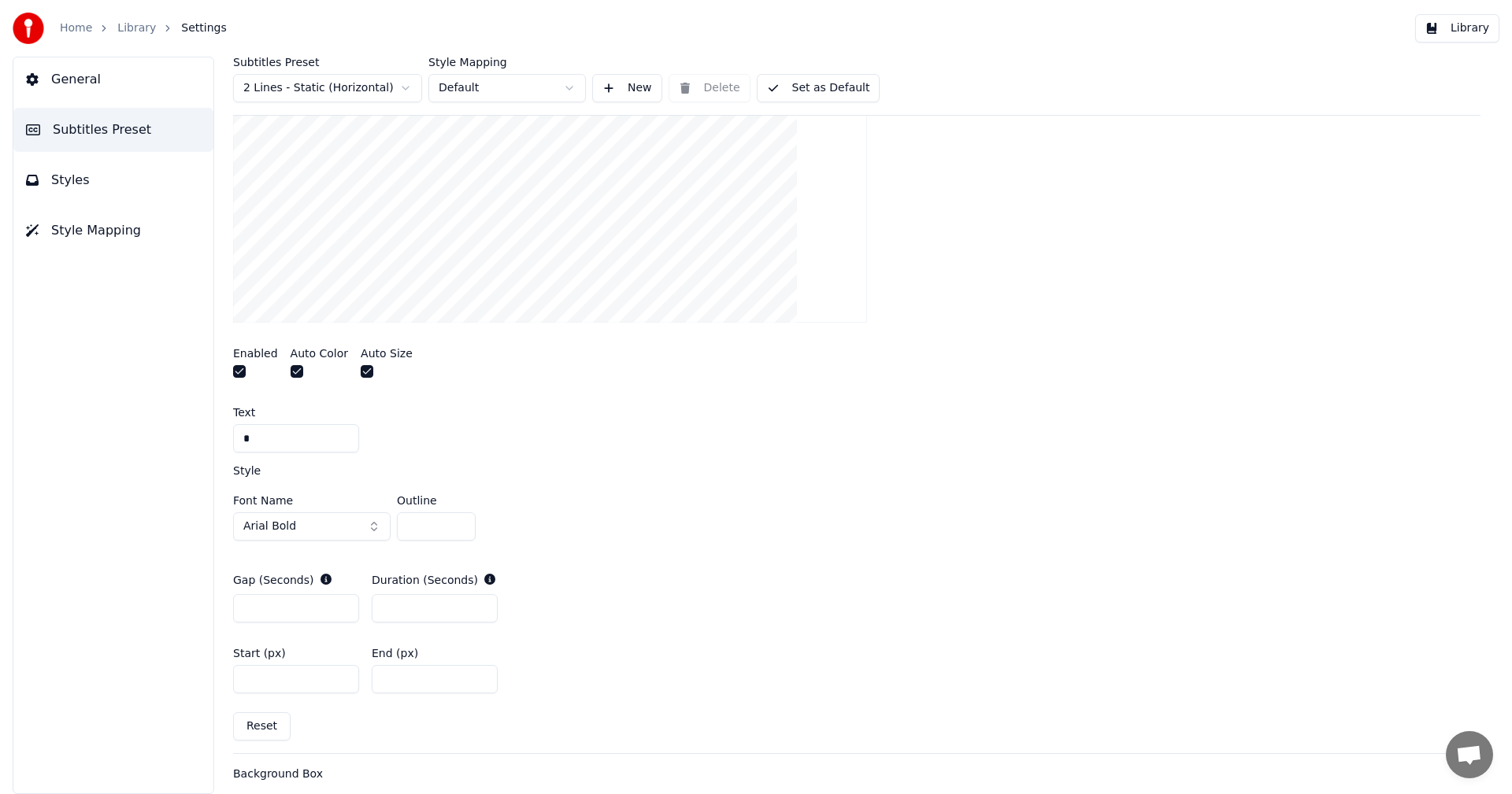
scroll to position [292, 0]
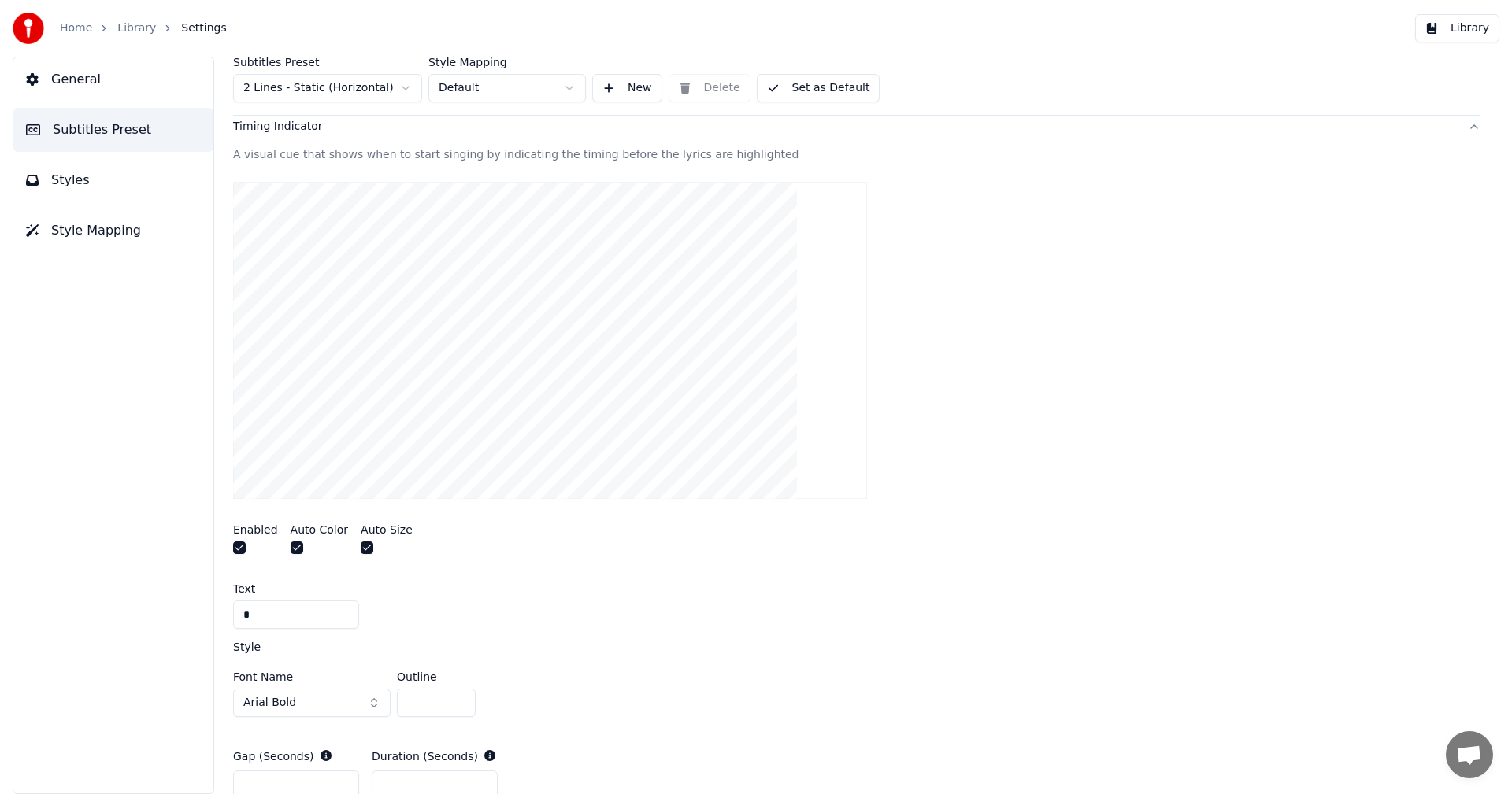
drag, startPoint x: 305, startPoint y: 612, endPoint x: 306, endPoint y: 603, distance: 9.1
click at [305, 611] on input "*" at bounding box center [297, 614] width 126 height 28
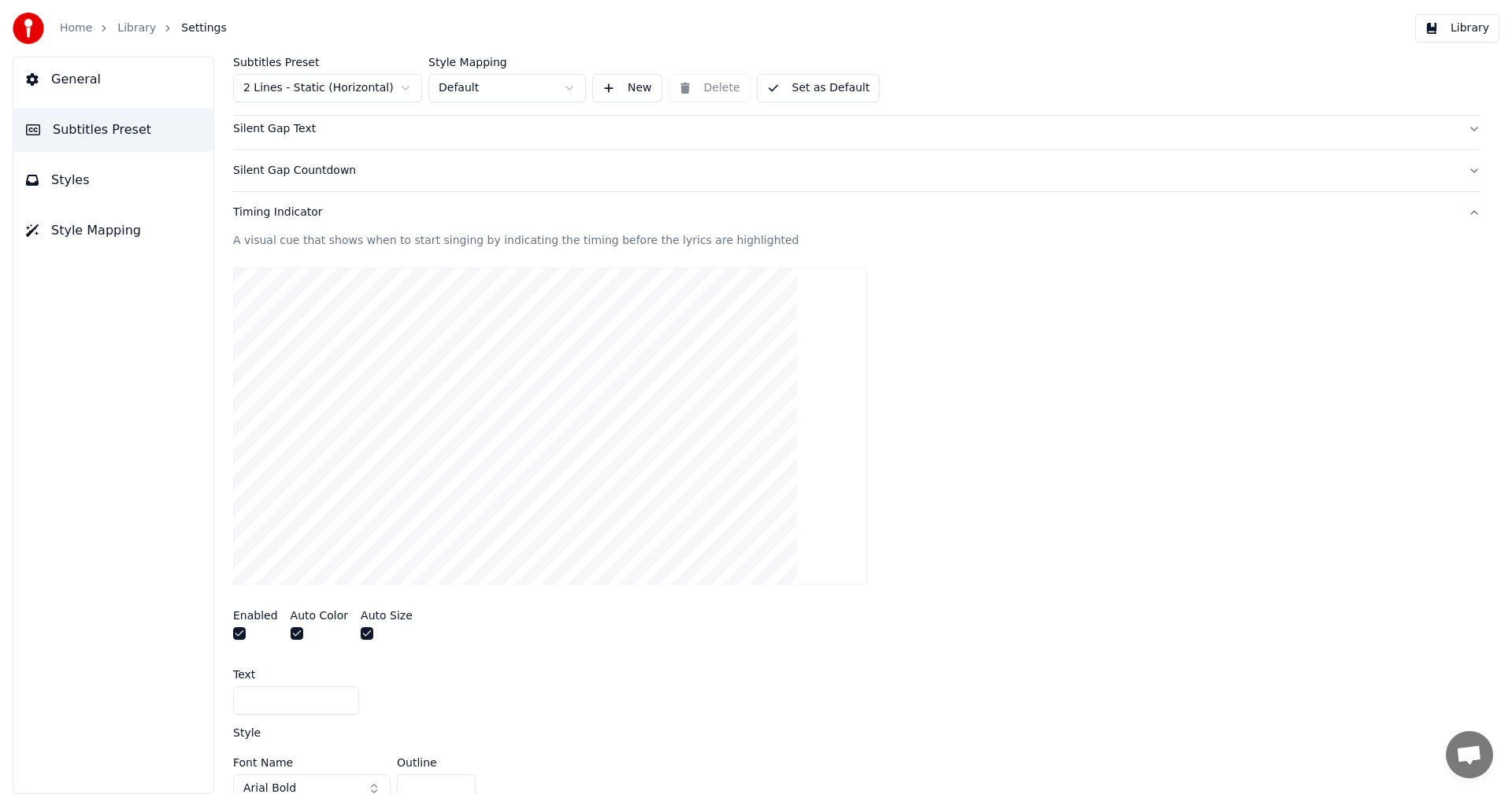
scroll to position [0, 0]
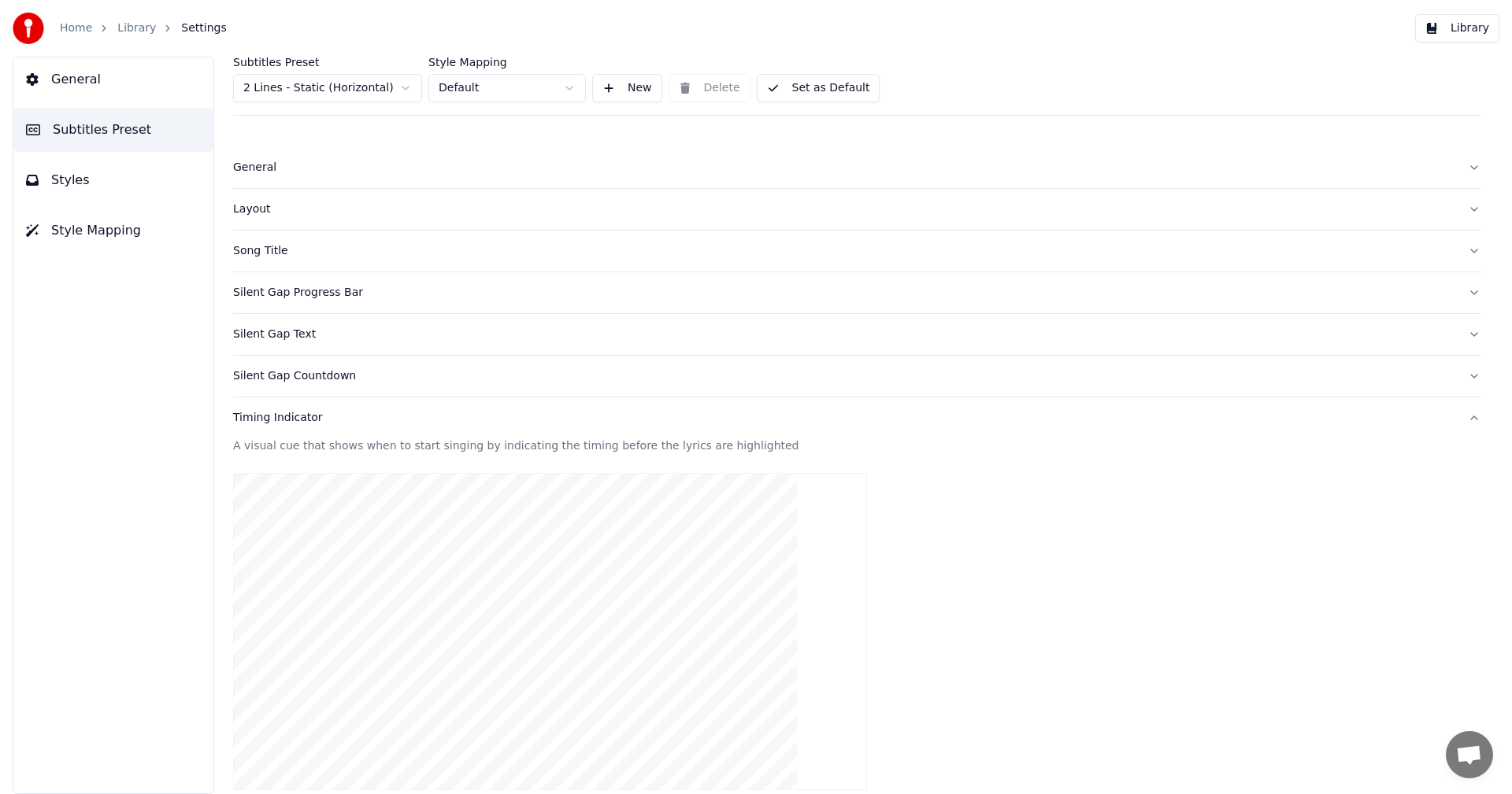
click at [108, 189] on button "Styles" at bounding box center [114, 180] width 200 height 44
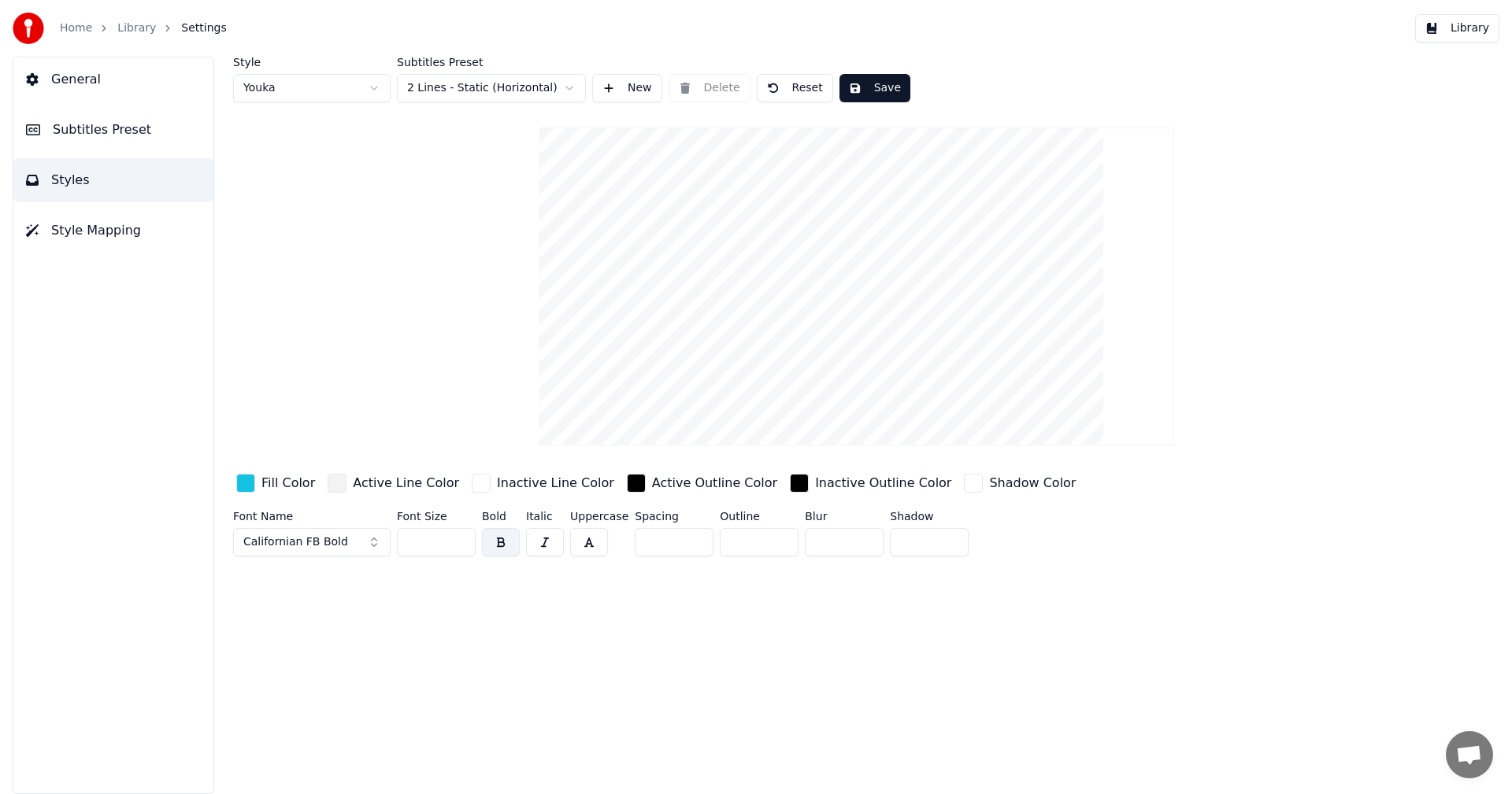
click at [866, 92] on button "Save" at bounding box center [874, 87] width 71 height 28
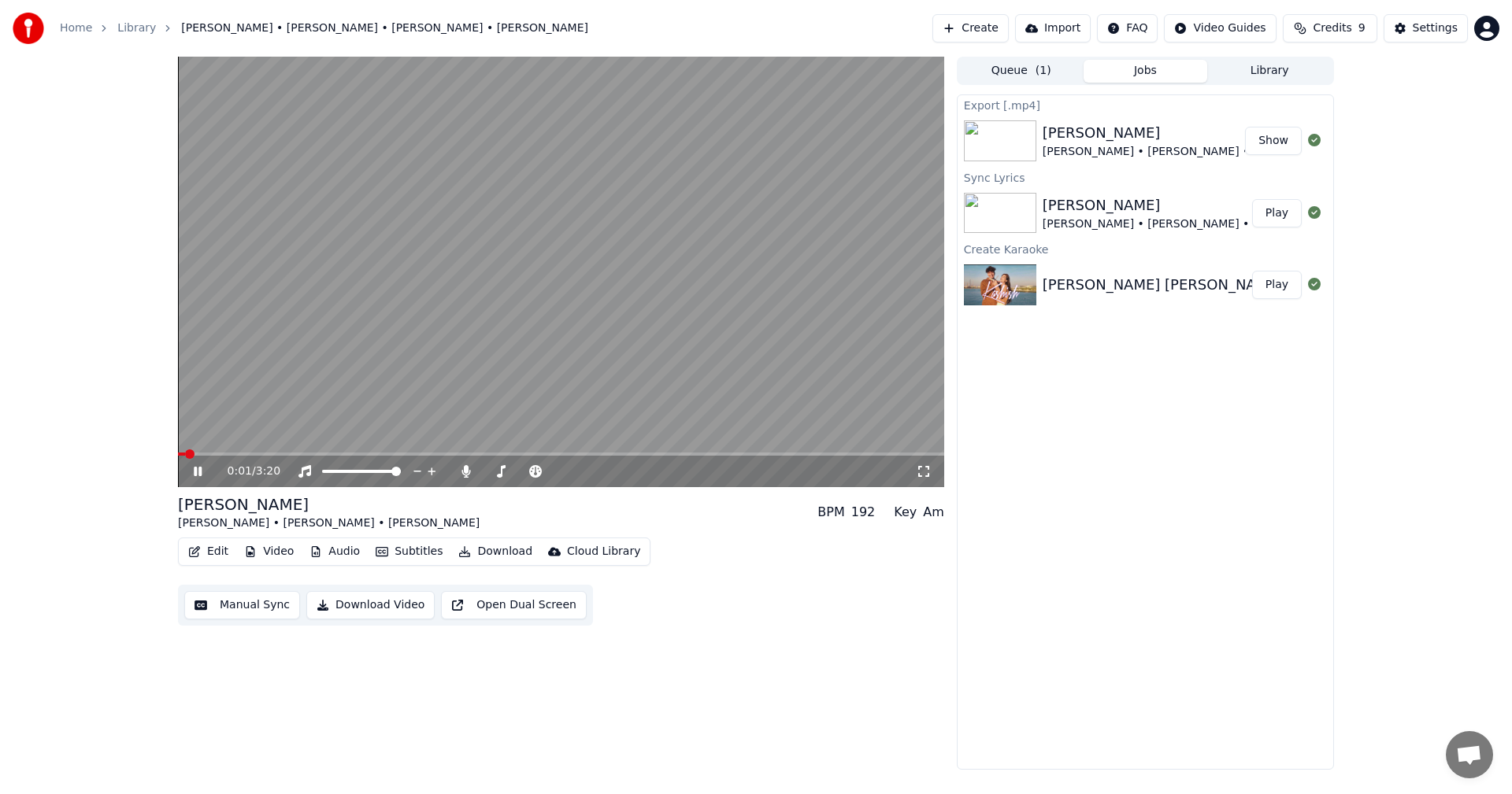
click at [246, 450] on video at bounding box center [561, 271] width 766 height 431
click at [249, 453] on div "0:01 / 3:20" at bounding box center [561, 271] width 766 height 431
click at [250, 453] on span at bounding box center [561, 454] width 766 height 3
click at [670, 297] on video at bounding box center [561, 271] width 766 height 431
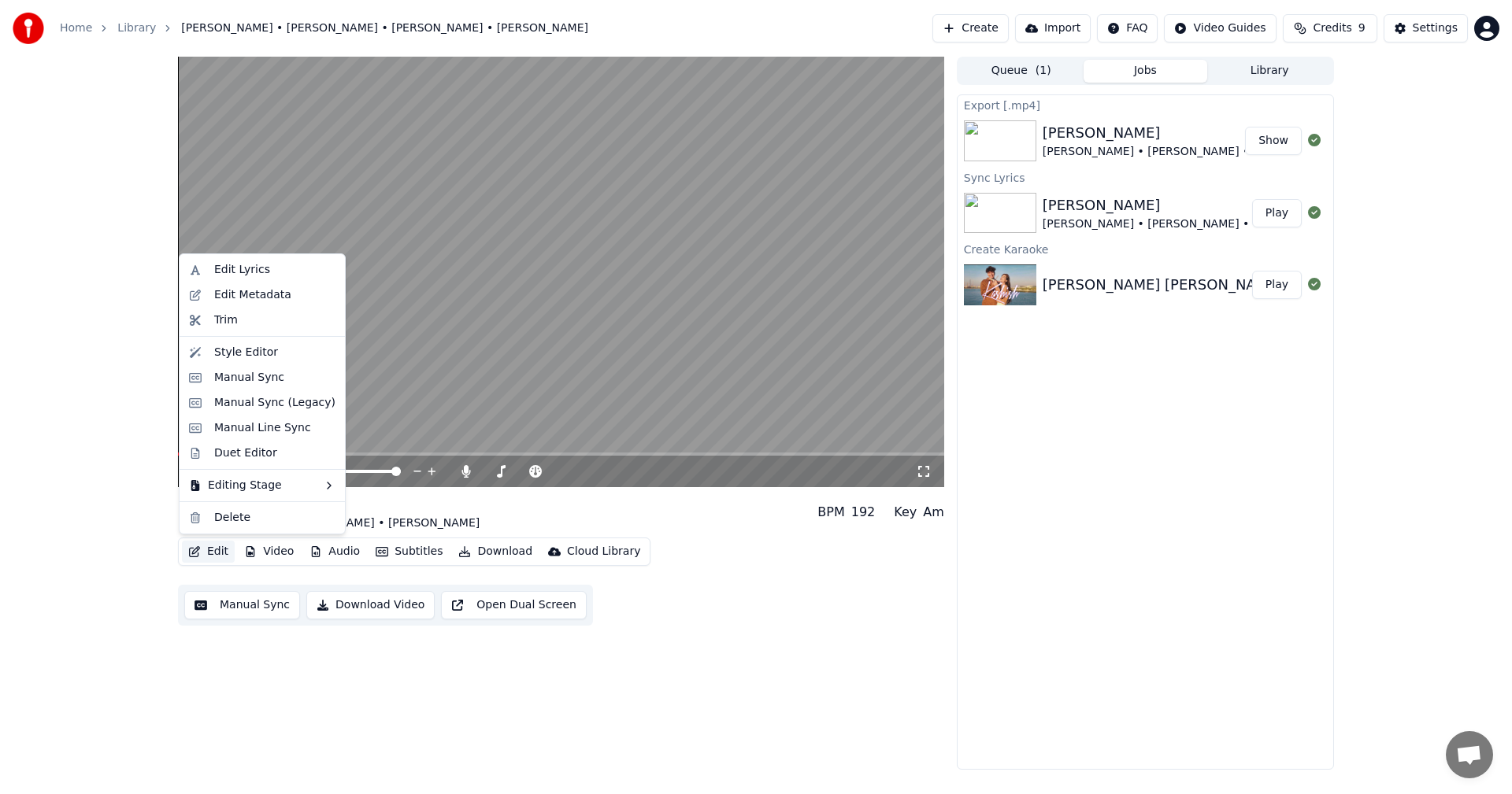
click at [207, 554] on button "Edit" at bounding box center [208, 551] width 53 height 22
click at [228, 355] on div "Style Editor" at bounding box center [246, 353] width 64 height 16
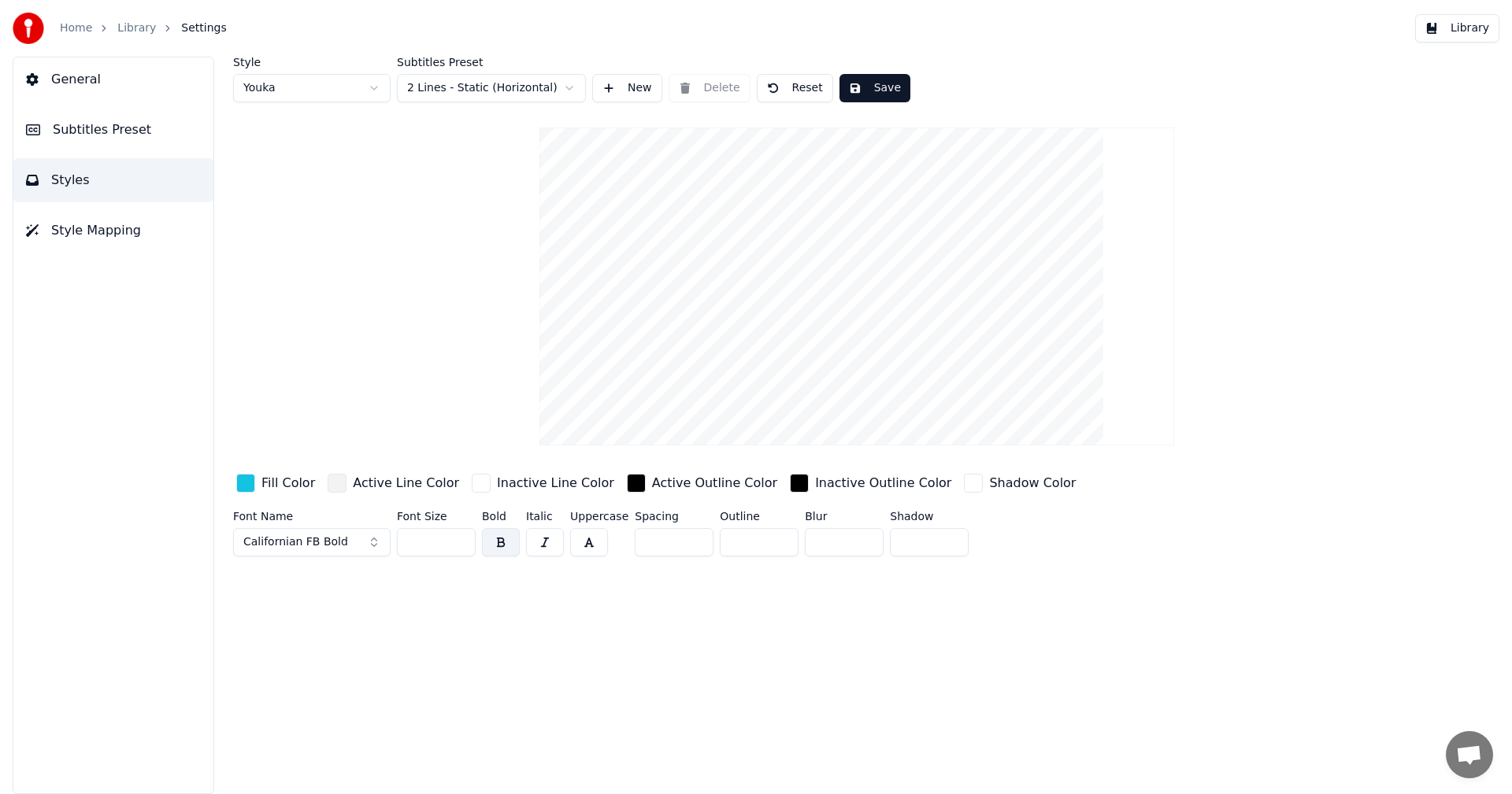
click at [366, 542] on button "Californian FB Bold" at bounding box center [312, 541] width 158 height 28
click at [299, 432] on div "Arial Black" at bounding box center [324, 433] width 112 height 16
click at [350, 535] on button "Arial Black" at bounding box center [312, 541] width 158 height 28
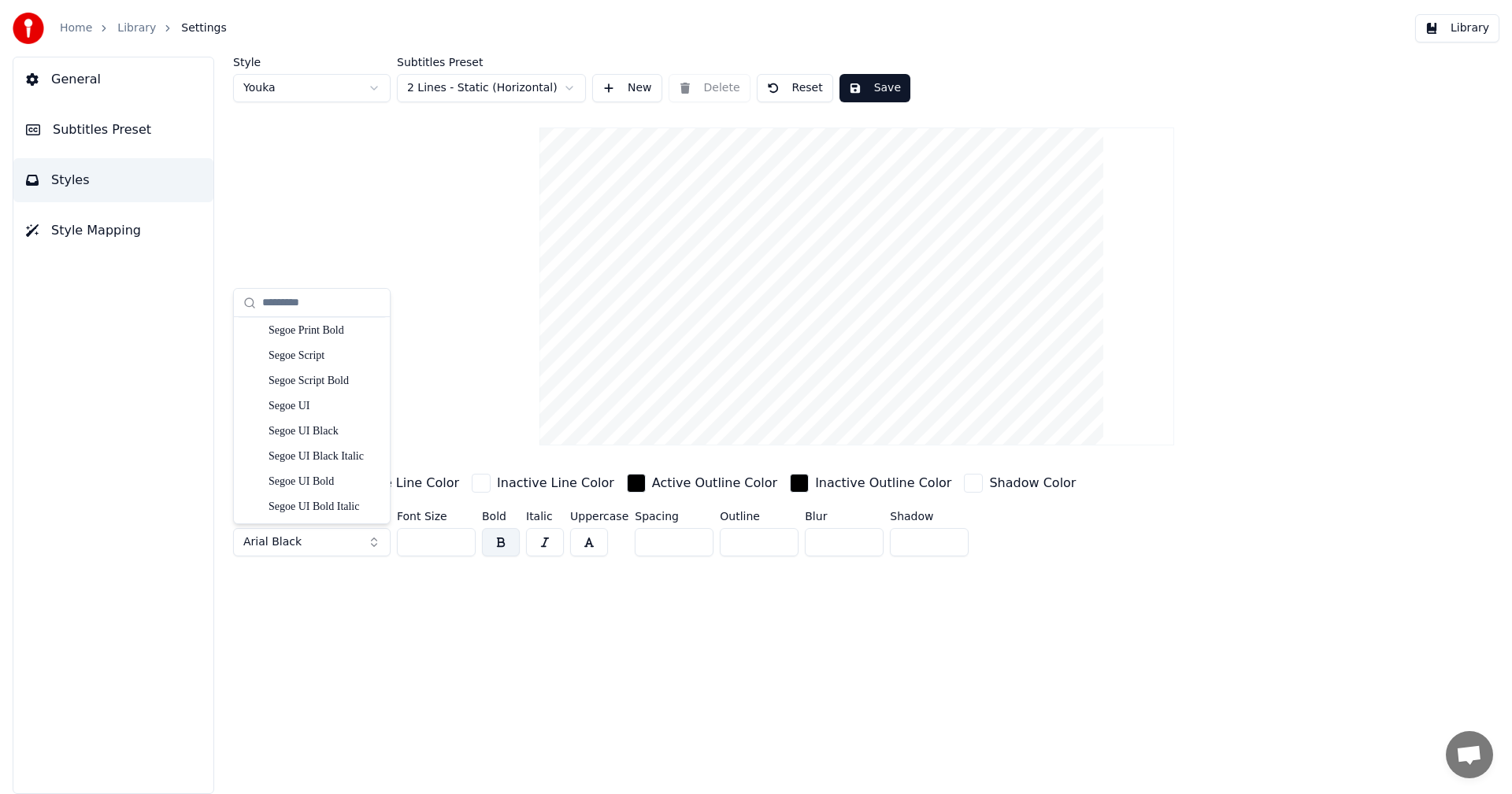
scroll to position [8027, 0]
click at [324, 364] on div "Segoe UI Black" at bounding box center [324, 361] width 112 height 16
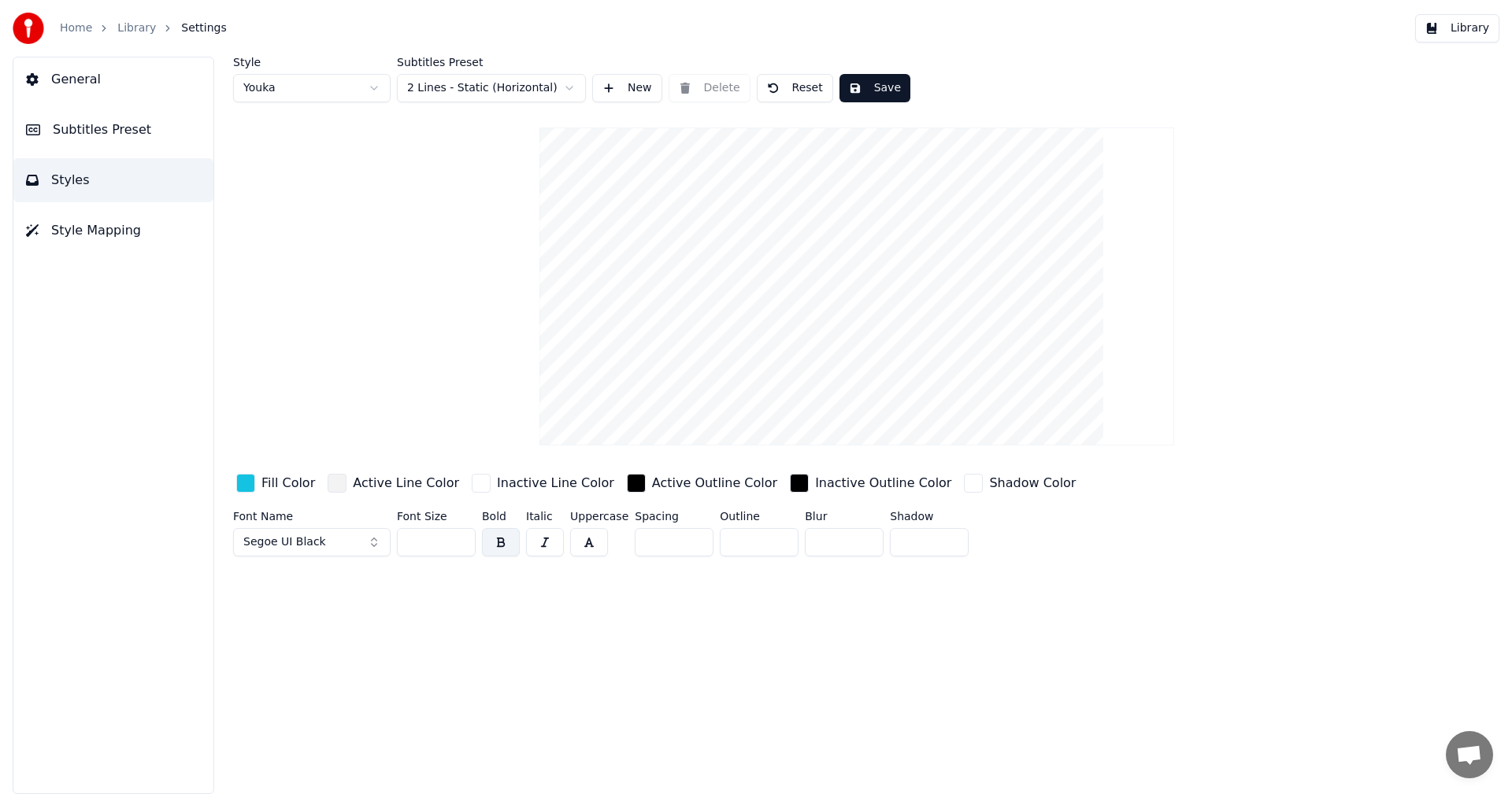
drag, startPoint x: 913, startPoint y: 259, endPoint x: 910, endPoint y: 244, distance: 15.3
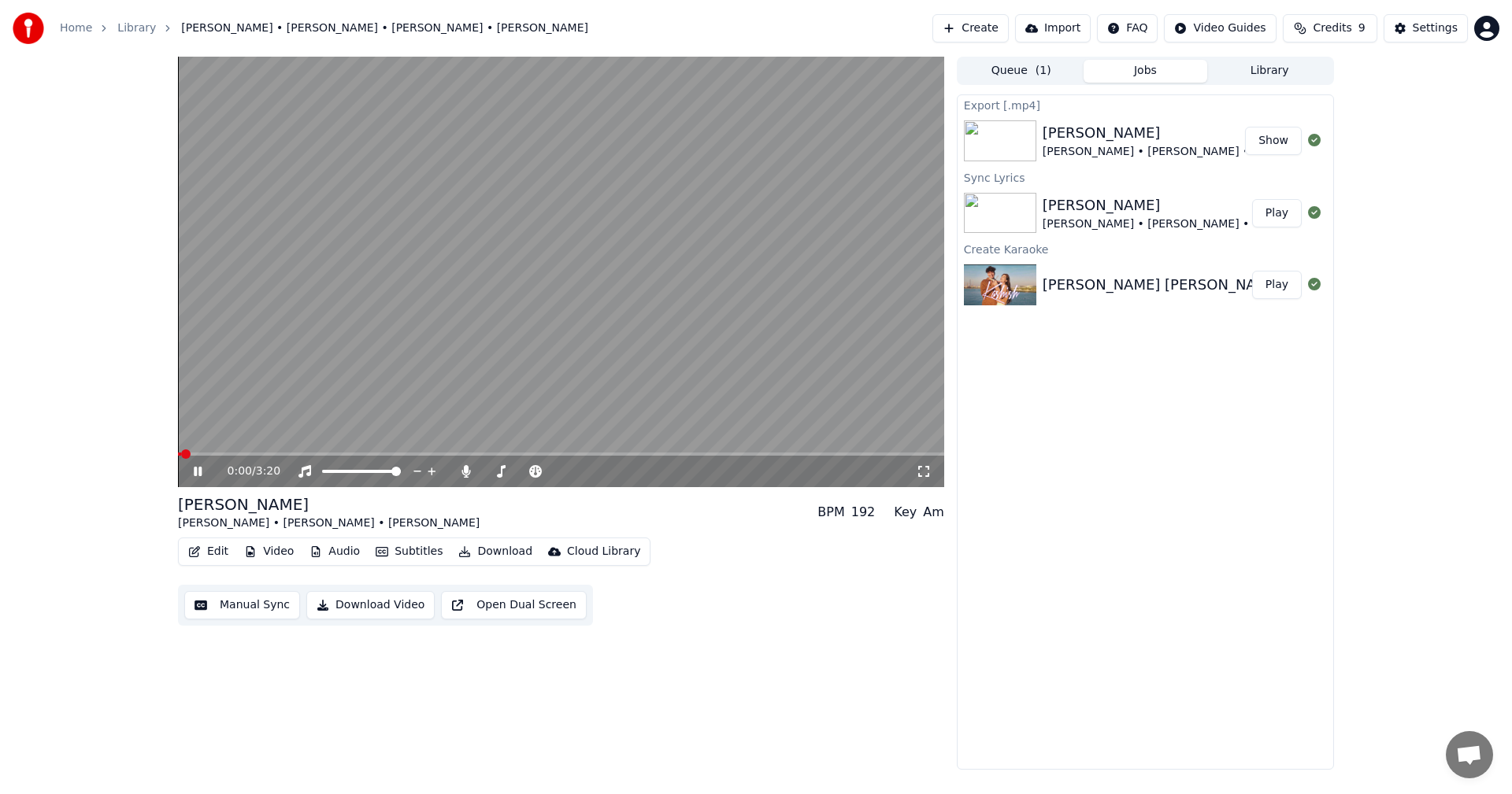
click at [231, 451] on video at bounding box center [561, 271] width 766 height 431
click at [234, 451] on video at bounding box center [561, 271] width 766 height 431
click at [247, 451] on video at bounding box center [561, 271] width 766 height 431
click at [255, 451] on video at bounding box center [561, 271] width 766 height 431
click at [259, 453] on span at bounding box center [561, 454] width 766 height 3
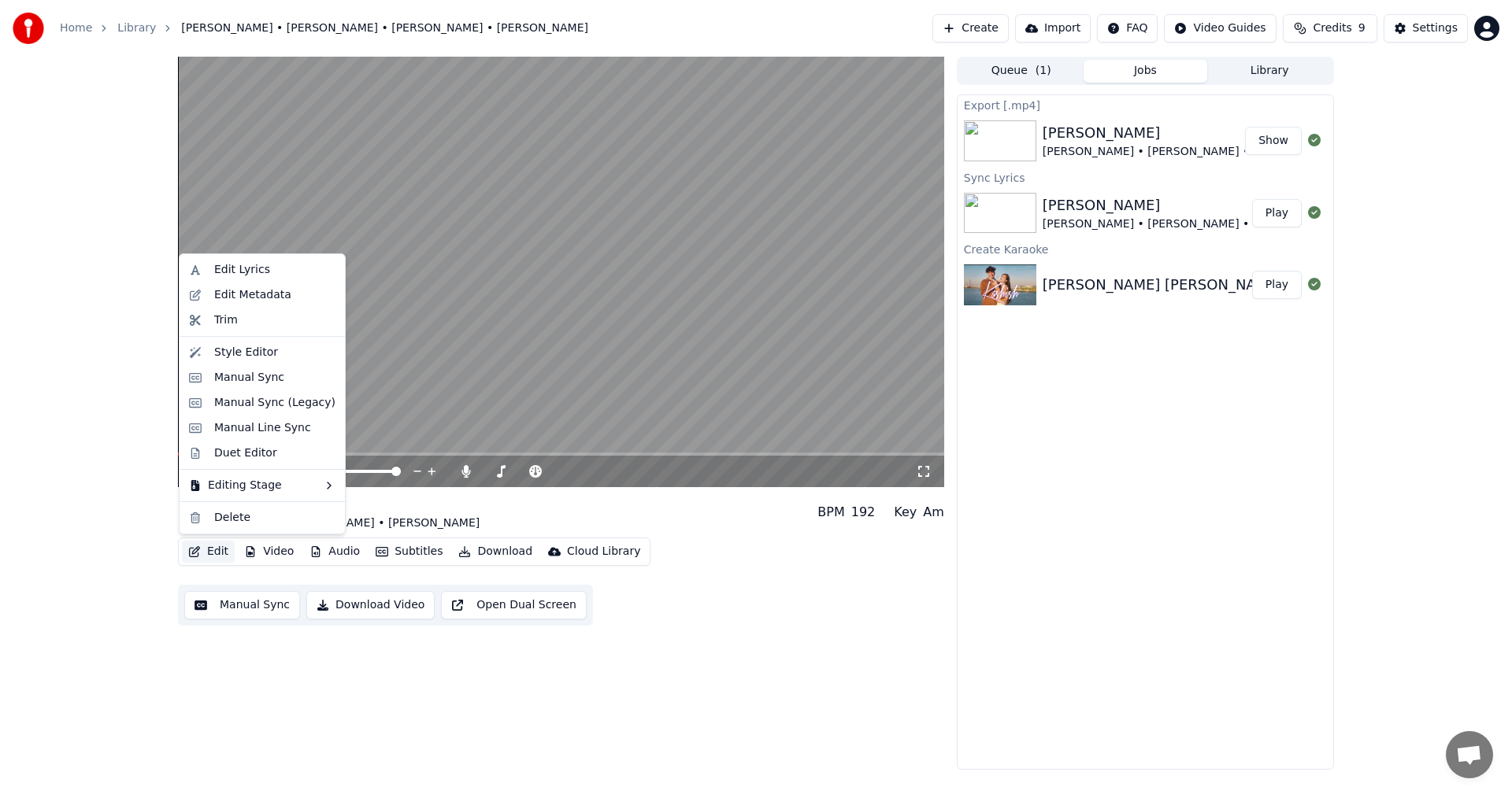
click at [223, 556] on button "Edit" at bounding box center [208, 551] width 53 height 22
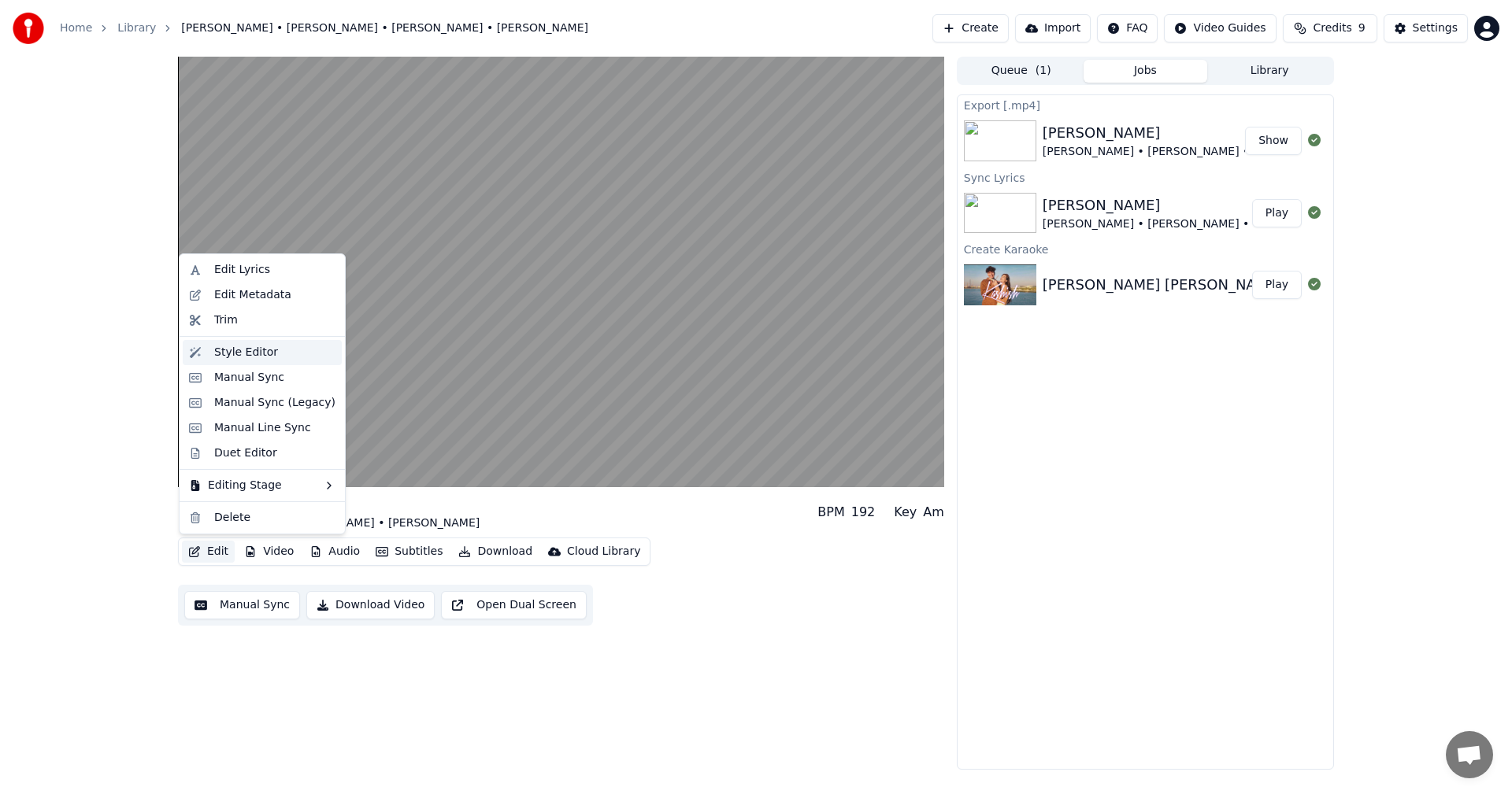
click at [224, 352] on div "Style Editor" at bounding box center [246, 353] width 64 height 16
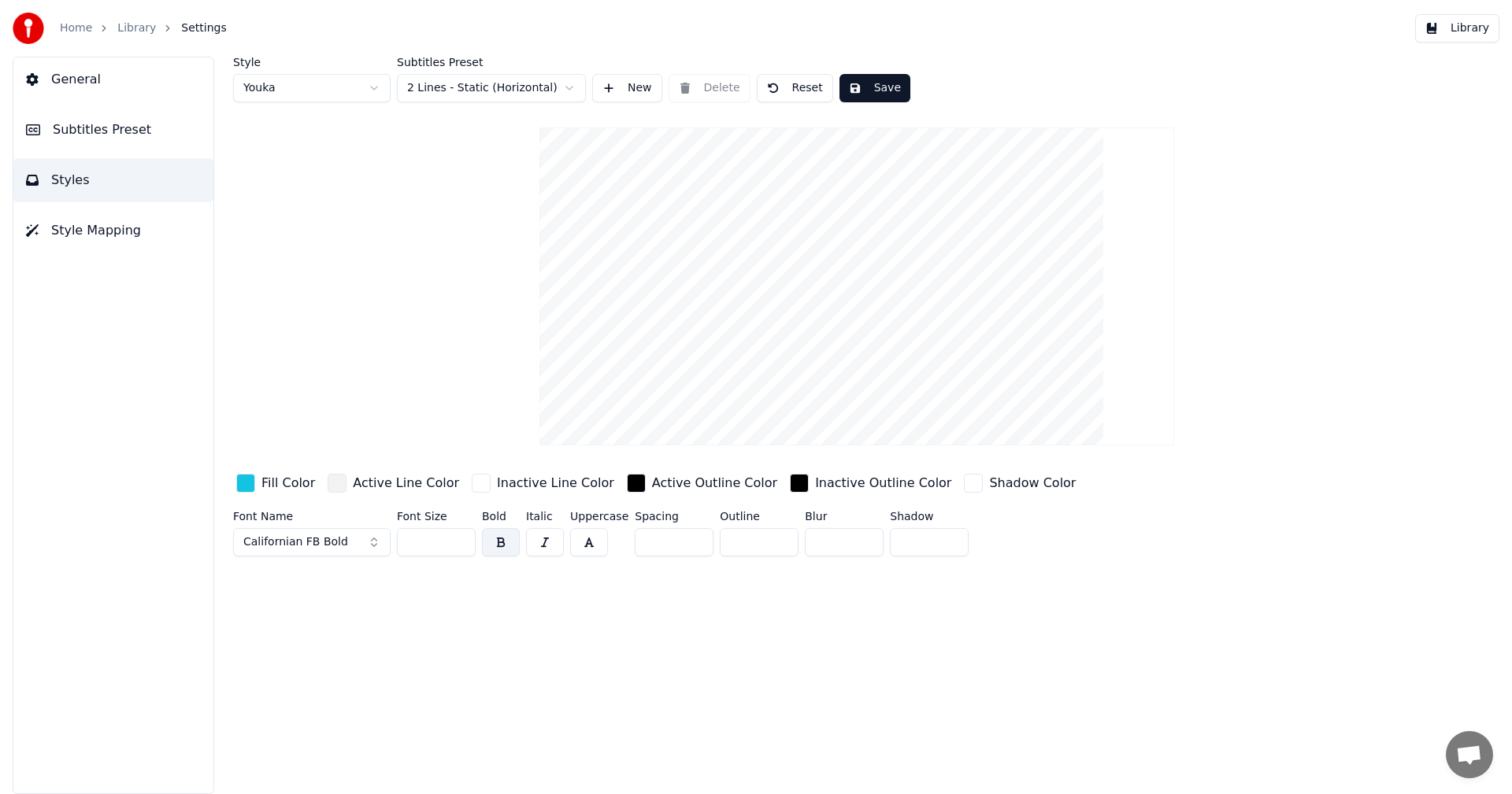
click at [346, 536] on button "Californian FB Bold" at bounding box center [312, 541] width 158 height 28
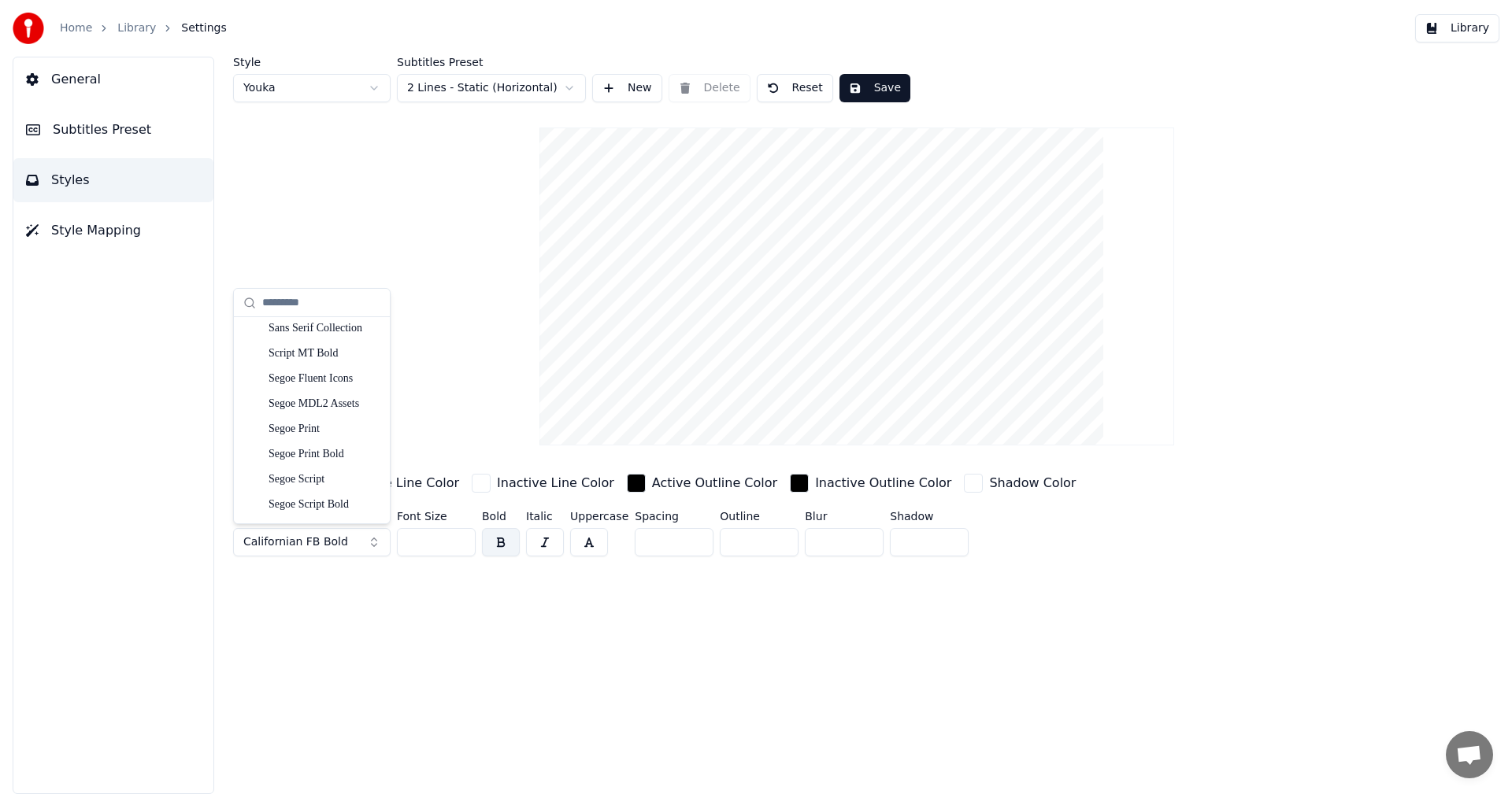
scroll to position [8050, 0]
click at [340, 335] on div "Segoe UI Black" at bounding box center [324, 338] width 112 height 16
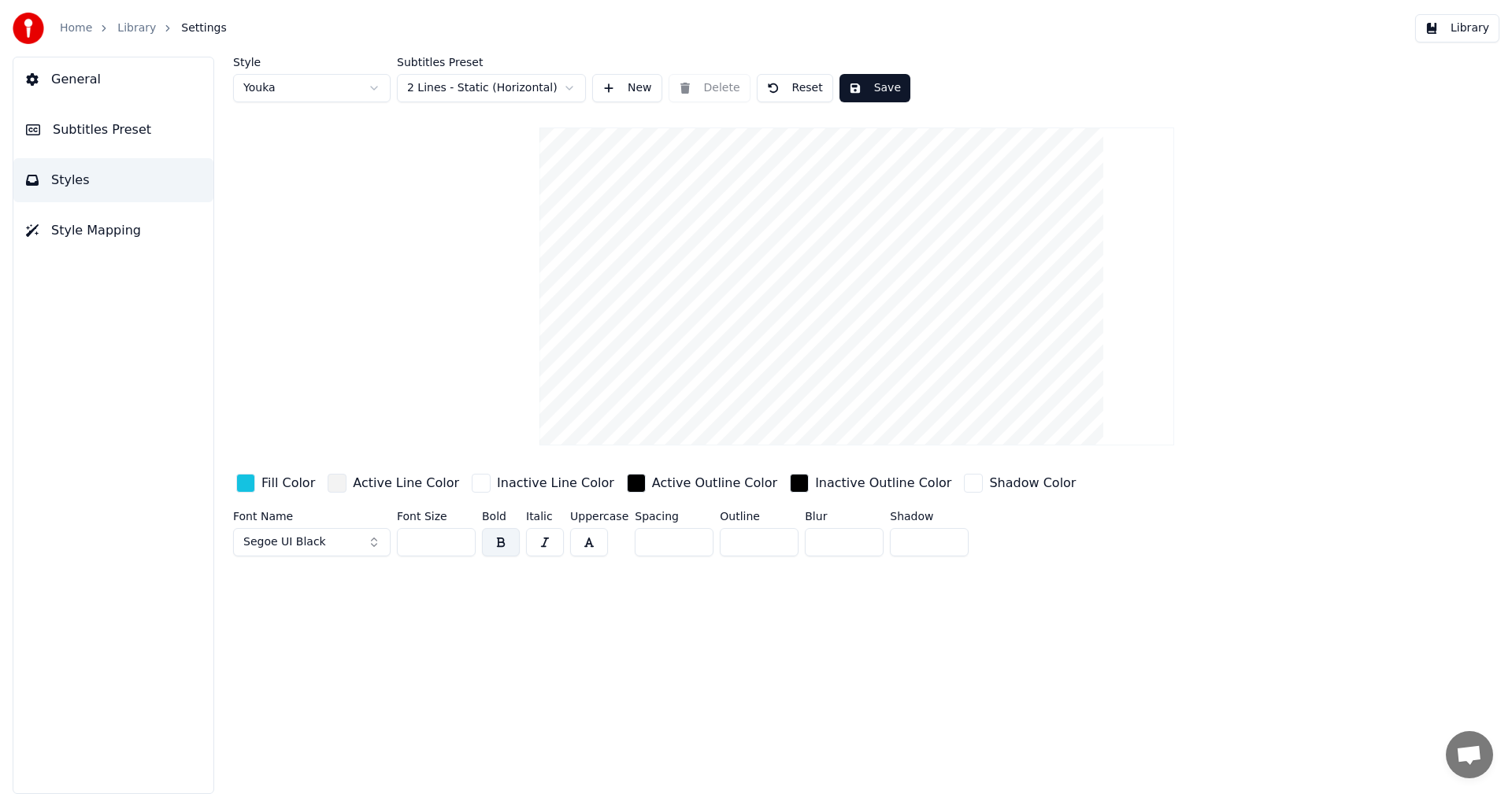
click at [863, 83] on button "Save" at bounding box center [874, 87] width 71 height 28
drag, startPoint x: 875, startPoint y: 160, endPoint x: 882, endPoint y: 141, distance: 20.2
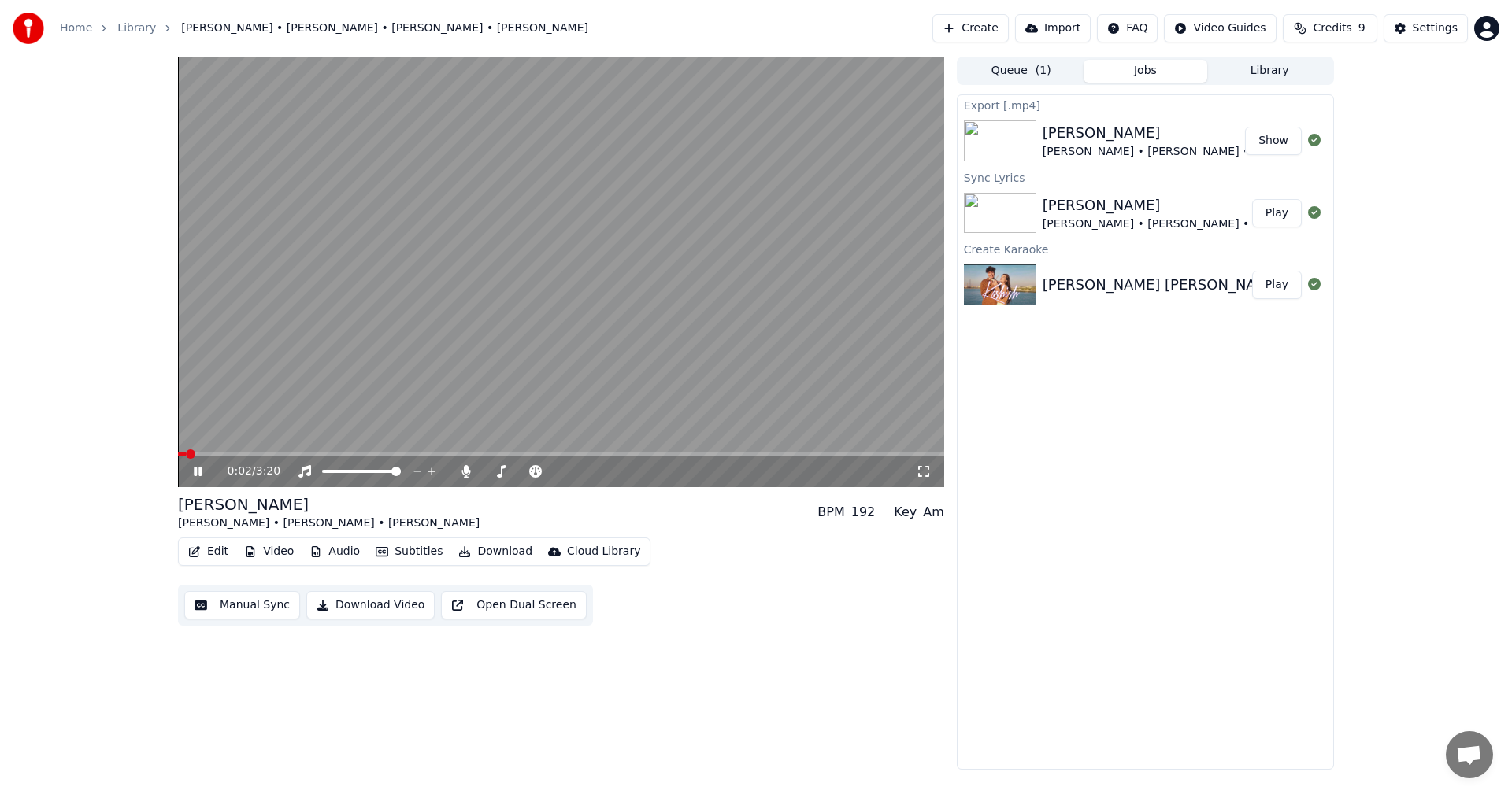
click at [246, 453] on span at bounding box center [561, 454] width 766 height 3
click at [287, 454] on span at bounding box center [561, 454] width 766 height 3
click at [436, 310] on video at bounding box center [561, 271] width 766 height 431
click at [499, 241] on video at bounding box center [561, 271] width 766 height 431
click at [407, 283] on video at bounding box center [561, 271] width 766 height 431
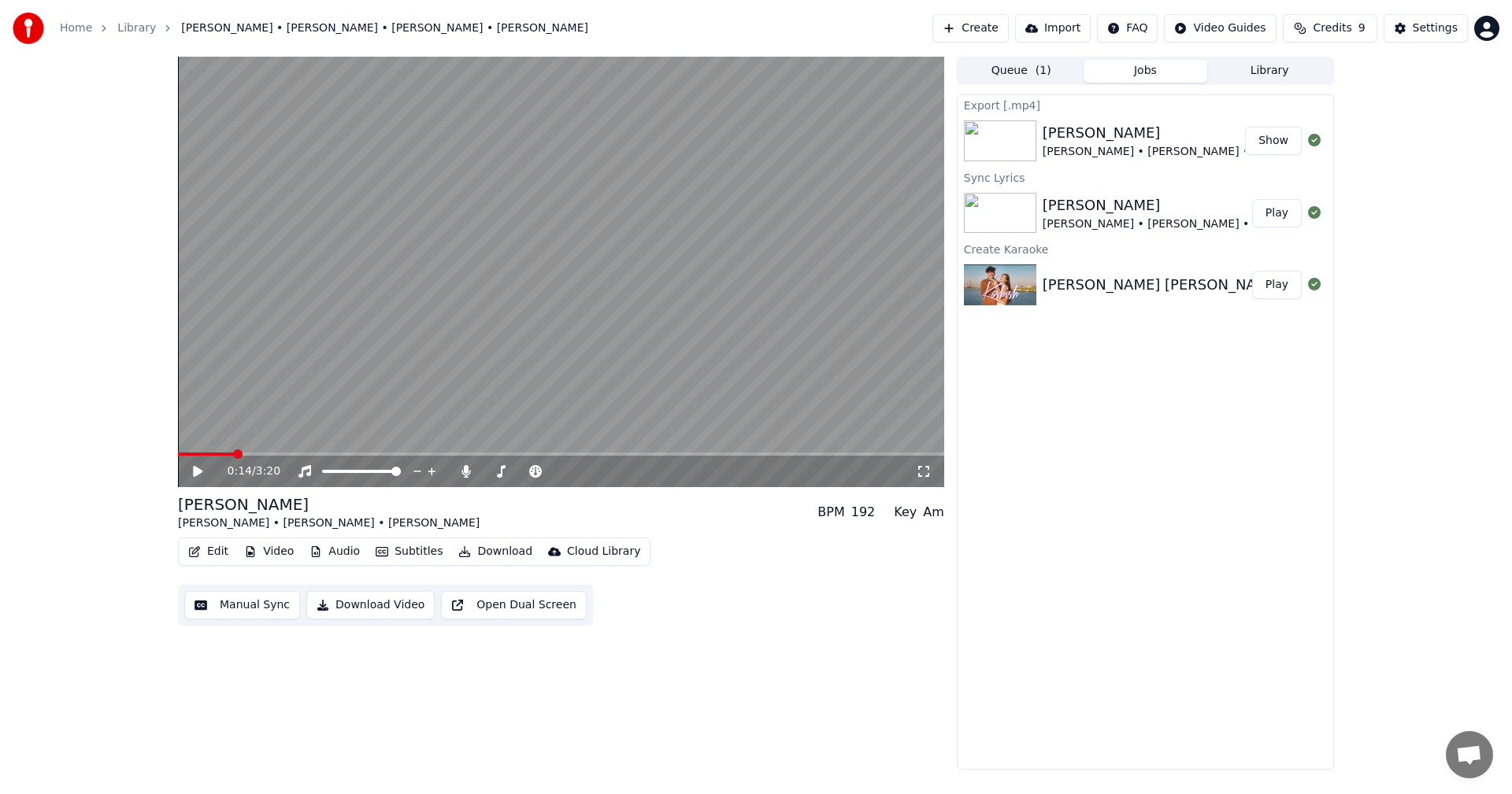
click at [919, 468] on icon at bounding box center [923, 470] width 11 height 11
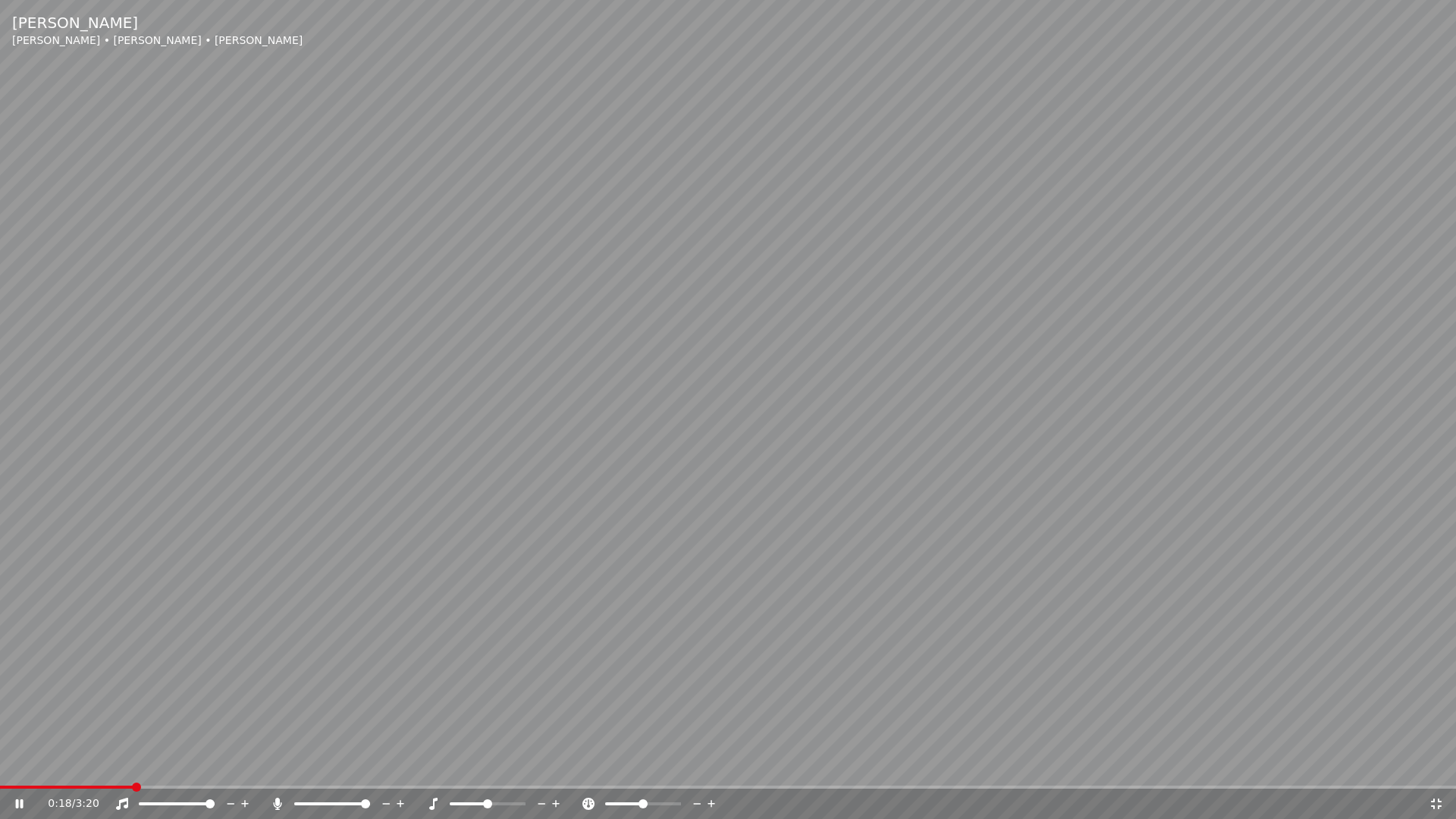
click at [274, 764] on icon at bounding box center [277, 803] width 15 height 12
click at [1430, 764] on icon at bounding box center [1436, 803] width 15 height 12
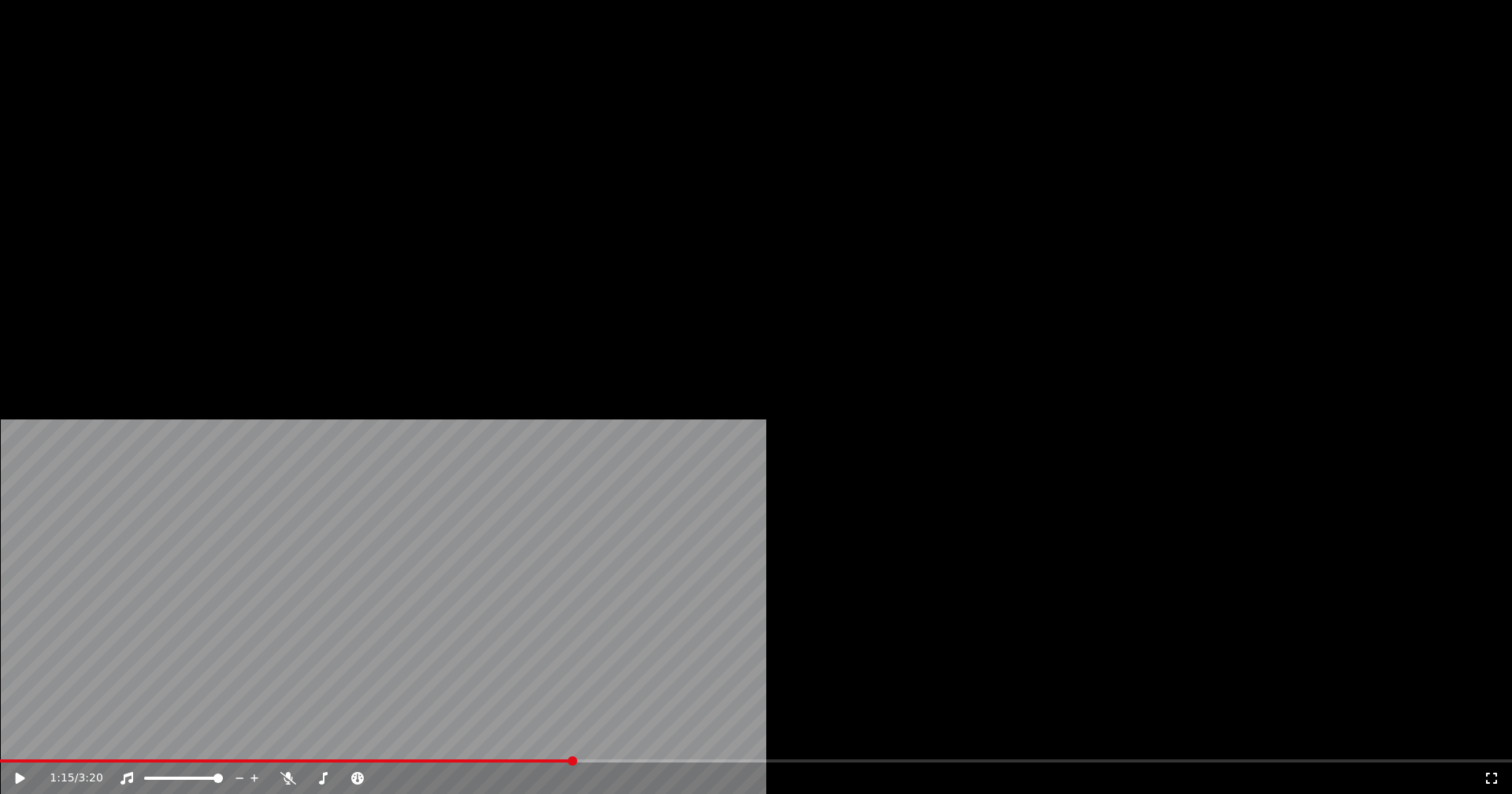
click at [494, 132] on button "Download" at bounding box center [495, 121] width 87 height 22
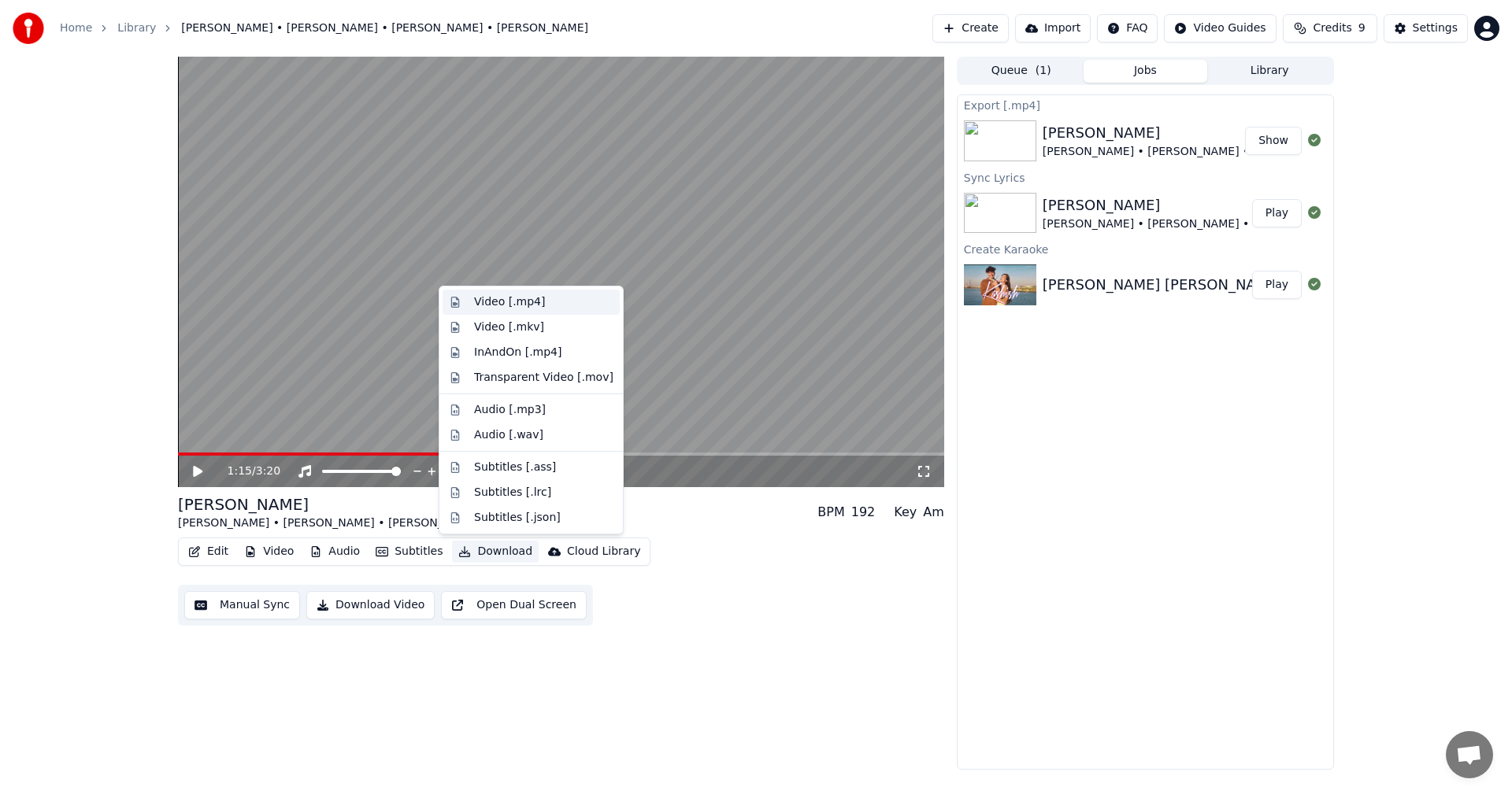
click at [532, 304] on div "Video [.mp4]" at bounding box center [510, 302] width 71 height 16
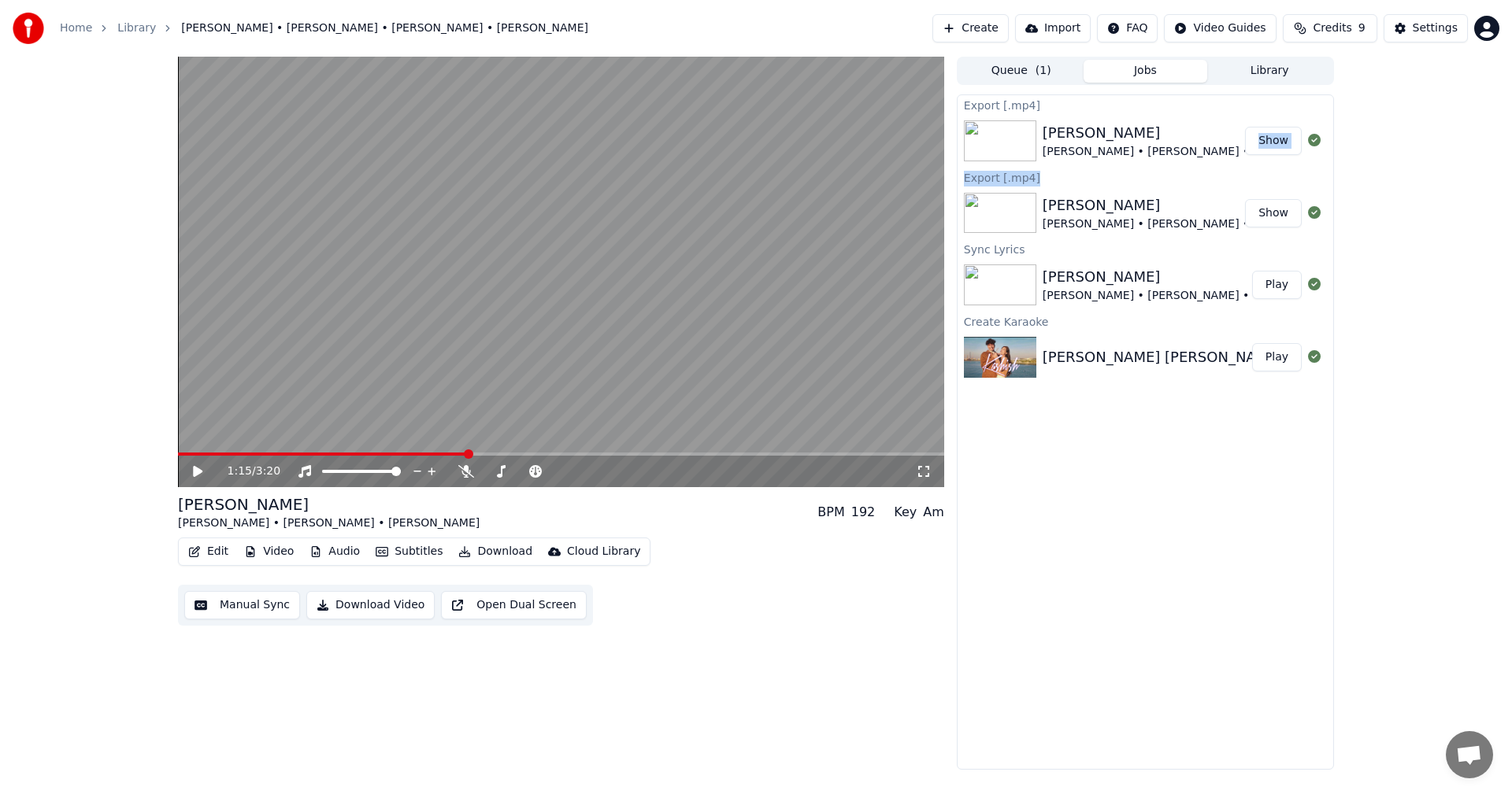
drag, startPoint x: 1120, startPoint y: 164, endPoint x: 1136, endPoint y: 129, distance: 38.5
click at [1132, 146] on div "[PERSON_NAME] [PERSON_NAME] • [PERSON_NAME] • [PERSON_NAME] Show" at bounding box center [1145, 140] width 375 height 53
click at [1270, 142] on button "Show" at bounding box center [1273, 140] width 56 height 28
click at [1270, 133] on button "Show" at bounding box center [1273, 140] width 56 height 28
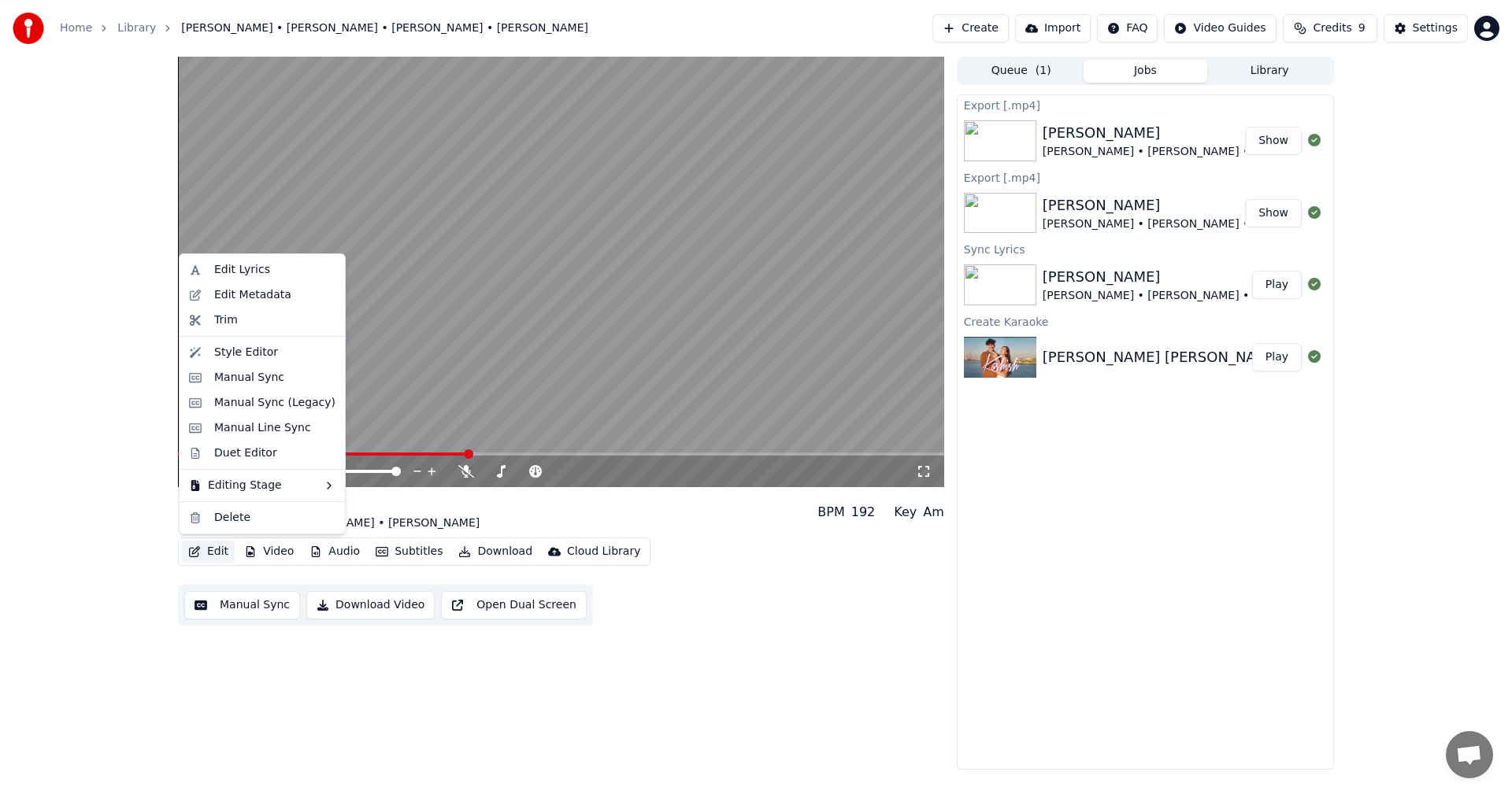
click at [208, 553] on button "Edit" at bounding box center [208, 551] width 53 height 22
click at [229, 348] on div "Style Editor" at bounding box center [246, 353] width 64 height 16
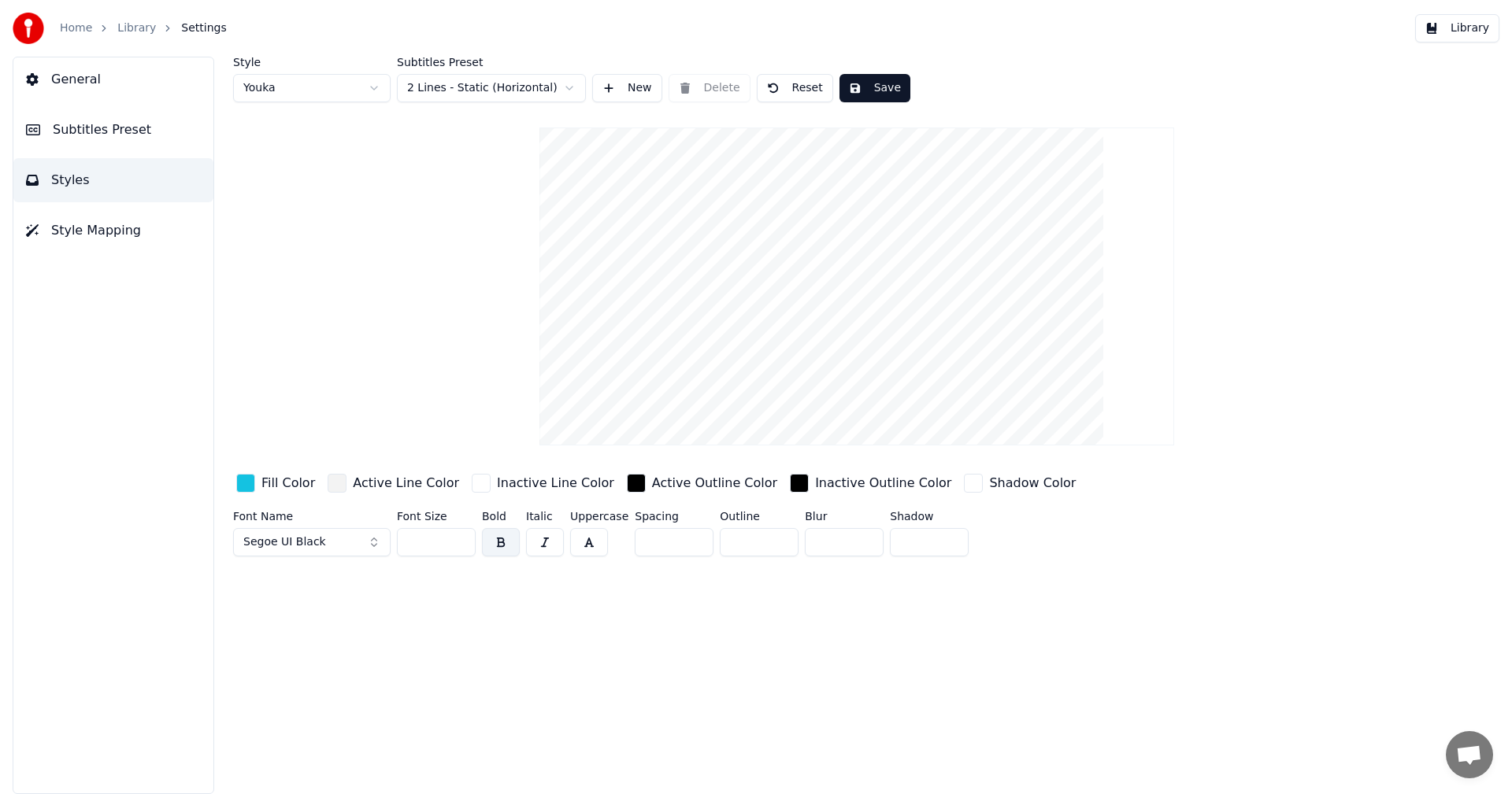
click at [251, 481] on div "button" at bounding box center [245, 483] width 18 height 18
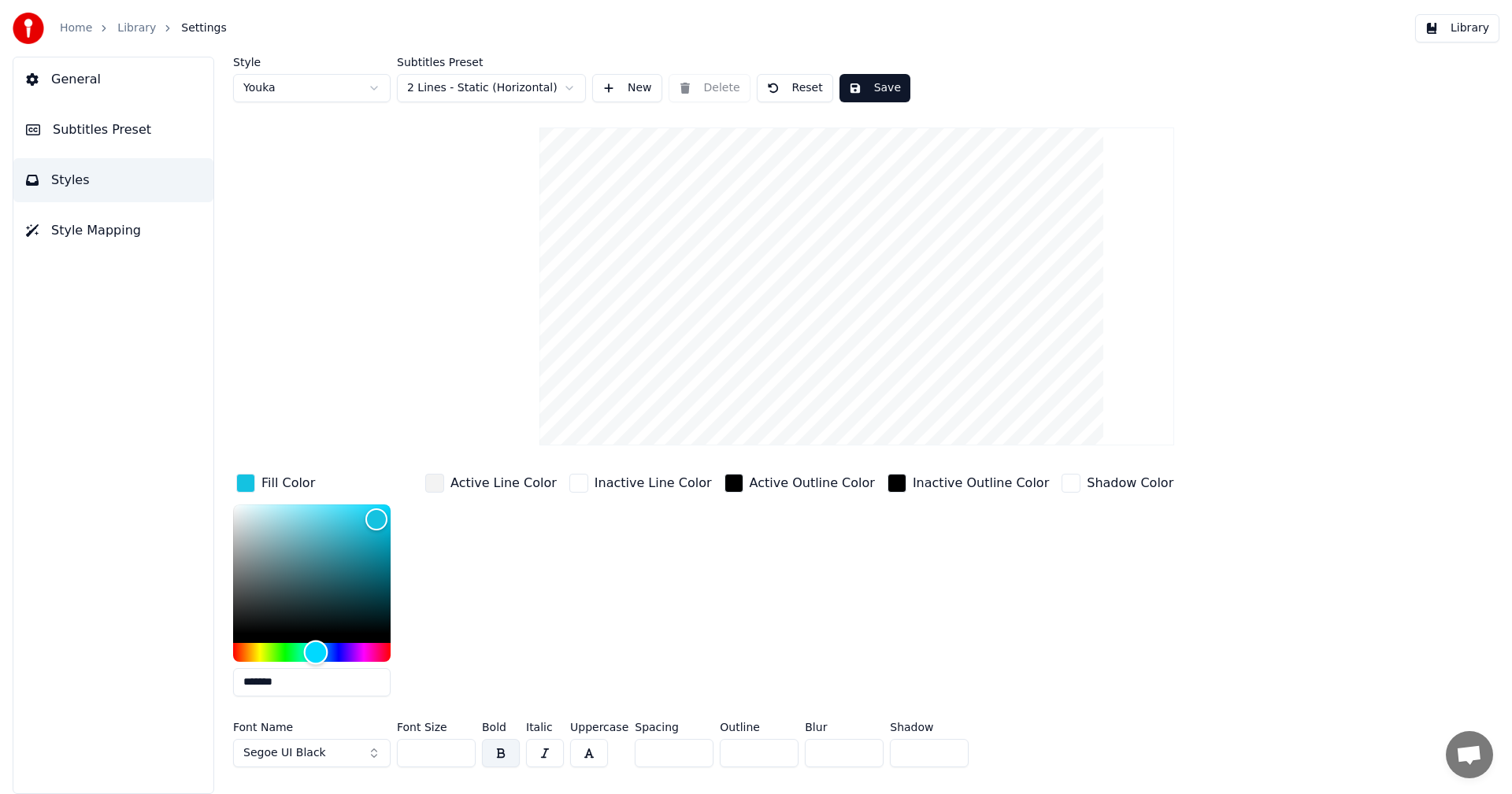
type input "*******"
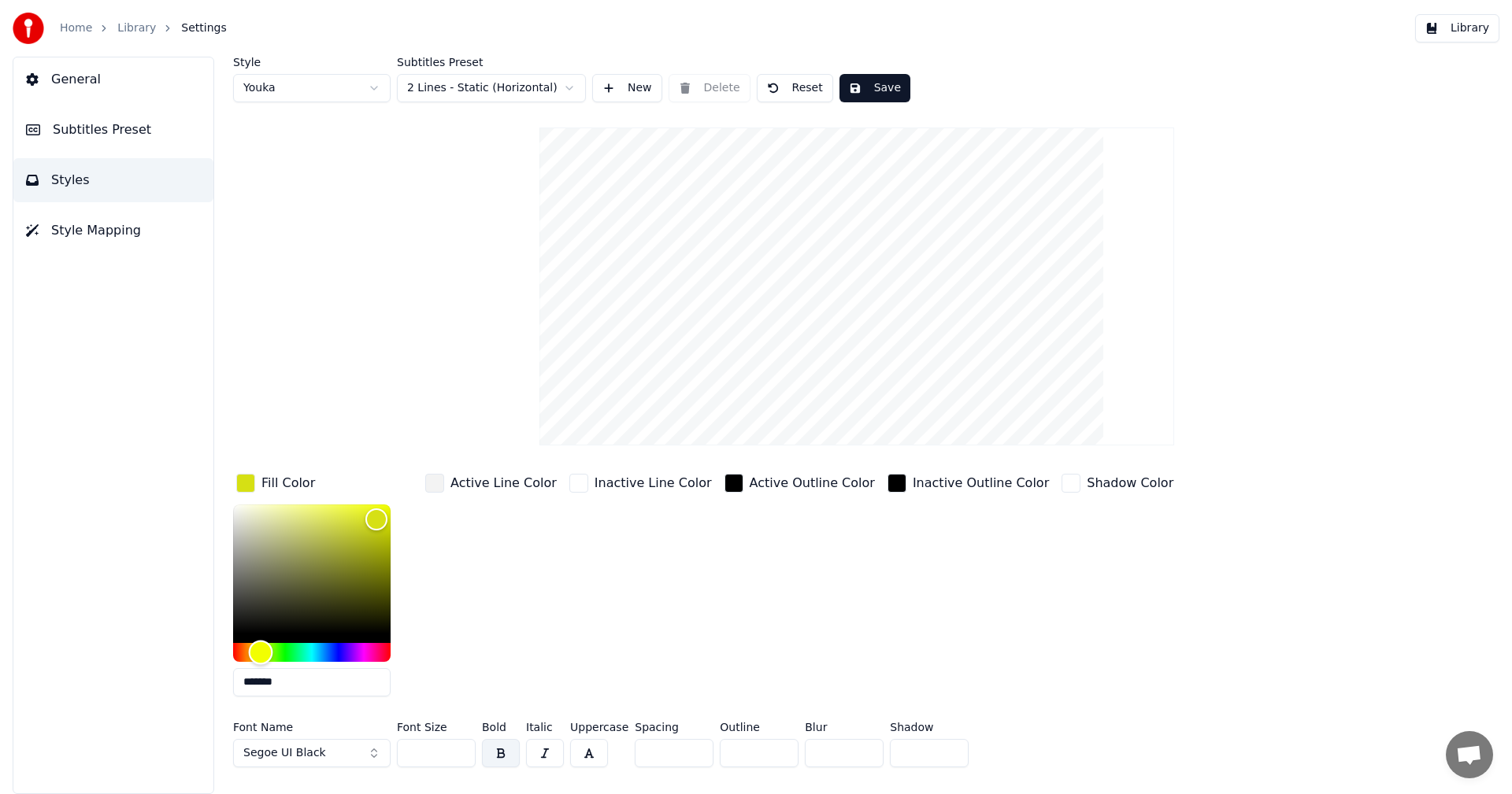
click at [261, 647] on div "Hue" at bounding box center [312, 652] width 158 height 18
click at [724, 488] on div "button" at bounding box center [733, 483] width 18 height 18
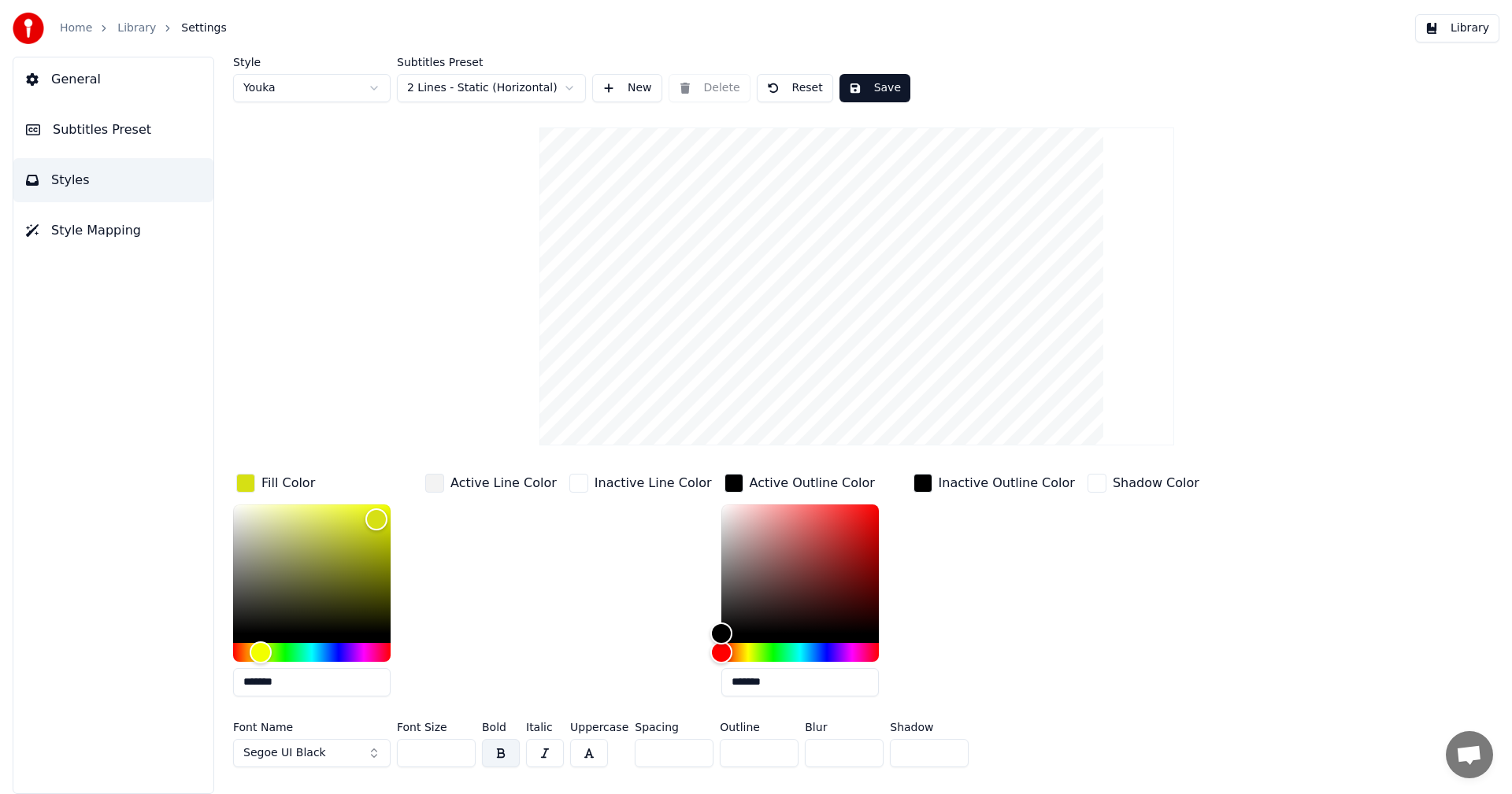
click at [724, 486] on div "button" at bounding box center [733, 483] width 18 height 18
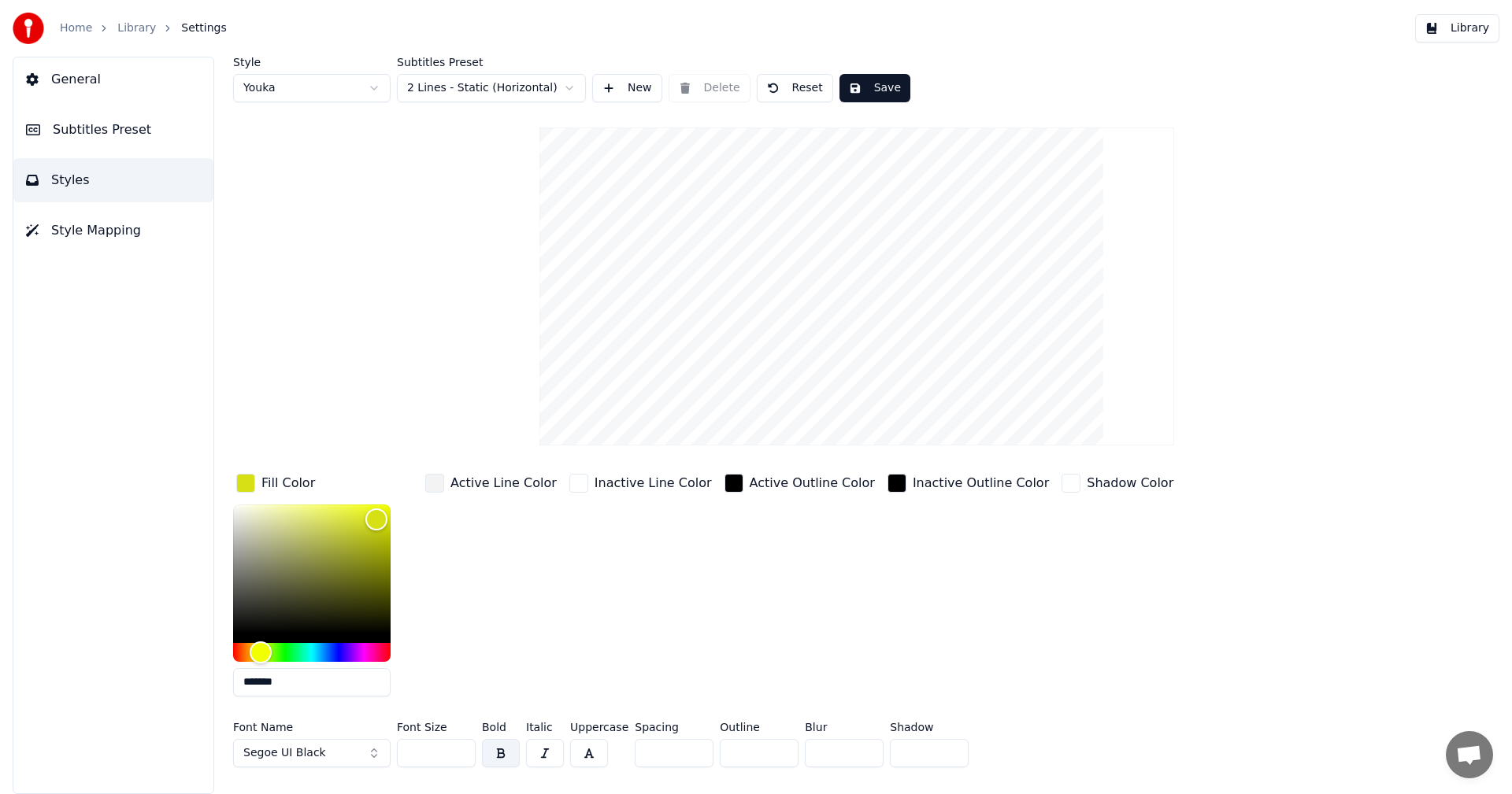
click at [724, 486] on div "button" at bounding box center [733, 483] width 18 height 18
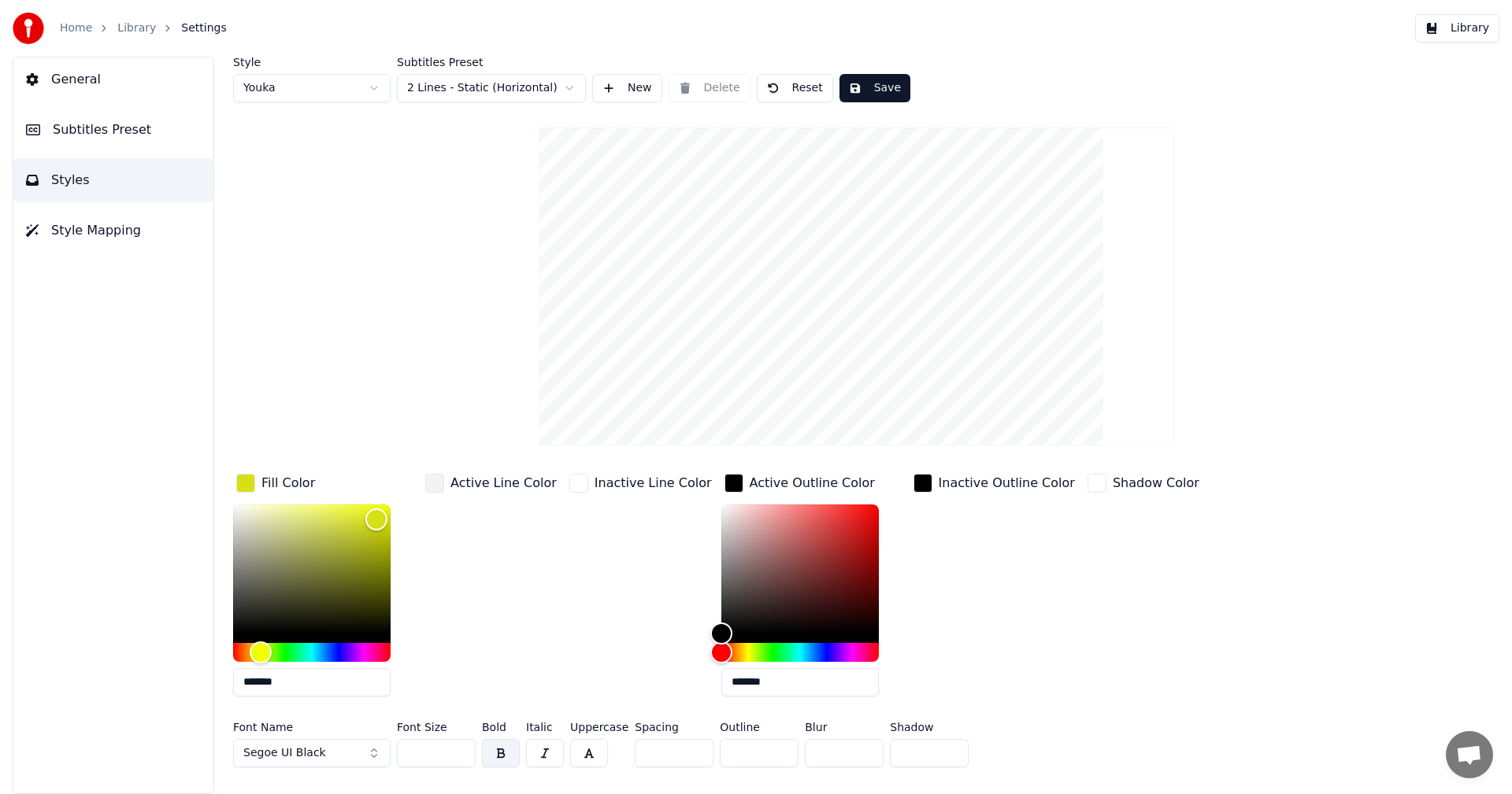
click at [691, 534] on div "Fill Color ******* Active Line Color Inactive Line Color Active Outline Color *…" at bounding box center [762, 589] width 1058 height 238
drag, startPoint x: 692, startPoint y: 540, endPoint x: 700, endPoint y: 577, distance: 37.9
click at [700, 577] on div "Fill Color ******* Active Line Color Inactive Line Color Active Outline Color *…" at bounding box center [762, 589] width 1058 height 238
drag, startPoint x: 693, startPoint y: 627, endPoint x: 677, endPoint y: 660, distance: 36.7
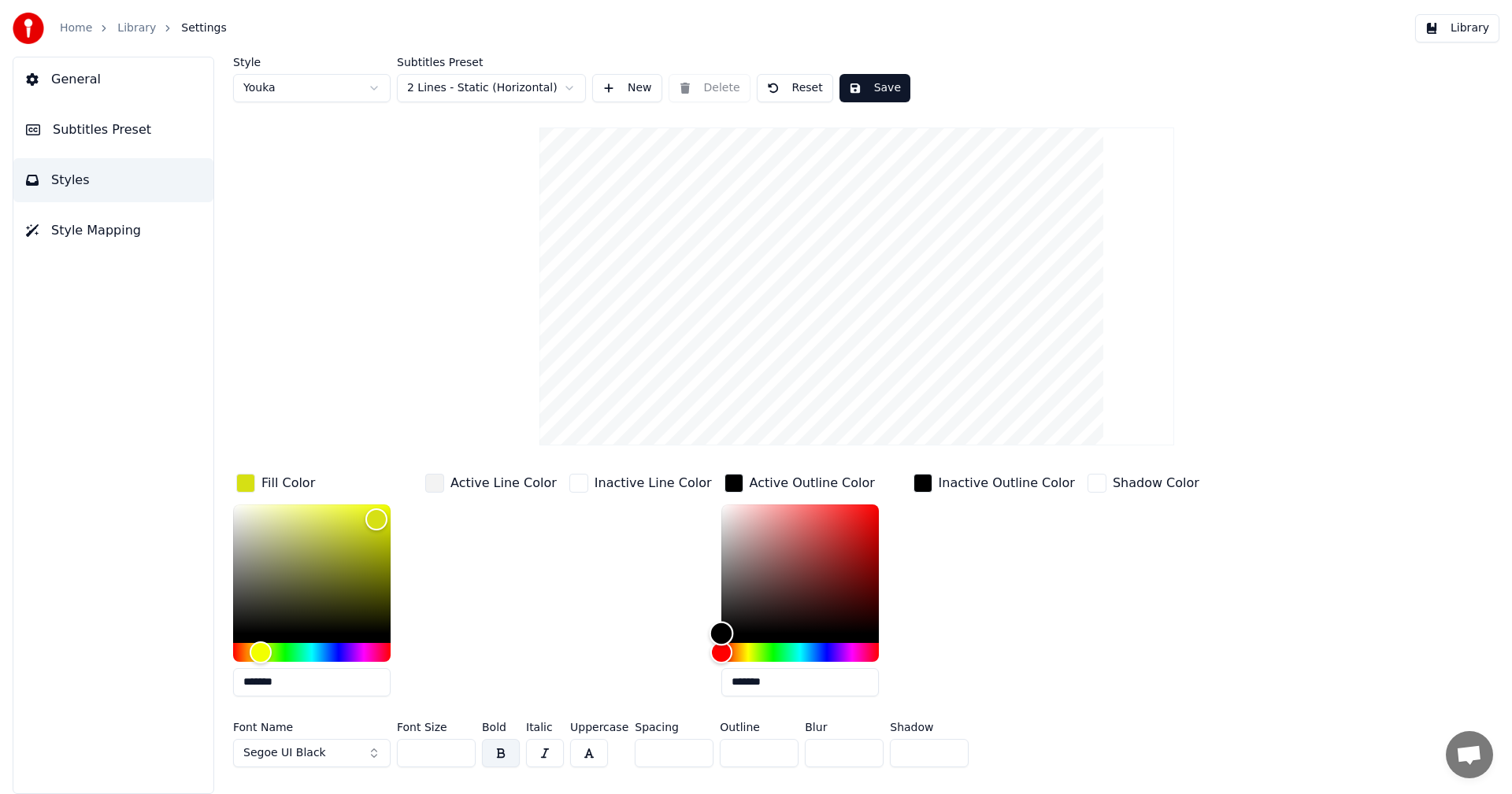
click at [677, 660] on div "Fill Color ******* Active Line Color Inactive Line Color Active Outline Color *…" at bounding box center [762, 589] width 1058 height 238
drag, startPoint x: 766, startPoint y: 676, endPoint x: 662, endPoint y: 692, distance: 105.2
click at [662, 692] on div "Fill Color ******* Active Line Color Inactive Line Color Active Outline Color *…" at bounding box center [762, 589] width 1058 height 238
type input "*"
click at [1109, 567] on div "Shadow Color" at bounding box center [1143, 589] width 118 height 238
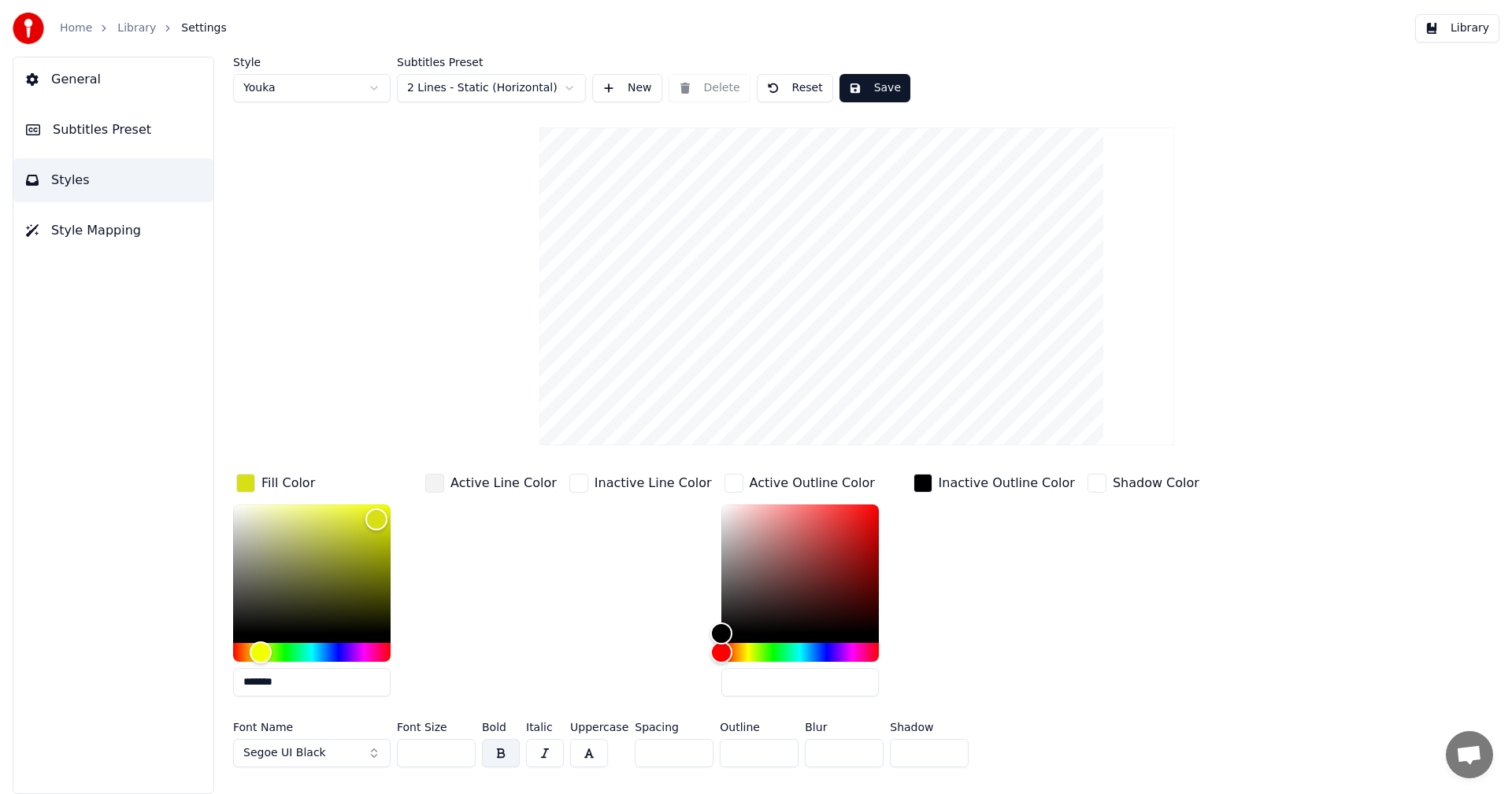
click at [913, 477] on div "button" at bounding box center [922, 483] width 18 height 18
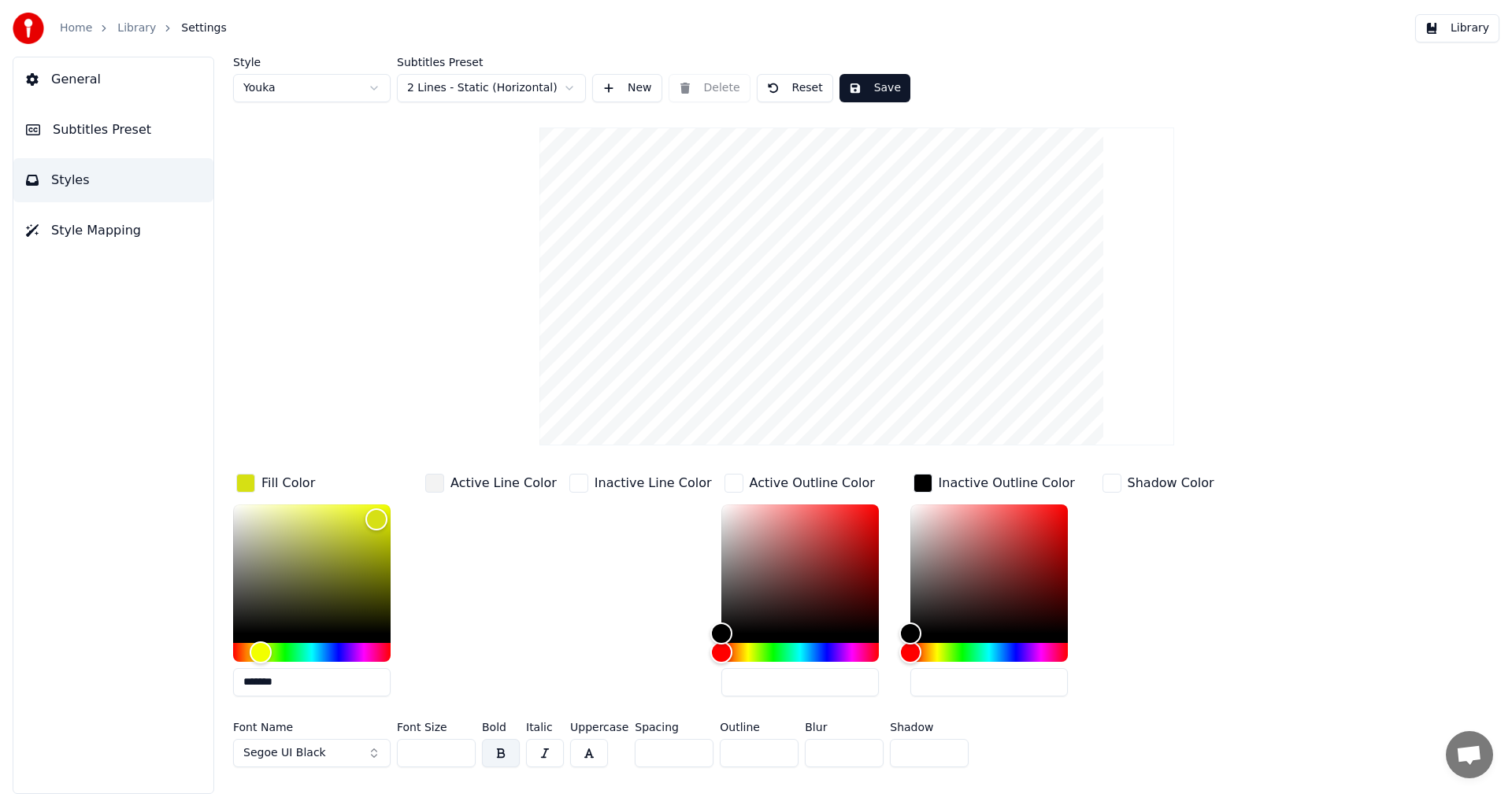
drag, startPoint x: 947, startPoint y: 684, endPoint x: 801, endPoint y: 697, distance: 146.6
click at [821, 699] on div "Fill Color ******* Active Line Color Inactive Line Color Active Outline Color I…" at bounding box center [762, 589] width 1058 height 238
click at [1406, 551] on div "Style Youka Subtitles Preset 2 Lines - Static (Horizontal) New Delete Reset Sav…" at bounding box center [857, 415] width 1248 height 717
click at [1325, 541] on div "Style Youka Subtitles Preset 2 Lines - Static (Horizontal) New Delete Reset Sav…" at bounding box center [857, 415] width 1248 height 717
click at [567, 502] on div "Inactive Line Color" at bounding box center [640, 589] width 149 height 238
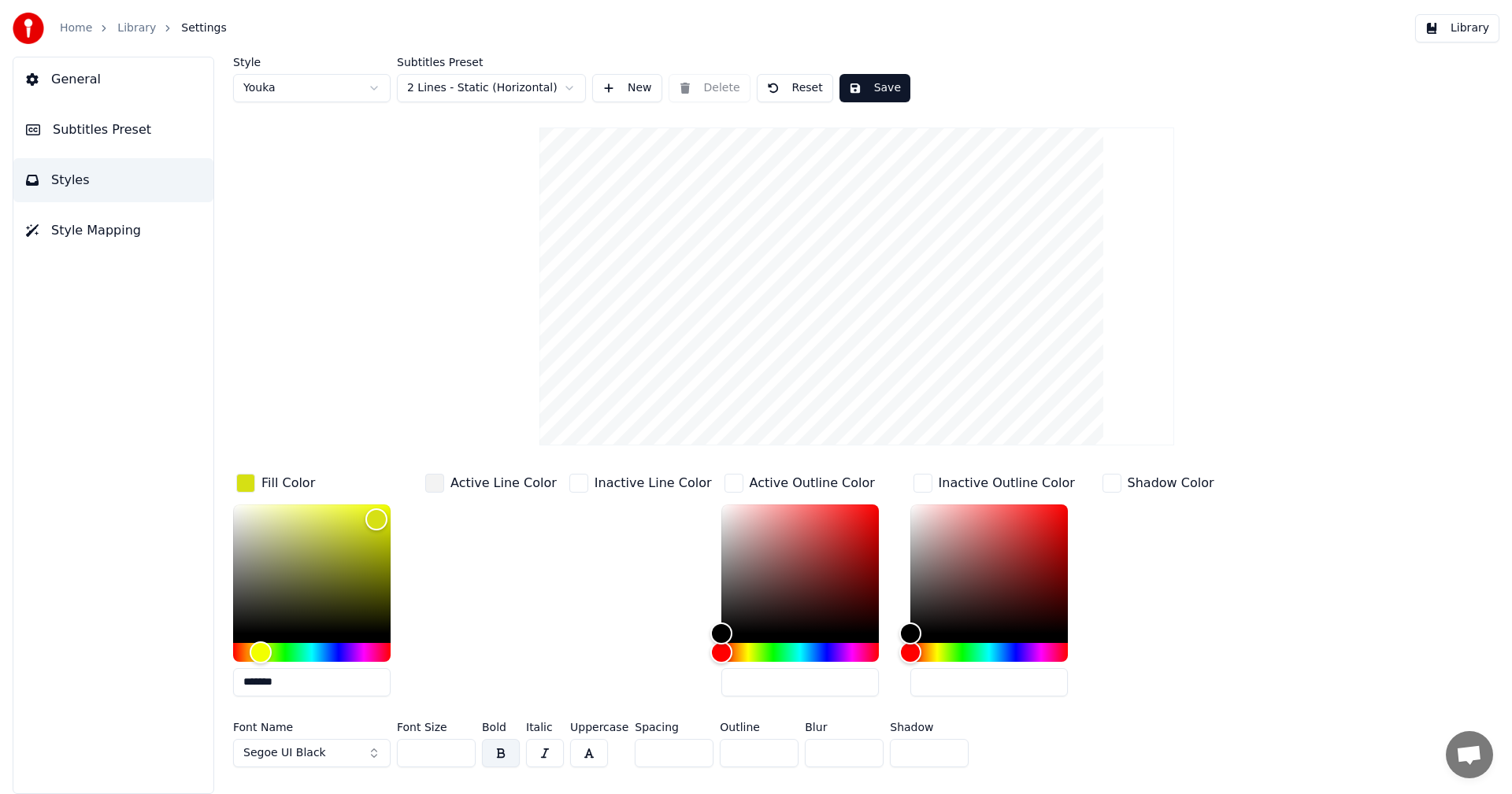
click at [1312, 528] on div "Style Youka Subtitles Preset 2 Lines - Static (Horizontal) New Delete Reset Sav…" at bounding box center [857, 415] width 1248 height 717
click at [851, 74] on button "Save" at bounding box center [874, 87] width 71 height 28
